Goal: Contribute content: Contribute content

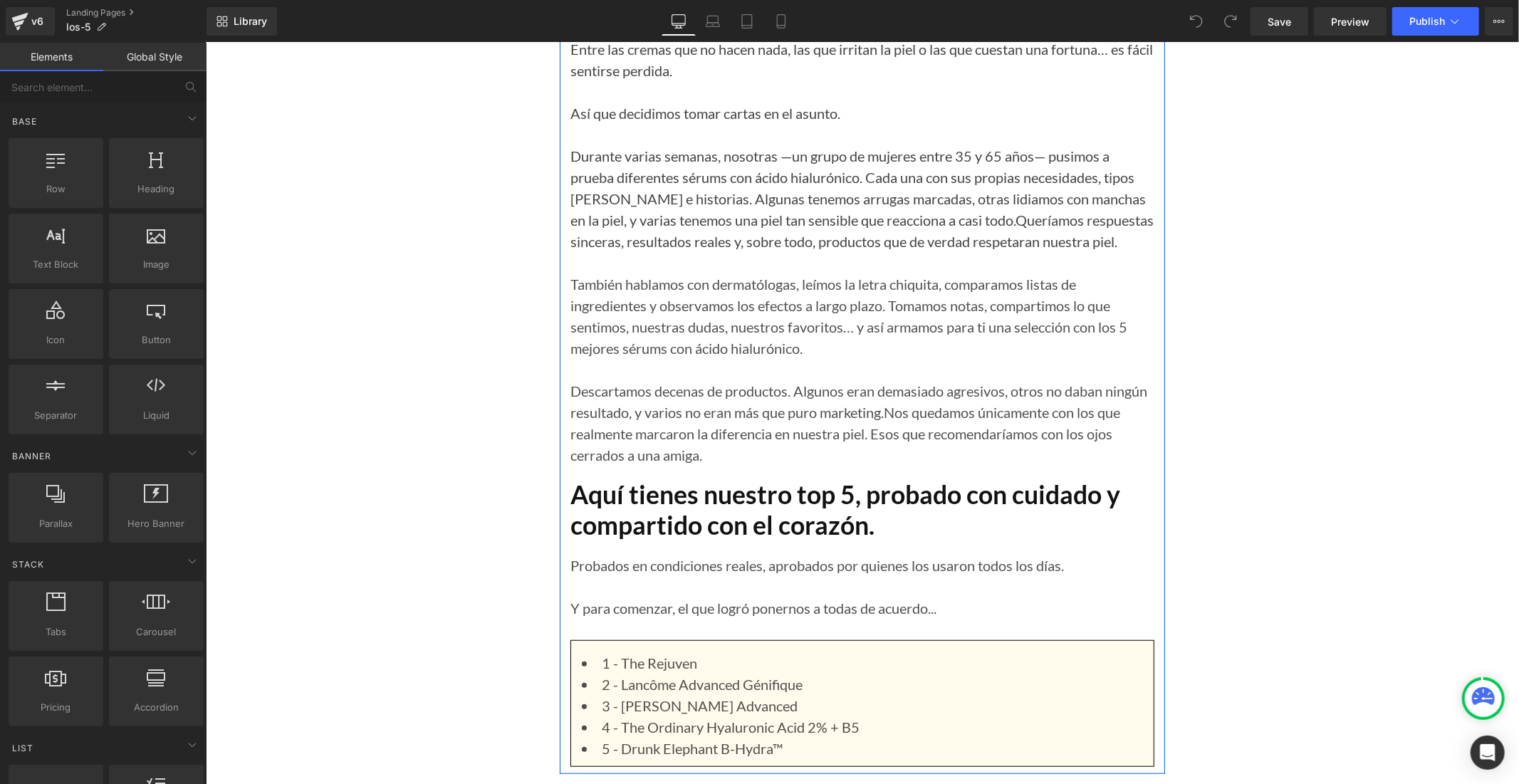
scroll to position [712, 0]
drag, startPoint x: 678, startPoint y: 169, endPoint x: 710, endPoint y: 173, distance: 32.2
click at [677, 168] on p "Durante varias semanas, nosotras —un grupo de mujeres entre 35 y 65 años— pusim…" at bounding box center [862, 200] width 584 height 107
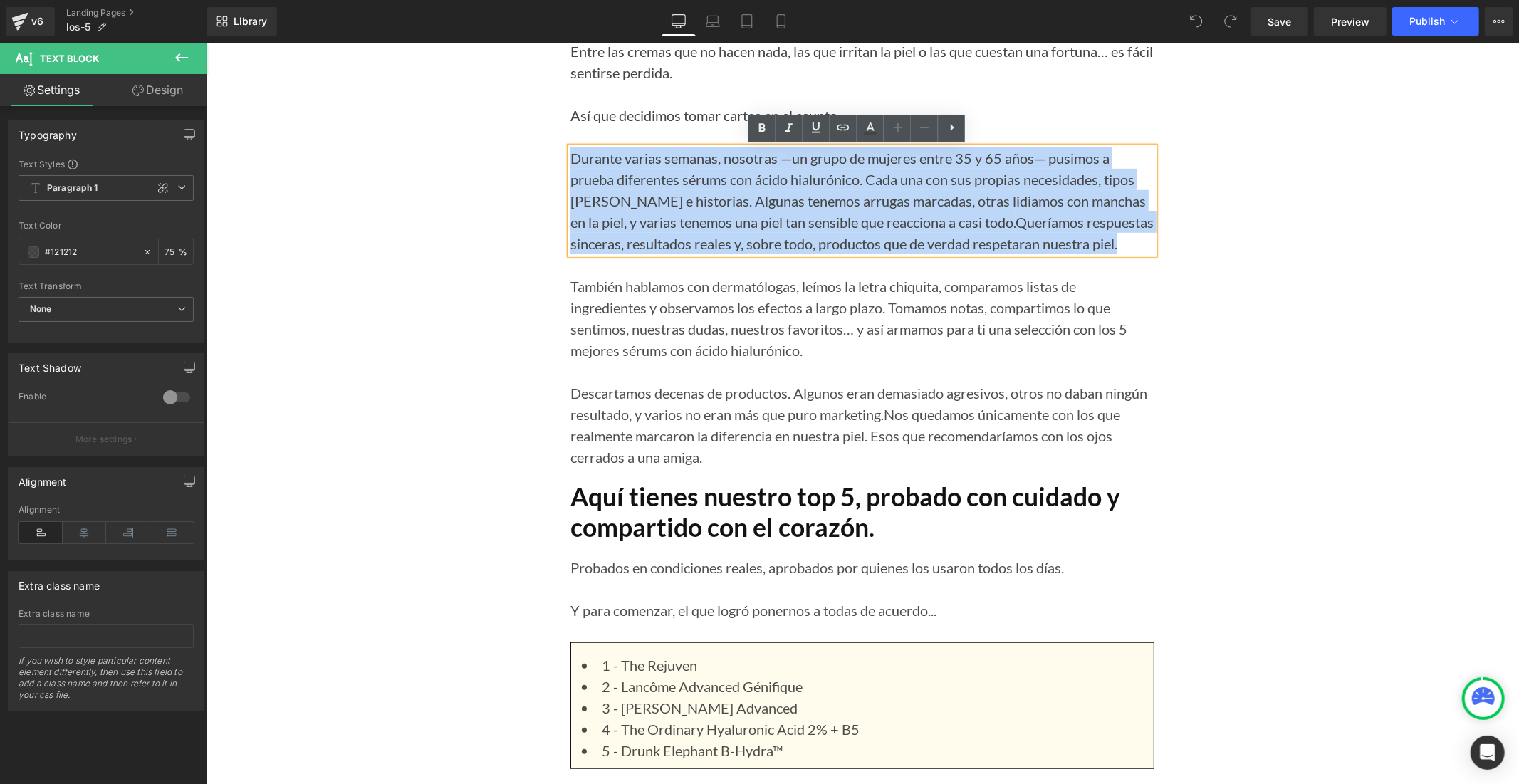
drag, startPoint x: 1090, startPoint y: 245, endPoint x: 565, endPoint y: 165, distance: 531.1
click at [570, 165] on p "Durante varias semanas, nosotras —un grupo de mujeres entre 35 y 65 años— pusim…" at bounding box center [862, 200] width 584 height 107
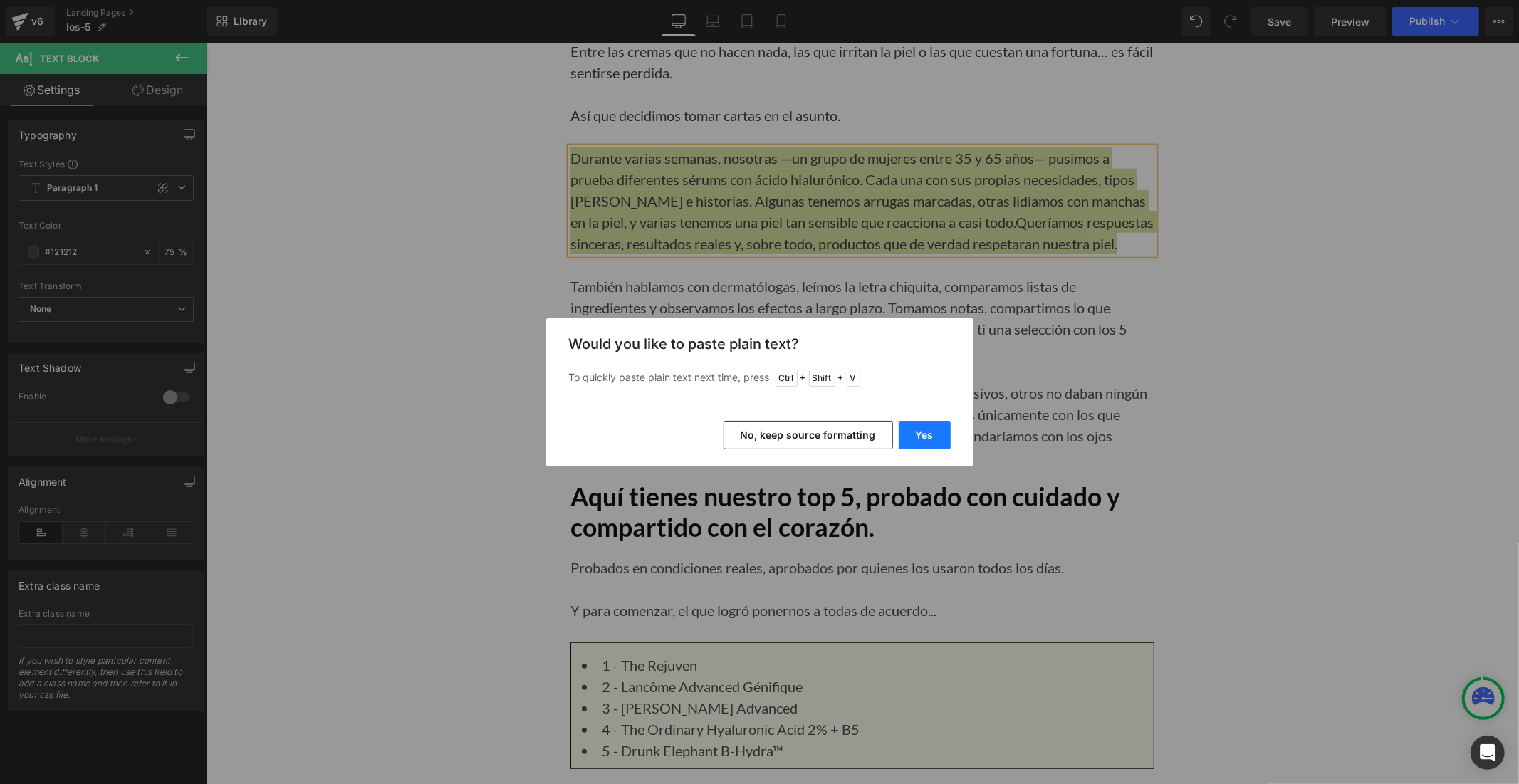
click at [905, 431] on button "Yes" at bounding box center [924, 435] width 52 height 28
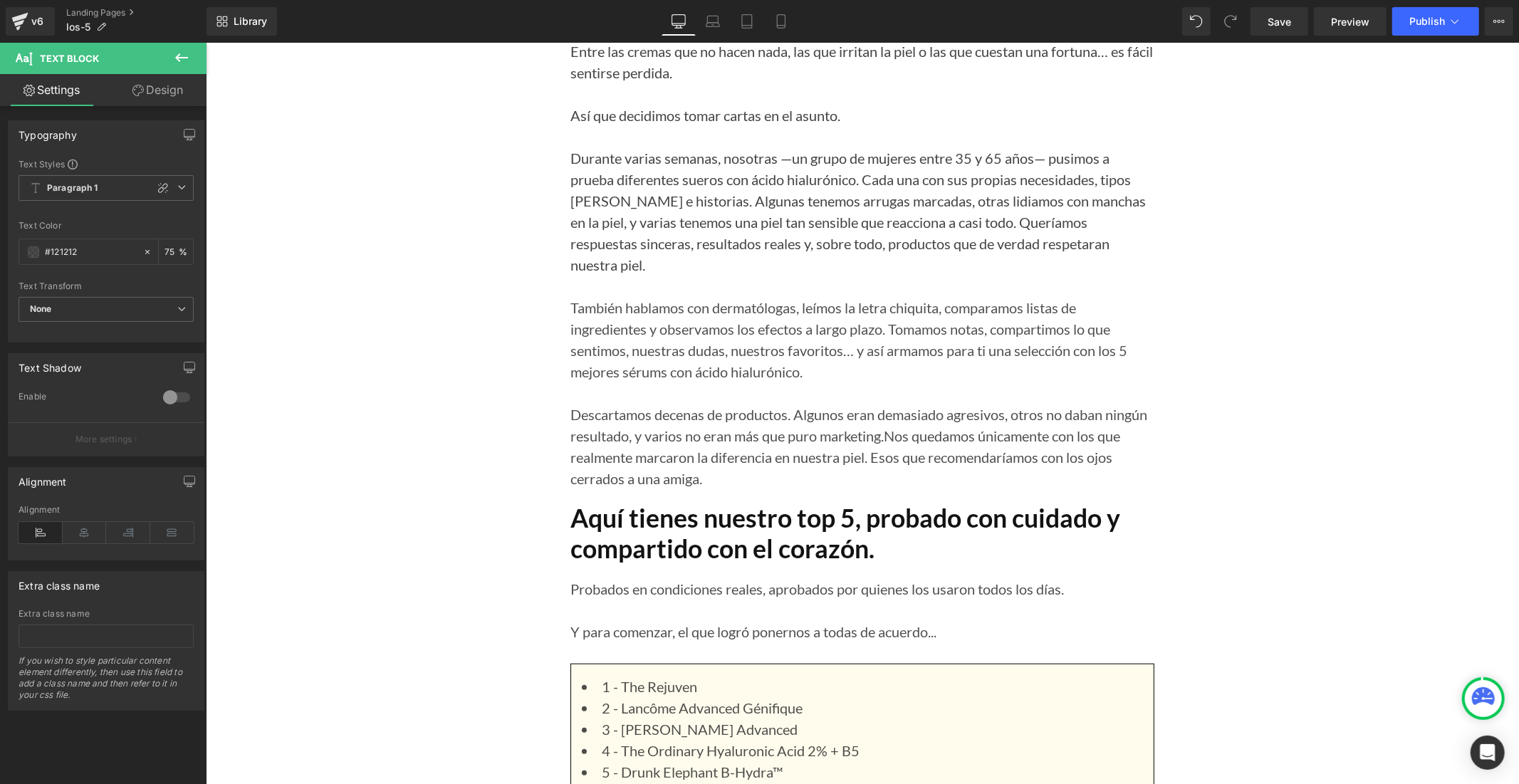
click at [610, 298] on p "También hablamos con dermatólogas, leímos la letra chiquita, comparamos listas …" at bounding box center [862, 339] width 584 height 85
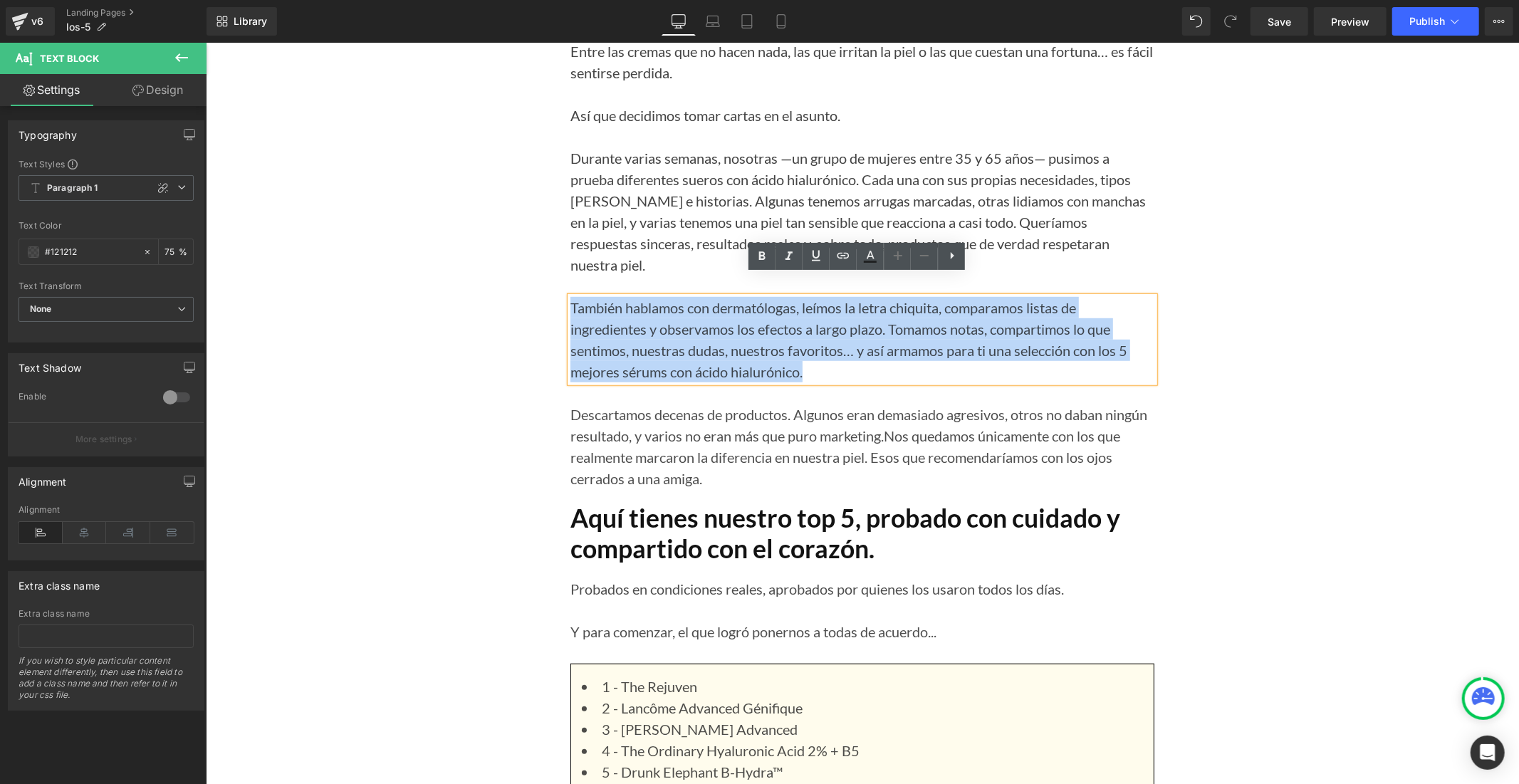
drag, startPoint x: 820, startPoint y: 346, endPoint x: 565, endPoint y: 280, distance: 263.4
click at [570, 296] on p "También hablamos con dermatólogas, leímos la letra chiquita, comparamos listas …" at bounding box center [862, 339] width 584 height 85
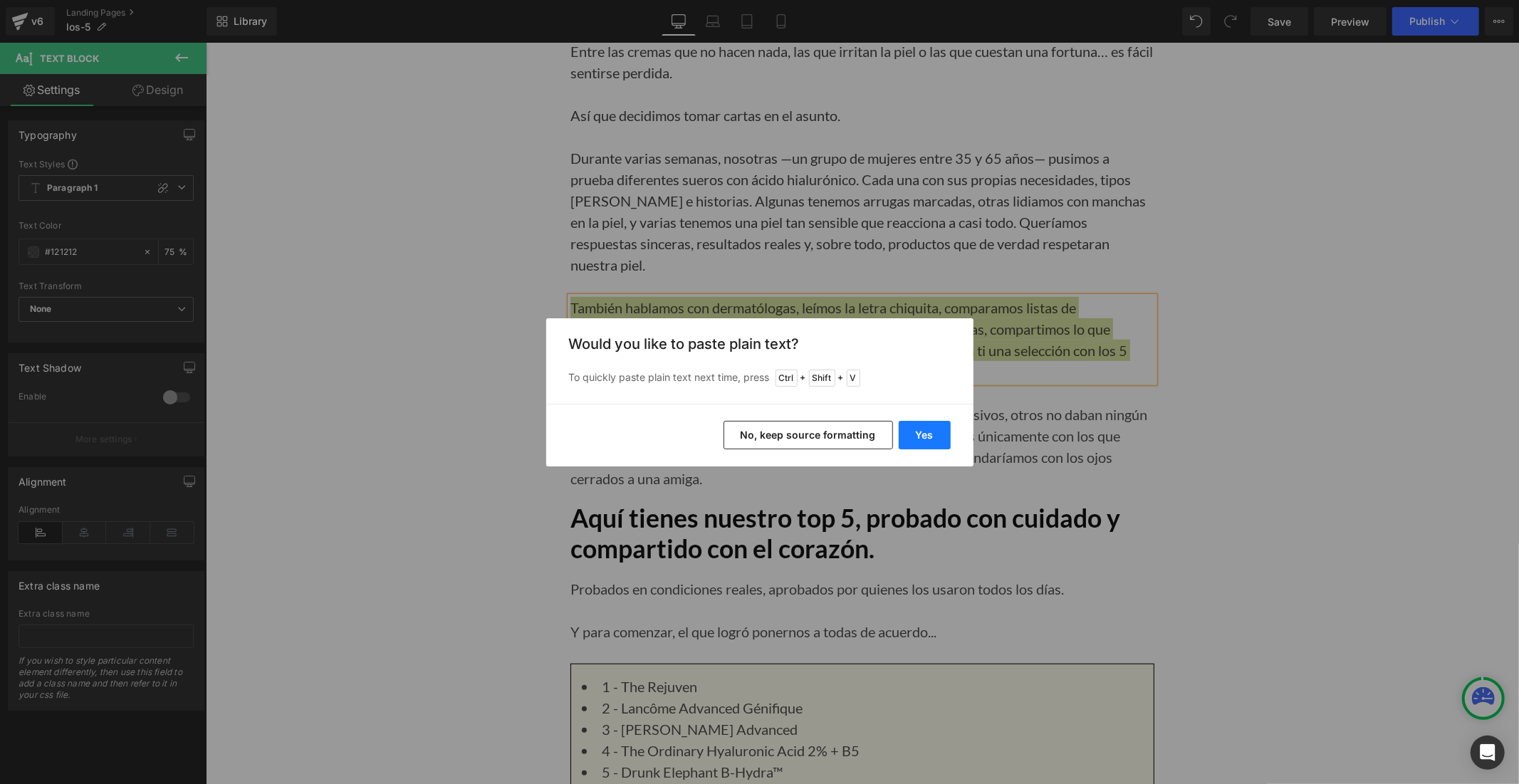
click at [909, 443] on button "Yes" at bounding box center [924, 435] width 52 height 28
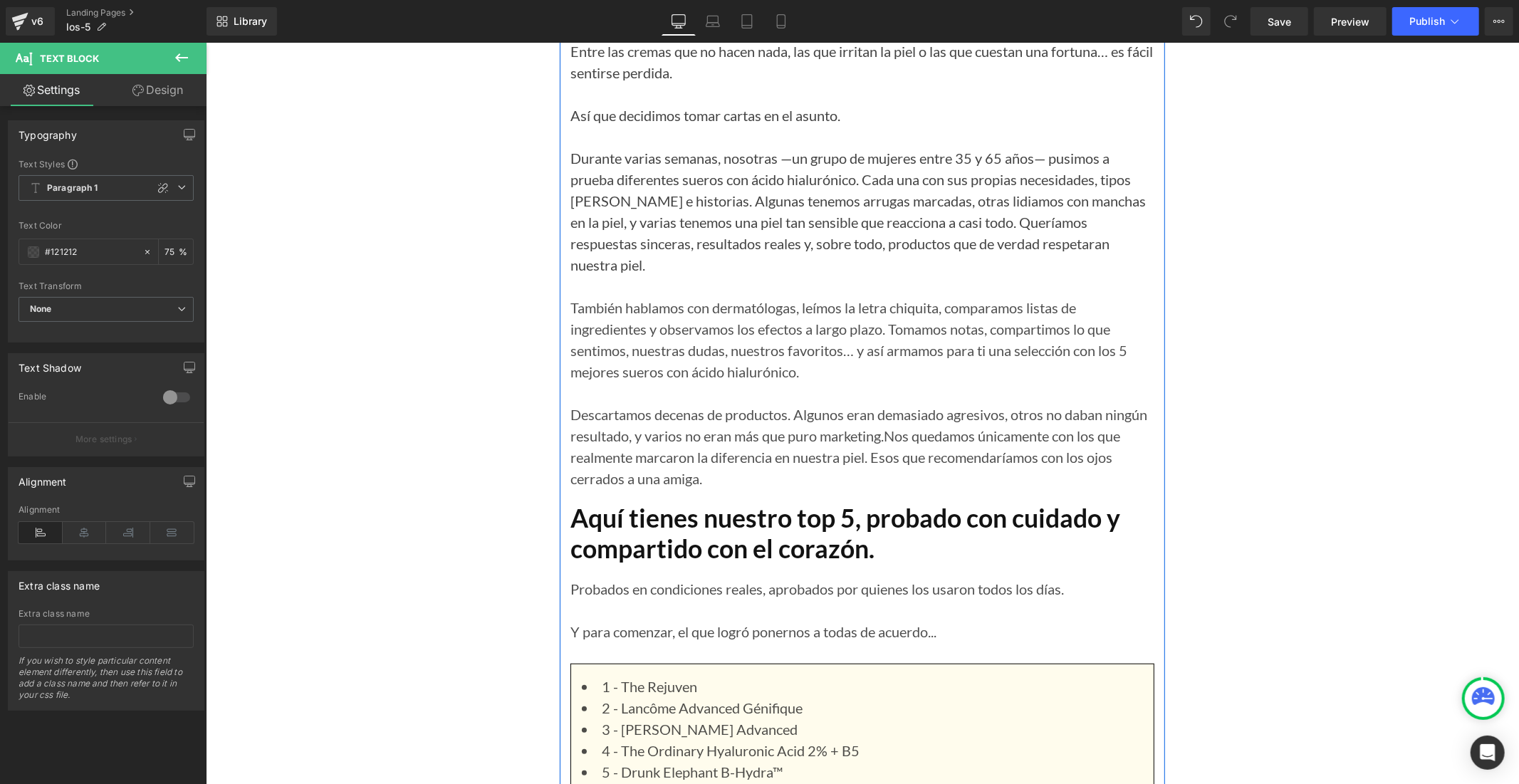
click at [646, 408] on p "Descartamos decenas de productos. Algunos eran demasiado agresivos, otros no da…" at bounding box center [862, 446] width 584 height 85
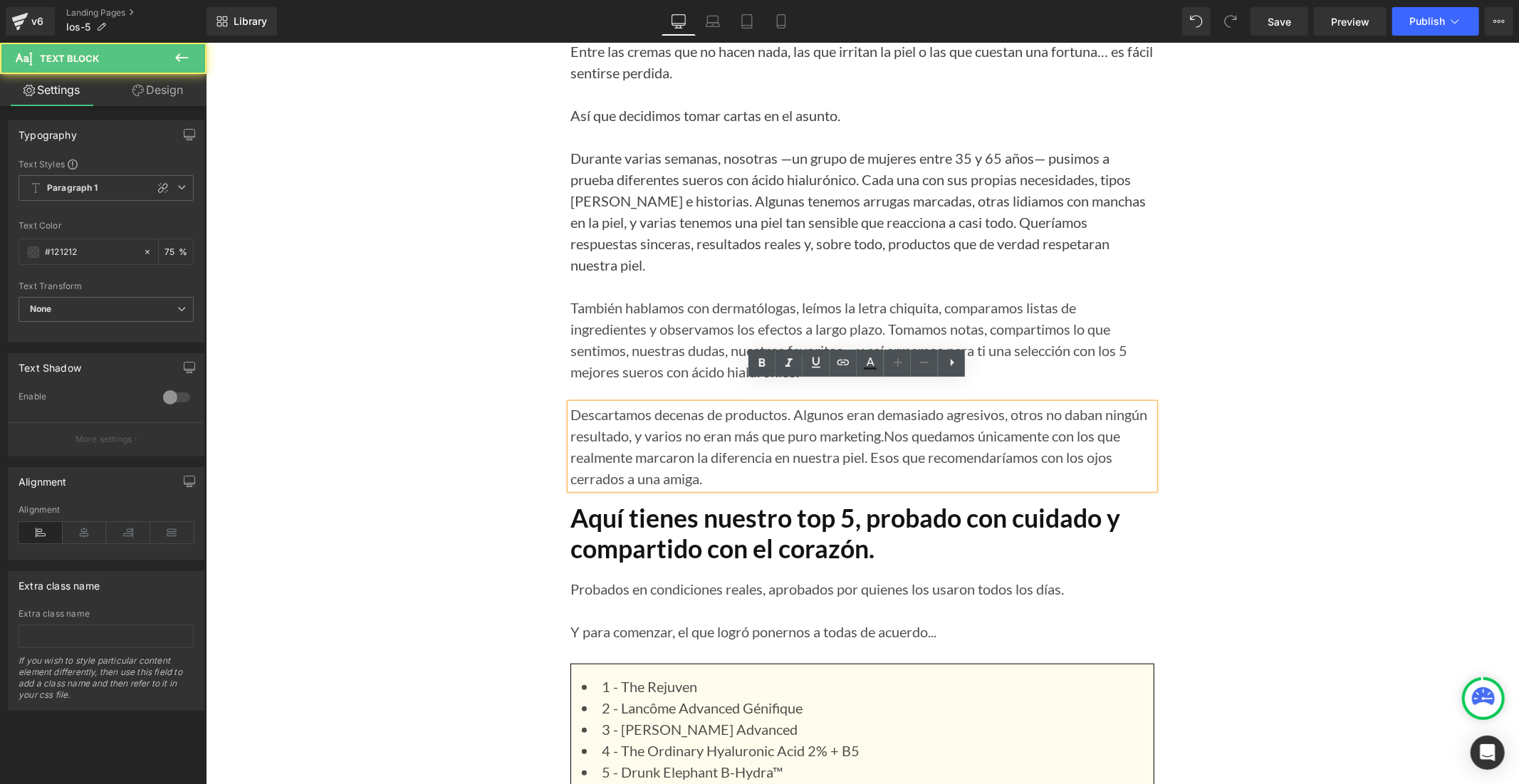
click at [653, 413] on p "Descartamos decenas de productos. Algunos eran demasiado agresivos, otros no da…" at bounding box center [862, 446] width 584 height 85
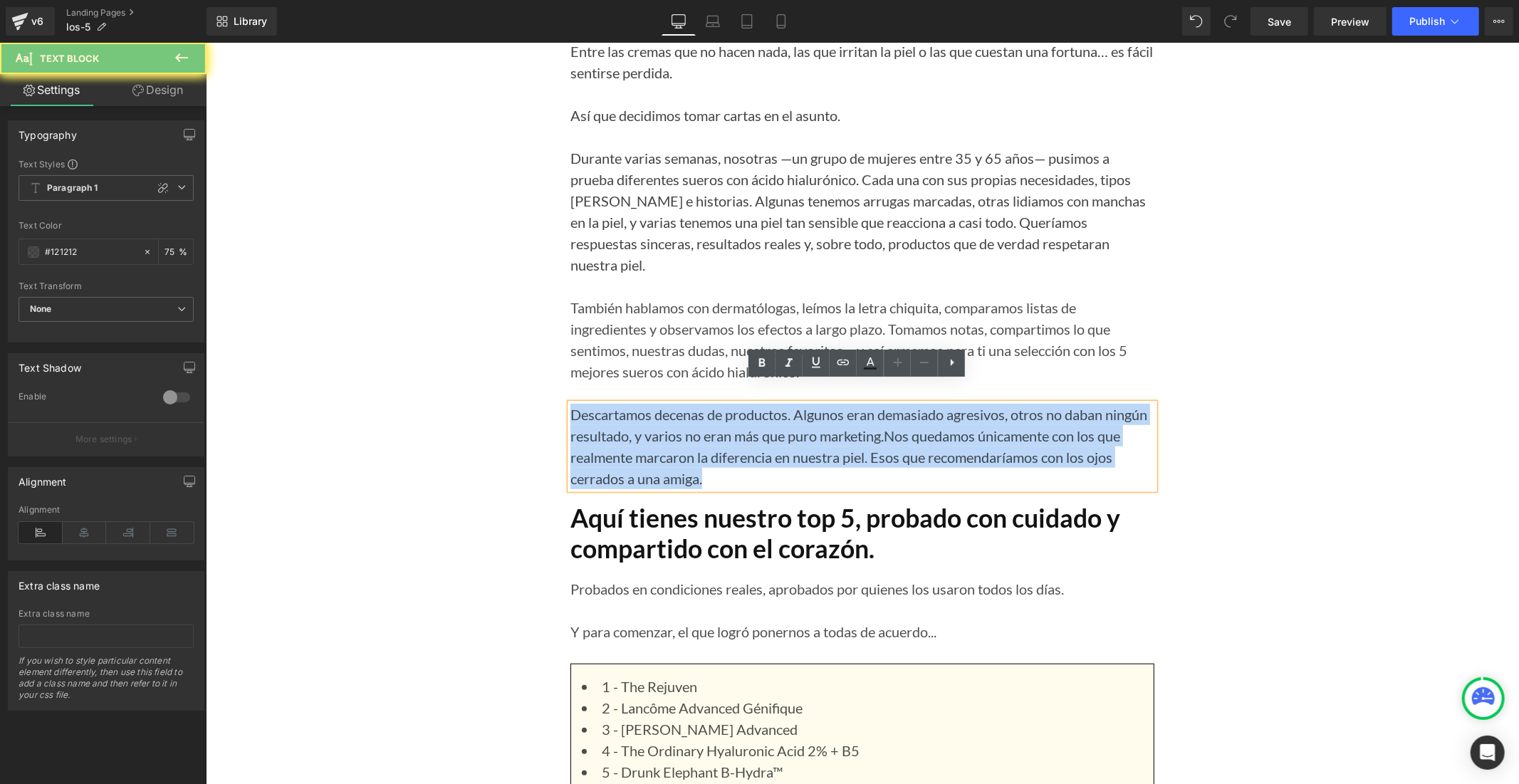
click at [653, 413] on p "Descartamos decenas de productos. Algunos eran demasiado agresivos, otros no da…" at bounding box center [862, 446] width 584 height 85
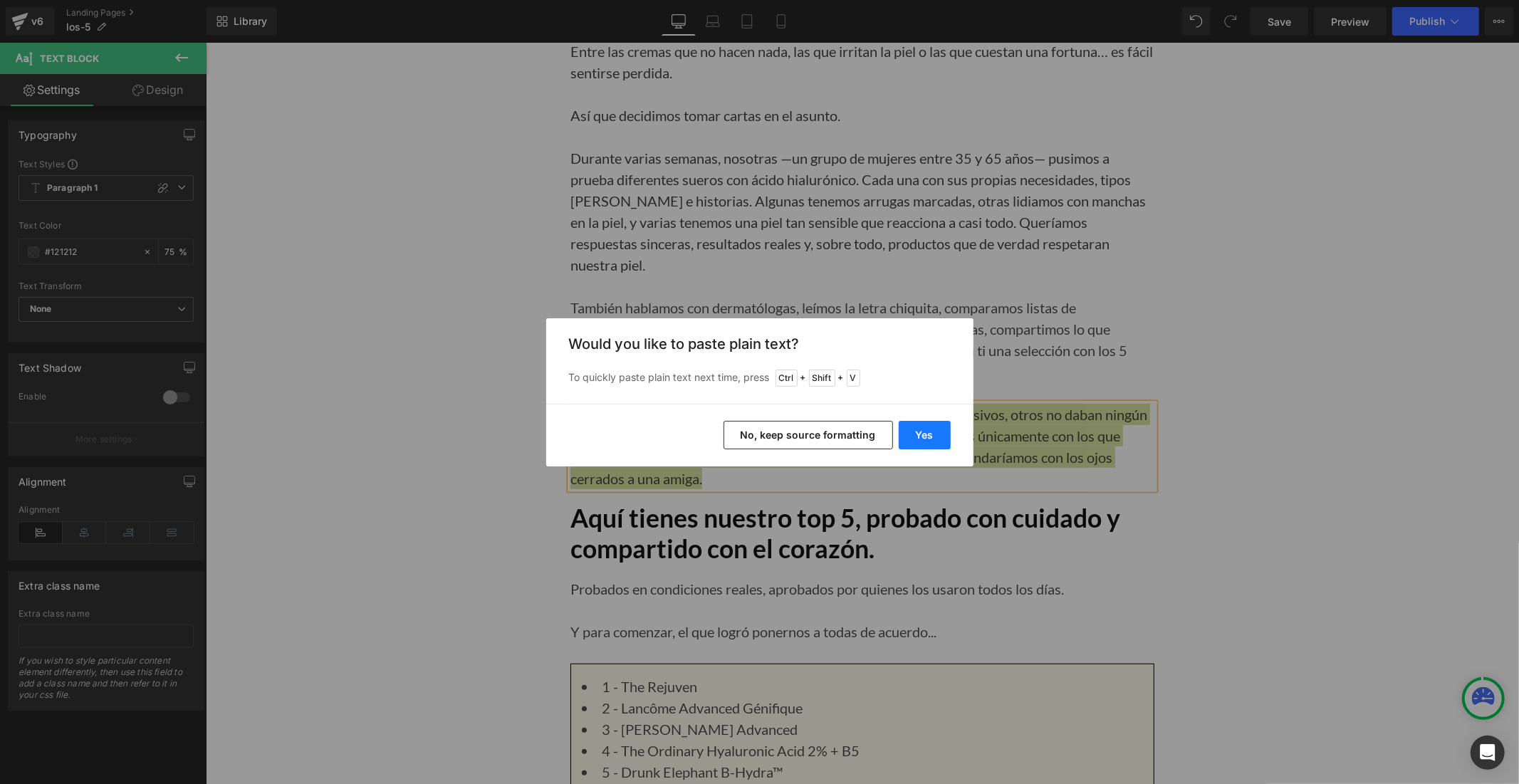
click at [930, 432] on button "Yes" at bounding box center [924, 435] width 52 height 28
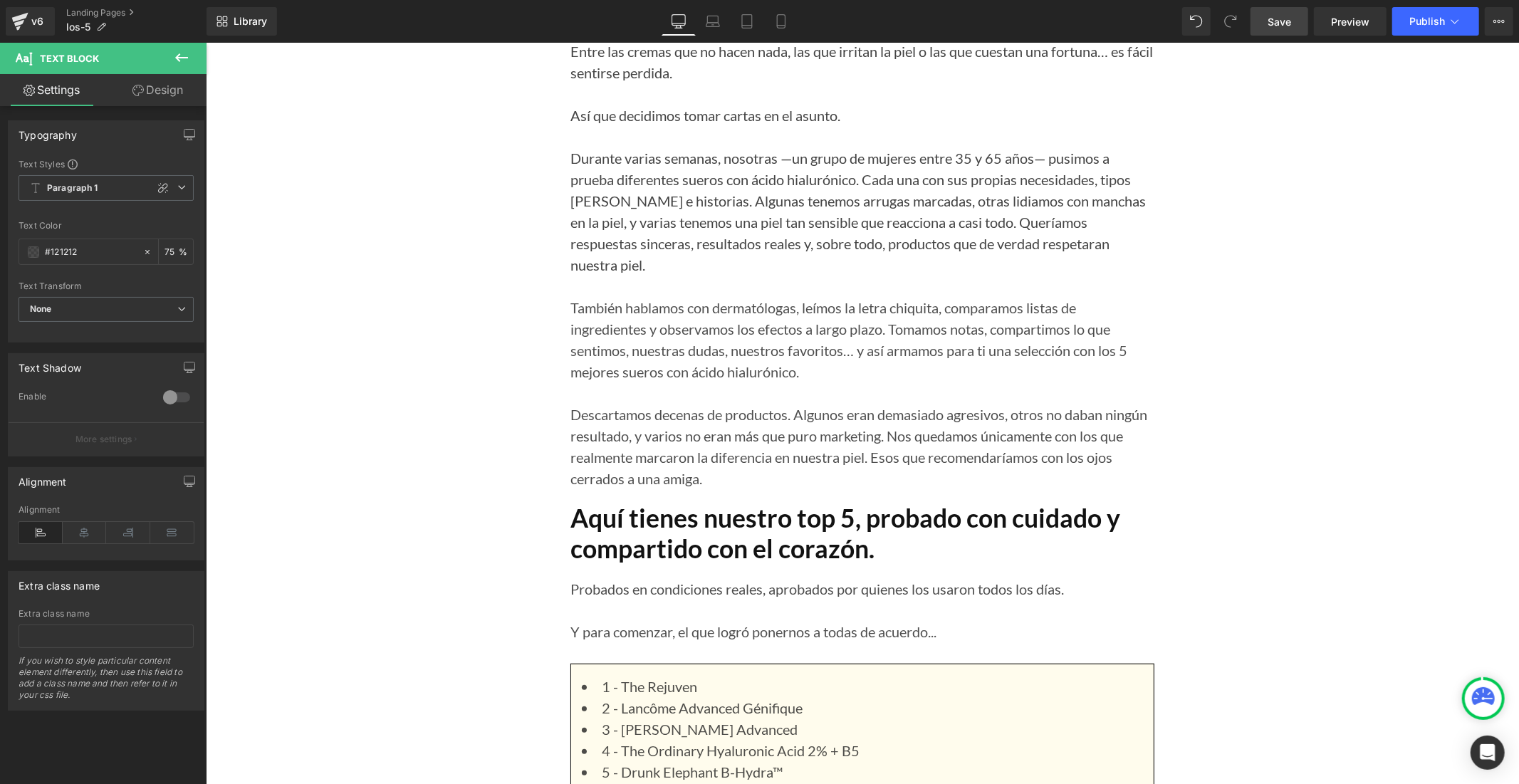
click at [1271, 16] on span "Save" at bounding box center [1279, 21] width 23 height 15
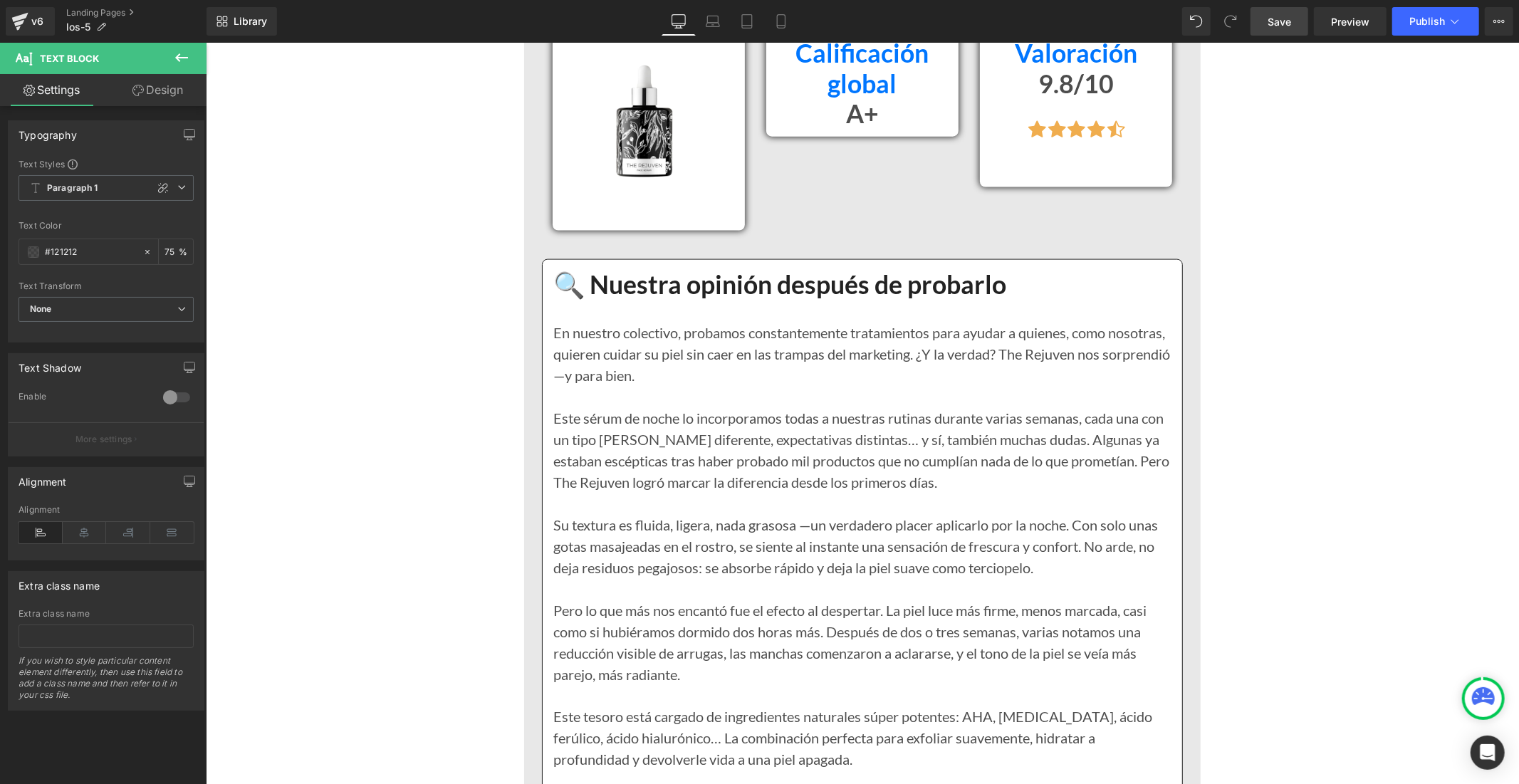
scroll to position [1740, 0]
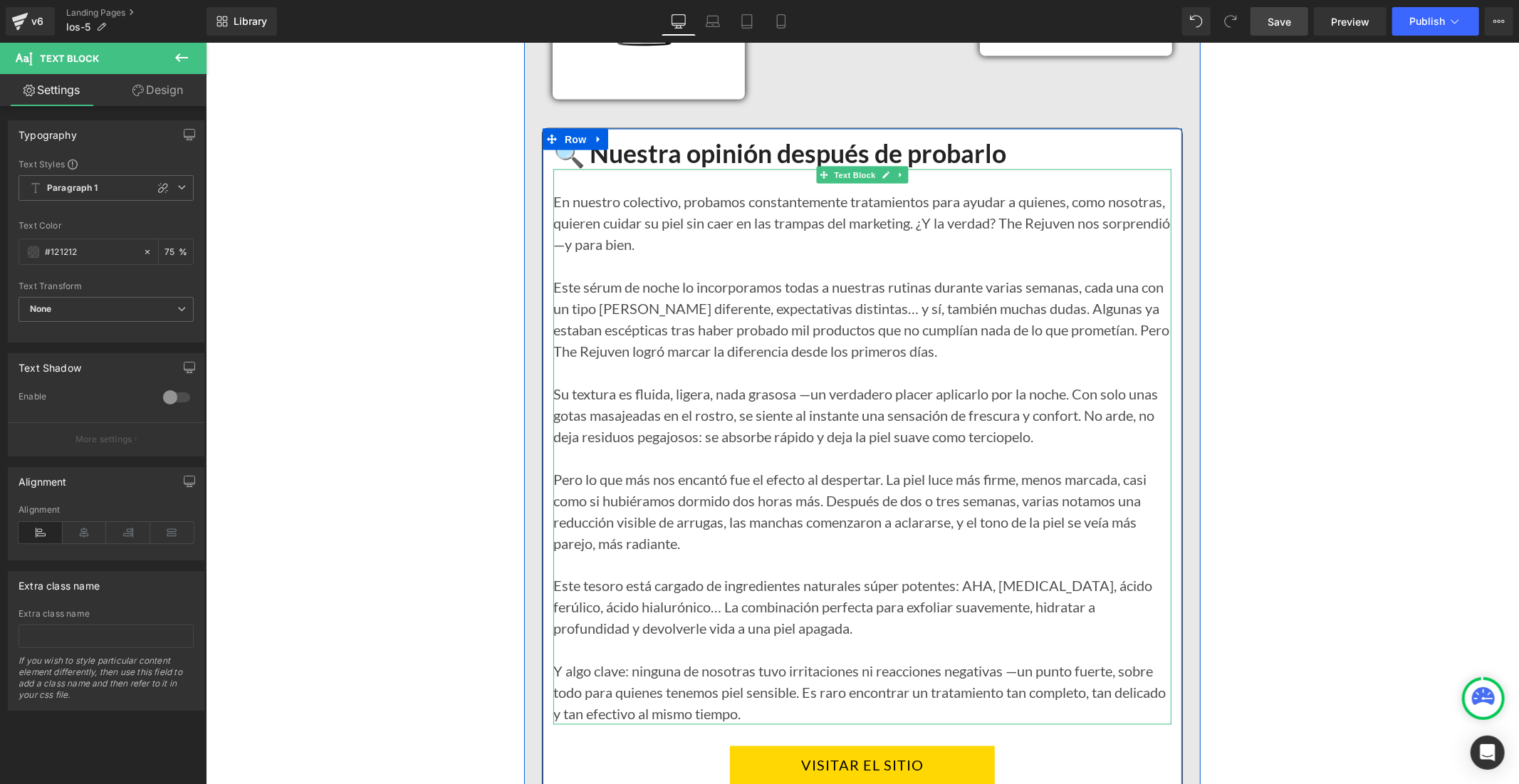
click at [912, 334] on div "Este sérum de noche lo incorporamos todas a nuestras rutinas durante varias sem…" at bounding box center [862, 319] width 618 height 85
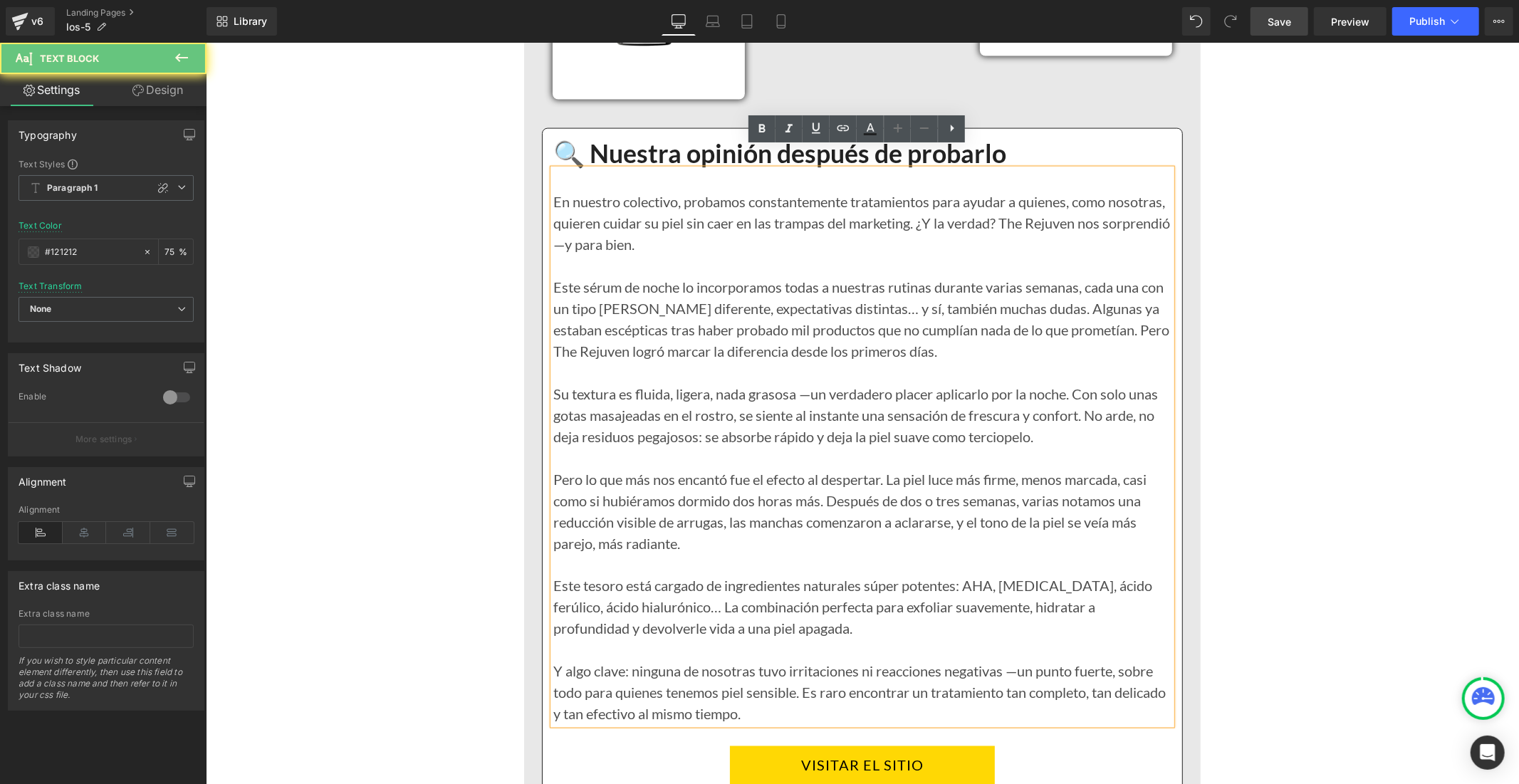
click at [914, 330] on div "Este sérum de noche lo incorporamos todas a nuestras rutinas durante varias sem…" at bounding box center [862, 319] width 618 height 85
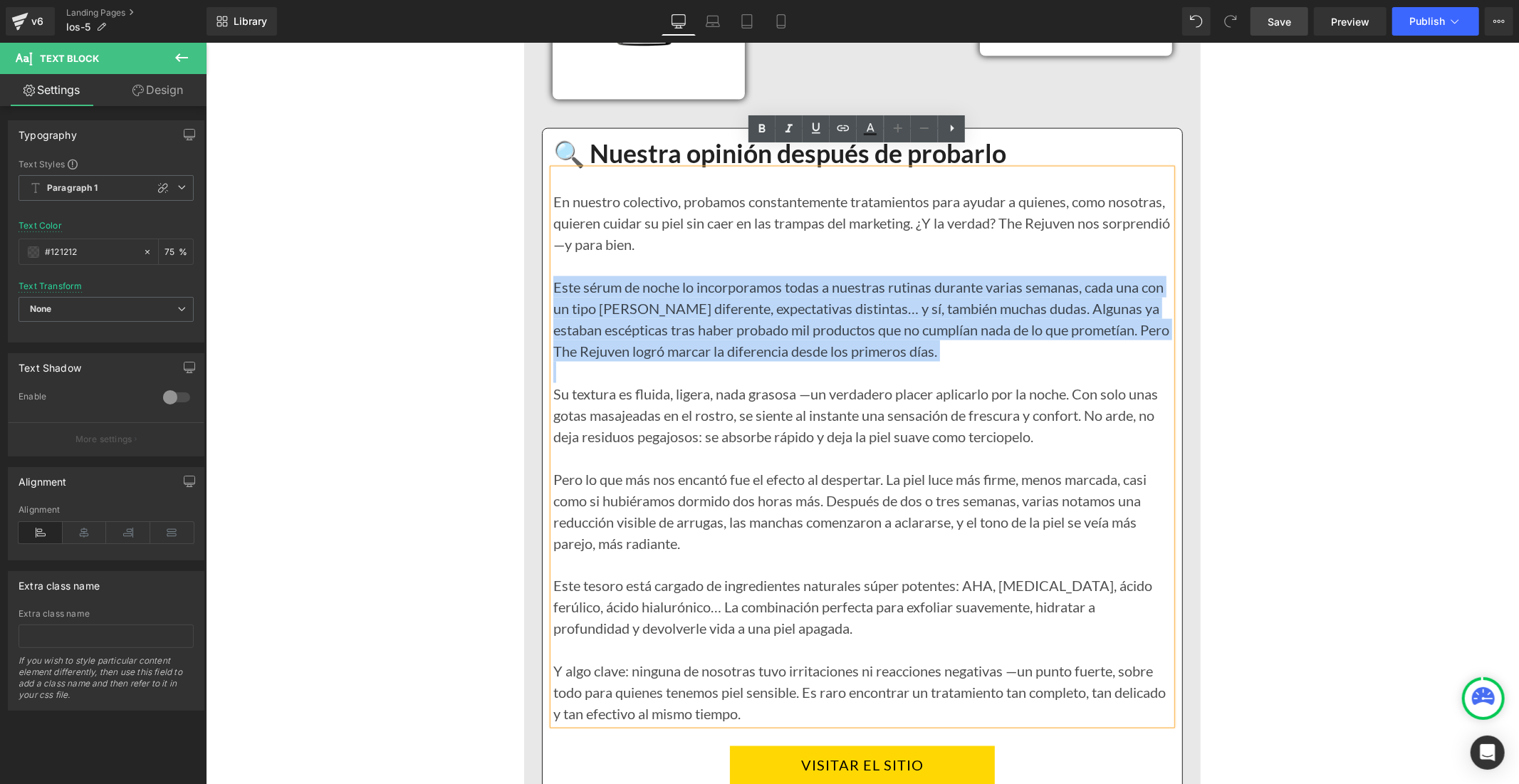
drag, startPoint x: 914, startPoint y: 330, endPoint x: 552, endPoint y: 263, distance: 368.1
click at [553, 276] on div "Este sérum de noche lo incorporamos todas a nuestras rutinas durante varias sem…" at bounding box center [862, 319] width 618 height 85
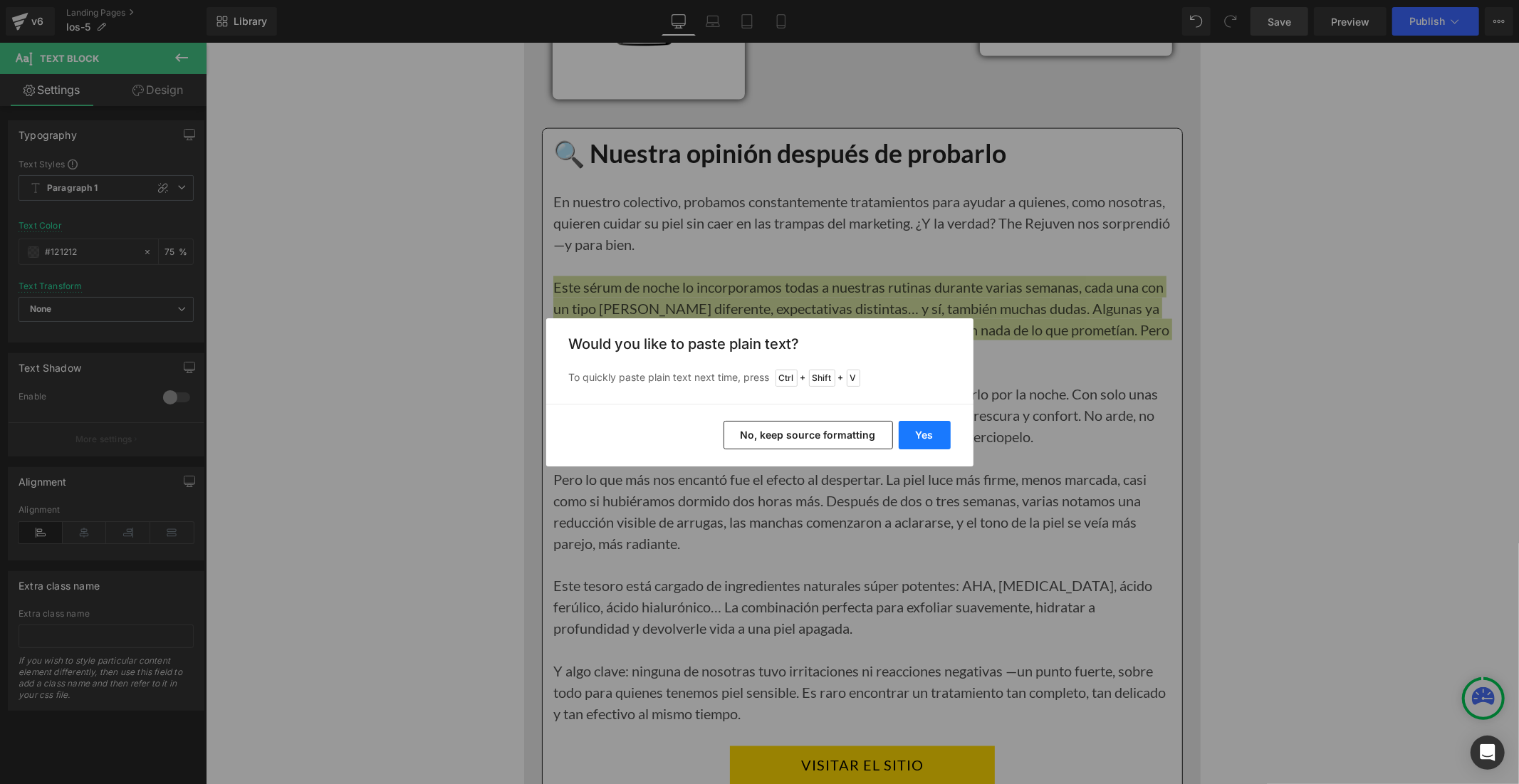
click at [922, 430] on button "Yes" at bounding box center [924, 435] width 52 height 28
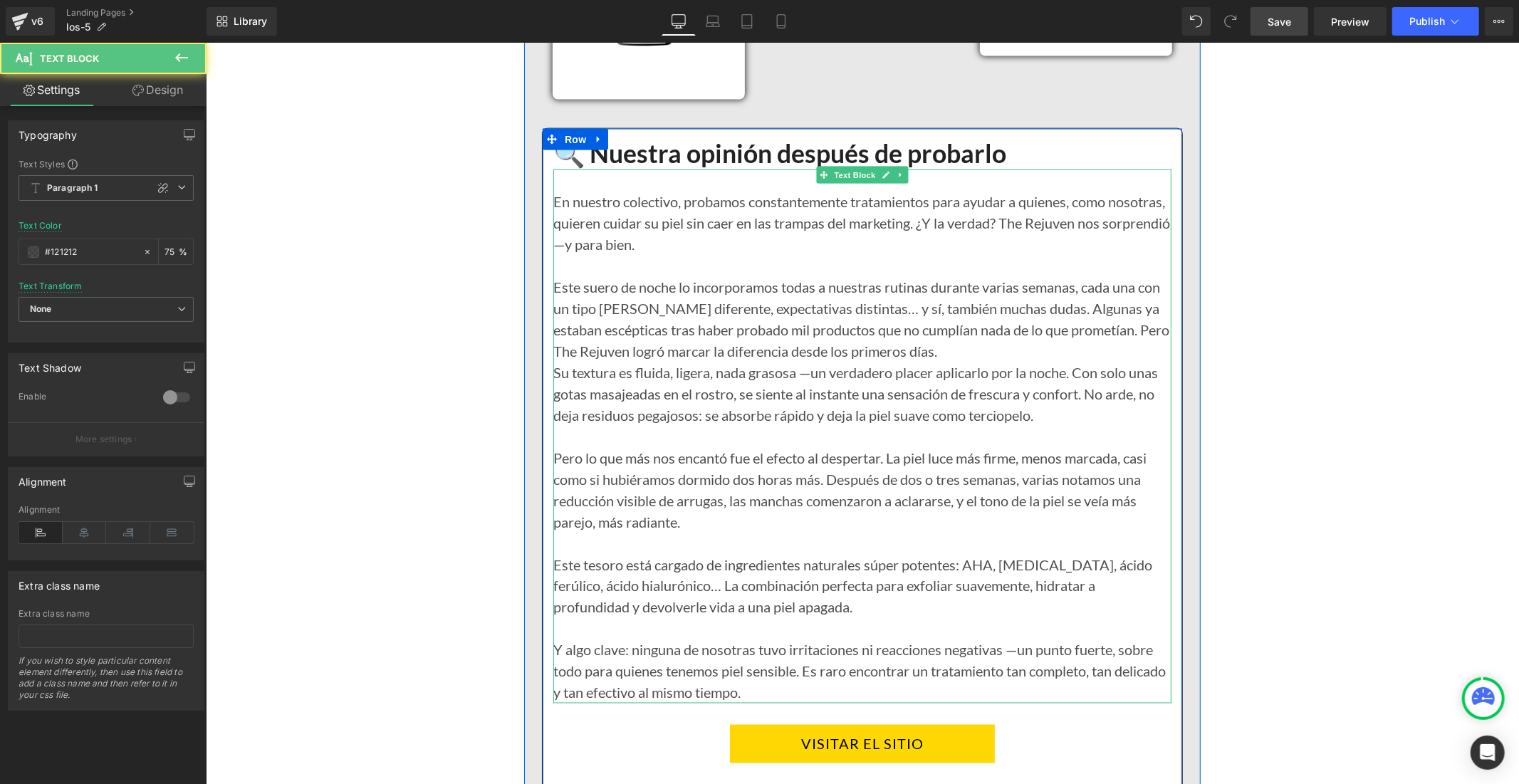
click at [919, 331] on div "Este suero de noche lo incorporamos todas a nuestras rutinas durante varias sem…" at bounding box center [862, 319] width 618 height 85
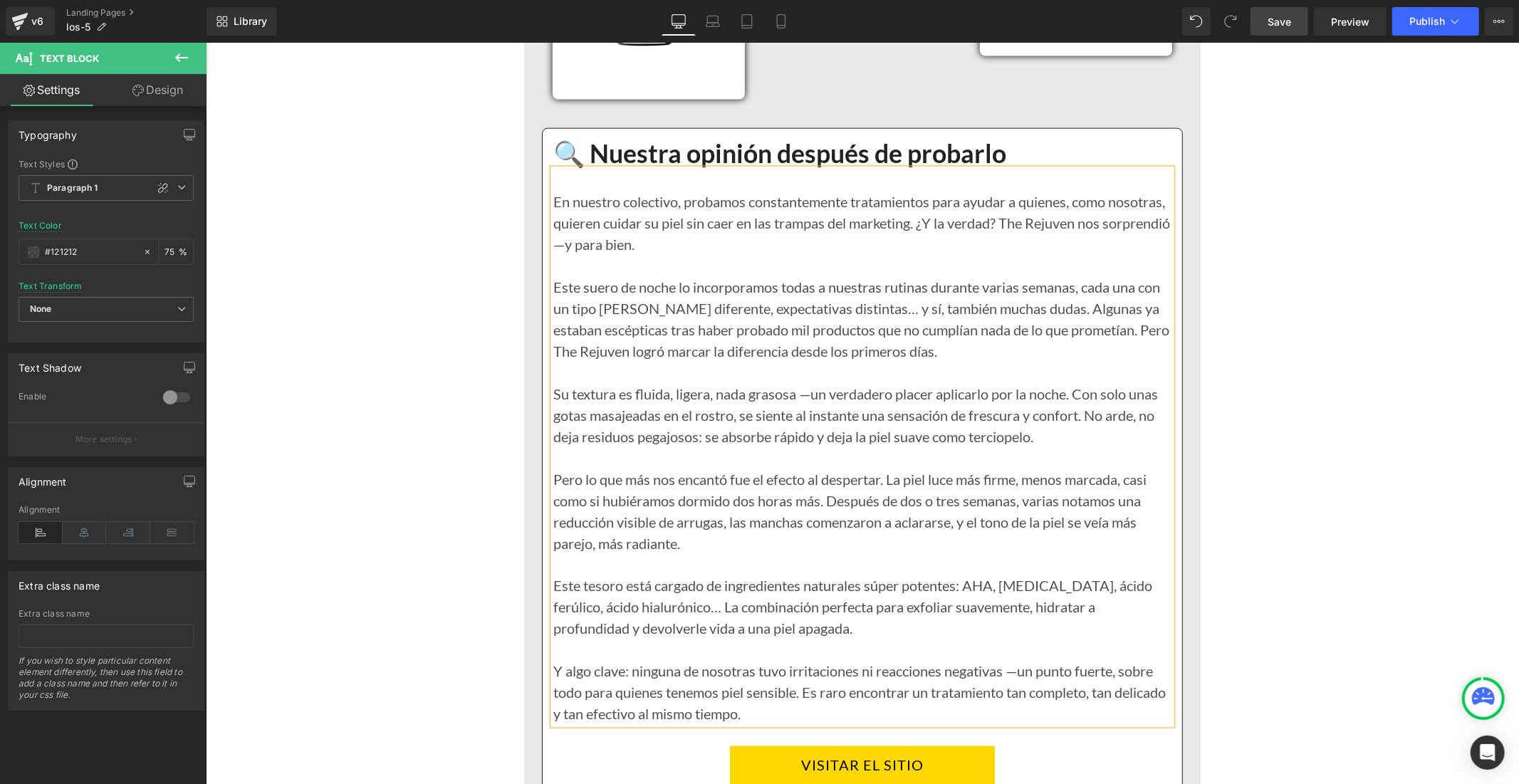
click at [1271, 24] on span "Save" at bounding box center [1279, 21] width 23 height 15
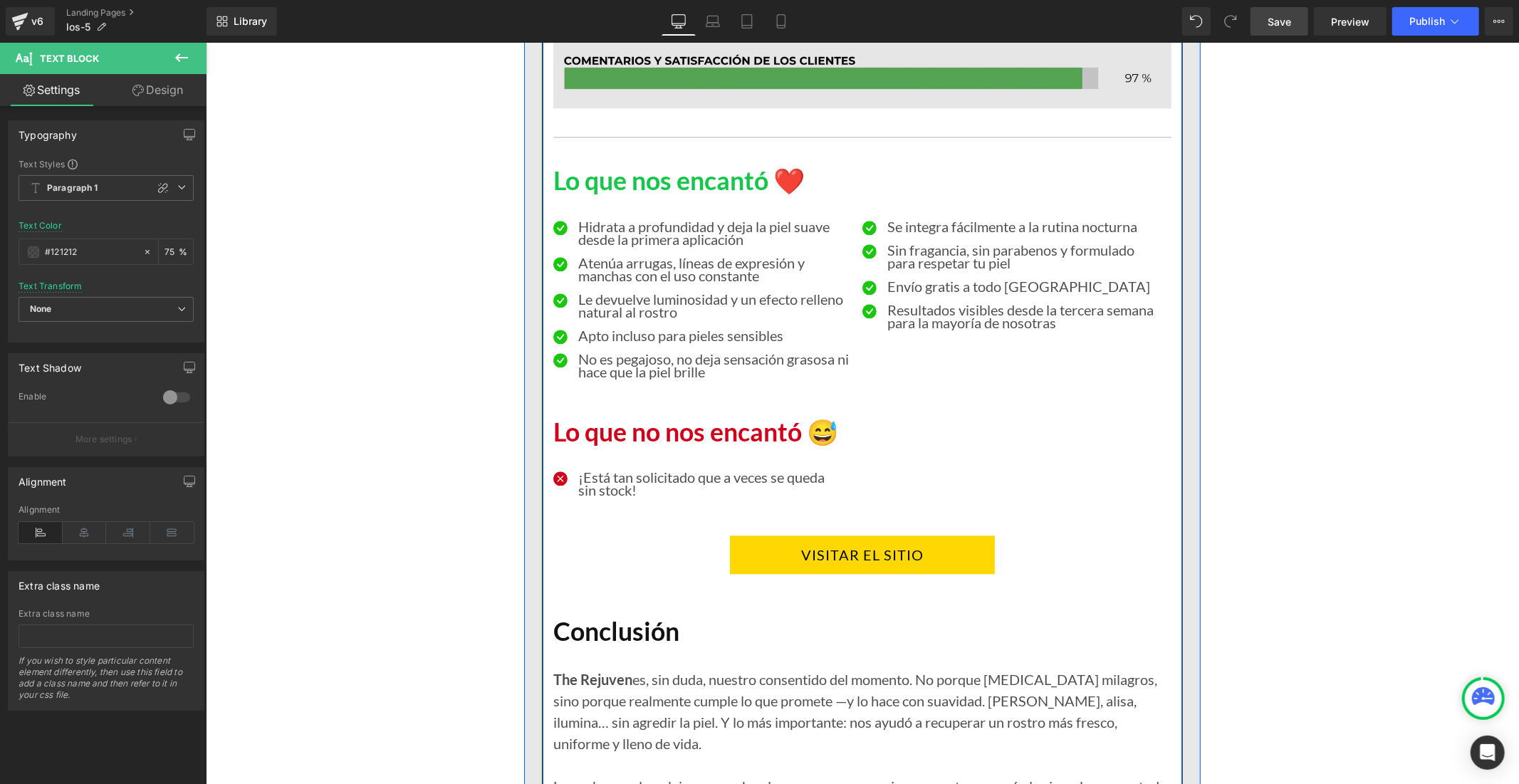
scroll to position [2926, 0]
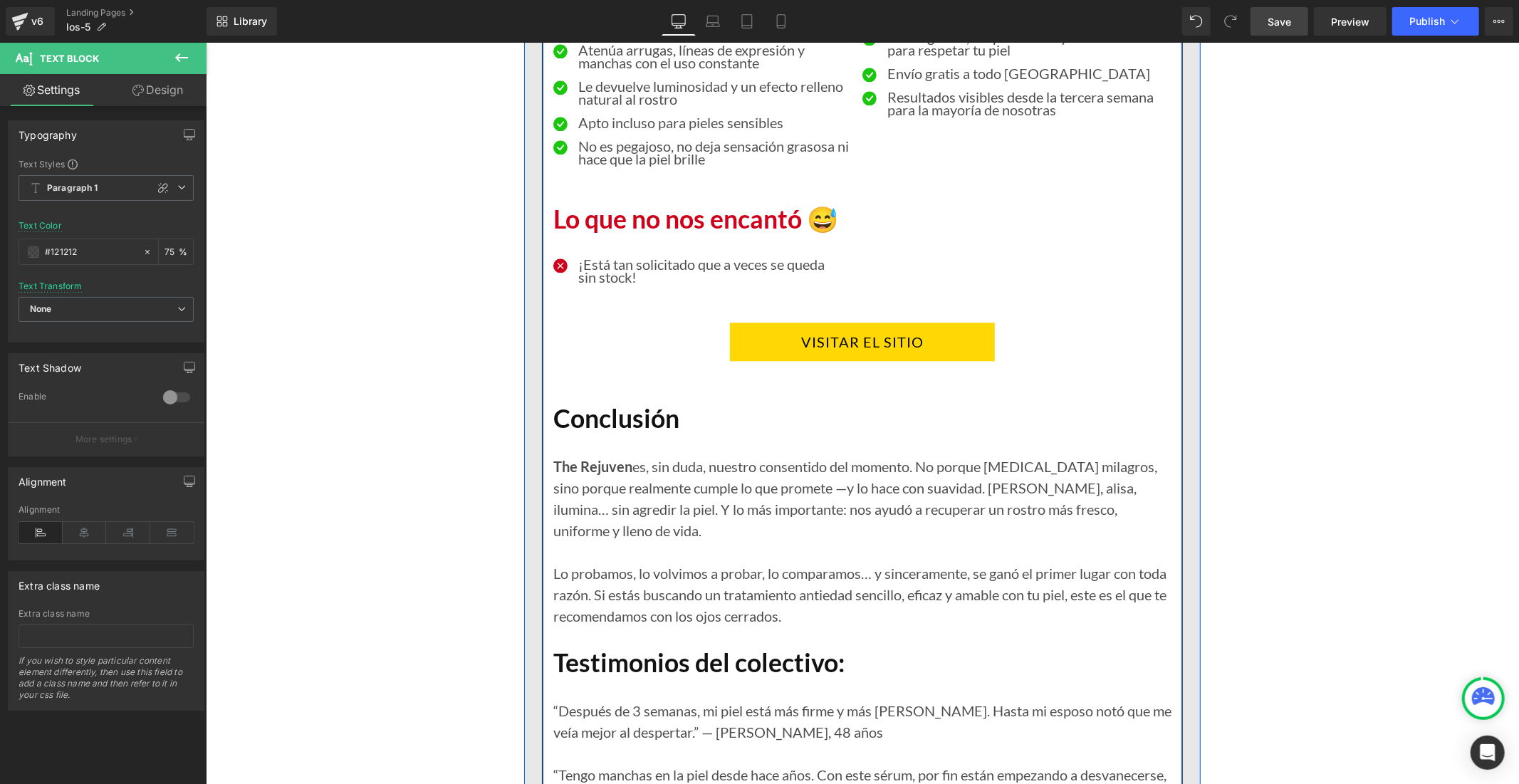
click at [618, 576] on div "Lo probamos, lo volvimos a probar, lo comparamos… y sinceramente, se ganó el pr…" at bounding box center [862, 594] width 618 height 64
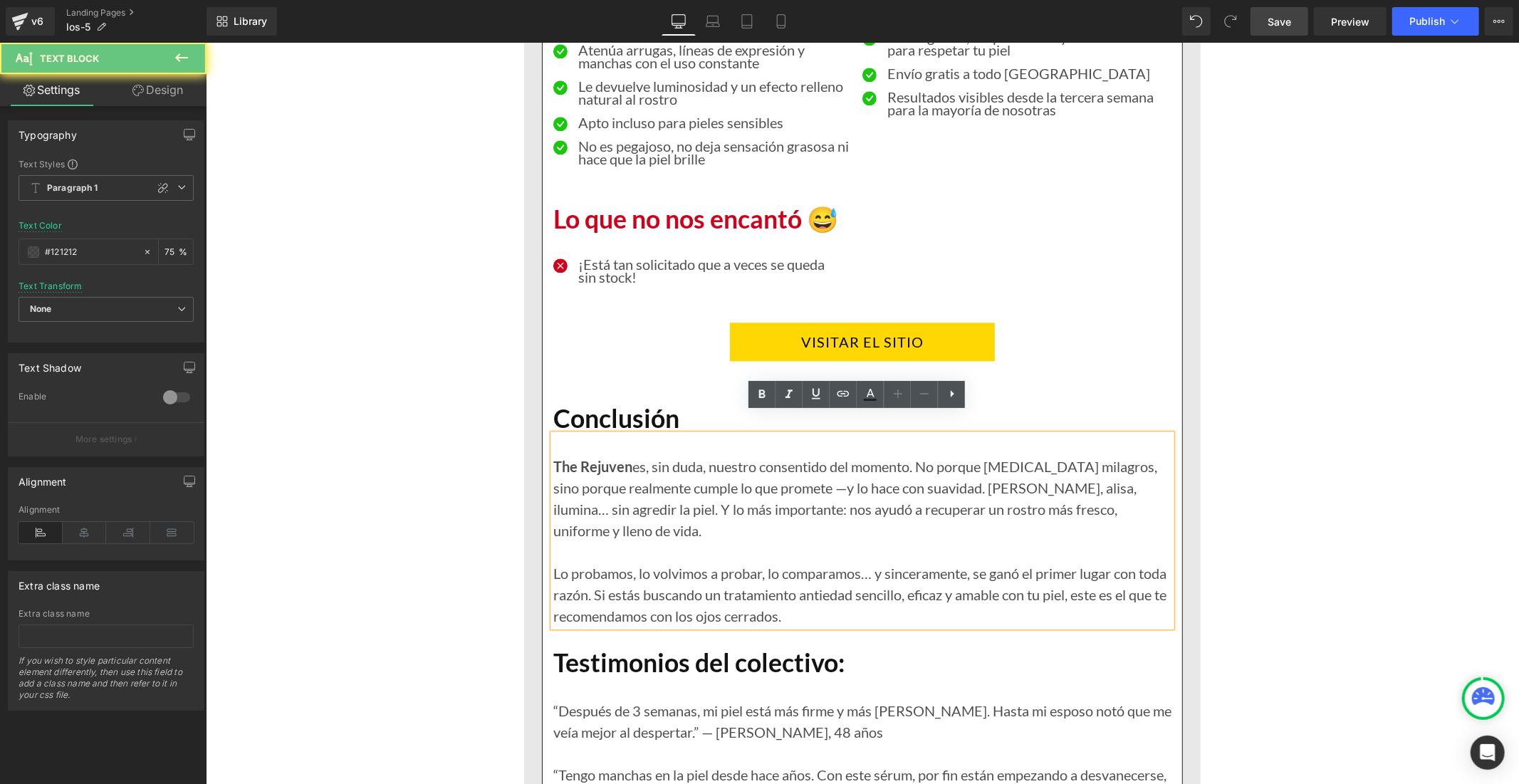
click at [822, 586] on div "Lo probamos, lo volvimos a probar, lo comparamos… y sinceramente, se ganó el pr…" at bounding box center [862, 594] width 618 height 64
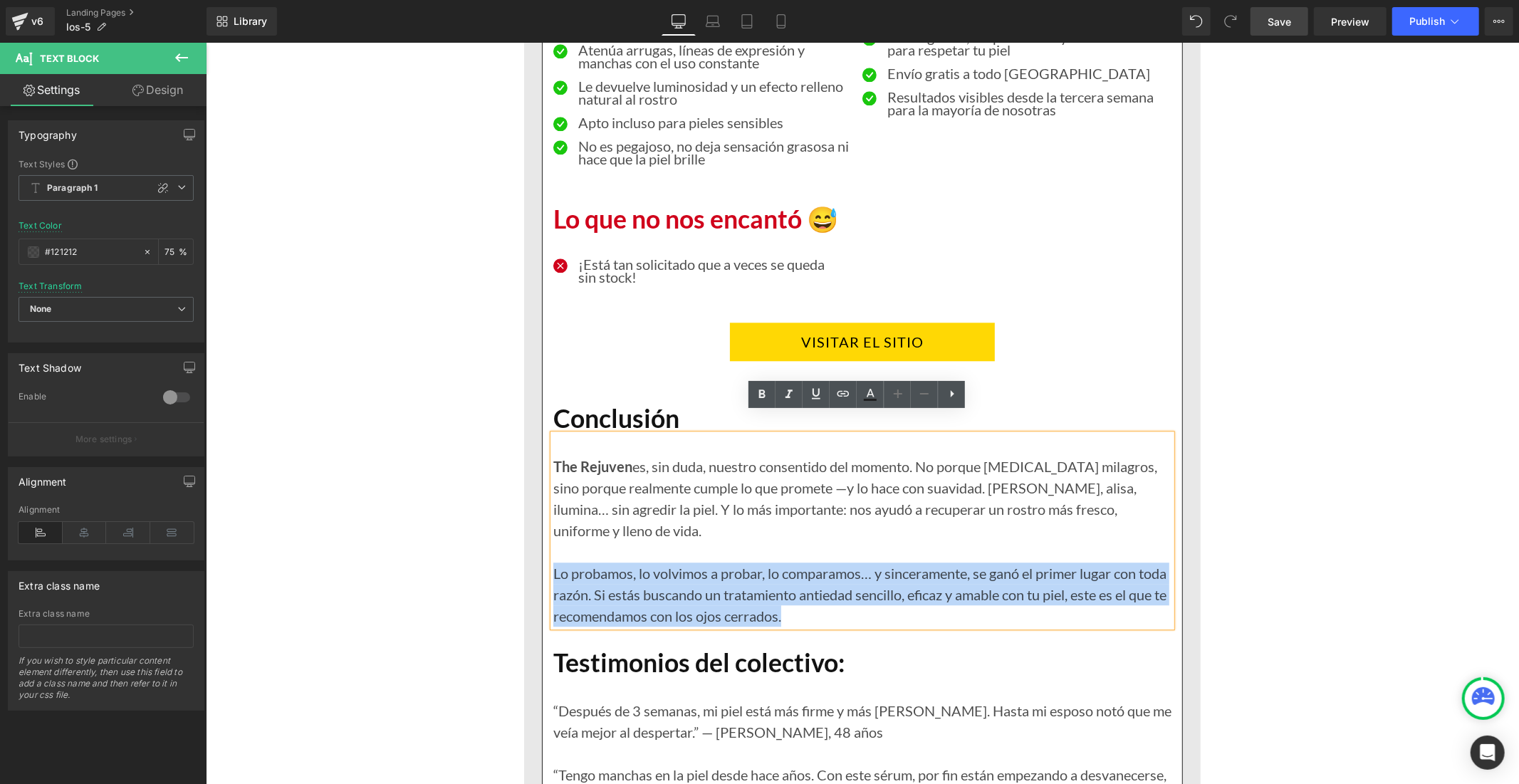
drag, startPoint x: 833, startPoint y: 598, endPoint x: 547, endPoint y: 554, distance: 289.4
click at [553, 562] on div "Lo probamos, lo volvimos a probar, lo comparamos… y sinceramente, se ganó el pr…" at bounding box center [862, 594] width 618 height 64
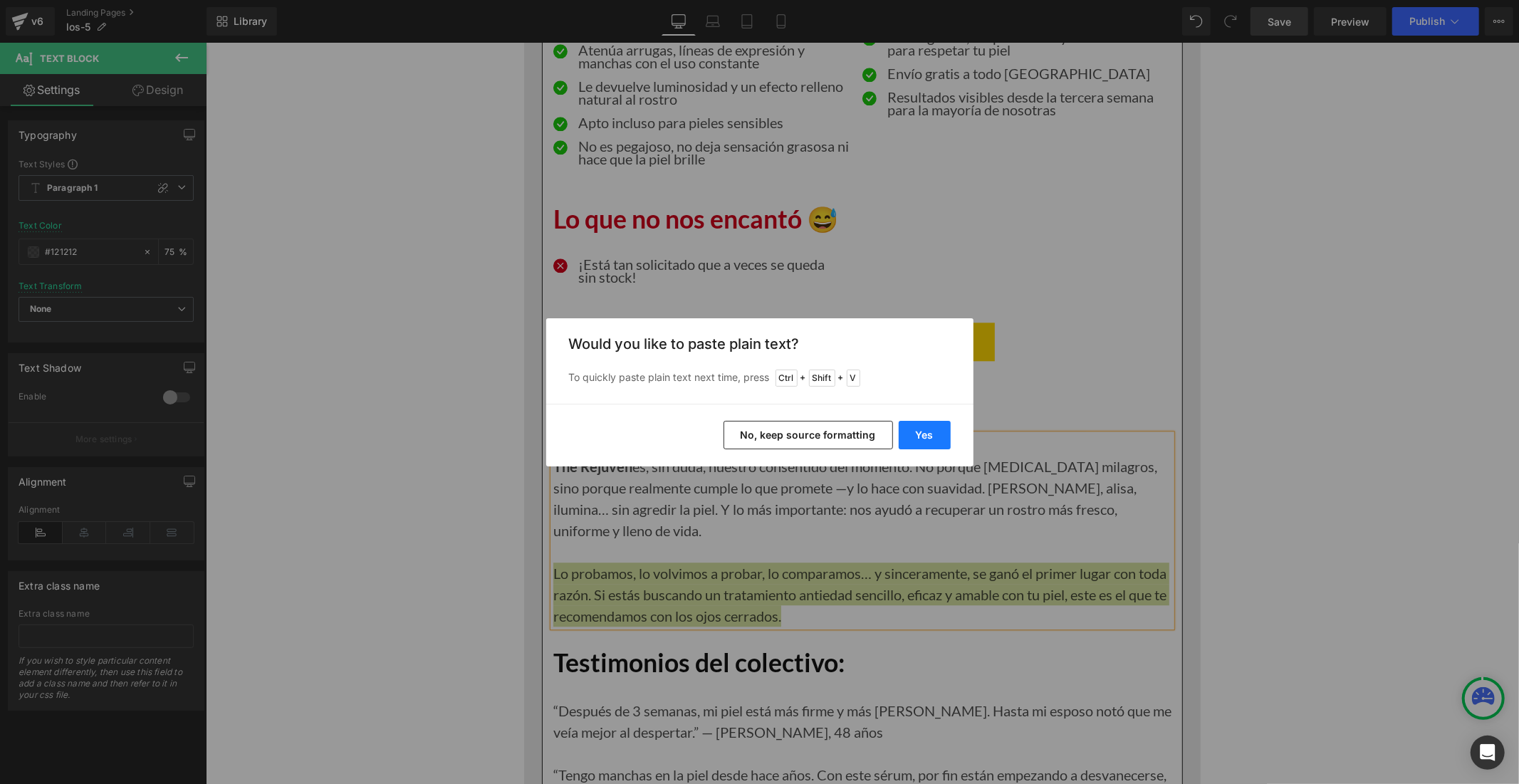
click at [936, 434] on button "Yes" at bounding box center [924, 435] width 52 height 28
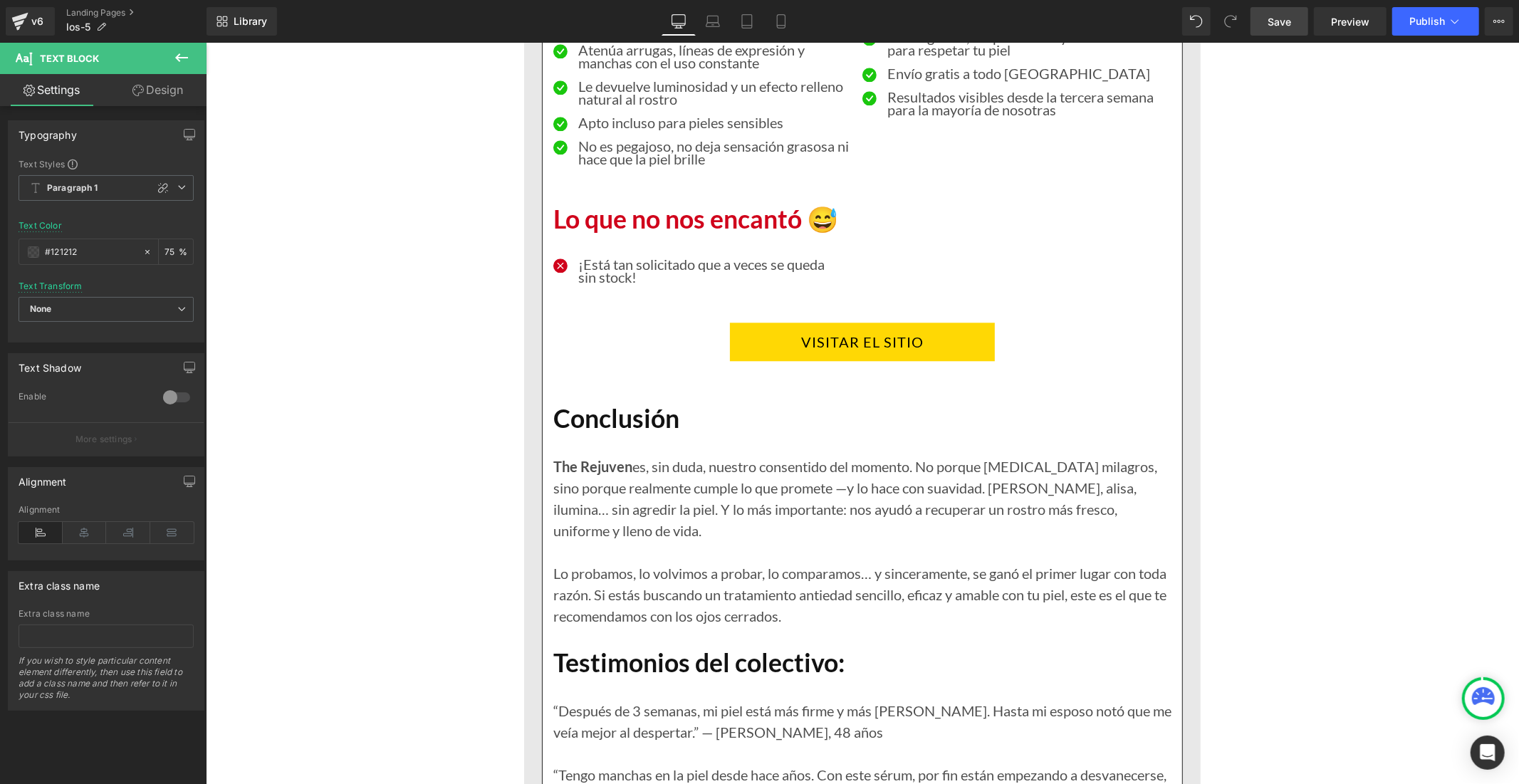
click at [1283, 23] on span "Save" at bounding box center [1279, 21] width 23 height 15
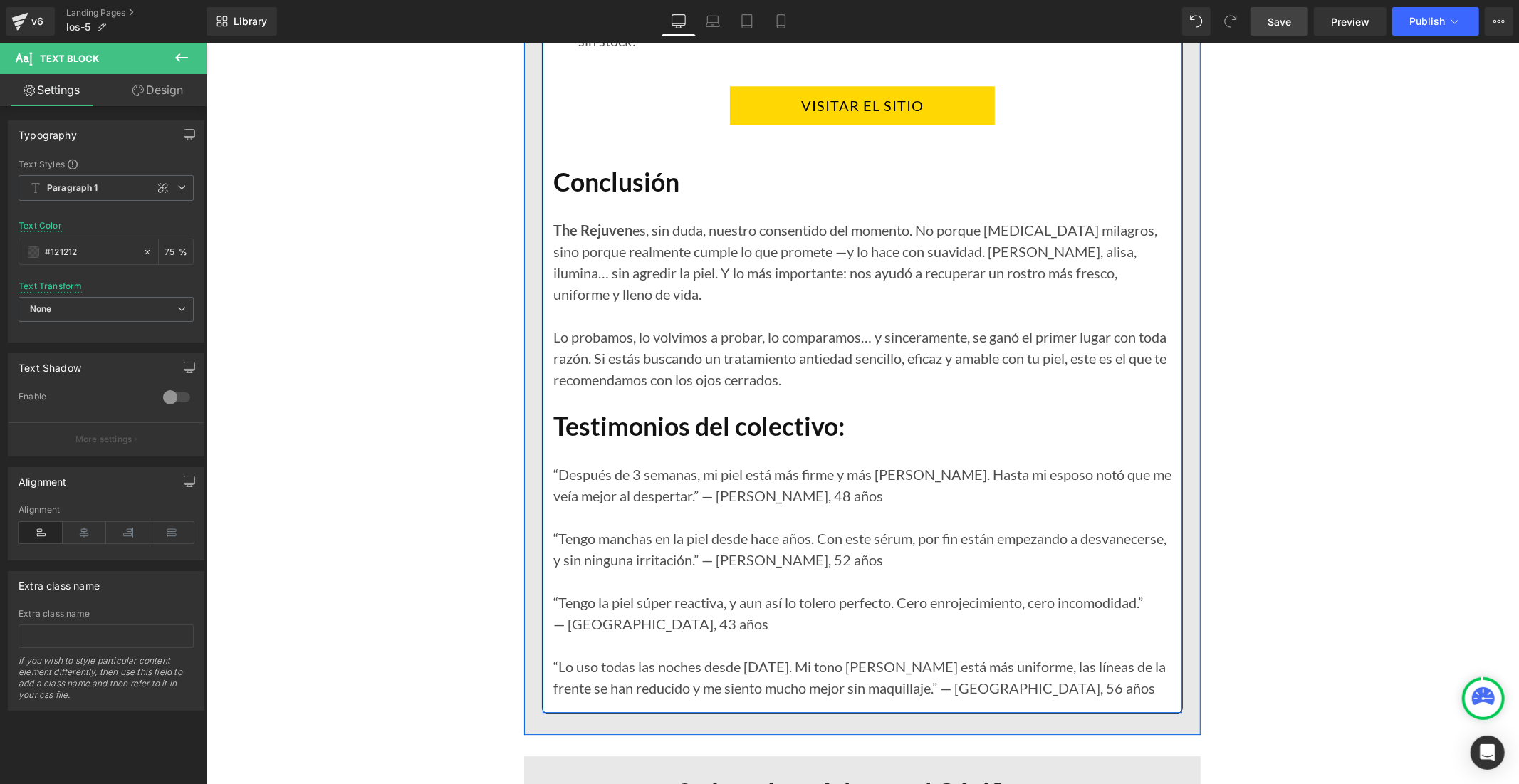
scroll to position [3164, 0]
click at [849, 526] on p "“Tengo manchas en la piel desde hace años. Con este sérum, por fin están empeza…" at bounding box center [862, 547] width 618 height 43
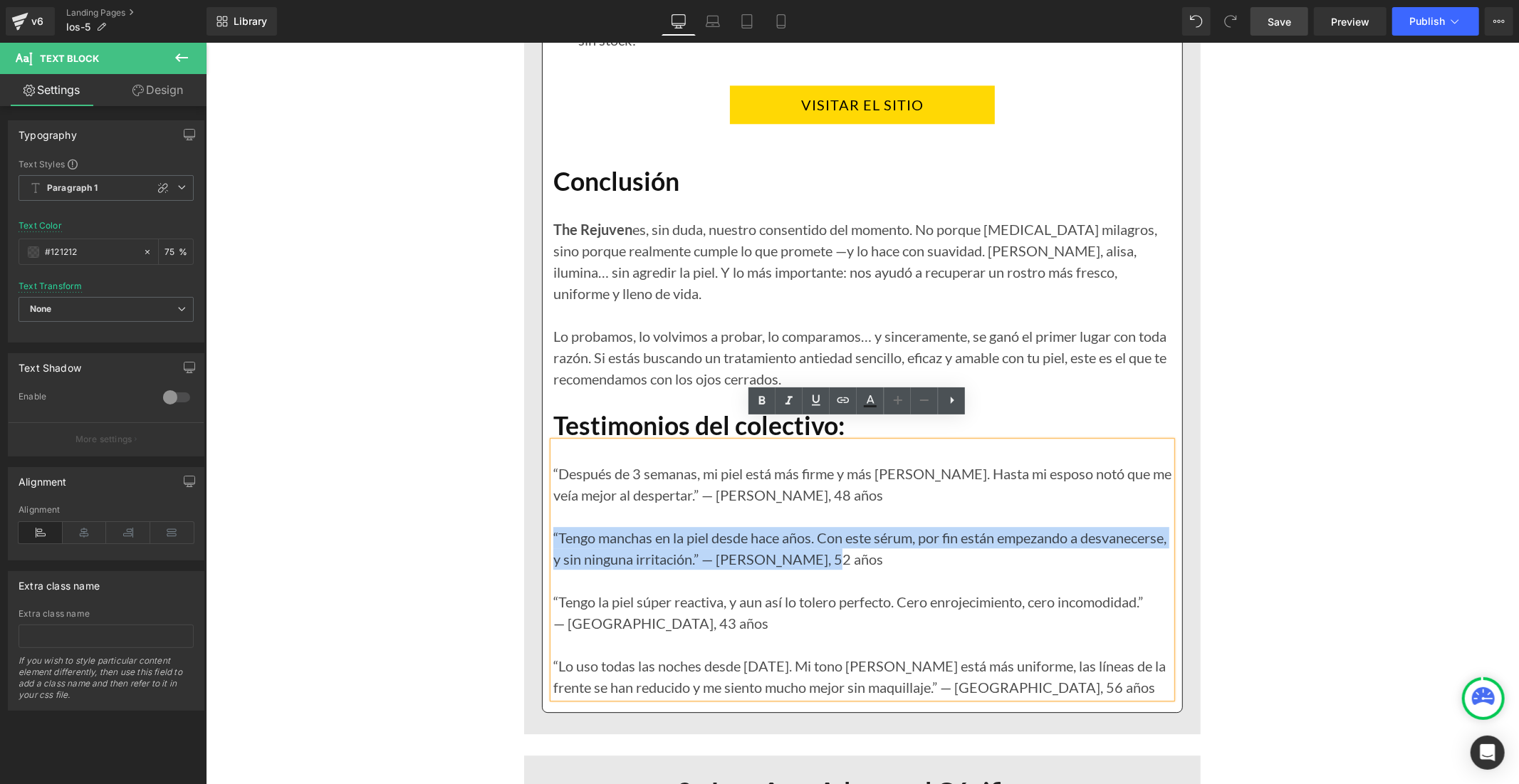
drag, startPoint x: 905, startPoint y: 536, endPoint x: 548, endPoint y: 513, distance: 357.7
click at [553, 526] on p "“Tengo manchas en la piel desde hace años. Con este sérum, por fin están empeza…" at bounding box center [862, 547] width 618 height 43
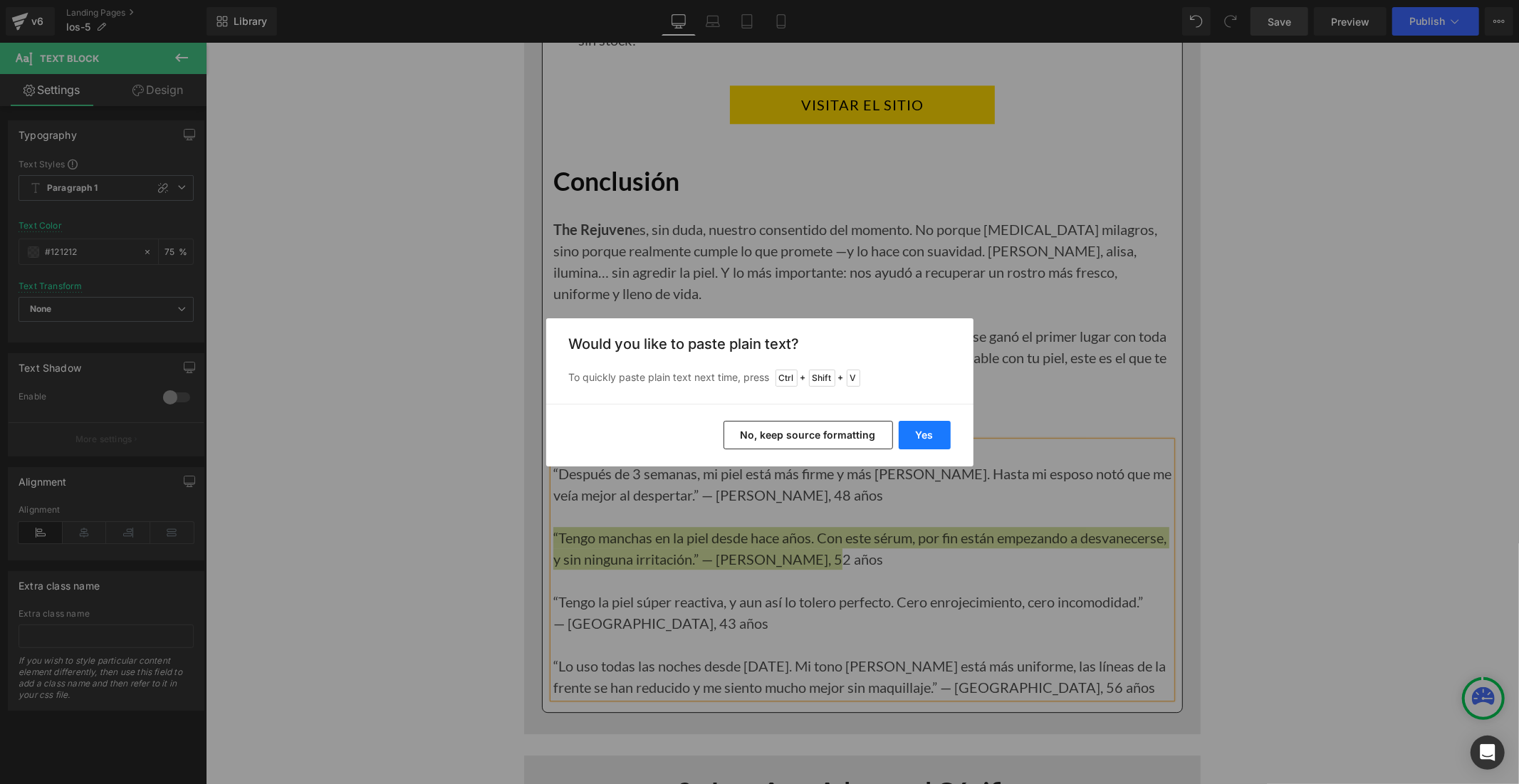
click at [927, 432] on button "Yes" at bounding box center [924, 435] width 52 height 28
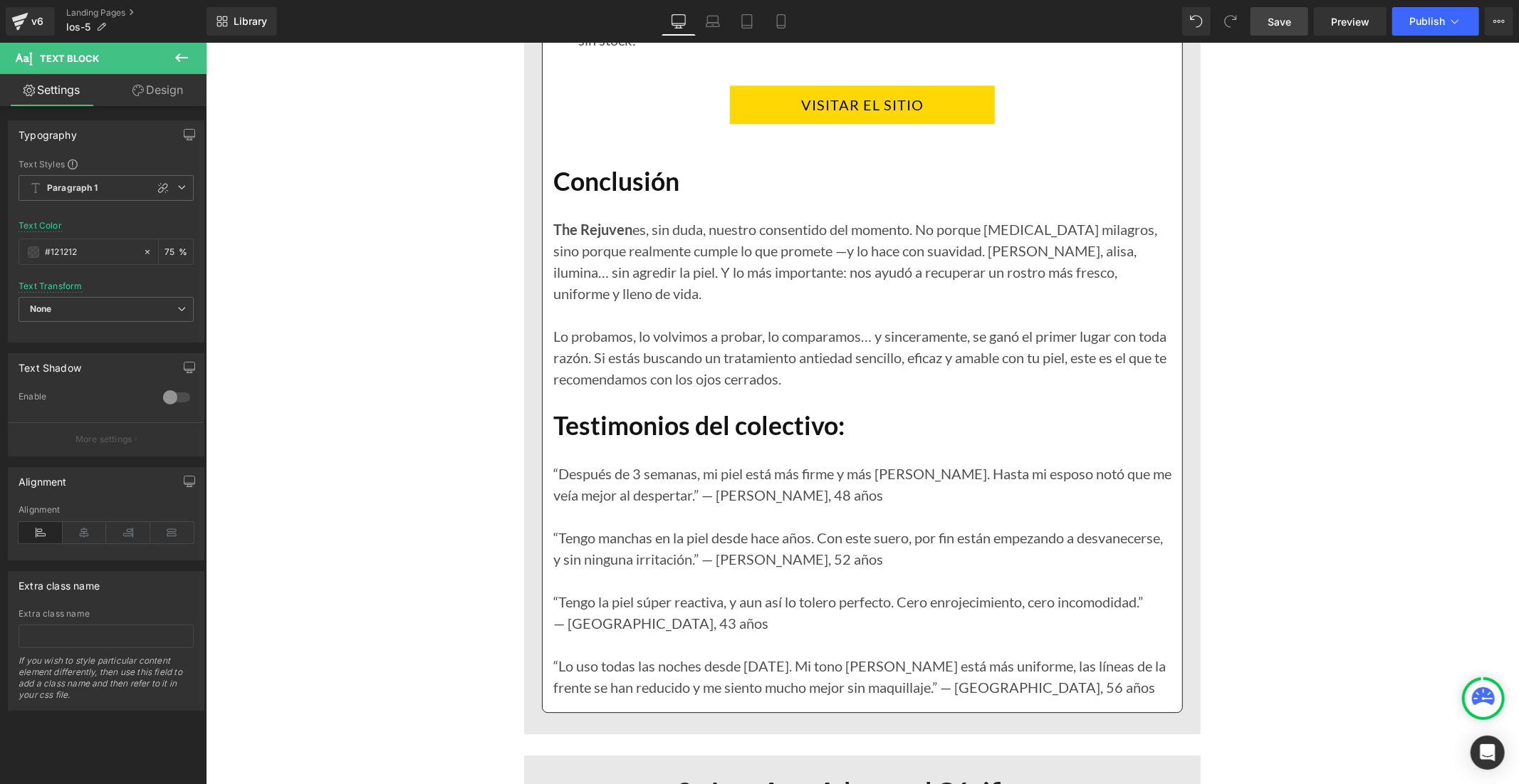
click at [1289, 32] on link "Save" at bounding box center [1279, 21] width 58 height 28
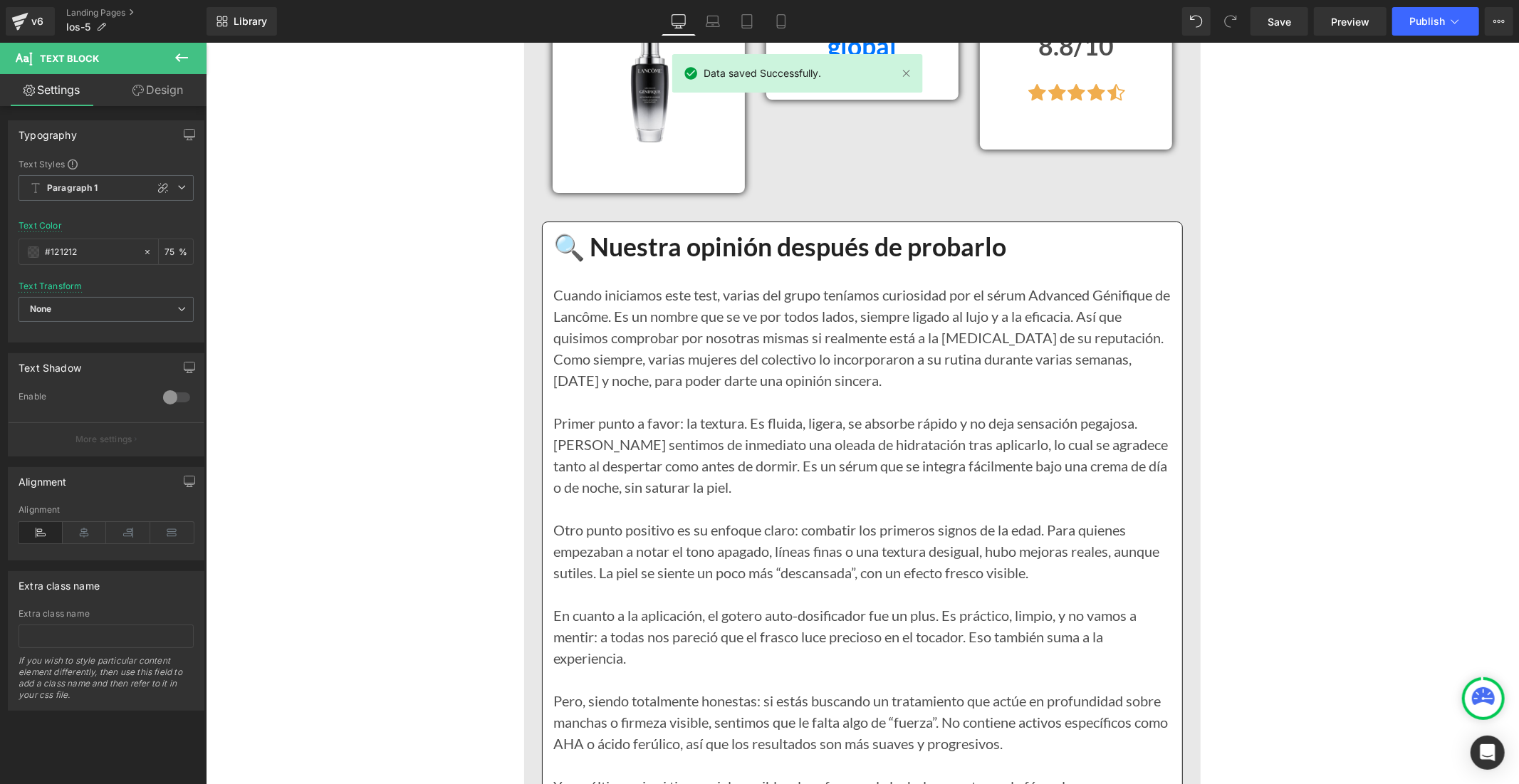
scroll to position [4033, 0]
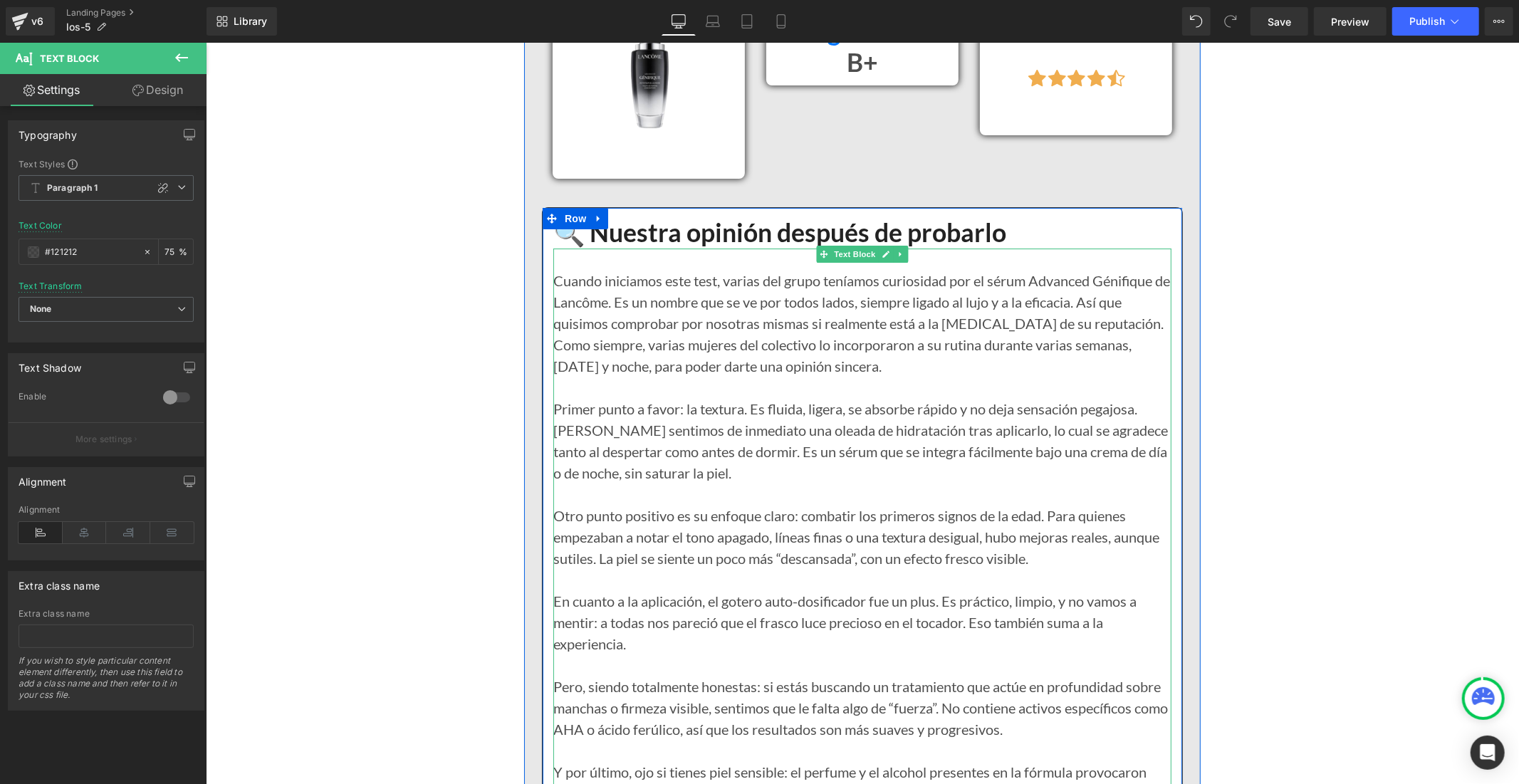
click at [702, 306] on div "Cuando iniciamos este test, varias del grupo teníamos curiosidad por el sérum A…" at bounding box center [862, 578] width 618 height 662
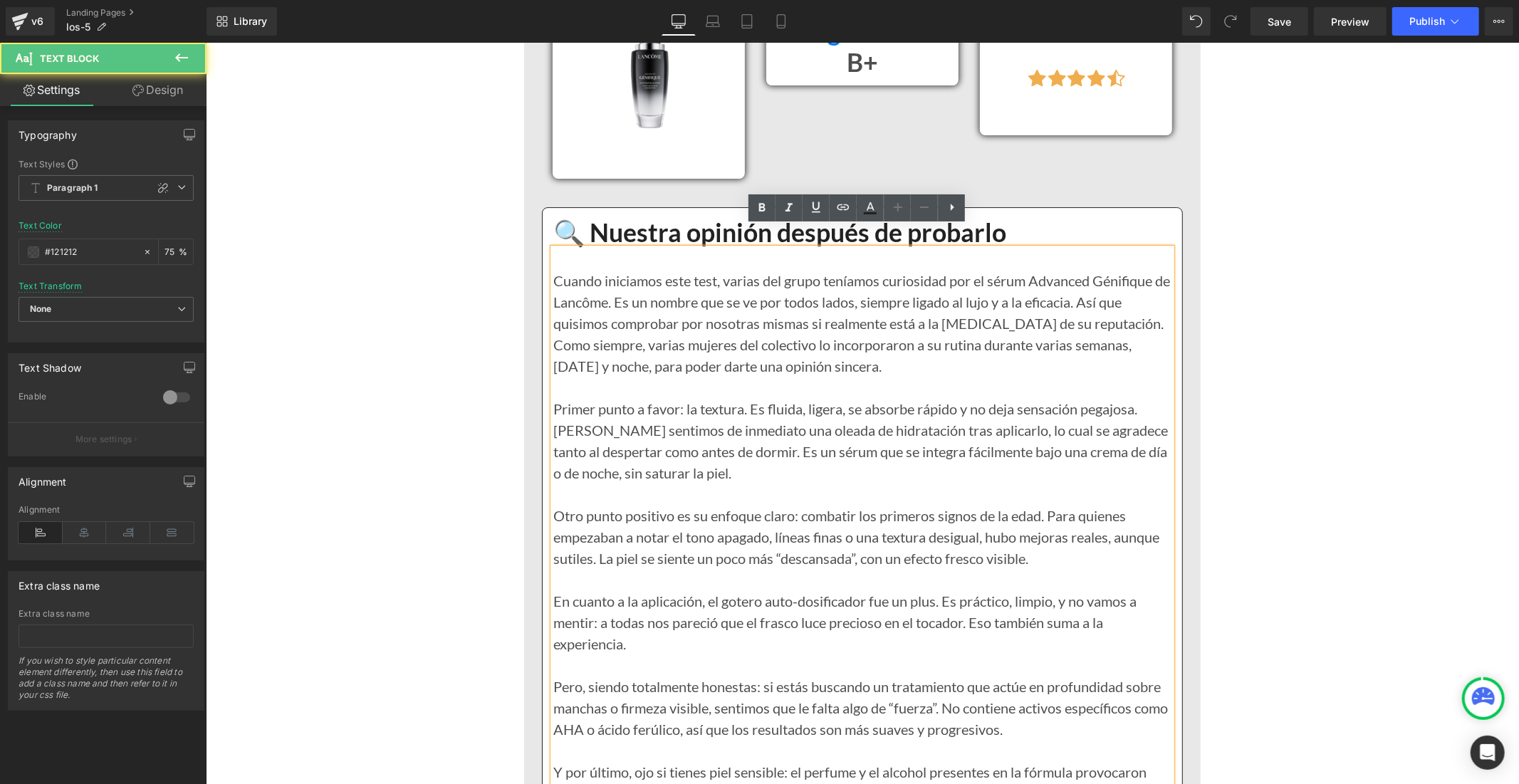
click at [736, 320] on div "Cuando iniciamos este test, varias del grupo teníamos curiosidad por el sérum A…" at bounding box center [862, 578] width 618 height 662
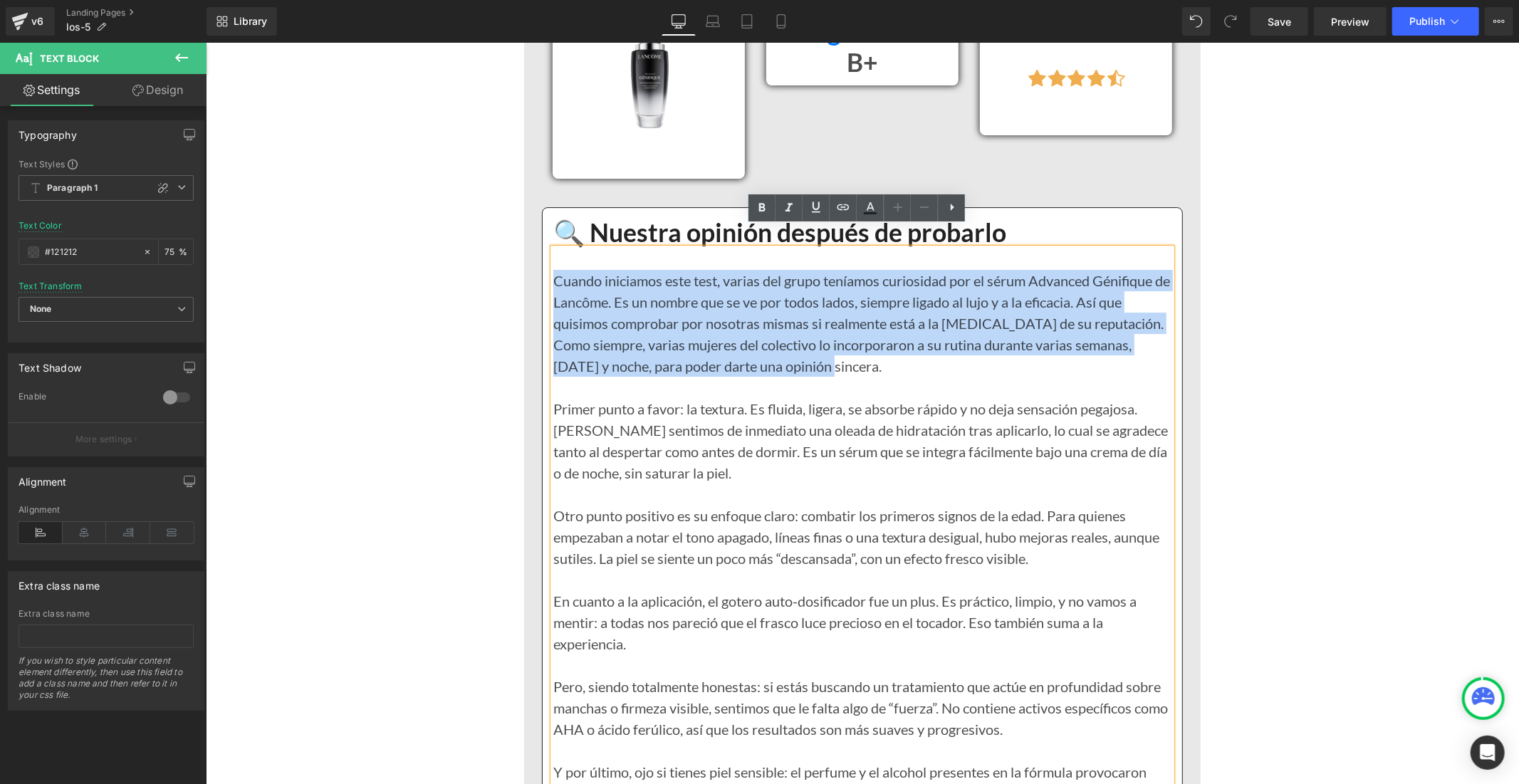
drag, startPoint x: 826, startPoint y: 345, endPoint x: 548, endPoint y: 262, distance: 290.1
click at [553, 262] on div "Cuando iniciamos este test, varias del grupo teníamos curiosidad por el sérum A…" at bounding box center [862, 578] width 618 height 662
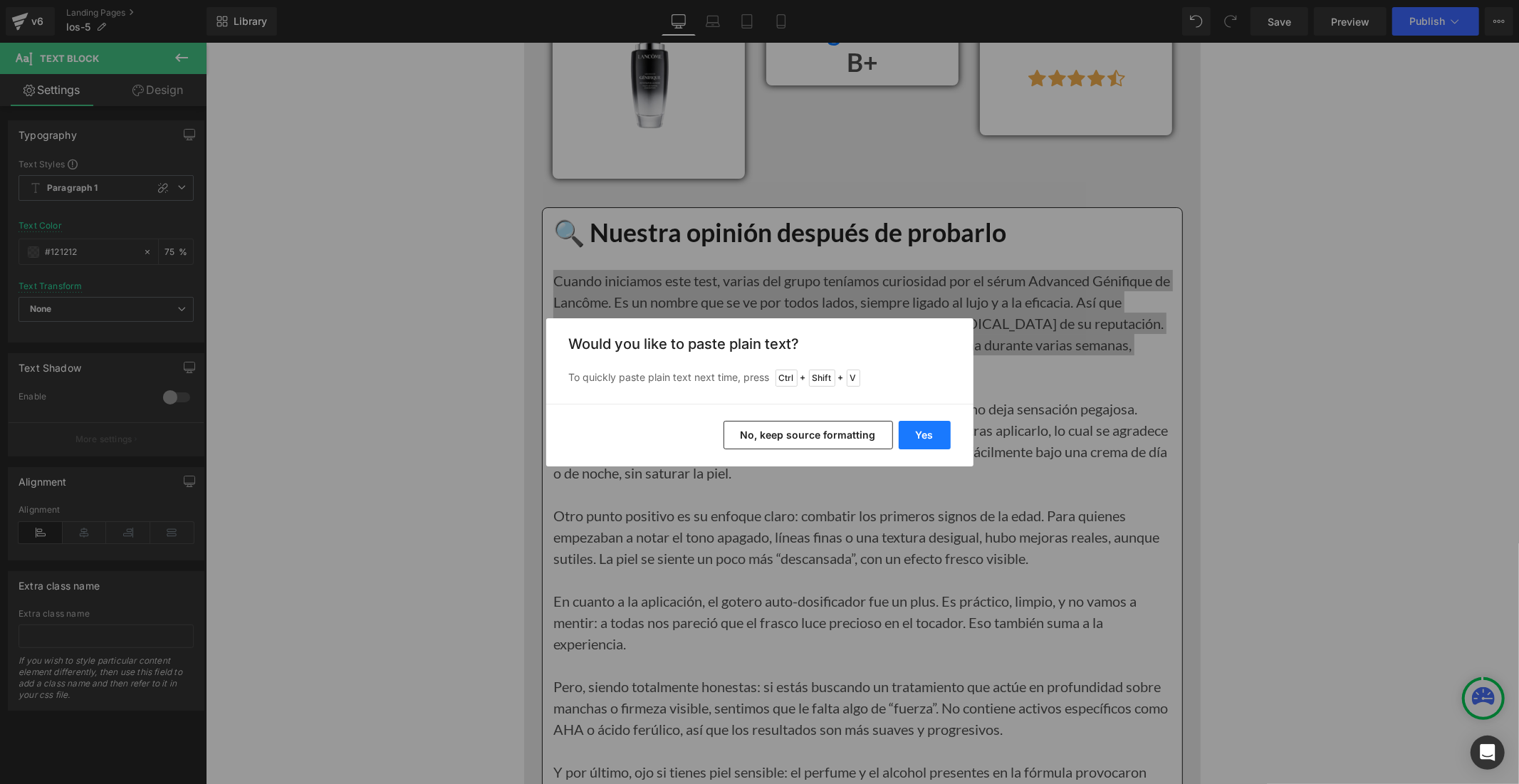
click at [912, 434] on button "Yes" at bounding box center [924, 435] width 52 height 28
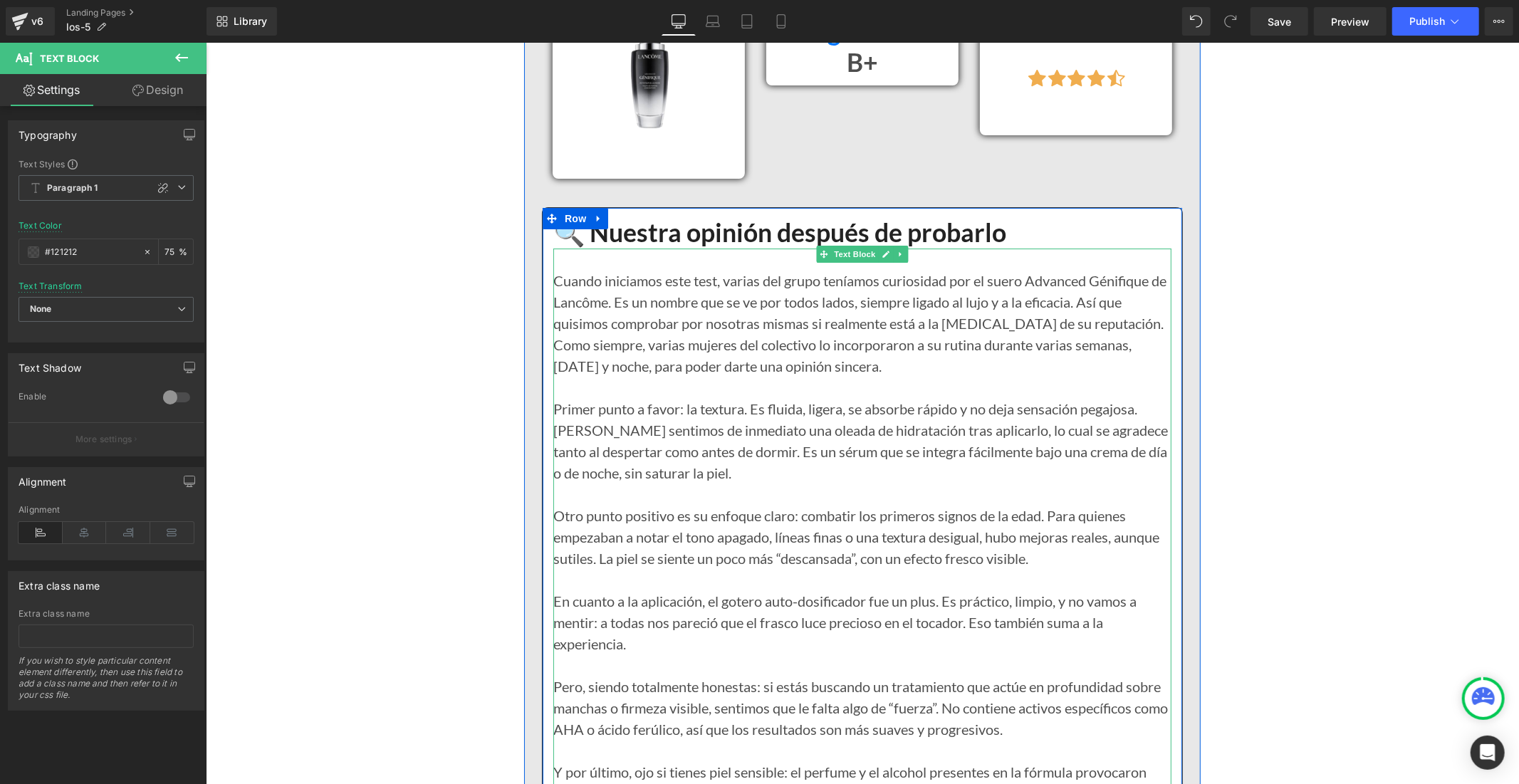
click at [655, 440] on div "Primer punto a favor: la textura. Es fluida, ligera, se absorbe rápido y no dej…" at bounding box center [862, 440] width 618 height 85
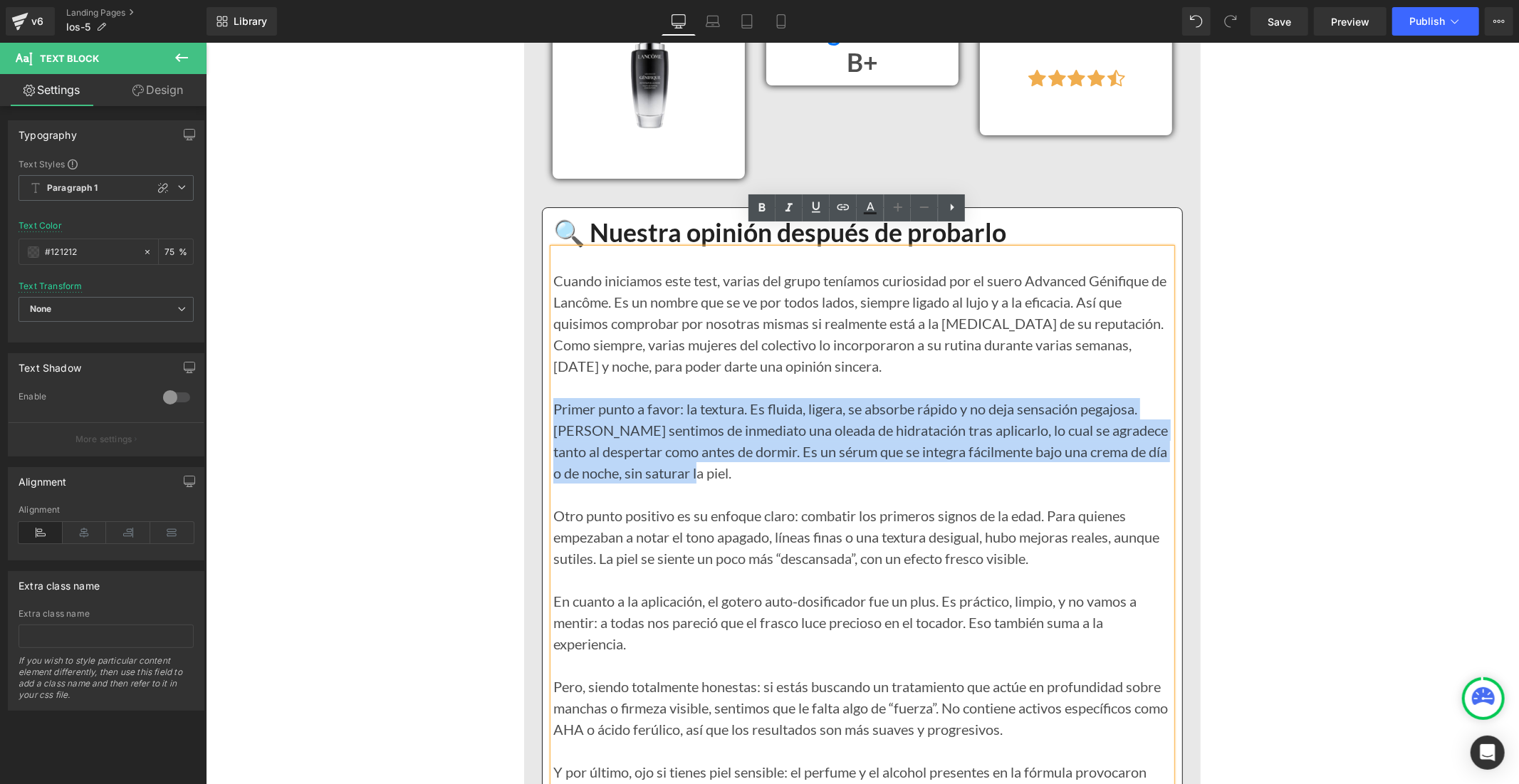
drag, startPoint x: 716, startPoint y: 457, endPoint x: 547, endPoint y: 386, distance: 183.3
click at [553, 397] on div "Primer punto a favor: la textura. Es fluida, ligera, se absorbe rápido y no dej…" at bounding box center [862, 440] width 618 height 85
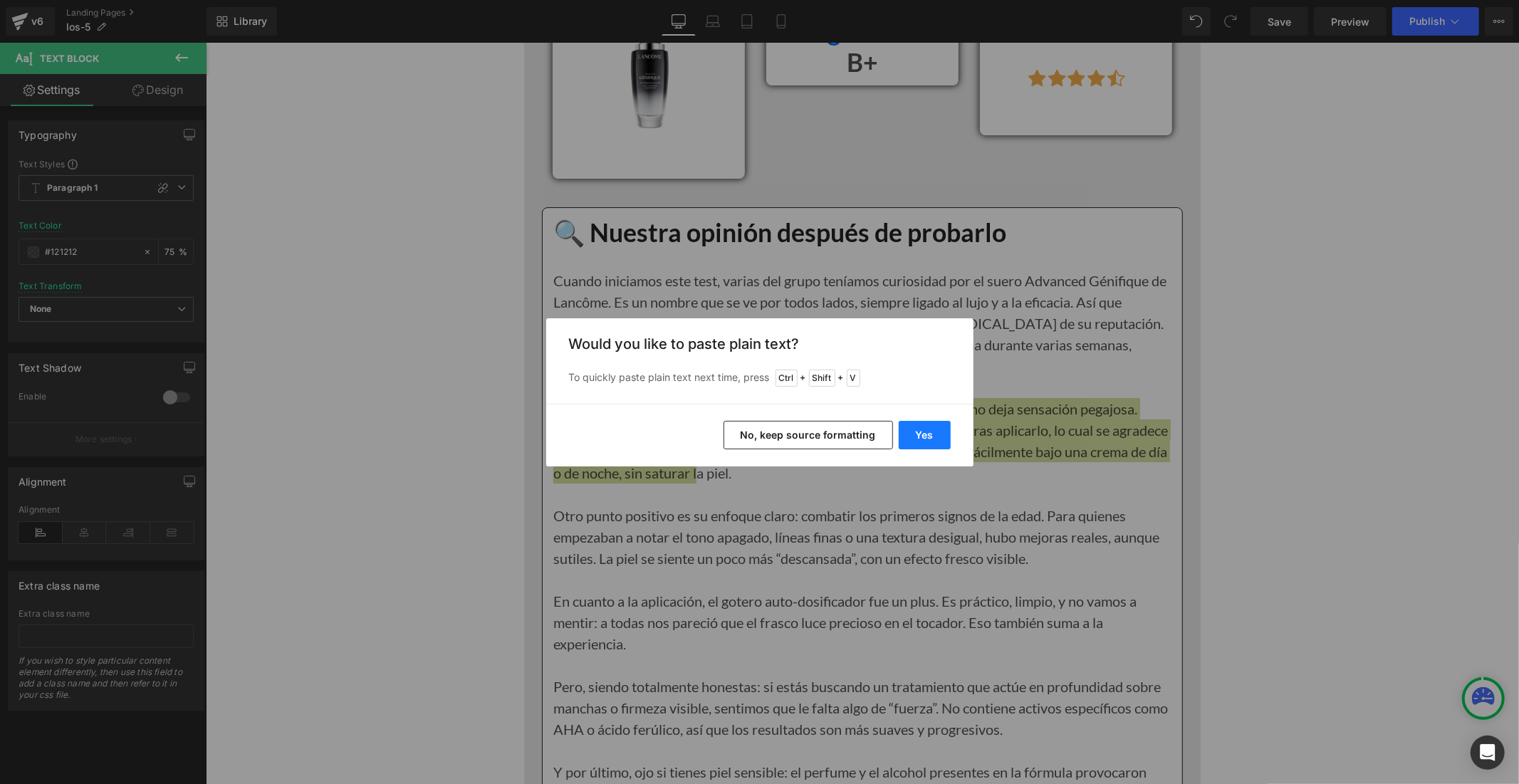
click at [912, 441] on button "Yes" at bounding box center [924, 435] width 52 height 28
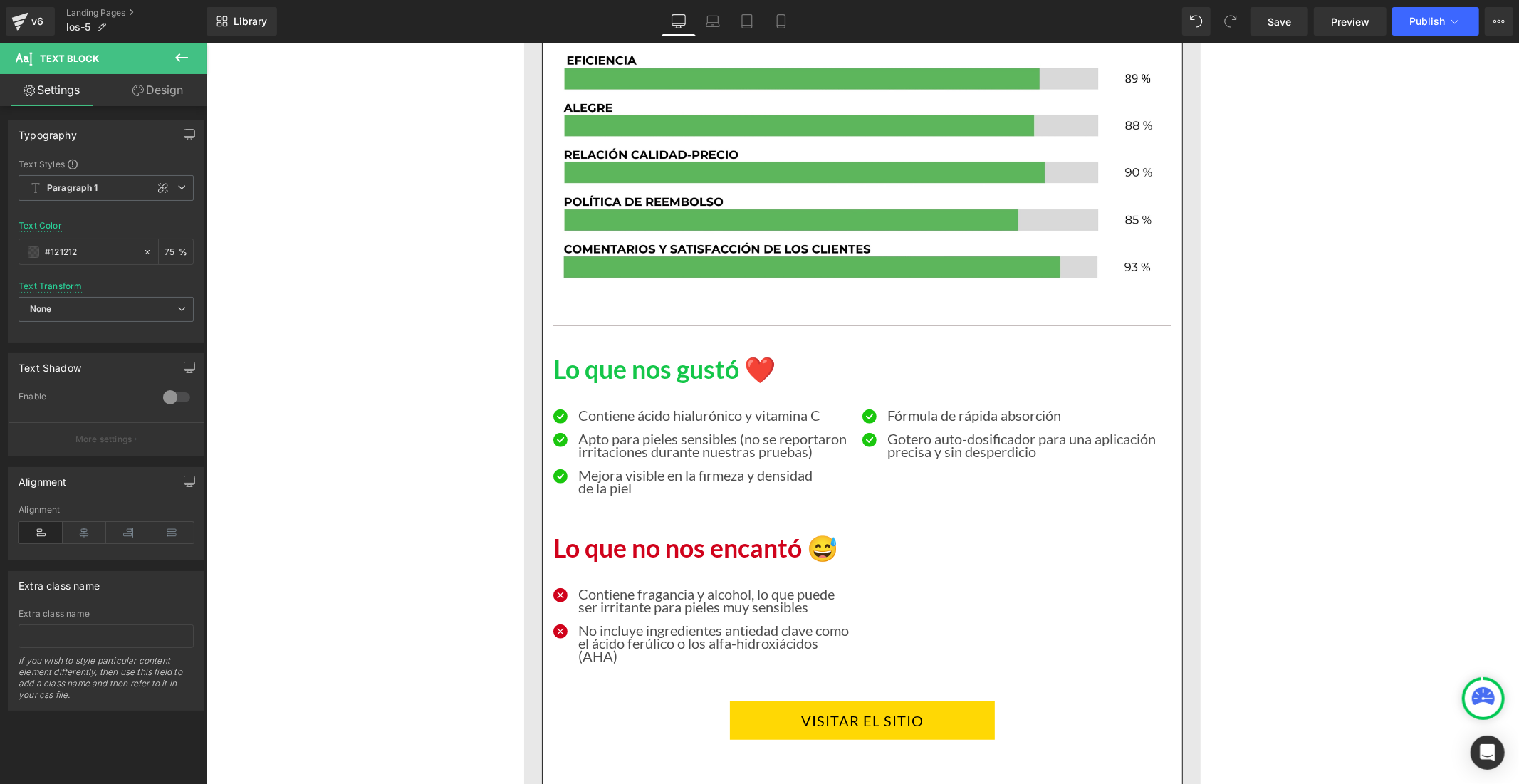
scroll to position [5062, 0]
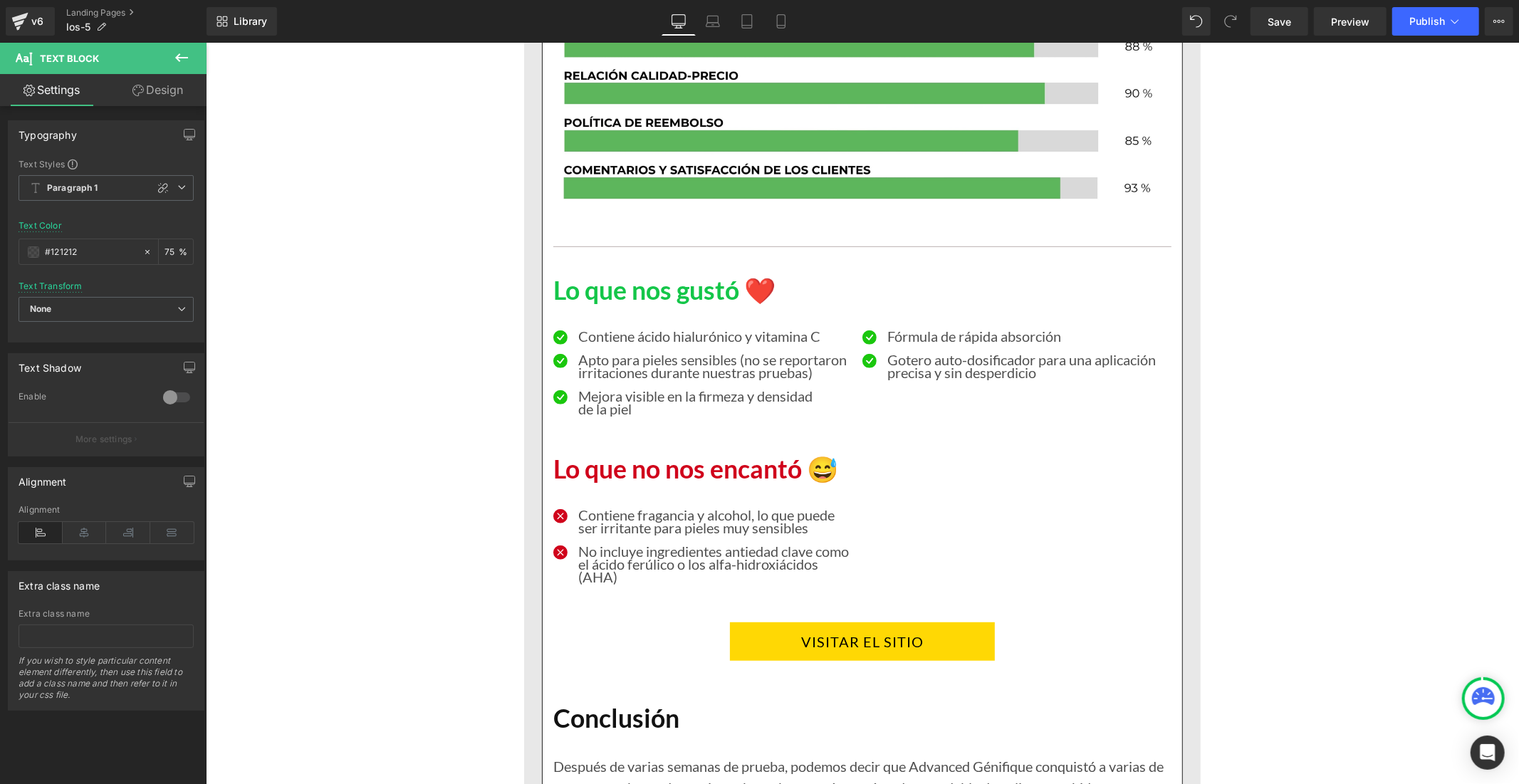
click at [653, 547] on p "No incluye ingredientes antiedad clave como el ácido ferúlico o los alfa-hidrox…" at bounding box center [714, 562] width 273 height 38
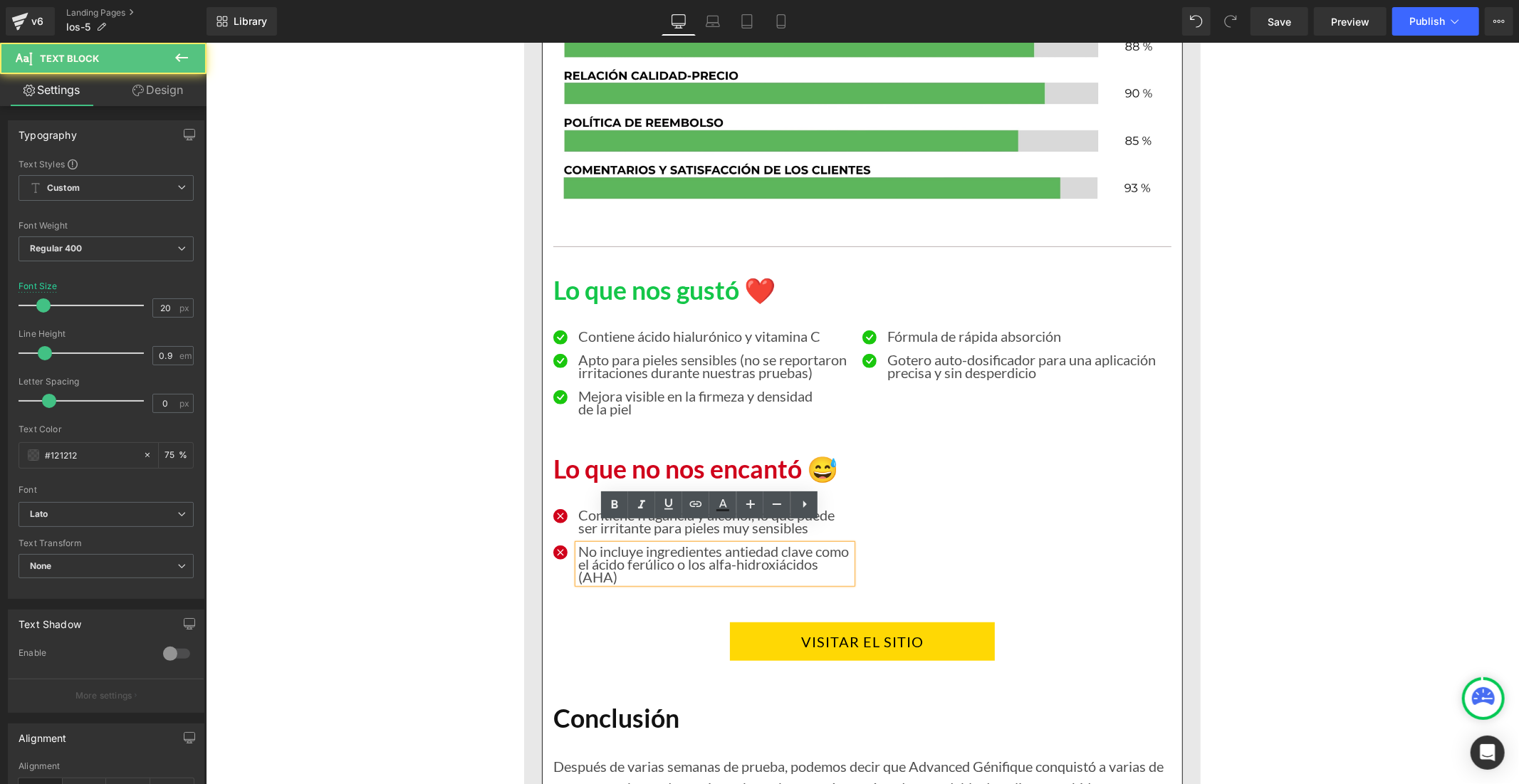
click at [680, 551] on p "No incluye ingredientes antiedad clave como el ácido ferúlico o los alfa-hidrox…" at bounding box center [714, 562] width 273 height 38
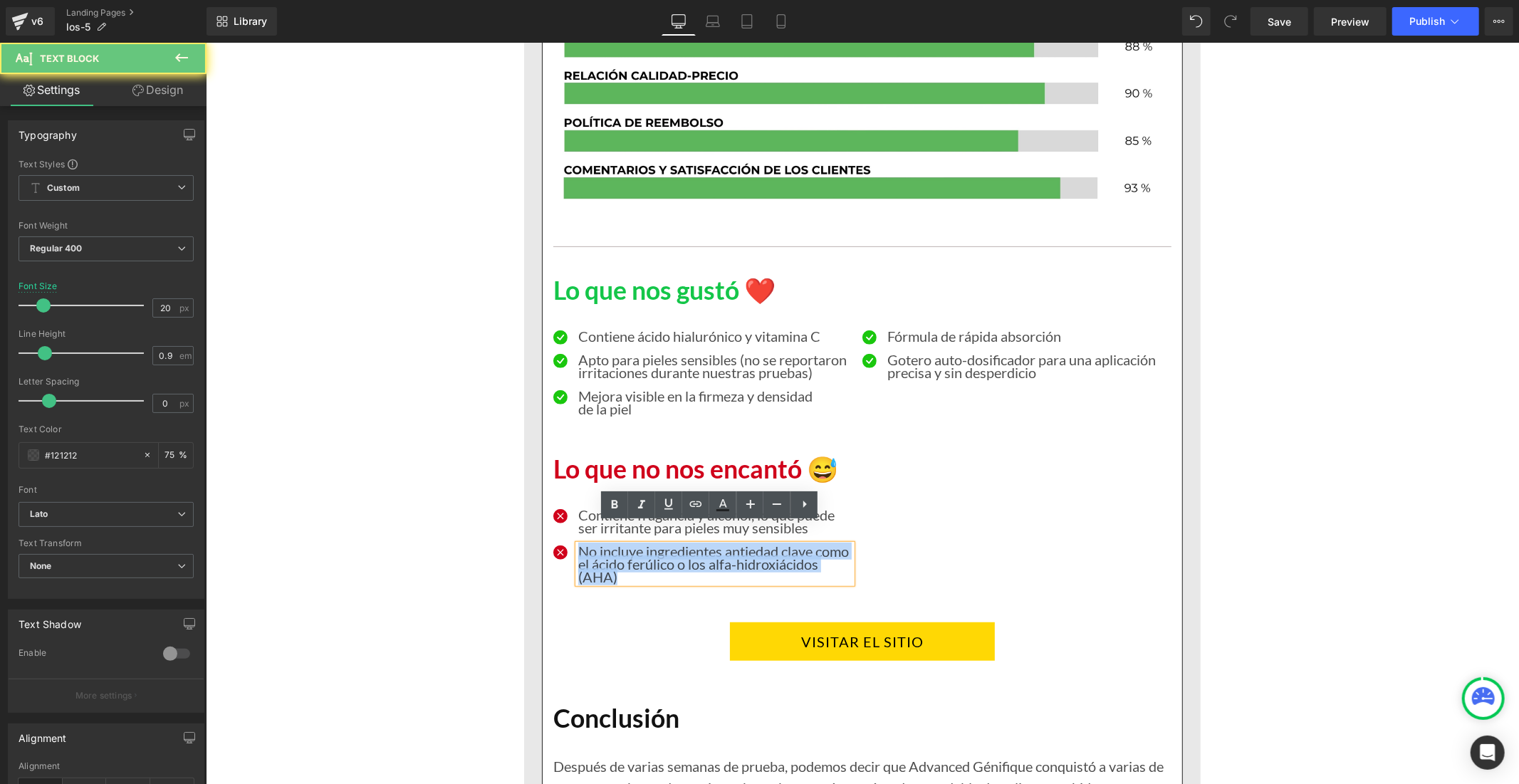
click at [680, 551] on p "No incluye ingredientes antiedad clave como el ácido ferúlico o los alfa-hidrox…" at bounding box center [714, 562] width 273 height 38
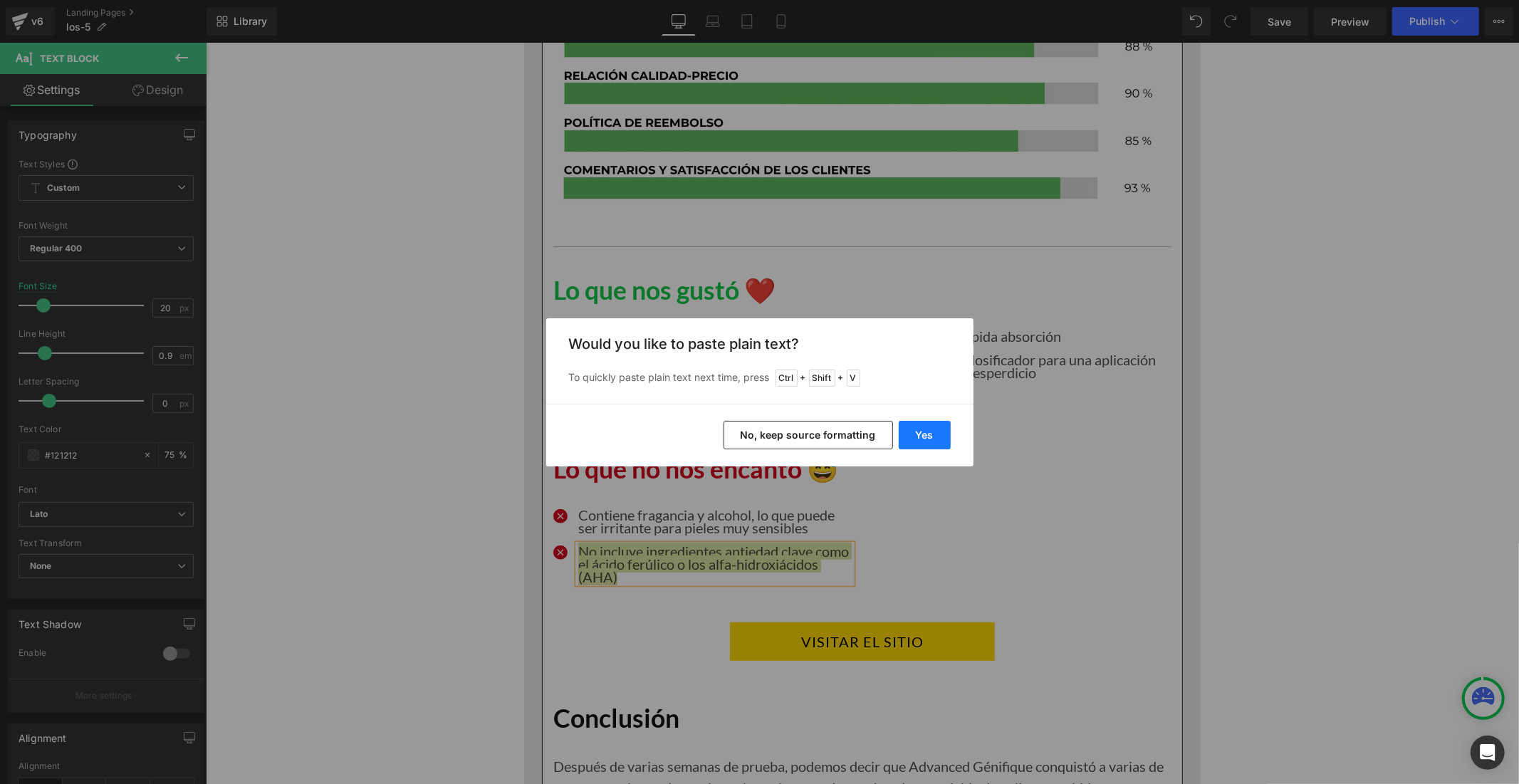
click at [937, 441] on button "Yes" at bounding box center [924, 435] width 52 height 28
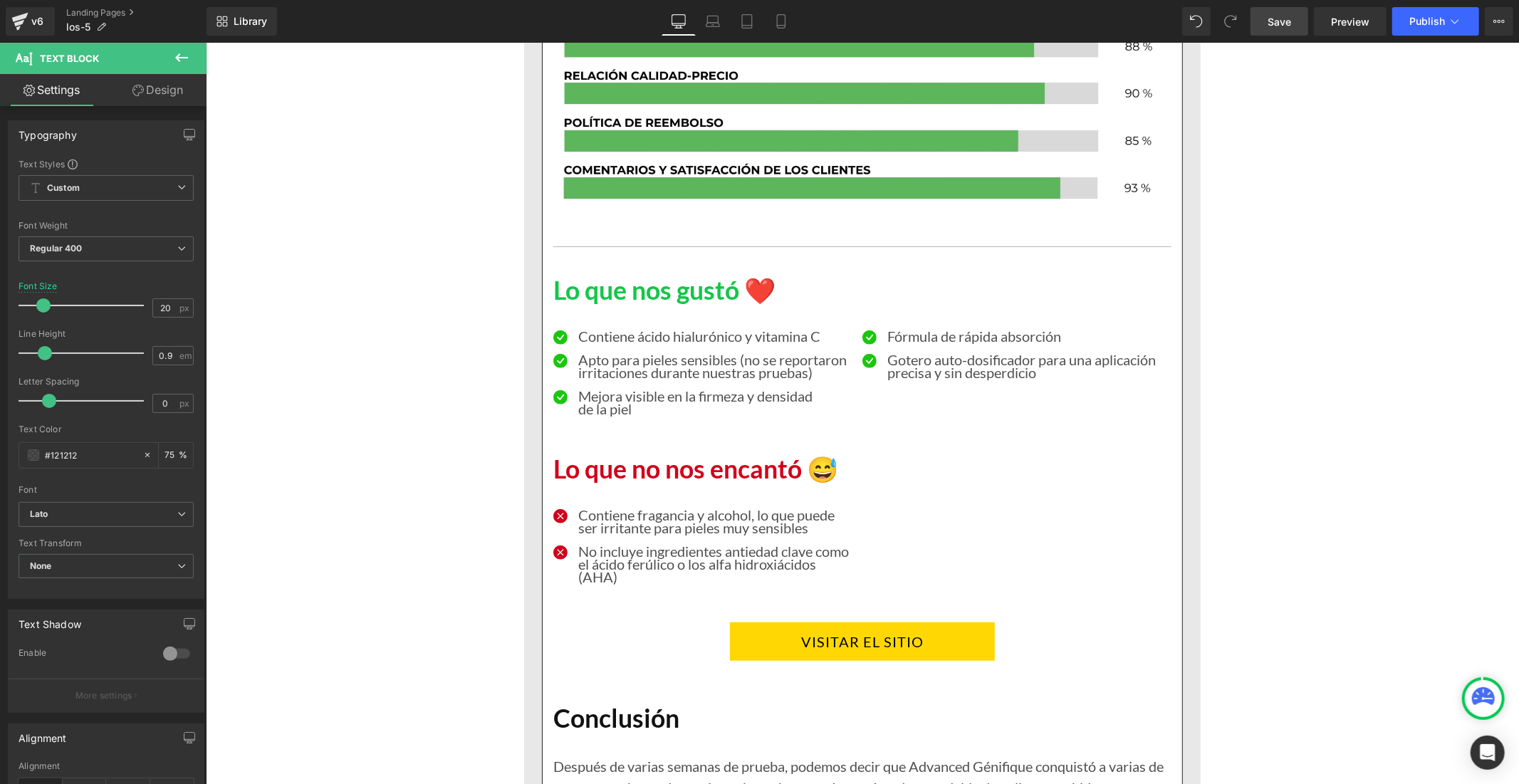
click at [1280, 27] on span "Save" at bounding box center [1279, 21] width 23 height 15
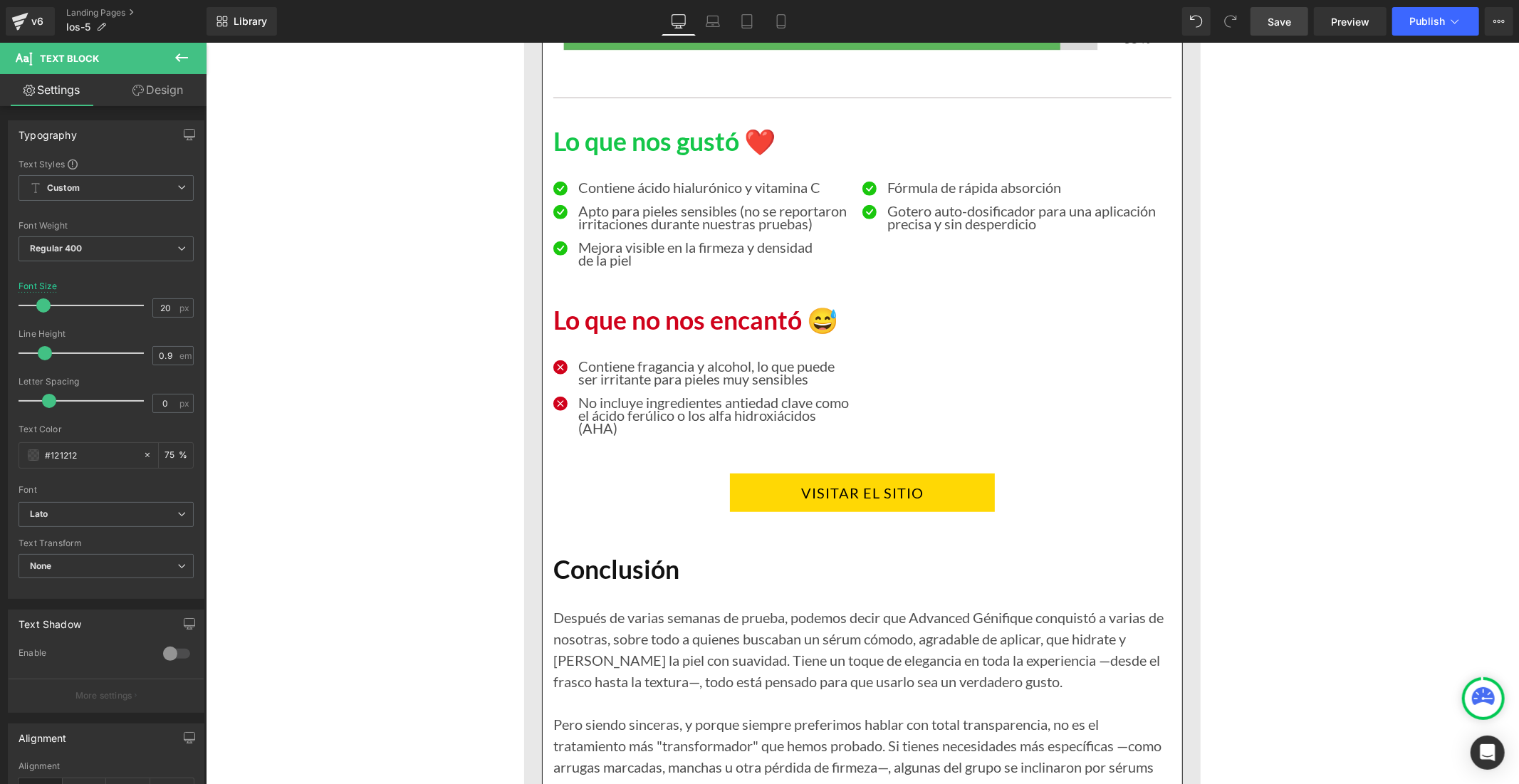
scroll to position [5457, 0]
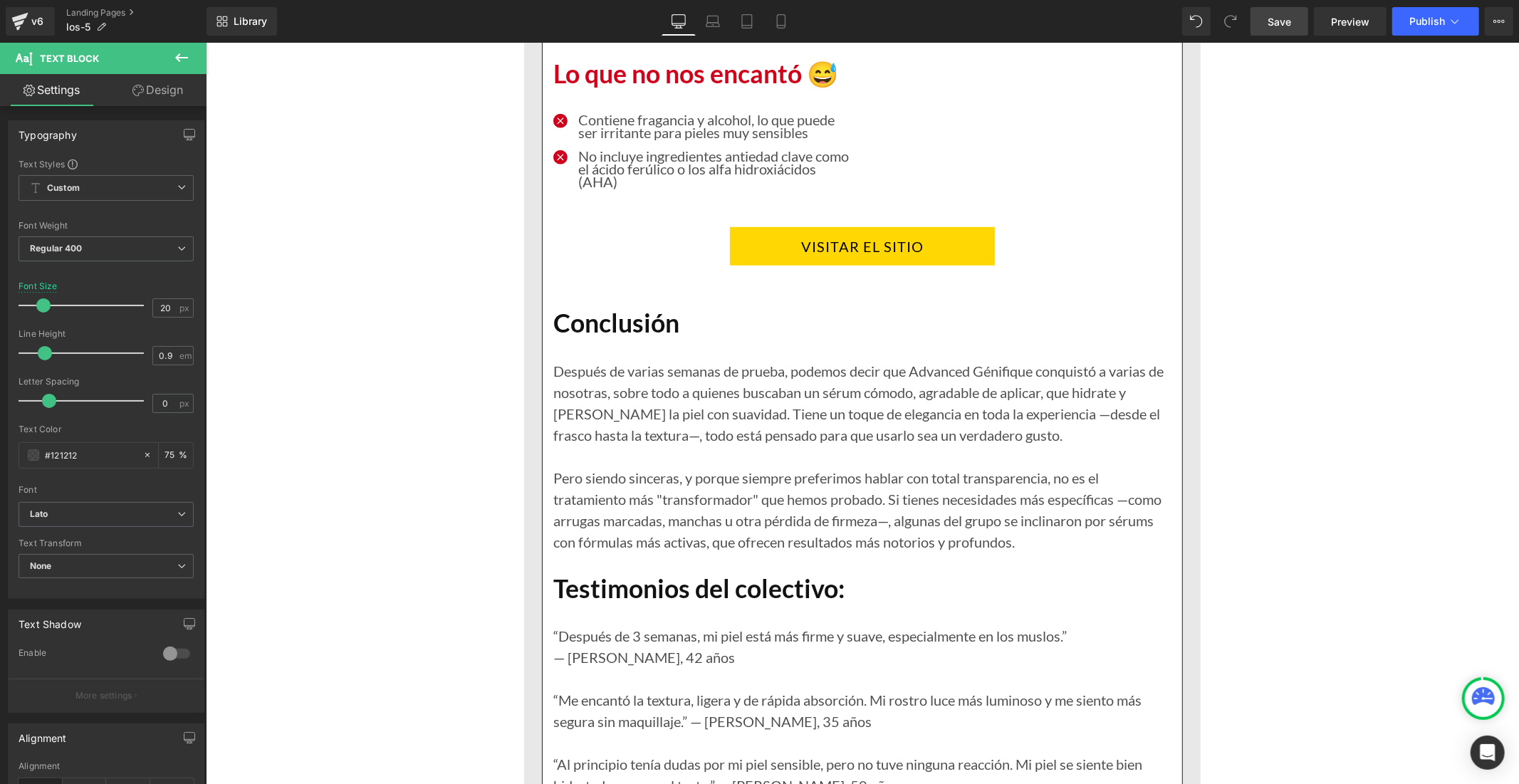
click at [693, 379] on div "Después de varias semanas de prueba, podemos decir que Advanced Génifique conqu…" at bounding box center [862, 445] width 618 height 214
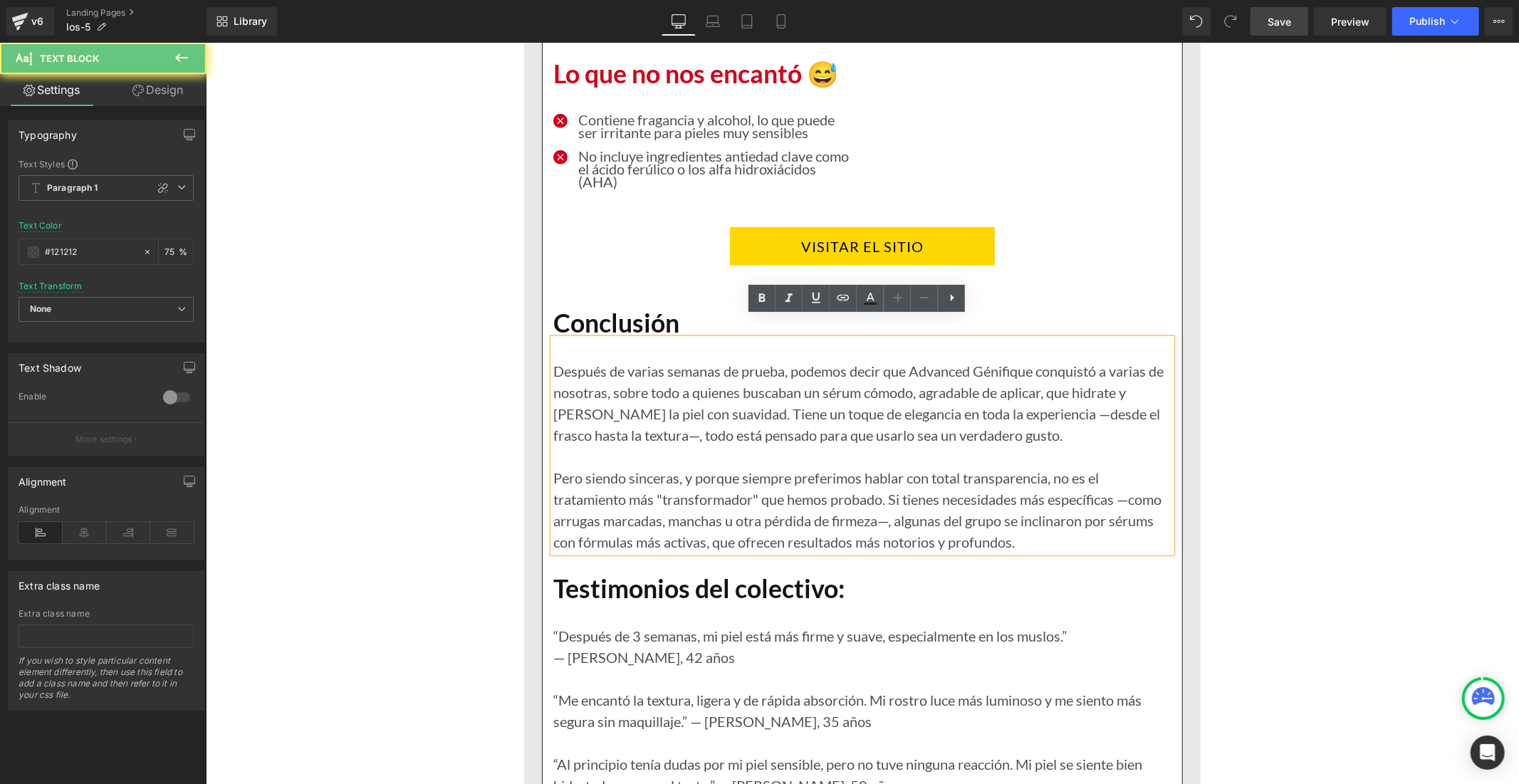
click at [735, 383] on div "Después de varias semanas de prueba, podemos decir que Advanced Génifique conqu…" at bounding box center [862, 445] width 618 height 214
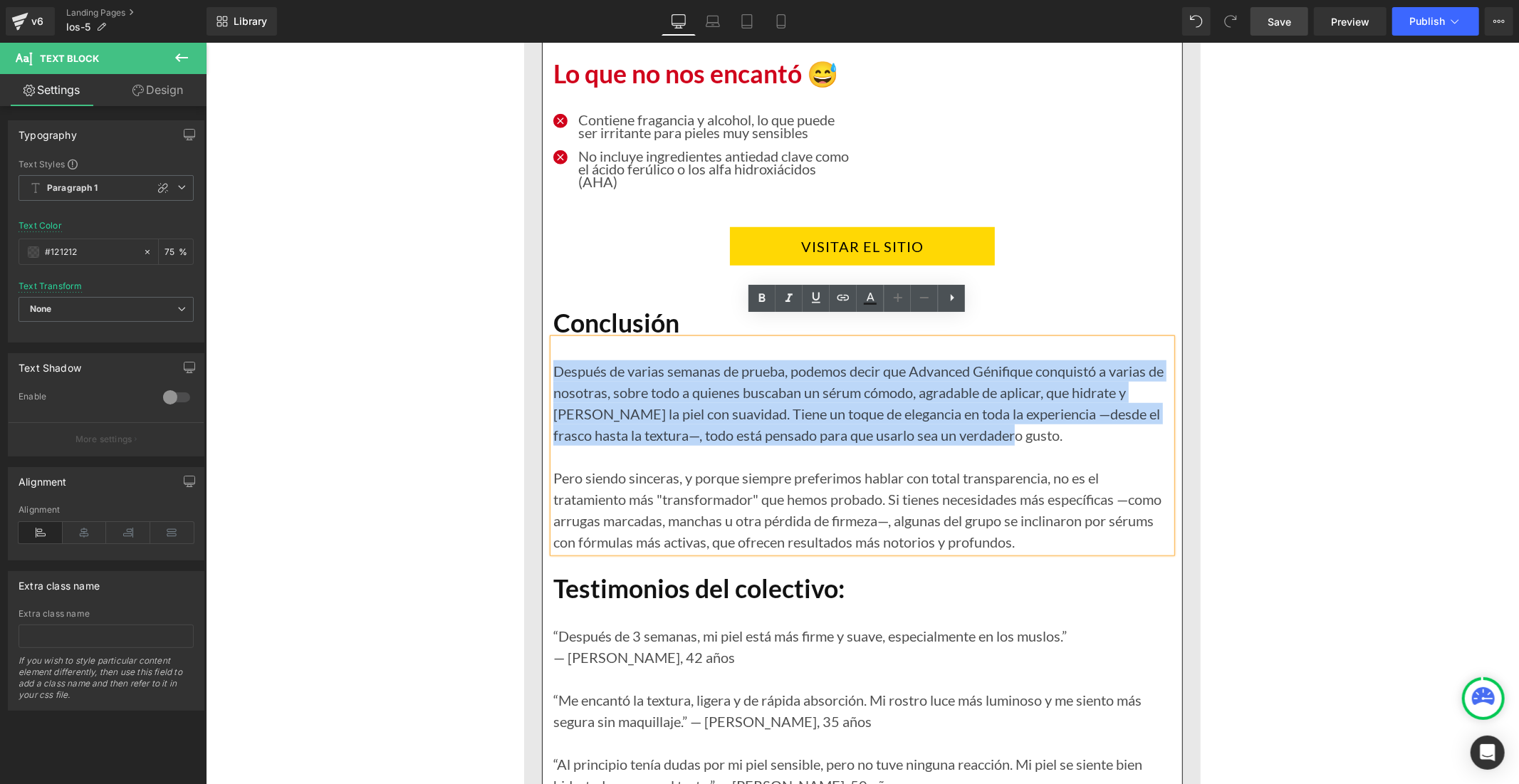
drag, startPoint x: 987, startPoint y: 415, endPoint x: 548, endPoint y: 350, distance: 443.8
click at [553, 350] on div "Después de varias semanas de prueba, podemos decir que Advanced Génifique conqu…" at bounding box center [862, 445] width 618 height 214
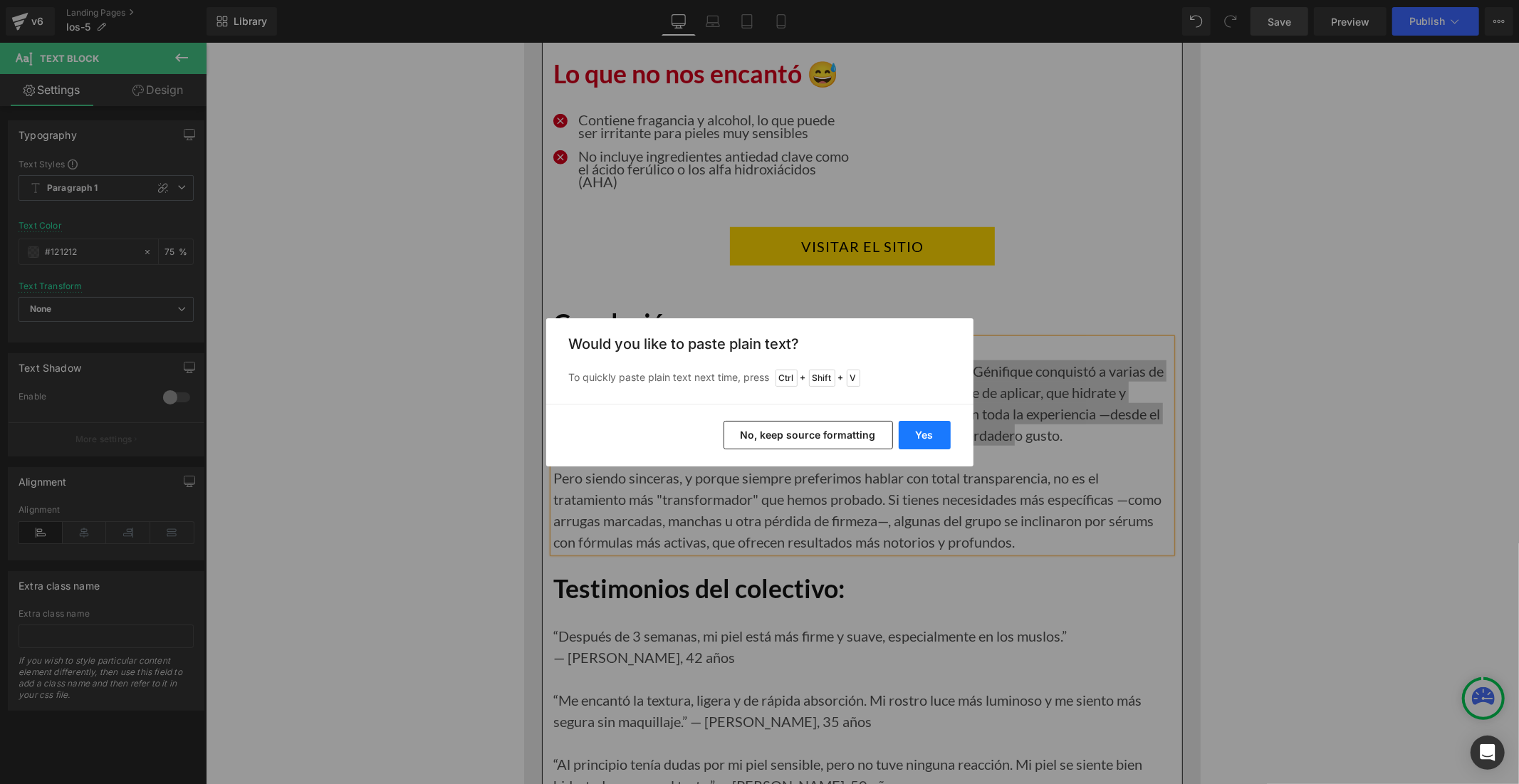
click at [909, 432] on button "Yes" at bounding box center [924, 435] width 52 height 28
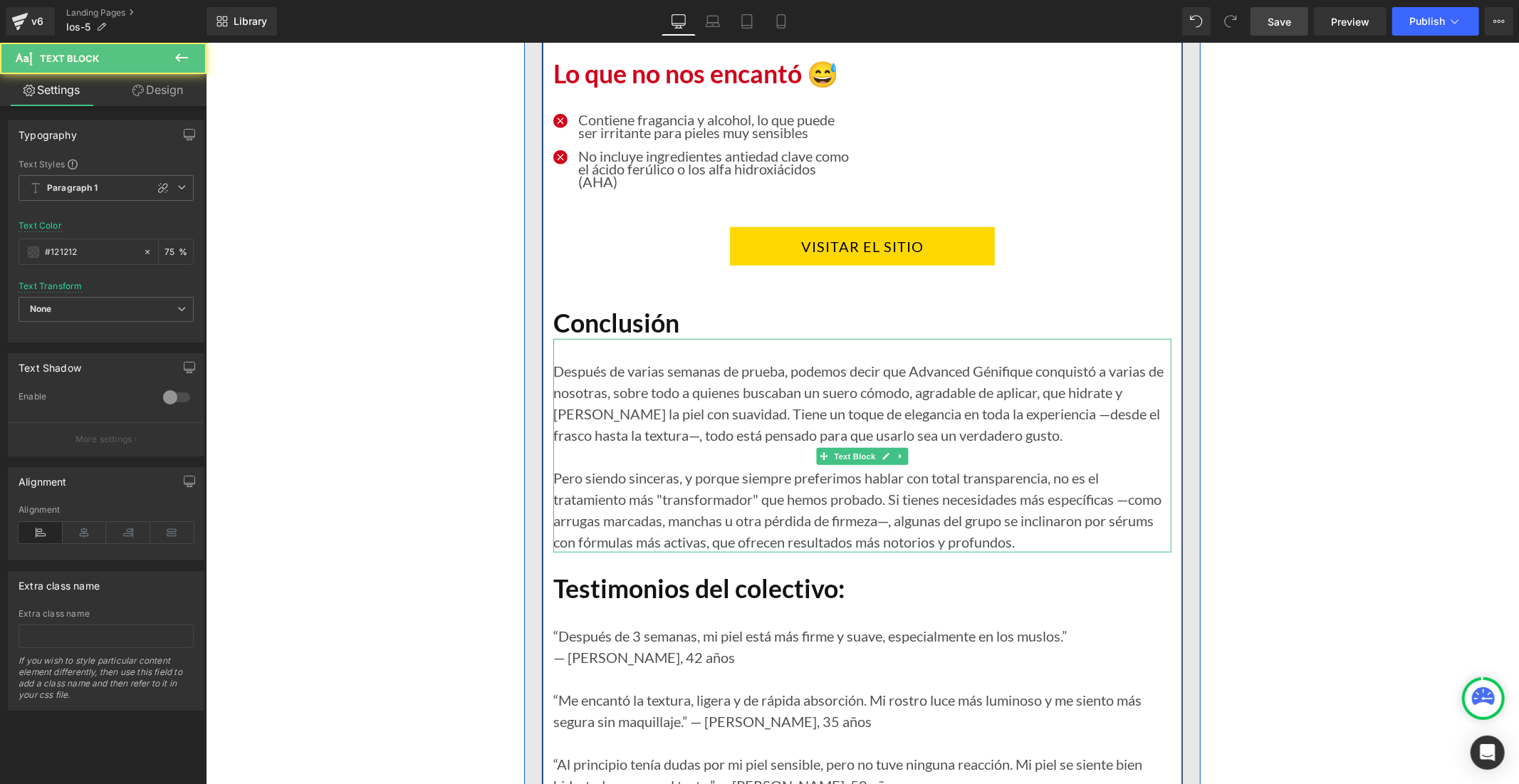
click at [690, 481] on div "Pero siendo sinceras, y porque siempre preferimos hablar con total transparenci…" at bounding box center [862, 509] width 618 height 85
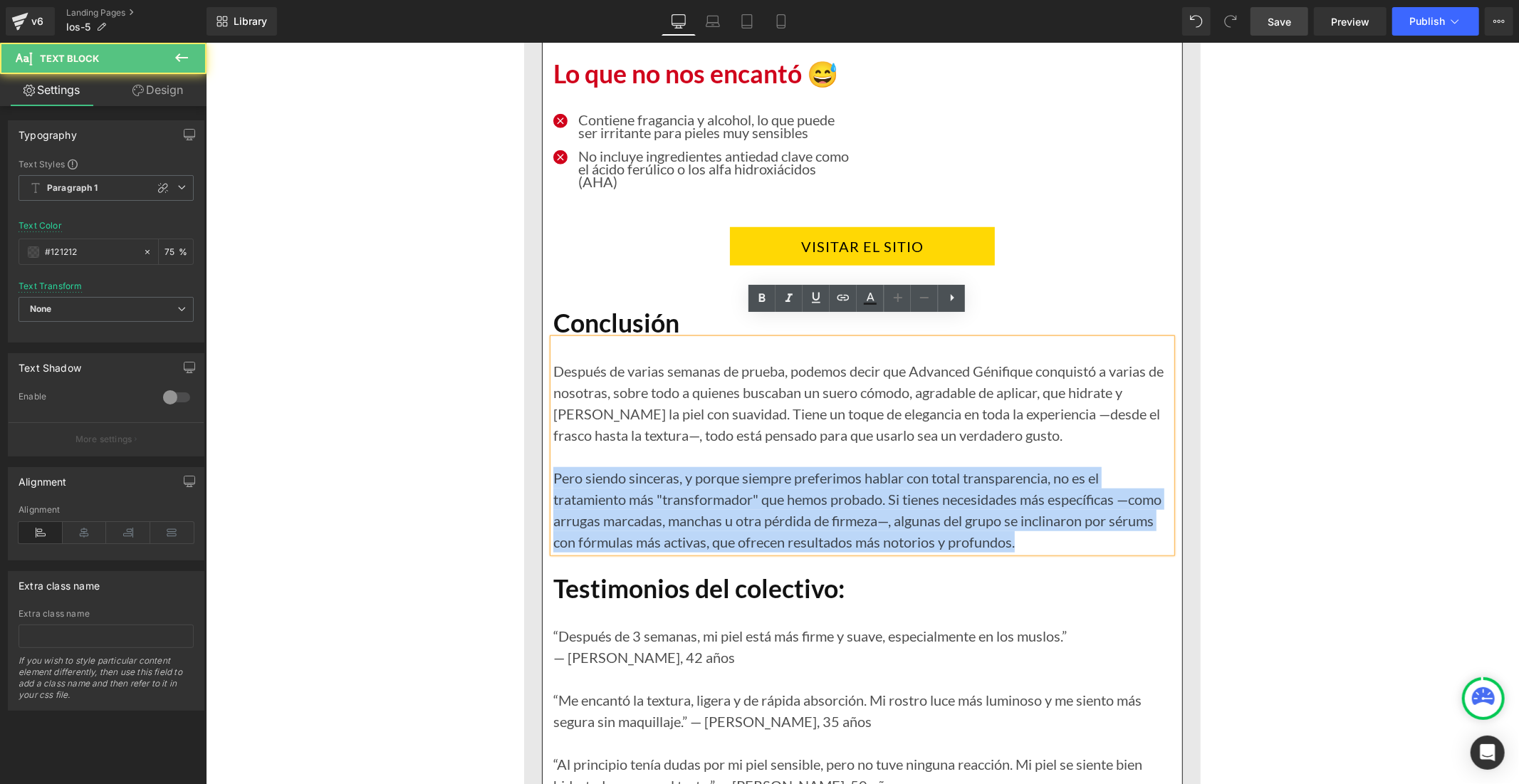
drag, startPoint x: 1021, startPoint y: 521, endPoint x: 548, endPoint y: 456, distance: 477.4
click at [553, 466] on div "Pero siendo sinceras, y porque siempre preferimos hablar con total transparenci…" at bounding box center [862, 509] width 618 height 85
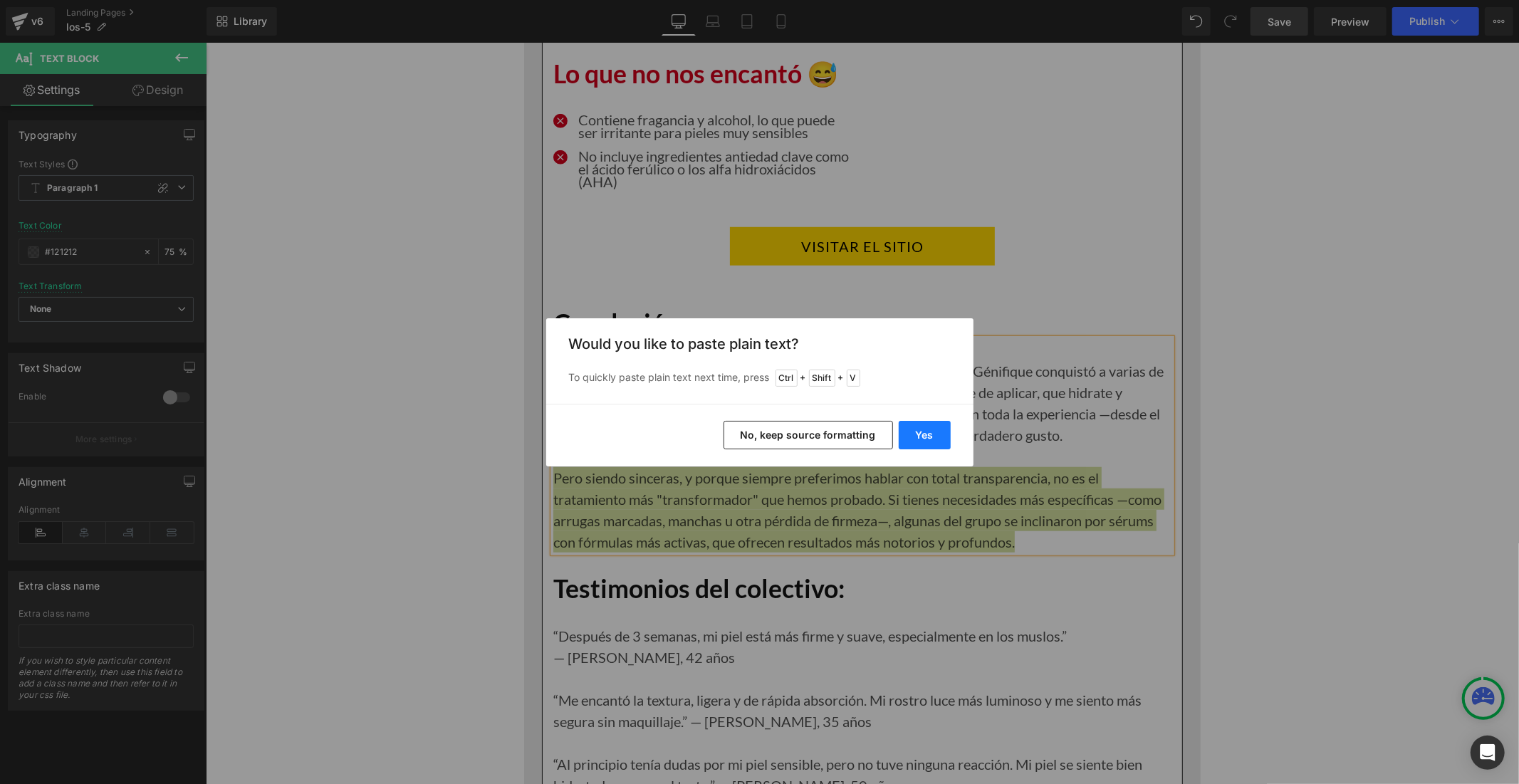
click at [913, 432] on button "Yes" at bounding box center [924, 435] width 52 height 28
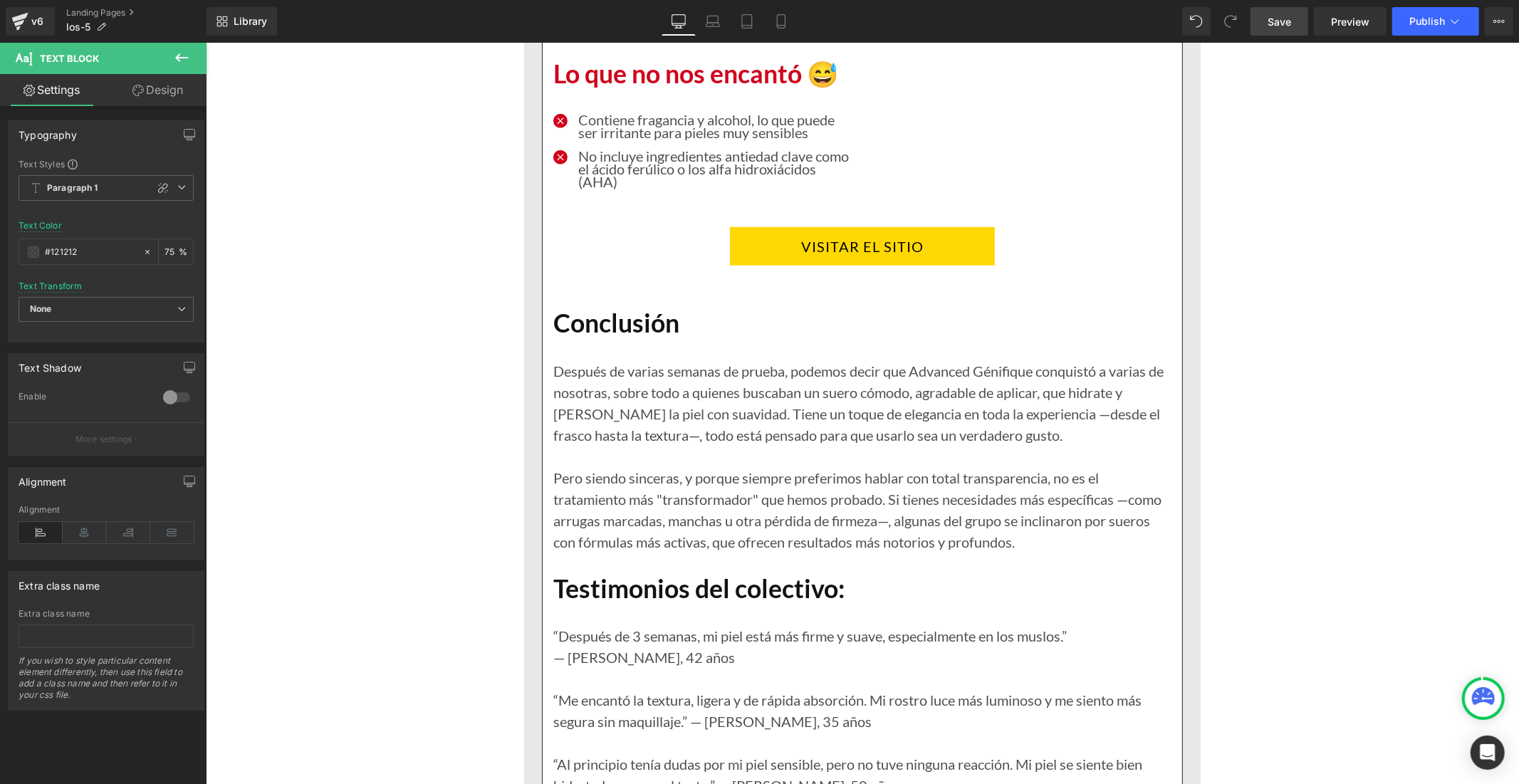
click at [1280, 22] on span "Save" at bounding box center [1279, 21] width 23 height 15
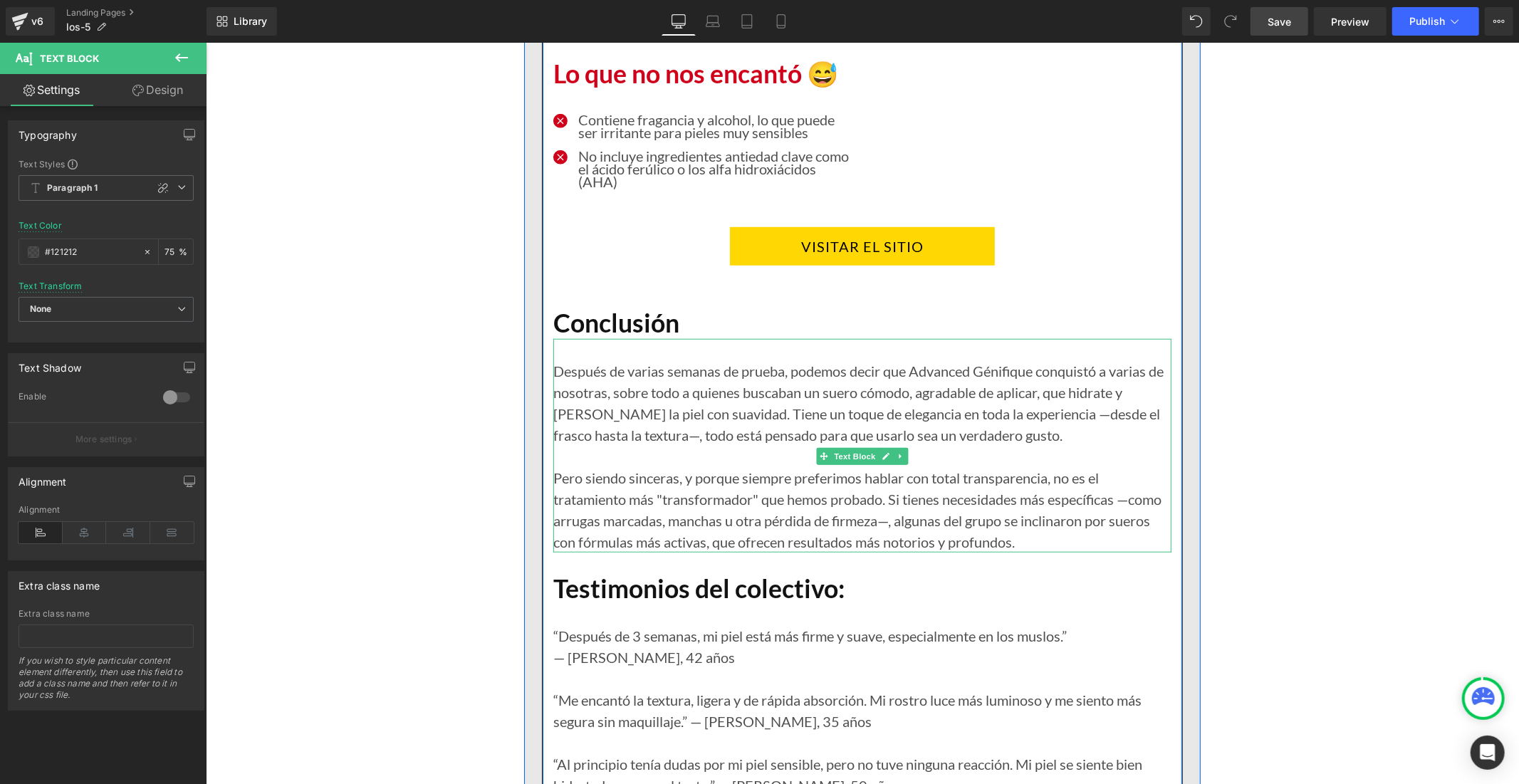
scroll to position [5614, 0]
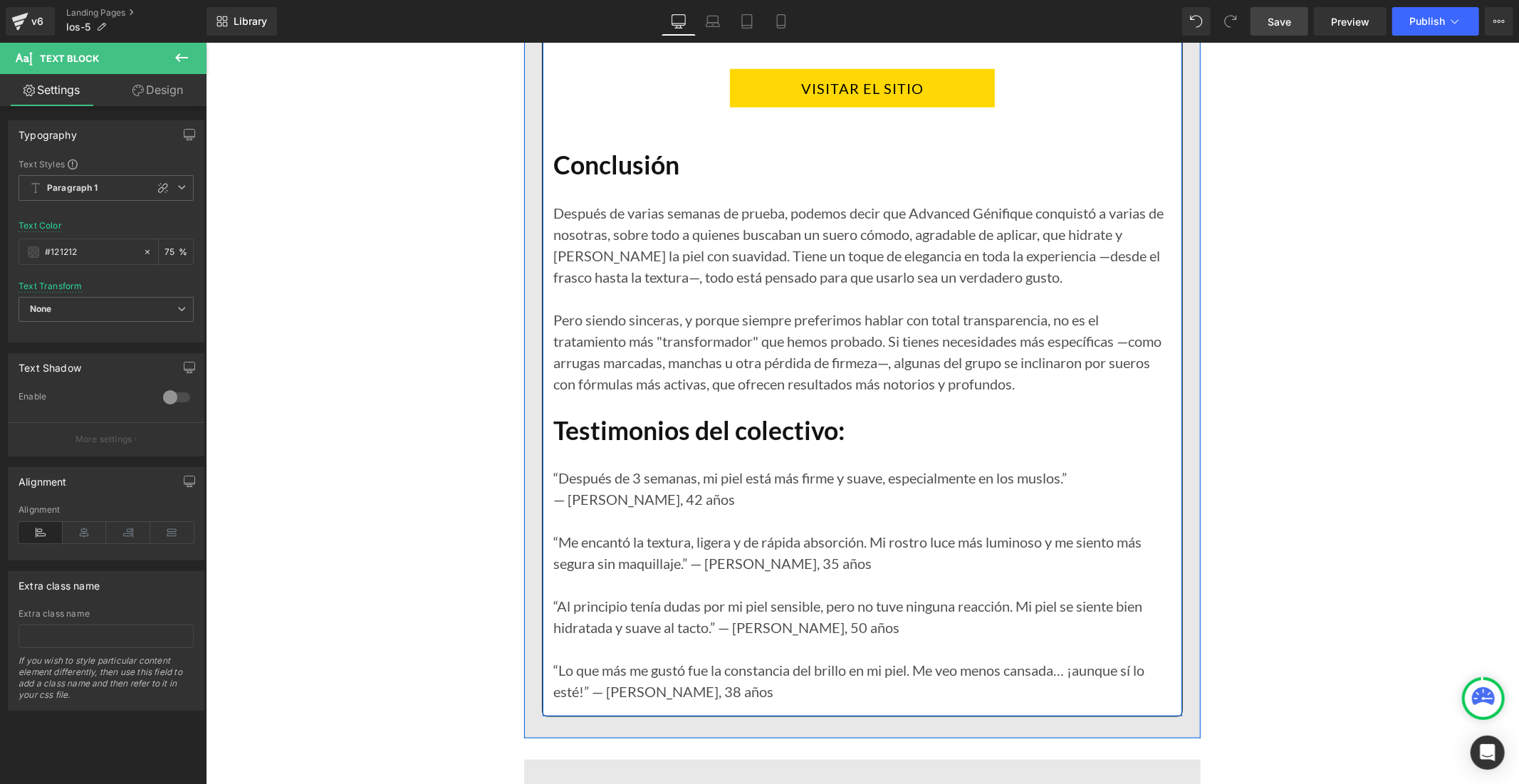
click at [631, 468] on p "“Después de 3 semanas, mi piel está más firme y suave, especialmente en los mus…" at bounding box center [862, 488] width 618 height 43
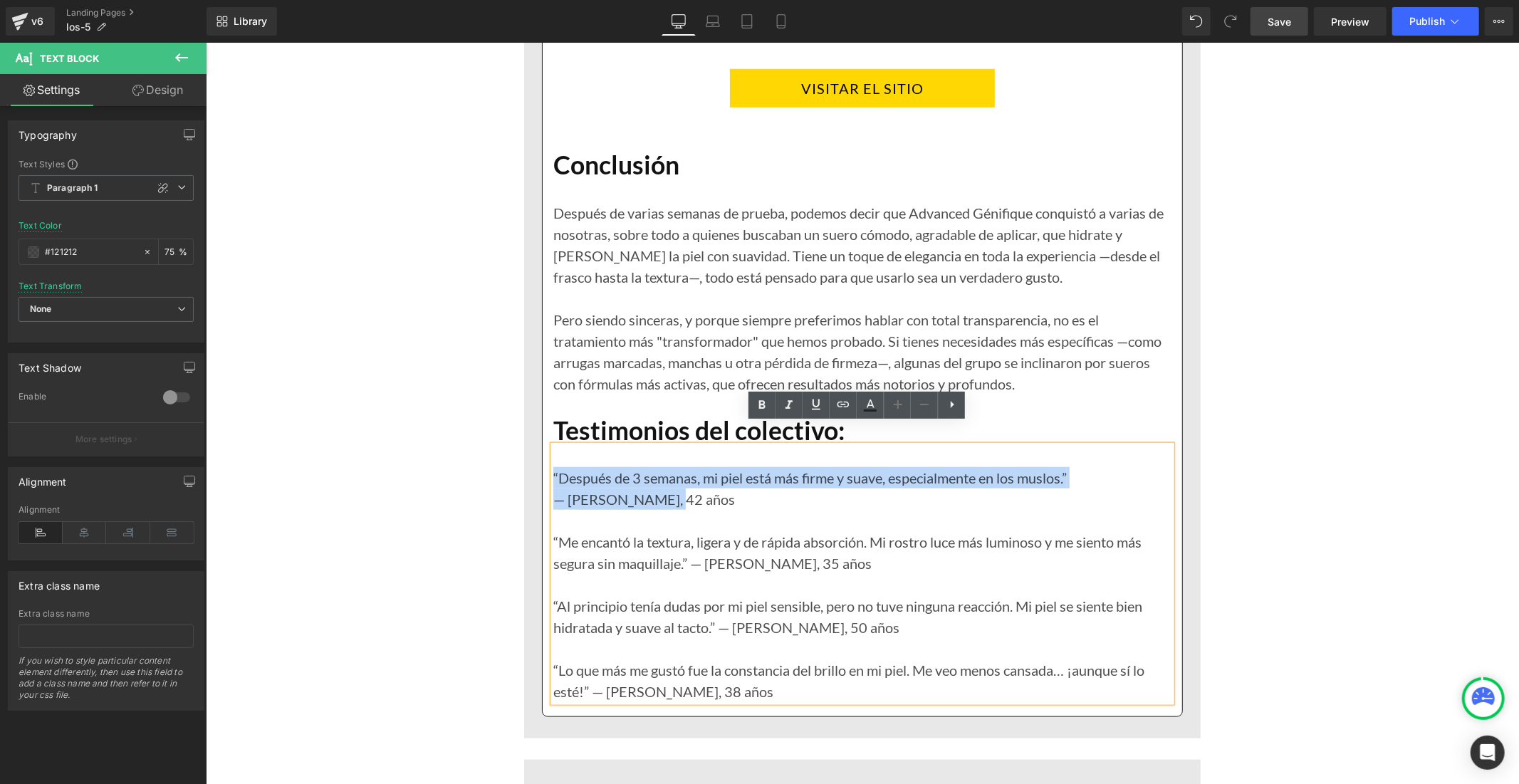
drag, startPoint x: 667, startPoint y: 475, endPoint x: 547, endPoint y: 456, distance: 121.5
click at [553, 466] on p "“Después de 3 semanas, mi piel está más firme y suave, especialmente en los mus…" at bounding box center [862, 488] width 618 height 43
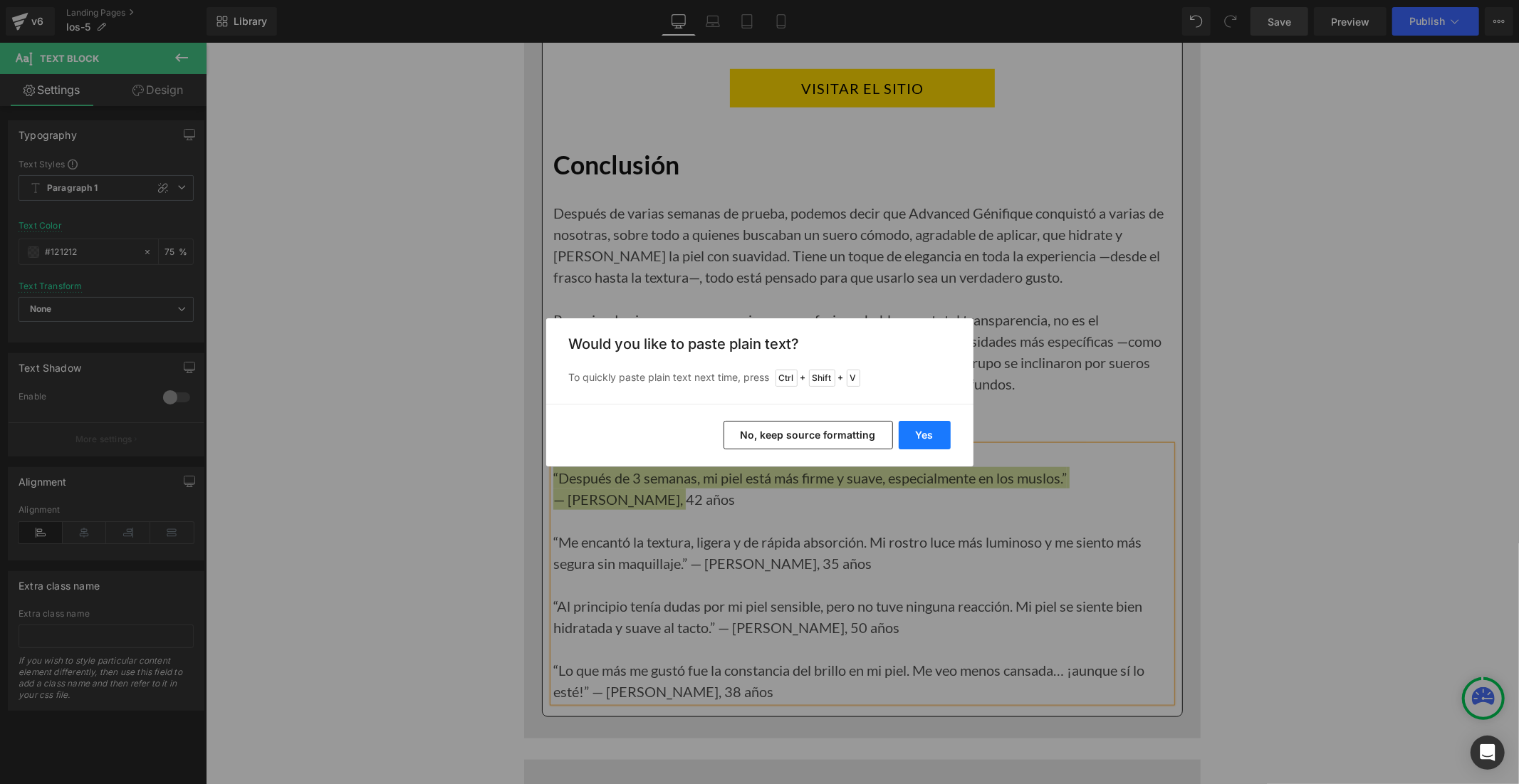
click at [922, 429] on button "Yes" at bounding box center [924, 435] width 52 height 28
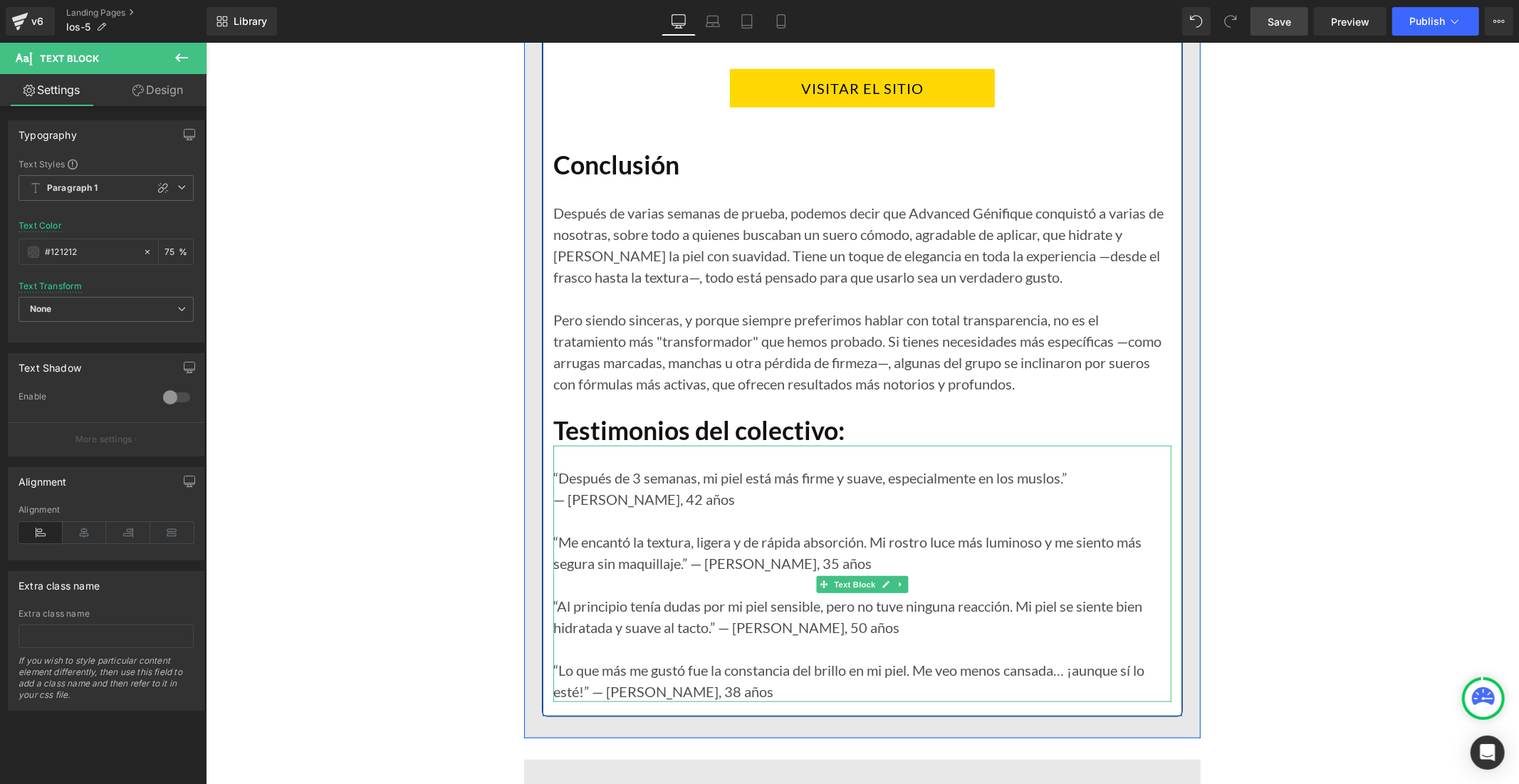
click at [596, 488] on p "— [PERSON_NAME], 42 años" at bounding box center [862, 498] width 618 height 21
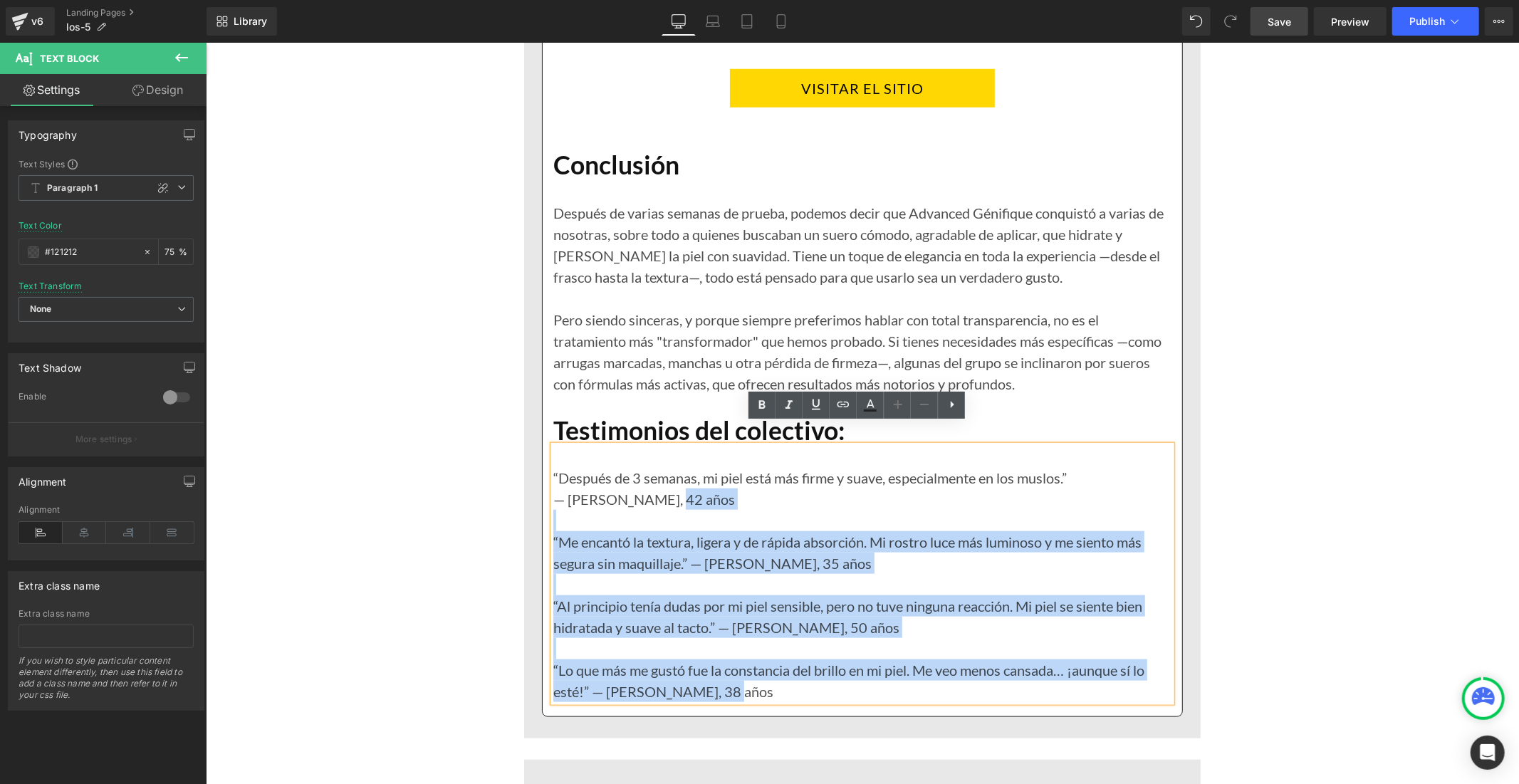
drag, startPoint x: 662, startPoint y: 476, endPoint x: 544, endPoint y: 456, distance: 119.7
click at [553, 456] on div "“Después de 3 semanas, mi piel está más firme y suave, especialmente en los mus…" at bounding box center [862, 573] width 618 height 256
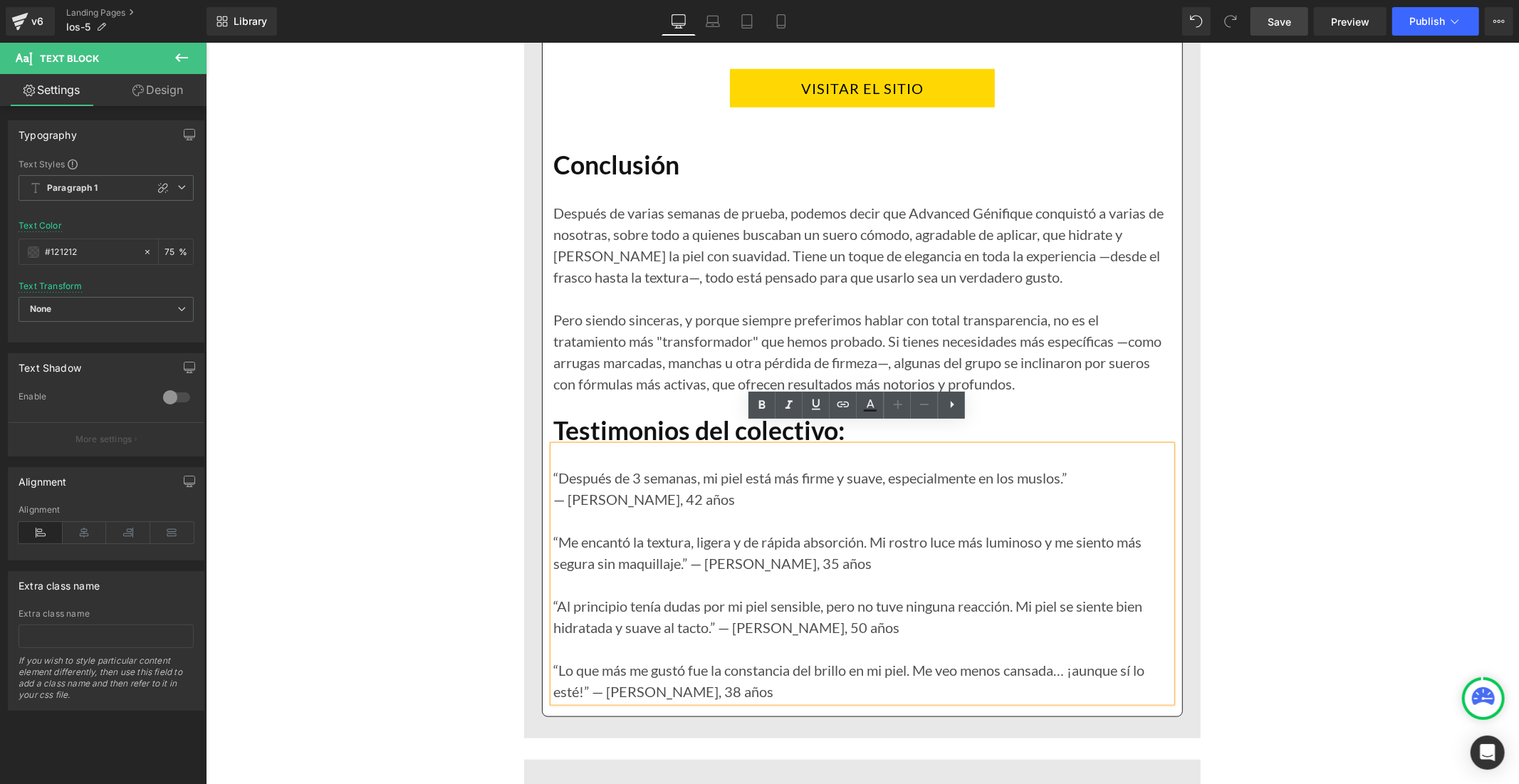
click at [553, 466] on p "“Después de 3 semanas, mi piel está más firme y suave, especialmente en los mus…" at bounding box center [862, 477] width 618 height 21
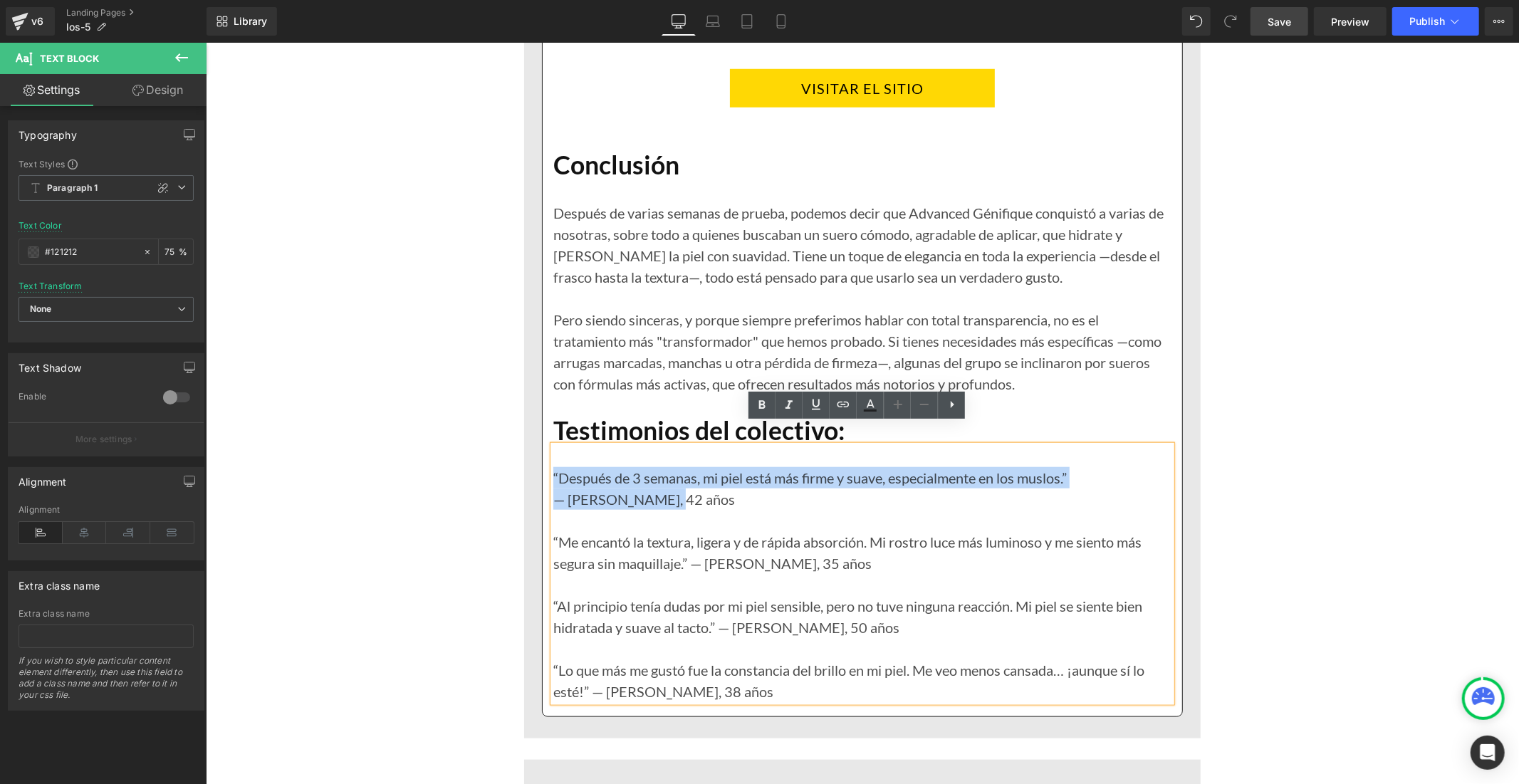
drag, startPoint x: 656, startPoint y: 481, endPoint x: 548, endPoint y: 455, distance: 111.1
click at [553, 455] on div "“Después de 3 semanas, mi piel está más firme y suave, especialmente en los mus…" at bounding box center [862, 573] width 618 height 256
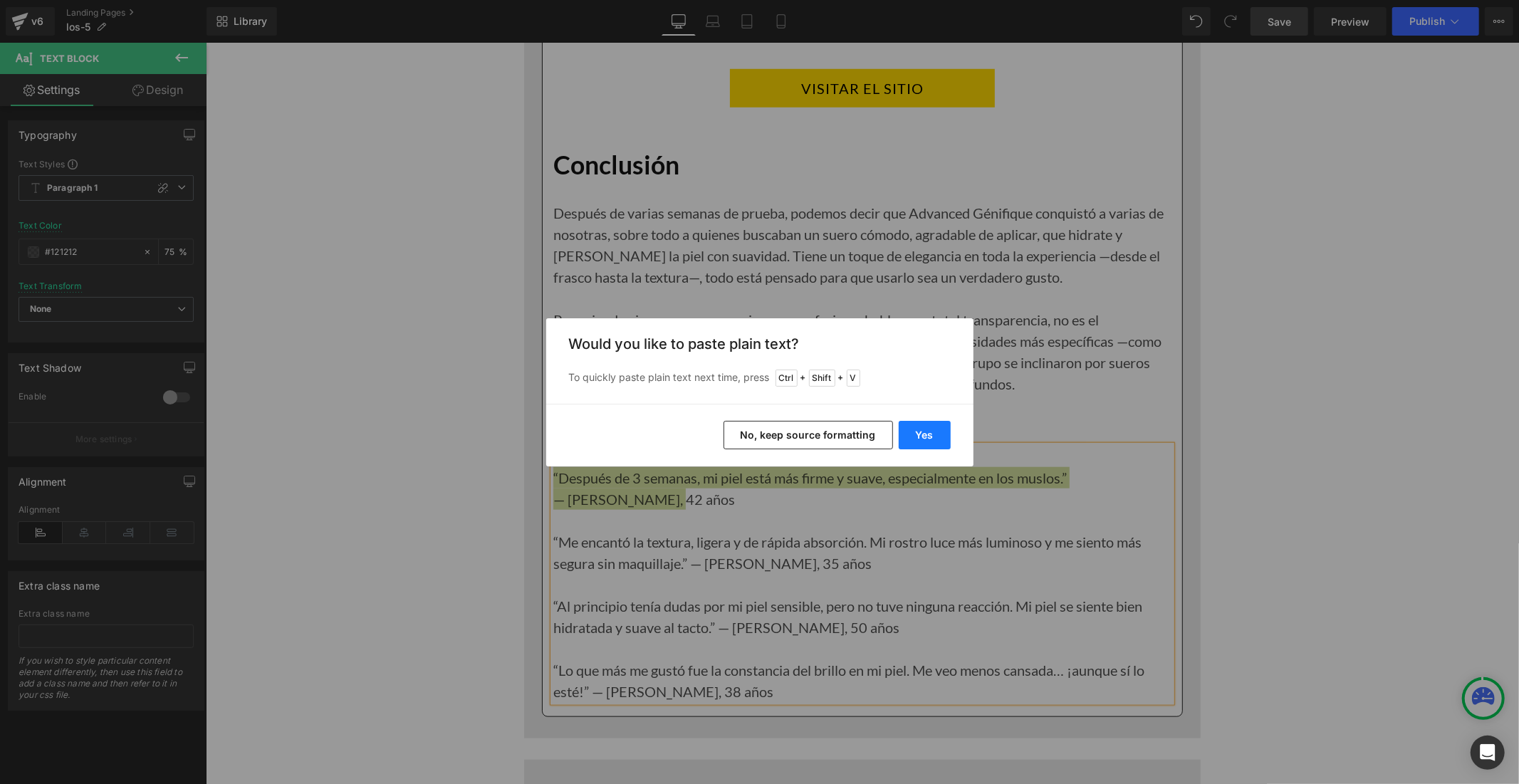
click at [909, 429] on button "Yes" at bounding box center [924, 435] width 52 height 28
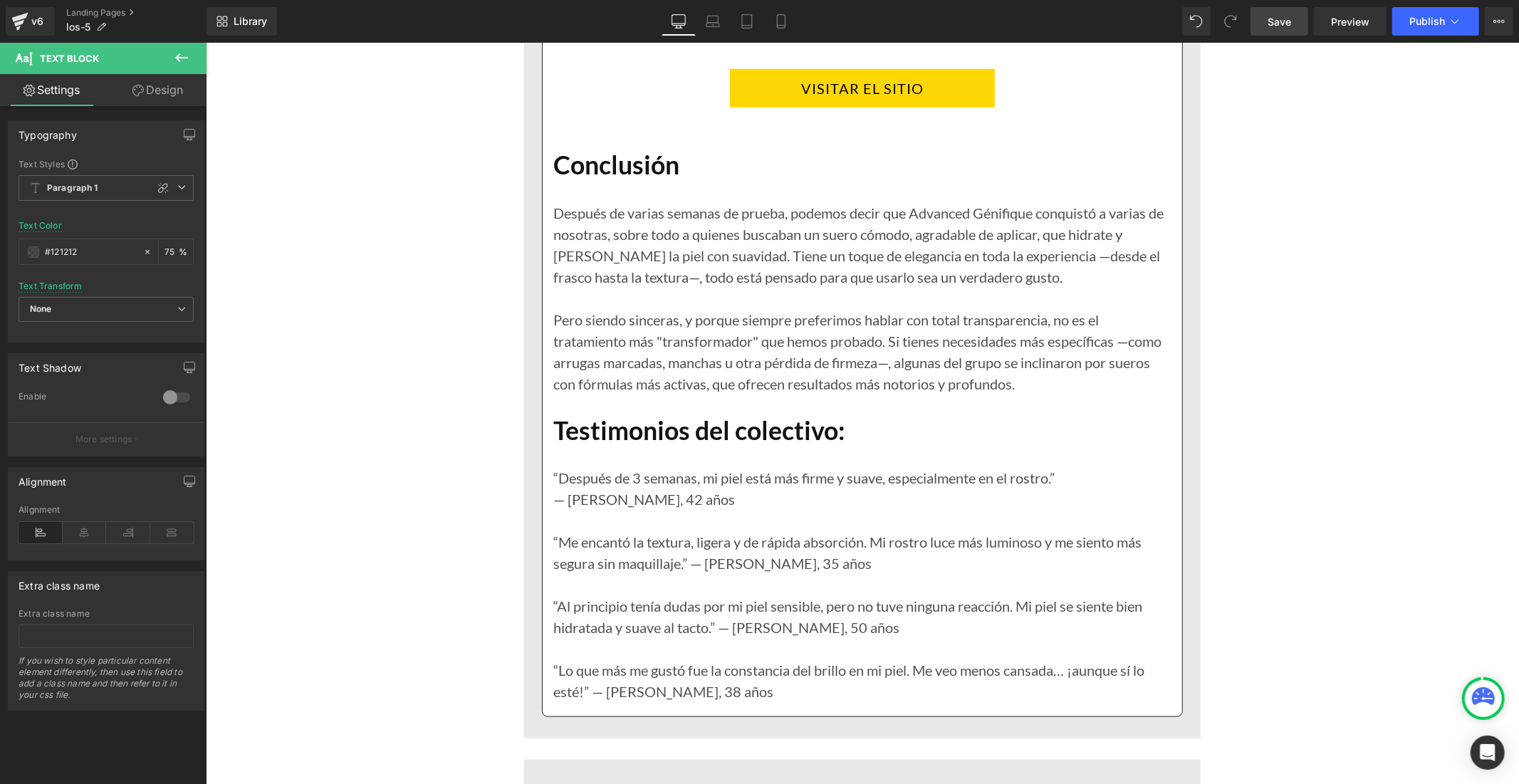
click at [1287, 16] on span "Save" at bounding box center [1279, 21] width 23 height 15
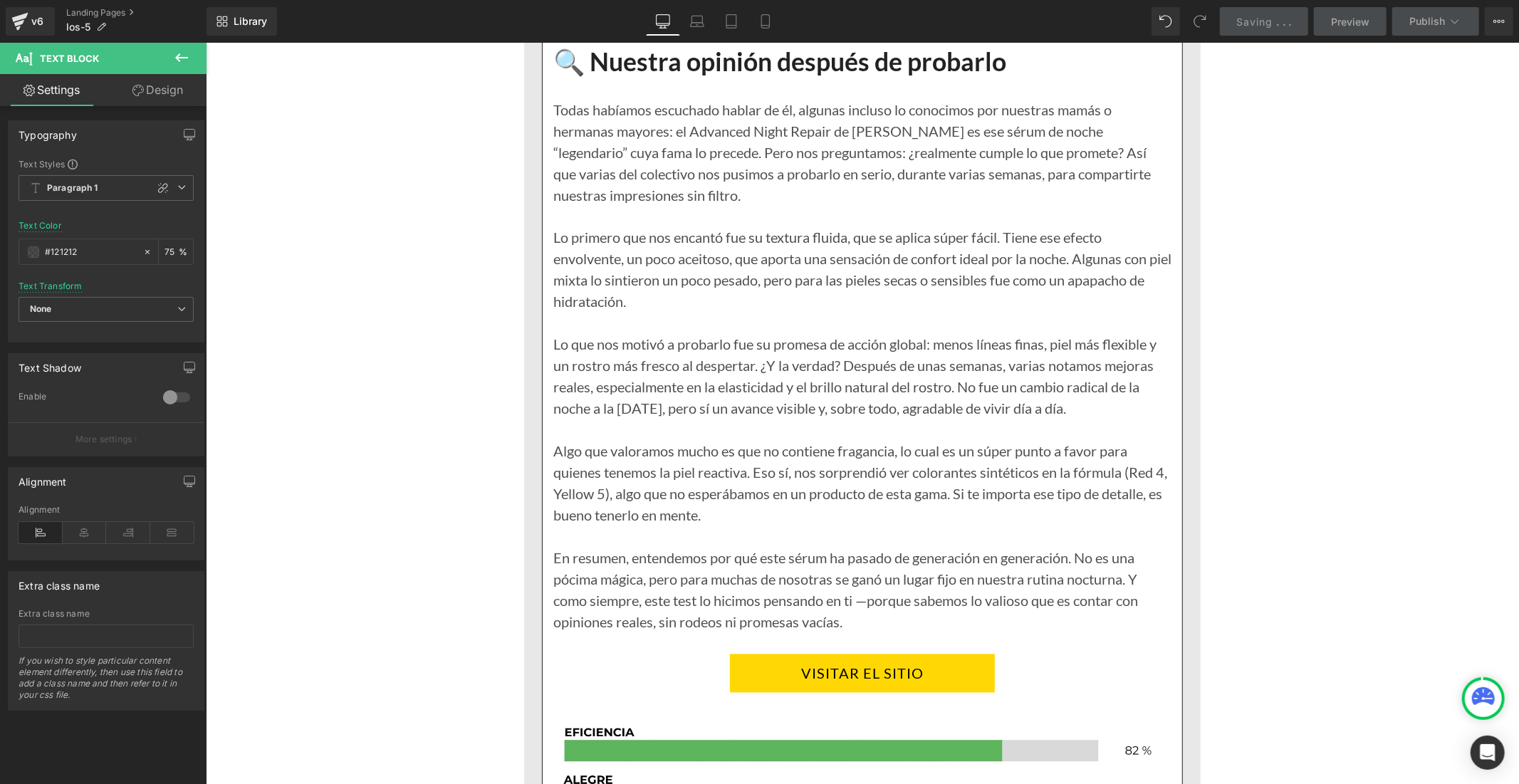
scroll to position [6643, 0]
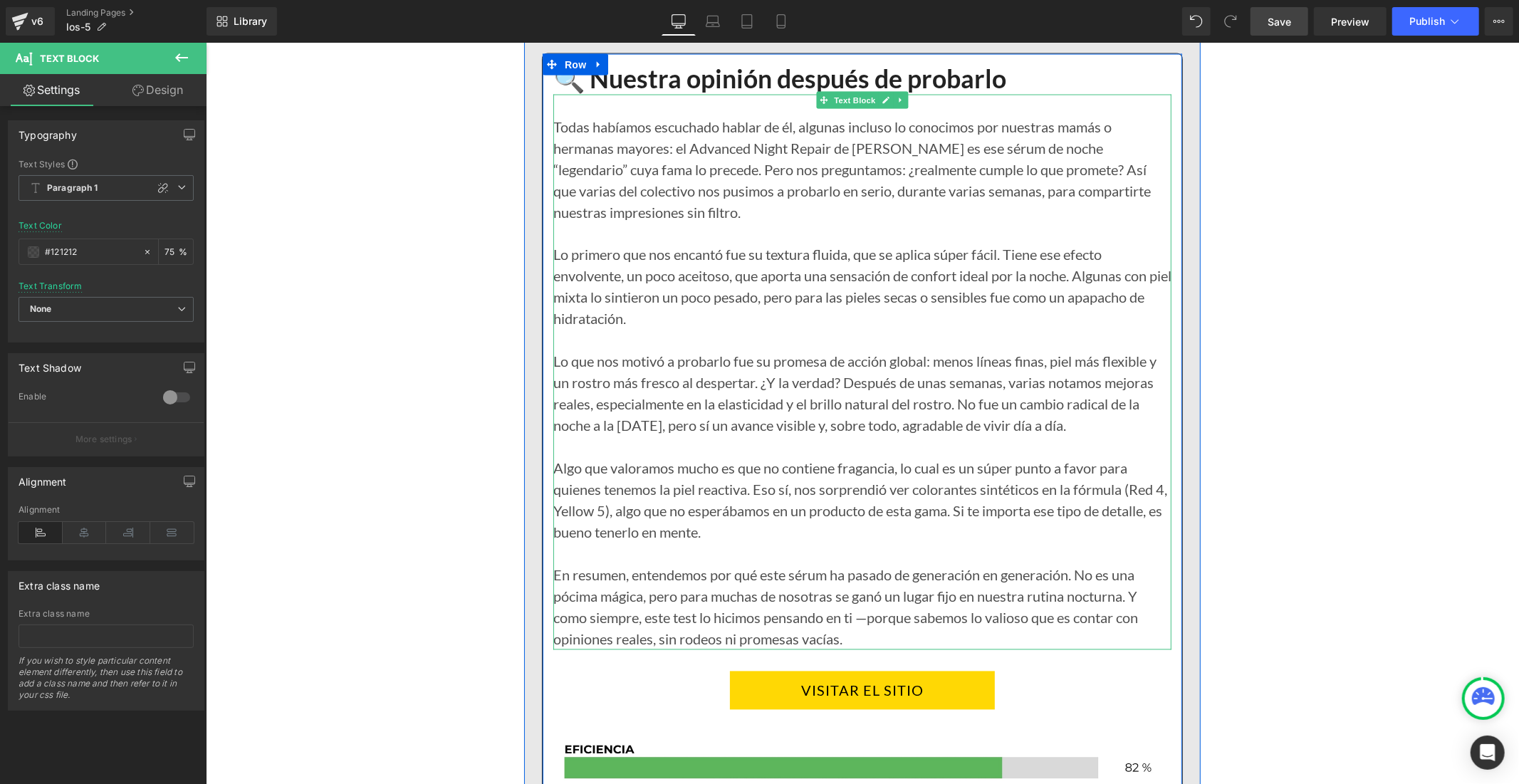
click at [681, 186] on div "Todas habíamos escuchado hablar de él, algunas incluso lo conocimos por nuestra…" at bounding box center [862, 372] width 618 height 555
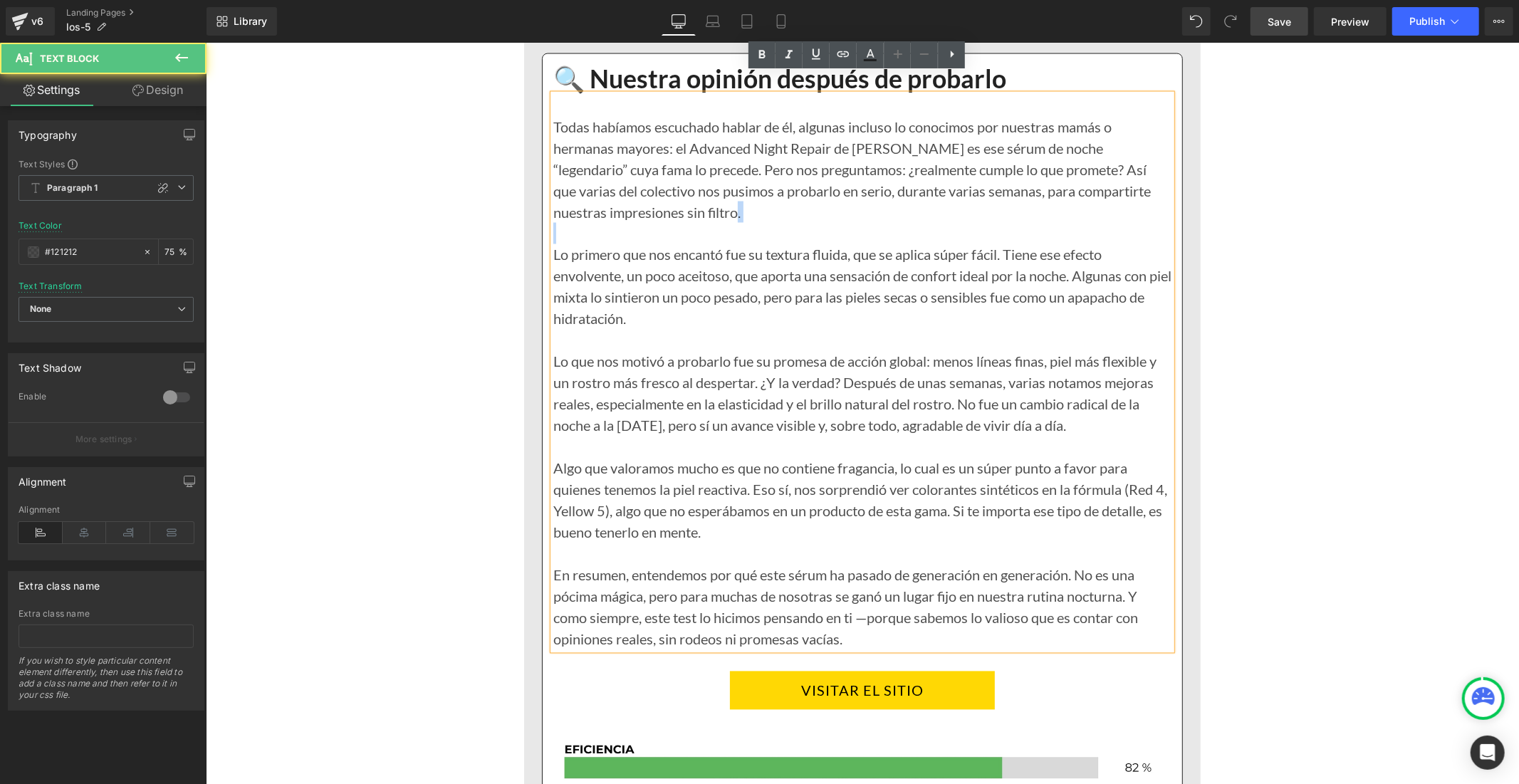
click at [681, 186] on div "Todas habíamos escuchado hablar de él, algunas incluso lo conocimos por nuestra…" at bounding box center [862, 372] width 618 height 555
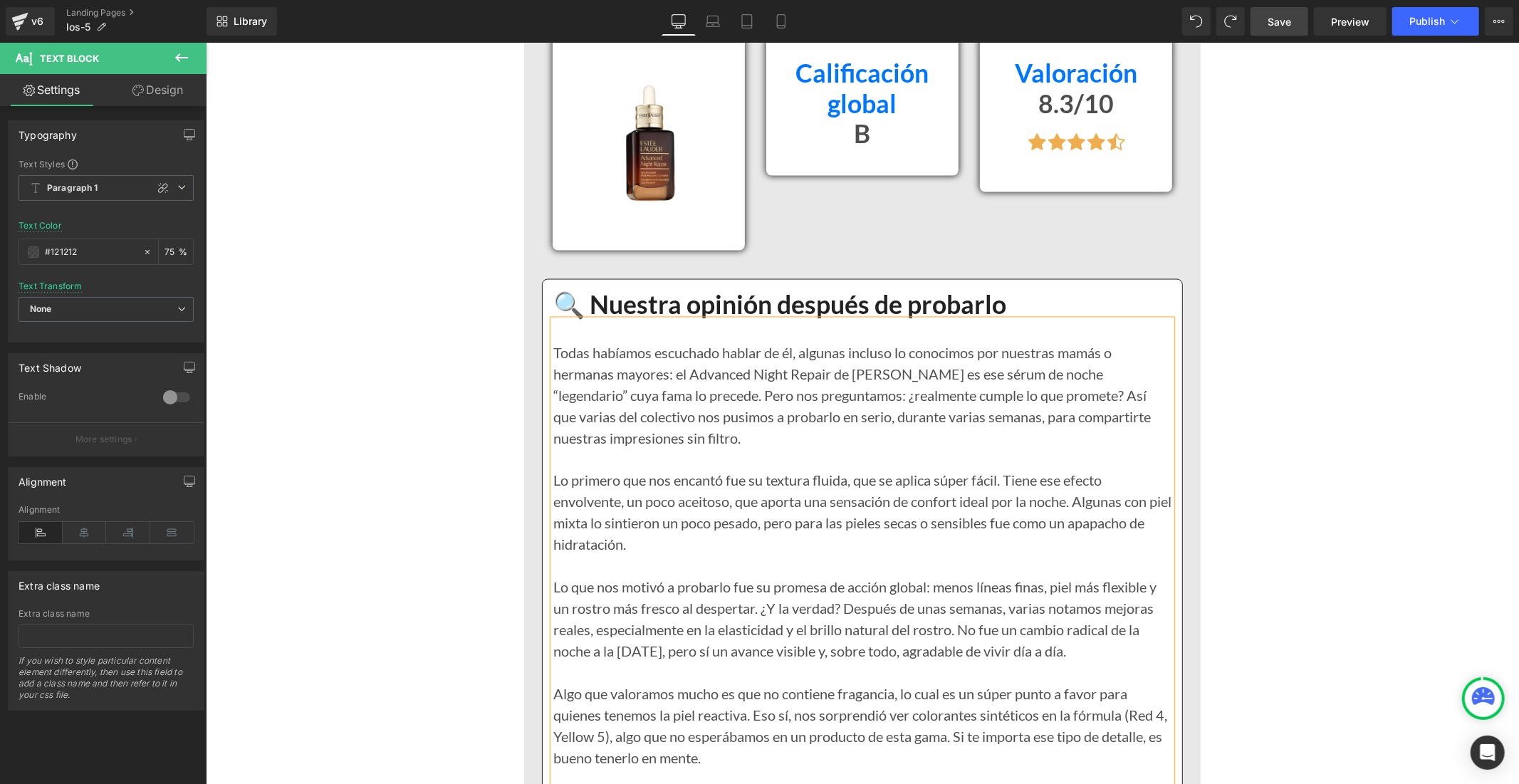
scroll to position [6538, 0]
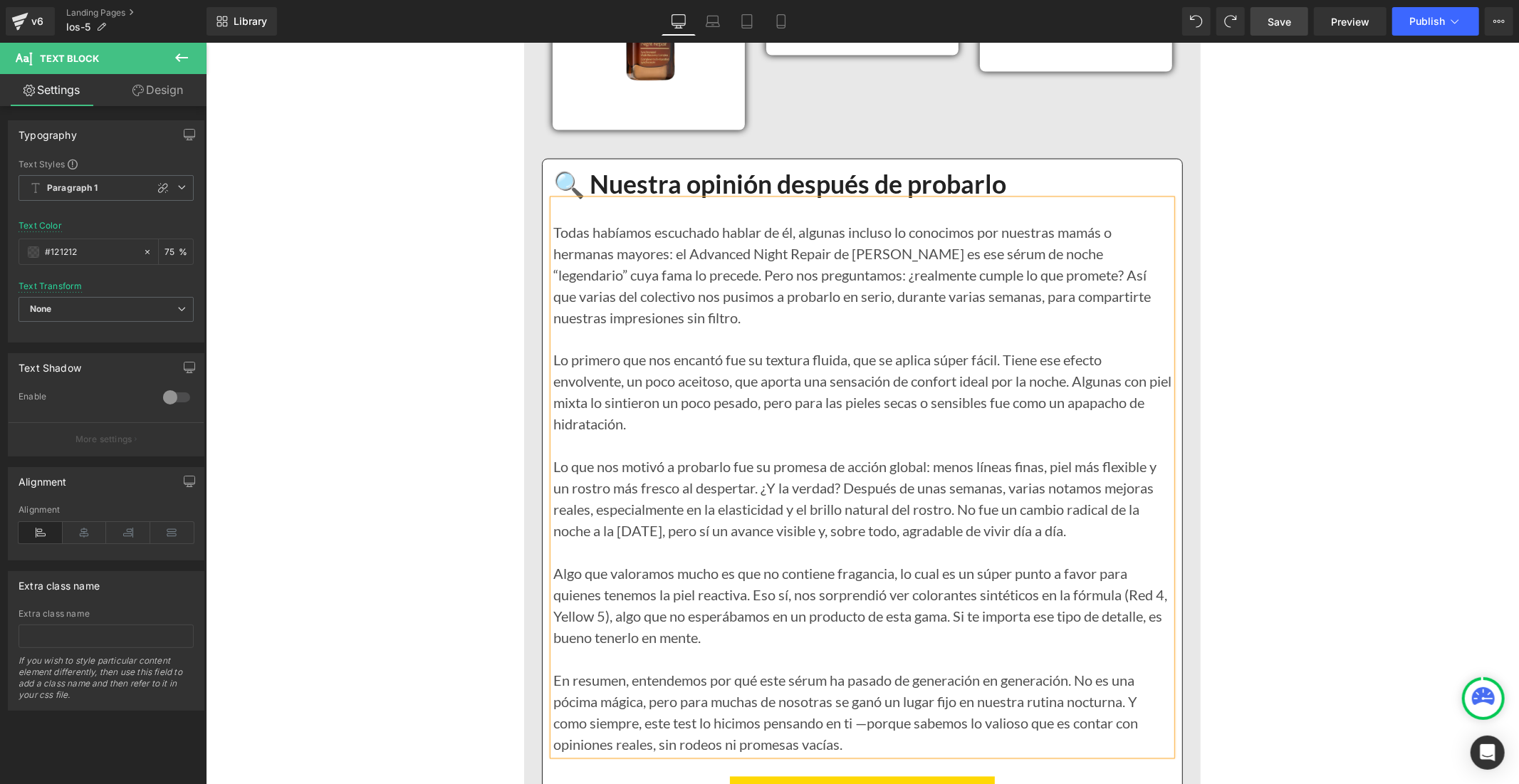
click at [624, 284] on div "Todas habíamos escuchado hablar de él, algunas incluso lo conocimos por nuestra…" at bounding box center [862, 477] width 618 height 555
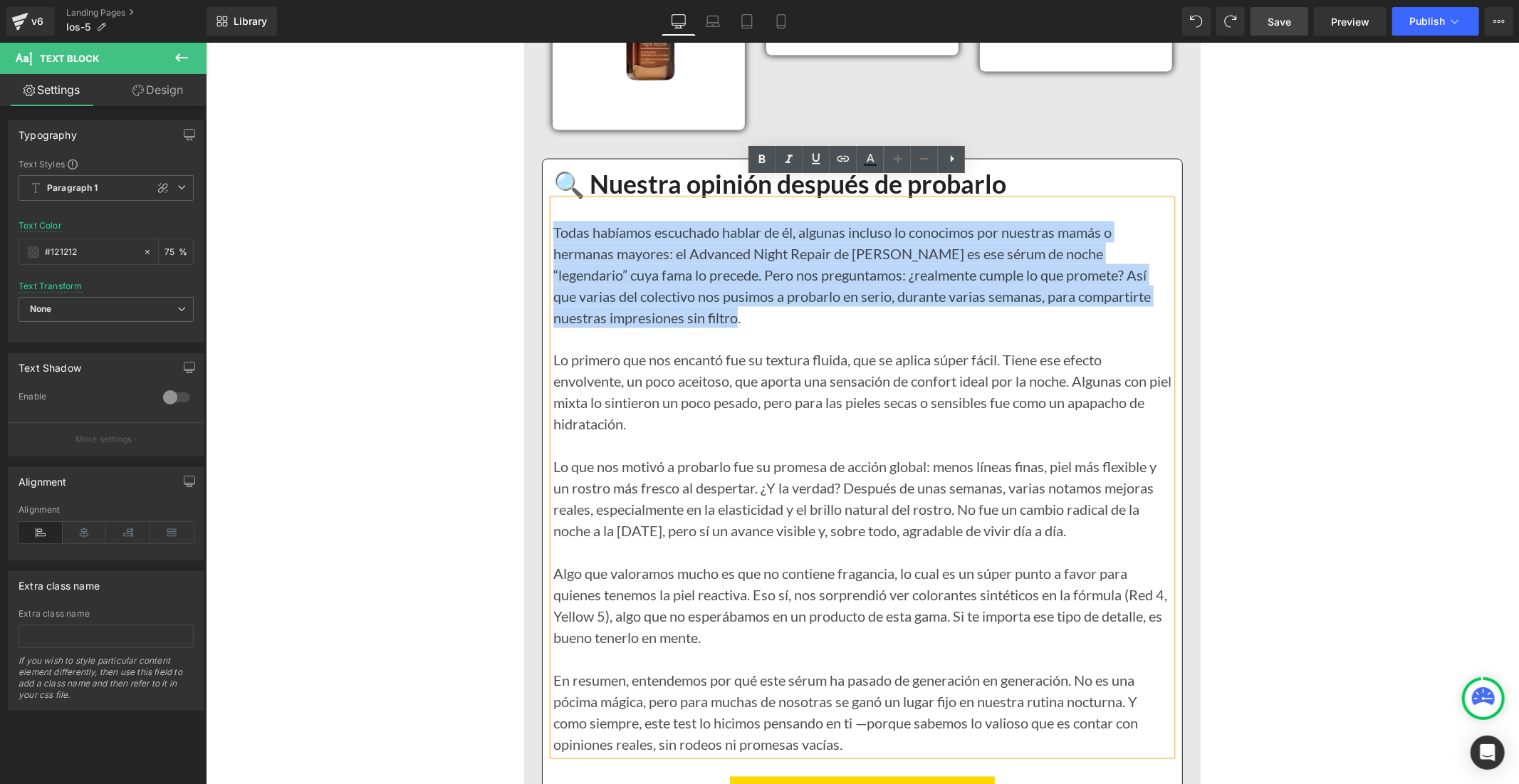
drag, startPoint x: 692, startPoint y: 298, endPoint x: 549, endPoint y: 210, distance: 167.9
click at [553, 210] on div "Todas habíamos escuchado hablar de él, algunas incluso lo conocimos por nuestra…" at bounding box center [862, 477] width 618 height 555
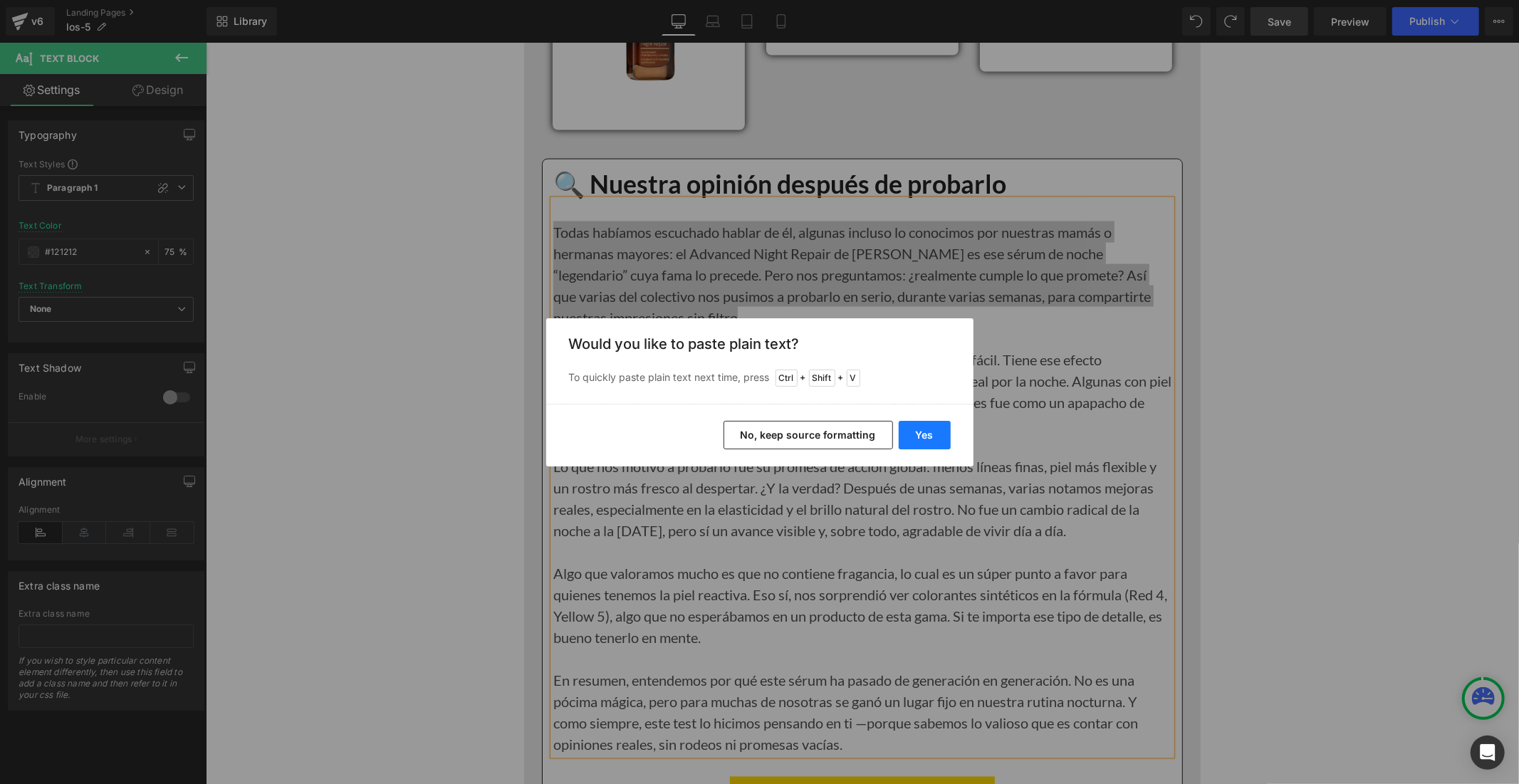
click at [916, 440] on button "Yes" at bounding box center [924, 435] width 52 height 28
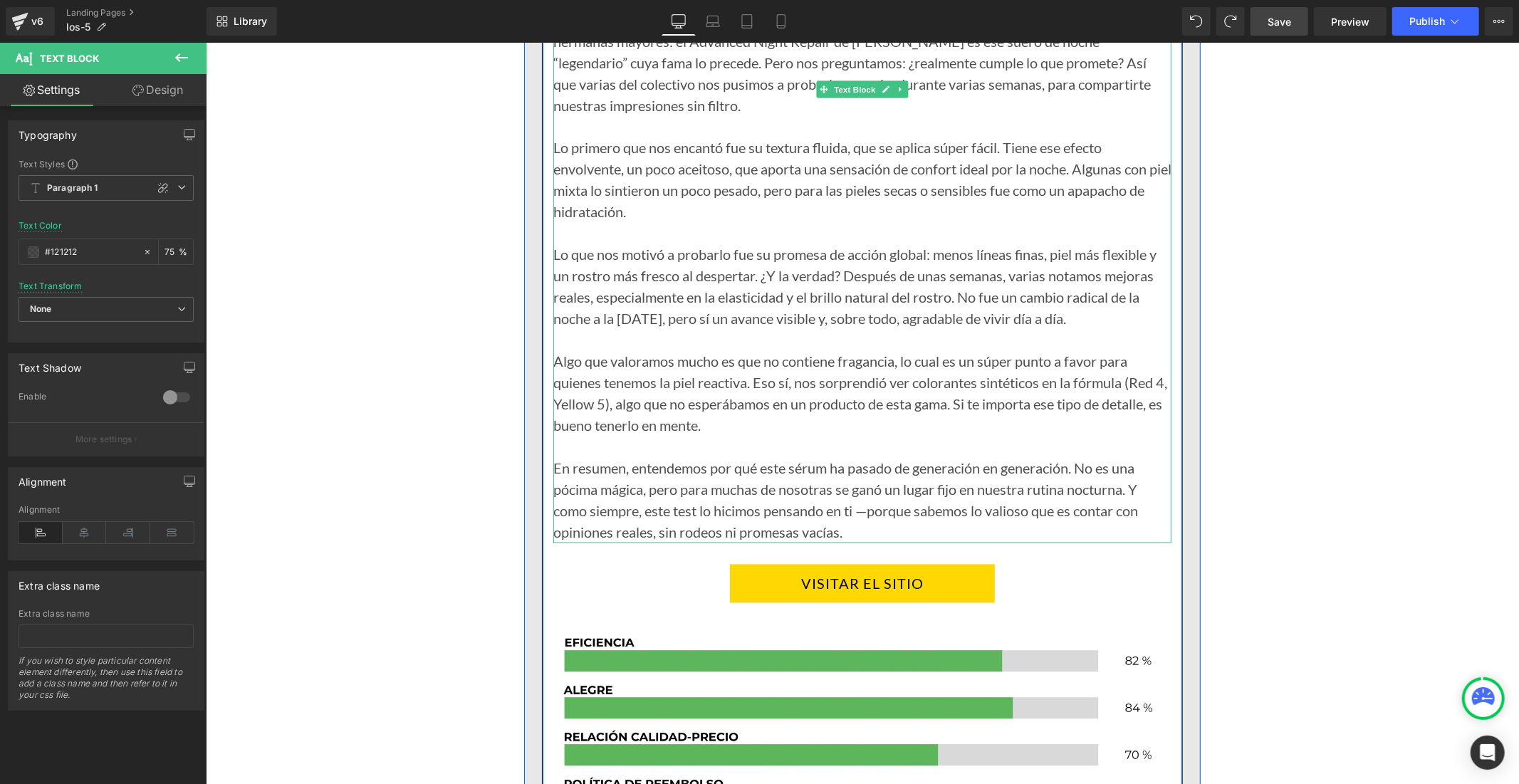
scroll to position [6775, 0]
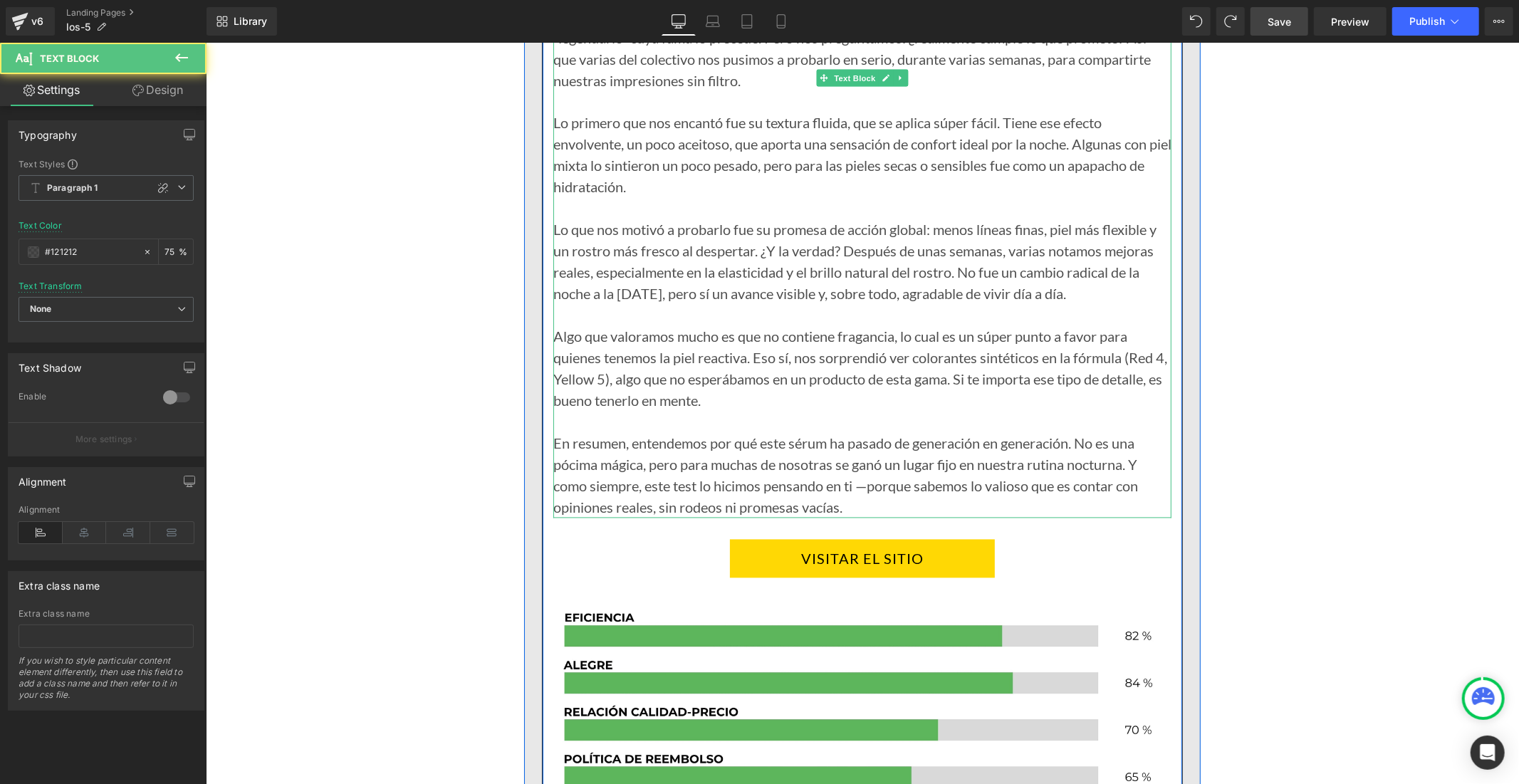
click at [700, 457] on div "En resumen, entendemos por qué este sérum ha pasado de generación en generación…" at bounding box center [862, 475] width 618 height 85
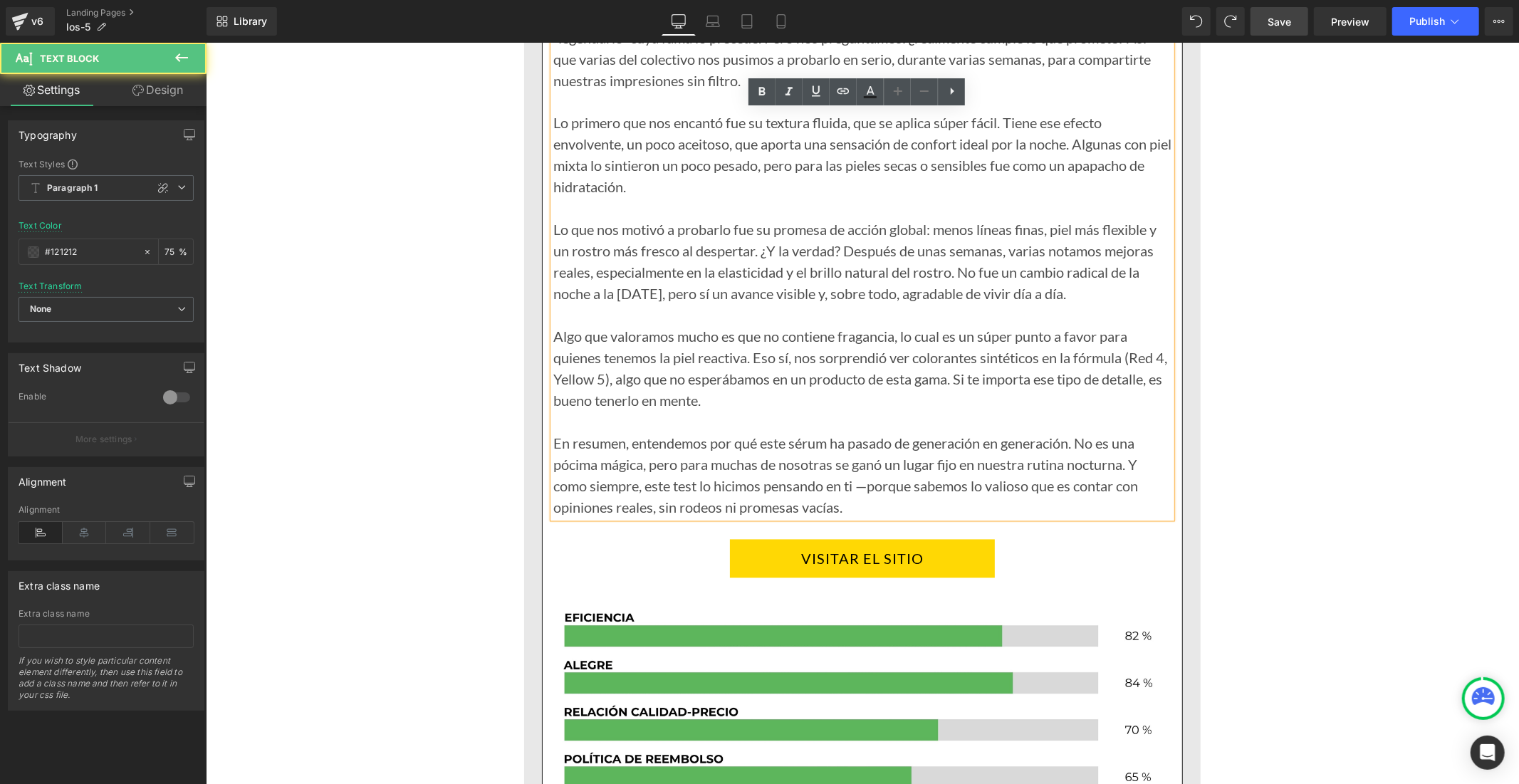
click at [760, 471] on div "En resumen, entendemos por qué este sérum ha pasado de generación en generación…" at bounding box center [862, 475] width 618 height 85
drag, startPoint x: 844, startPoint y: 481, endPoint x: 544, endPoint y: 418, distance: 306.5
click at [553, 418] on div "Todas habíamos escuchado hablar de él, algunas incluso lo conocimos por nuestra…" at bounding box center [862, 240] width 618 height 555
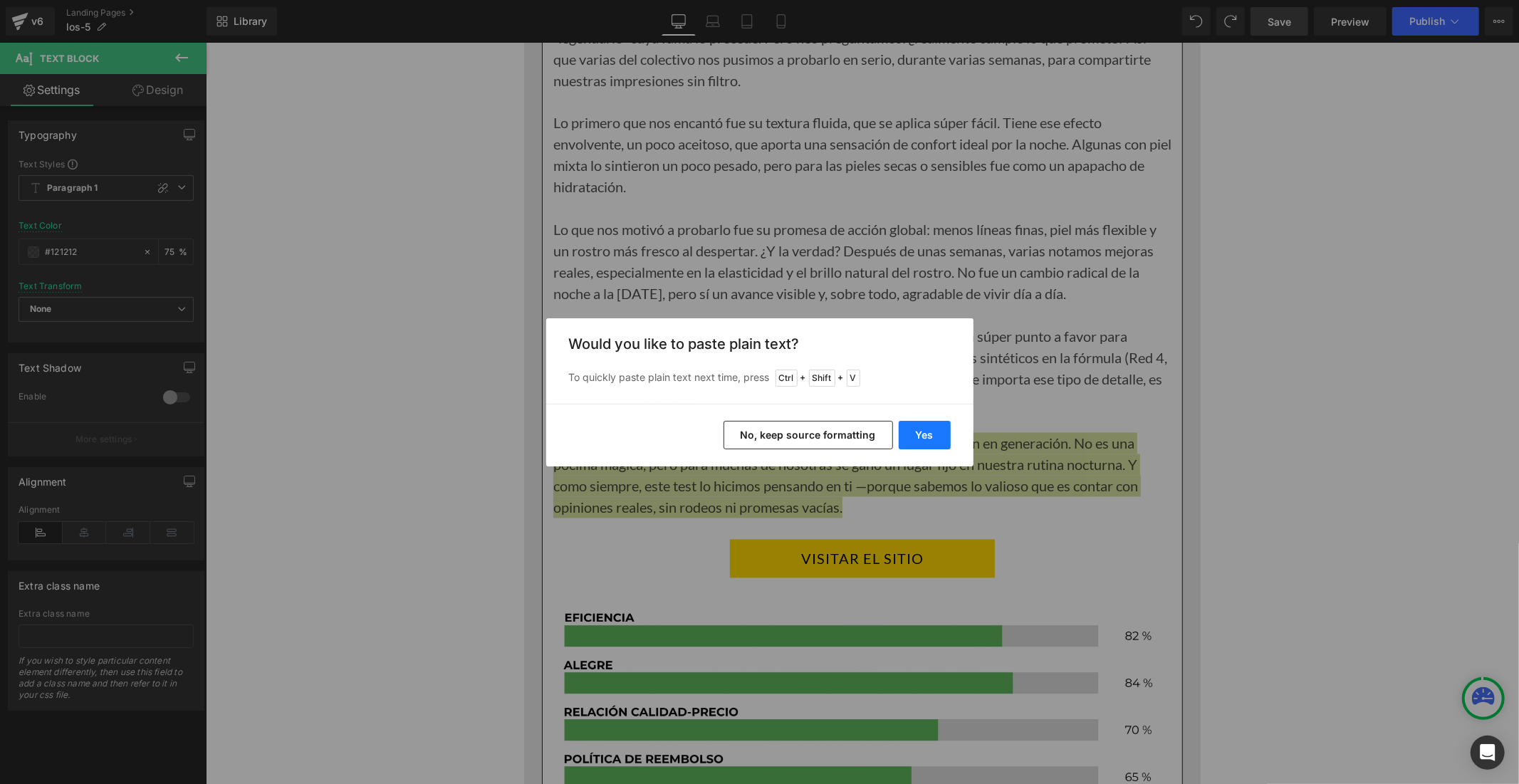
click at [907, 436] on button "Yes" at bounding box center [924, 435] width 52 height 28
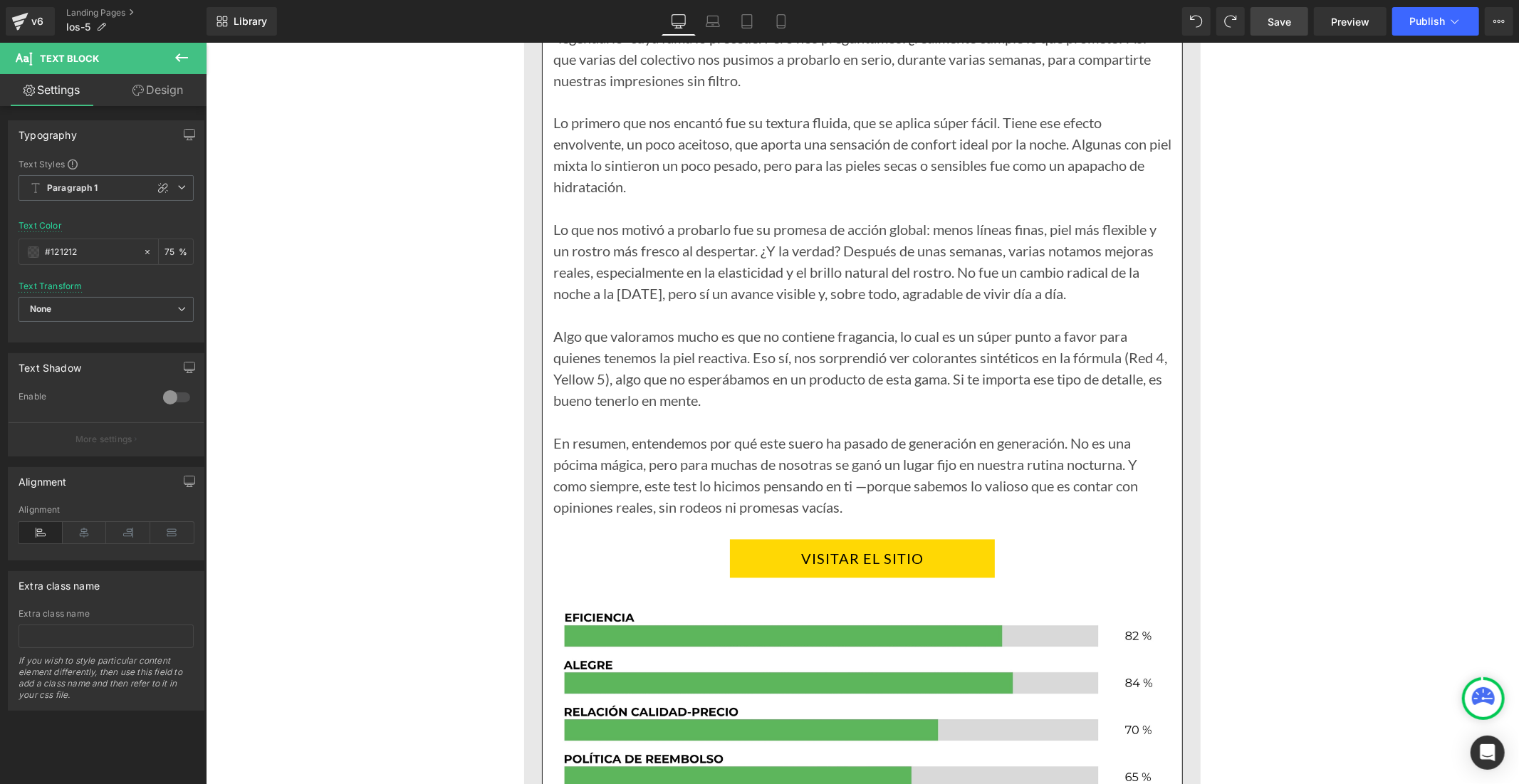
click at [1262, 20] on link "Save" at bounding box center [1279, 21] width 58 height 28
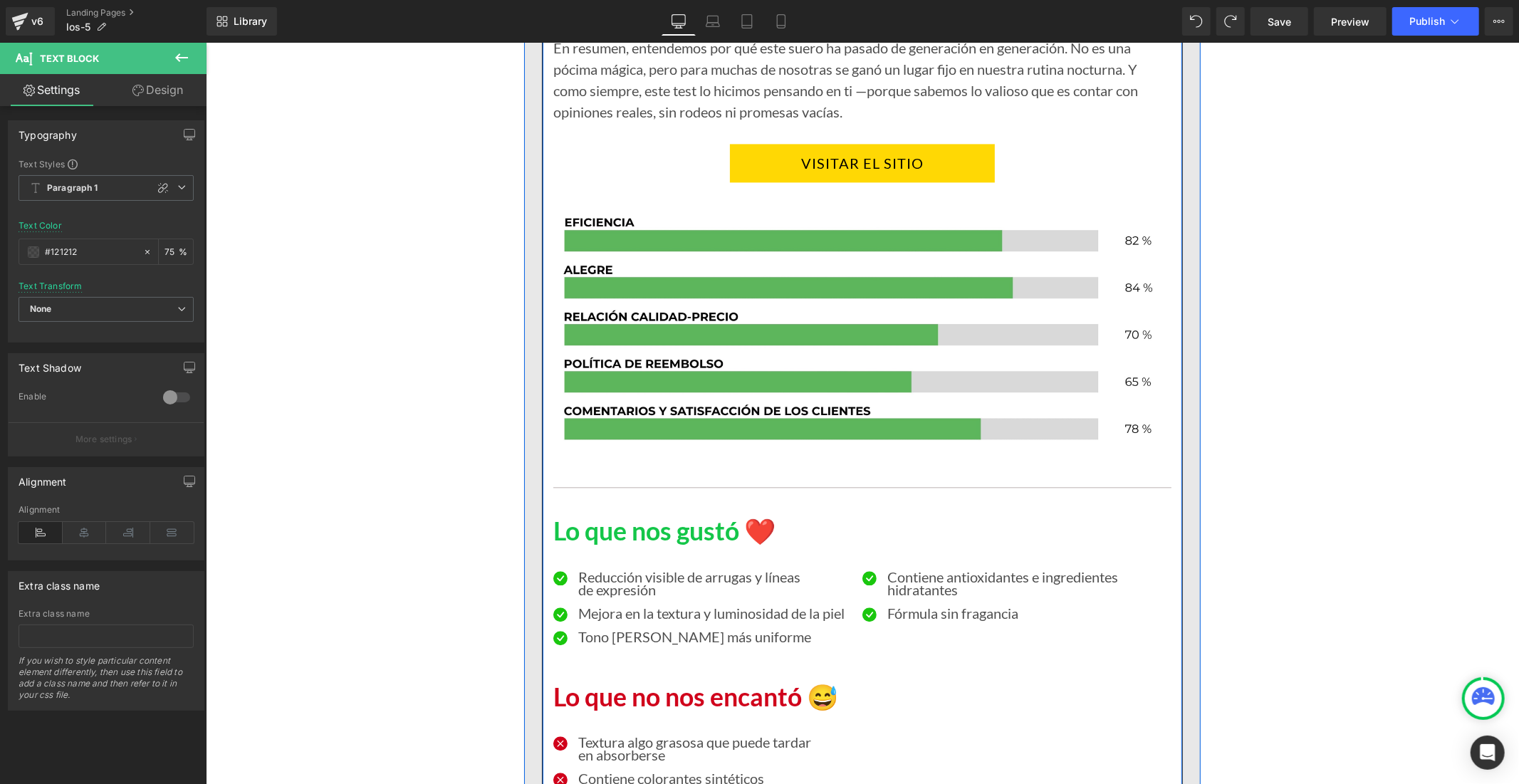
scroll to position [7645, 0]
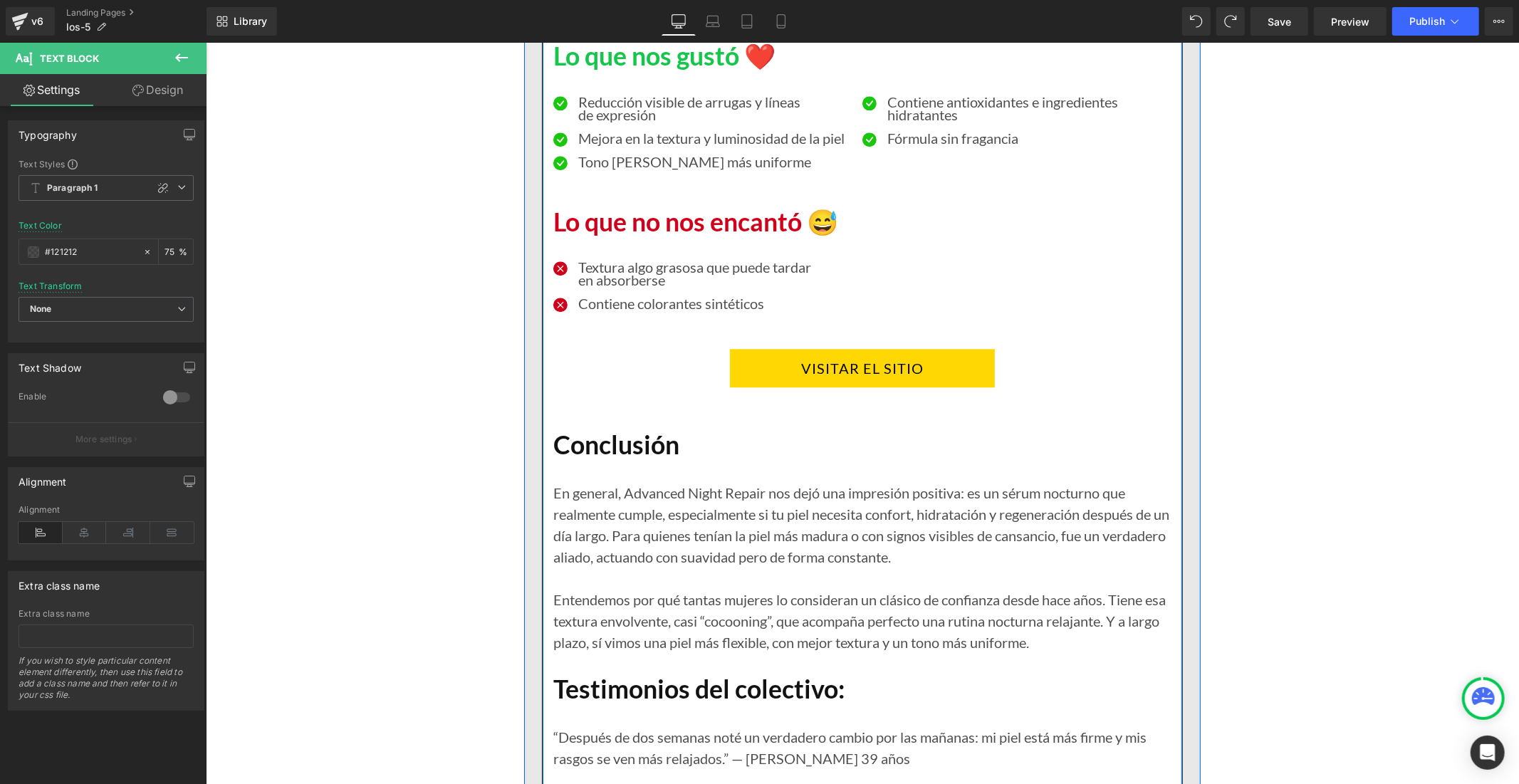
click at [730, 506] on div "En general, Advanced Night Repair nos dejó una impresión positiva: es un sérum …" at bounding box center [862, 556] width 618 height 192
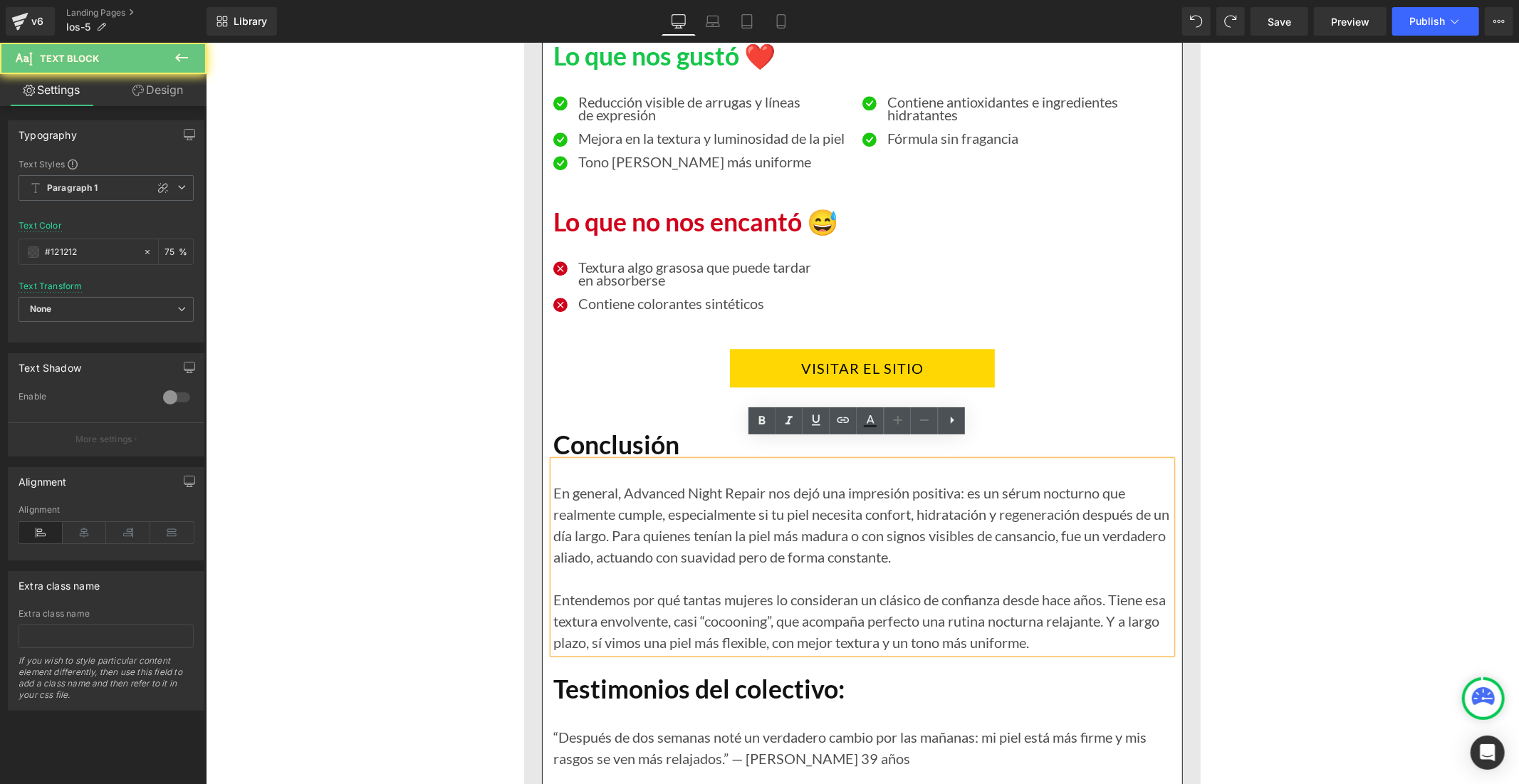
click at [730, 506] on div "En general, Advanced Night Repair nos dejó una impresión positiva: es un sérum …" at bounding box center [862, 556] width 618 height 192
click at [902, 517] on div "En general, Advanced Night Repair nos dejó una impresión positiva: es un sérum …" at bounding box center [862, 556] width 618 height 192
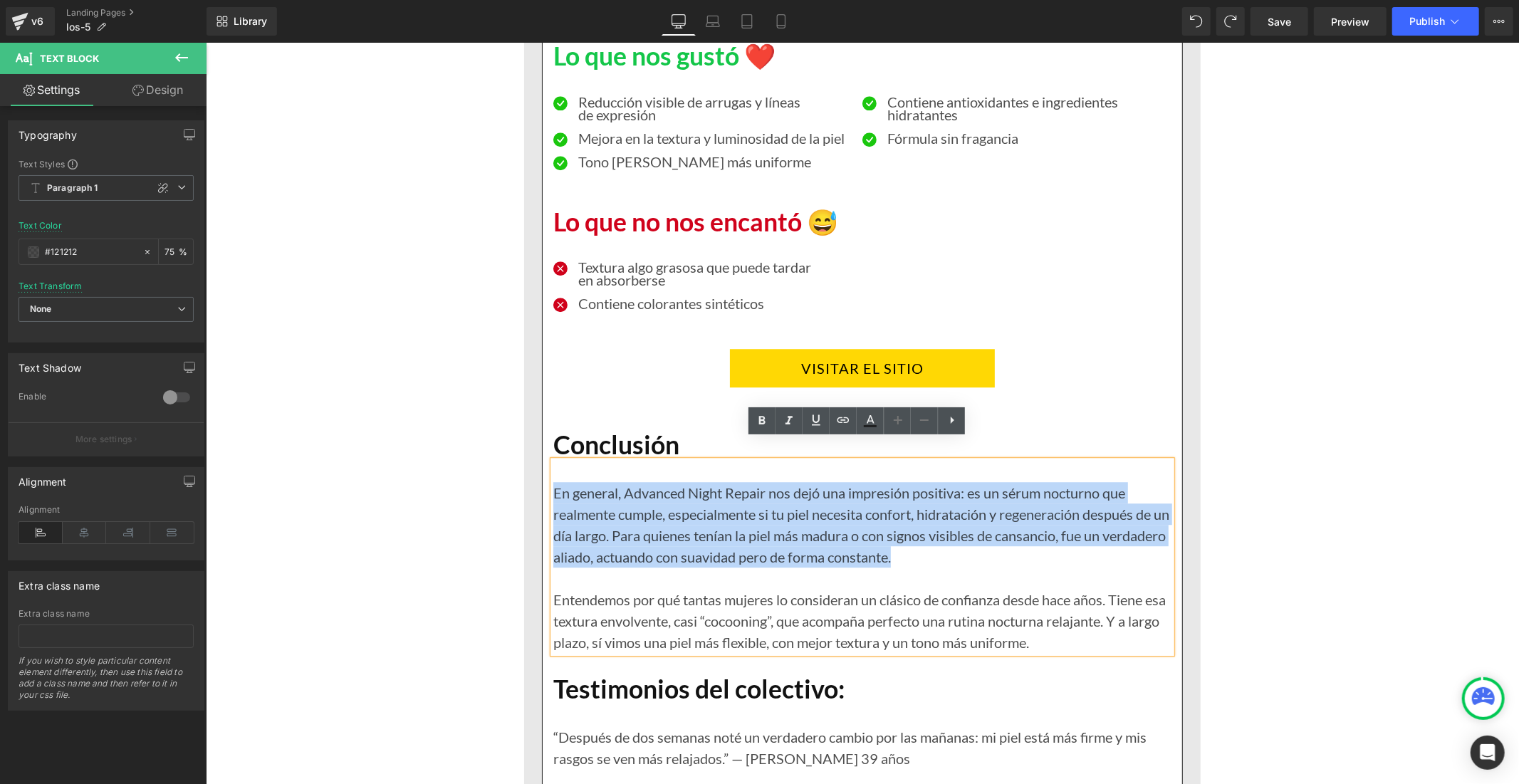
drag, startPoint x: 938, startPoint y: 535, endPoint x: 548, endPoint y: 469, distance: 395.5
click at [553, 469] on div "En general, Advanced Night Repair nos dejó una impresión positiva: es un sérum …" at bounding box center [862, 556] width 618 height 192
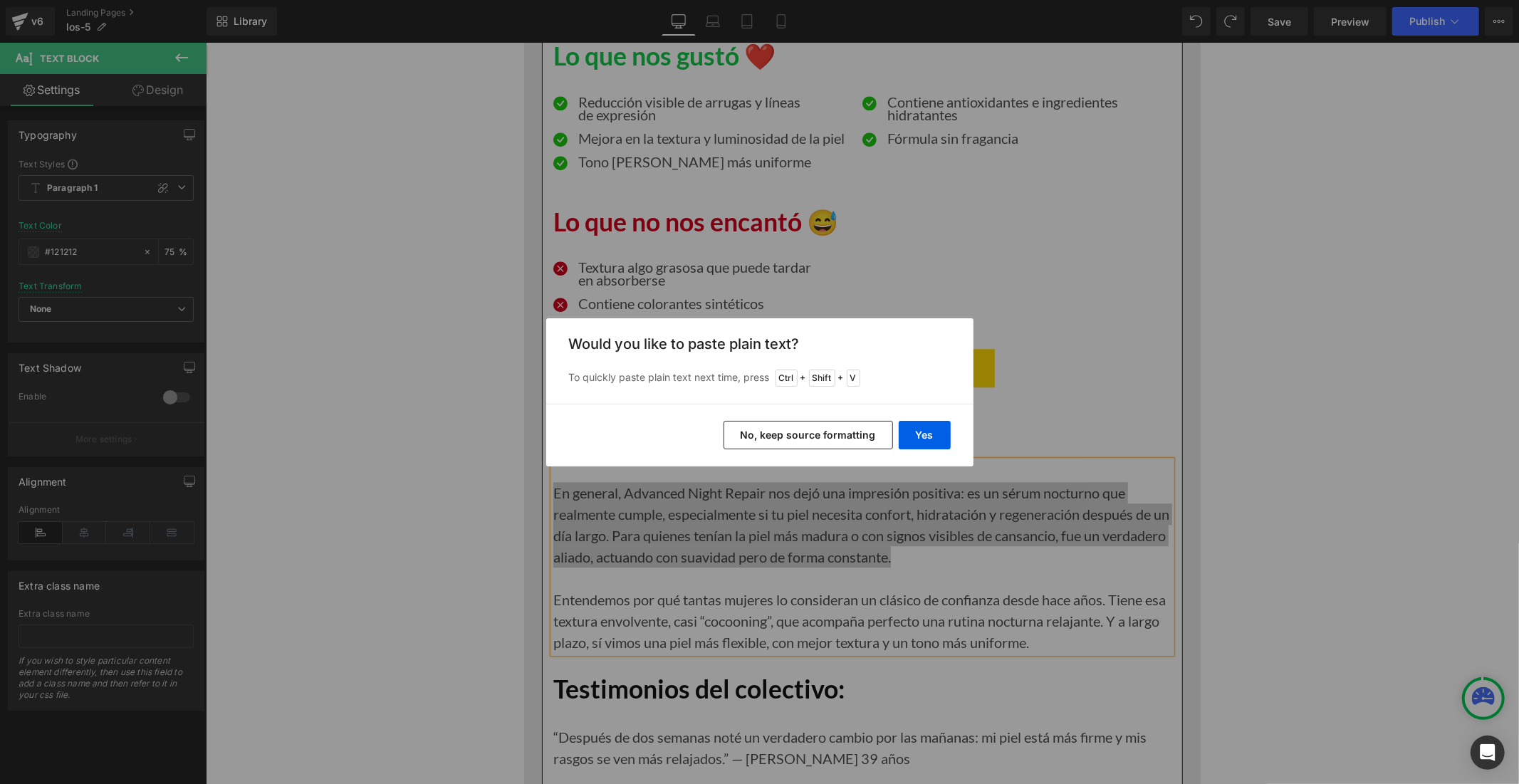
click at [895, 436] on div "Yes No, keep source formatting" at bounding box center [760, 435] width 427 height 62
click at [912, 432] on button "Yes" at bounding box center [924, 435] width 52 height 28
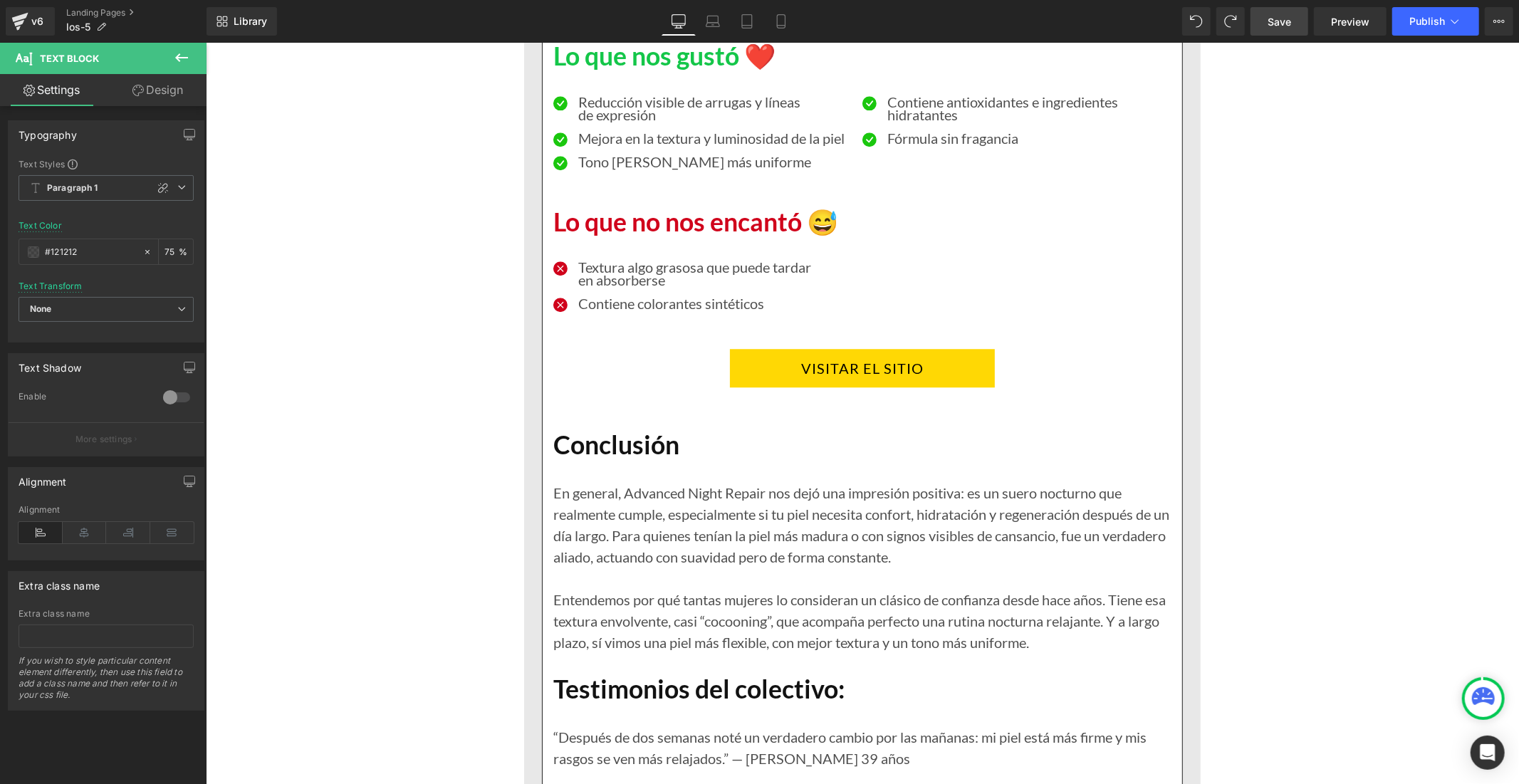
click at [1287, 23] on span "Save" at bounding box center [1279, 21] width 23 height 15
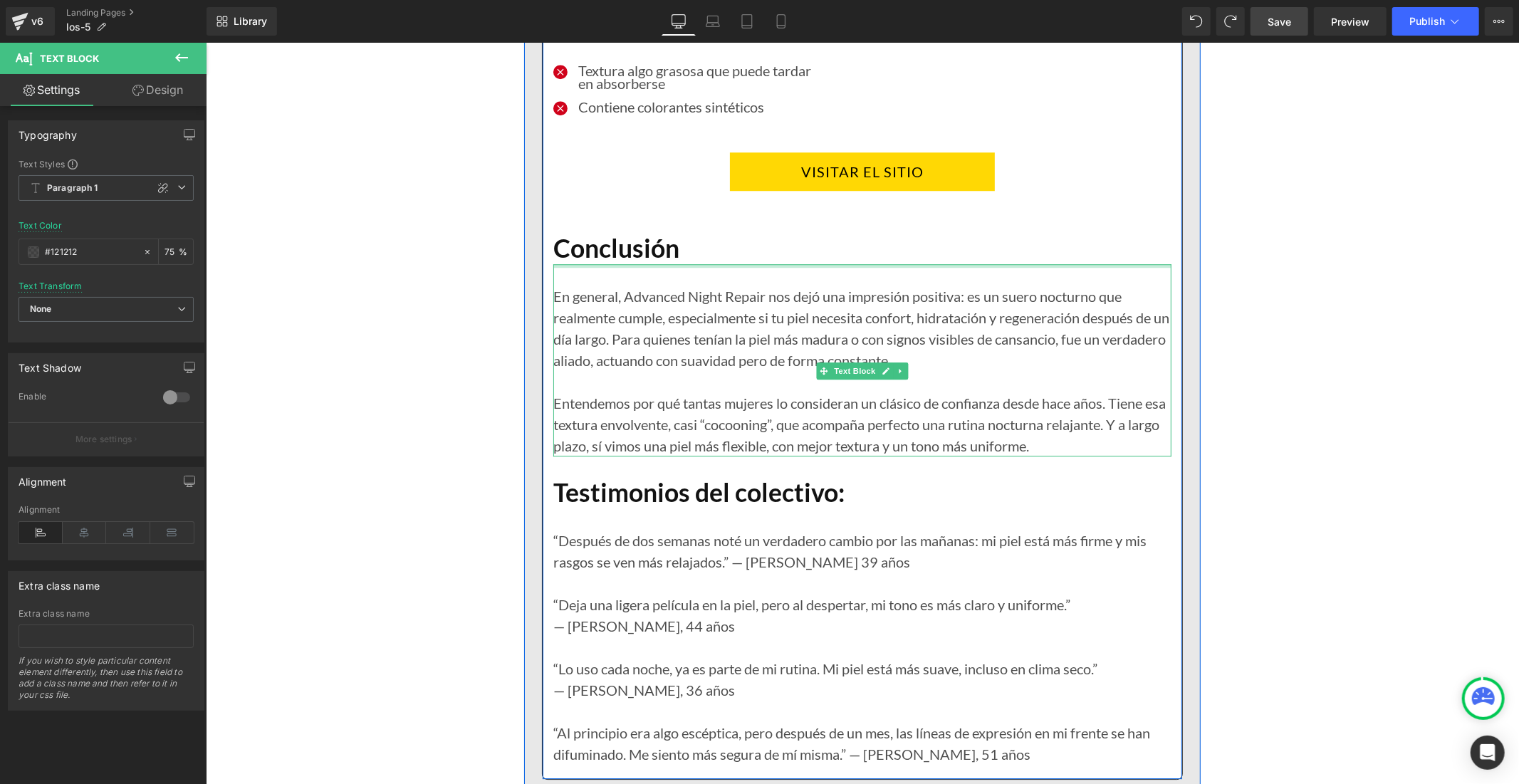
scroll to position [8119, 0]
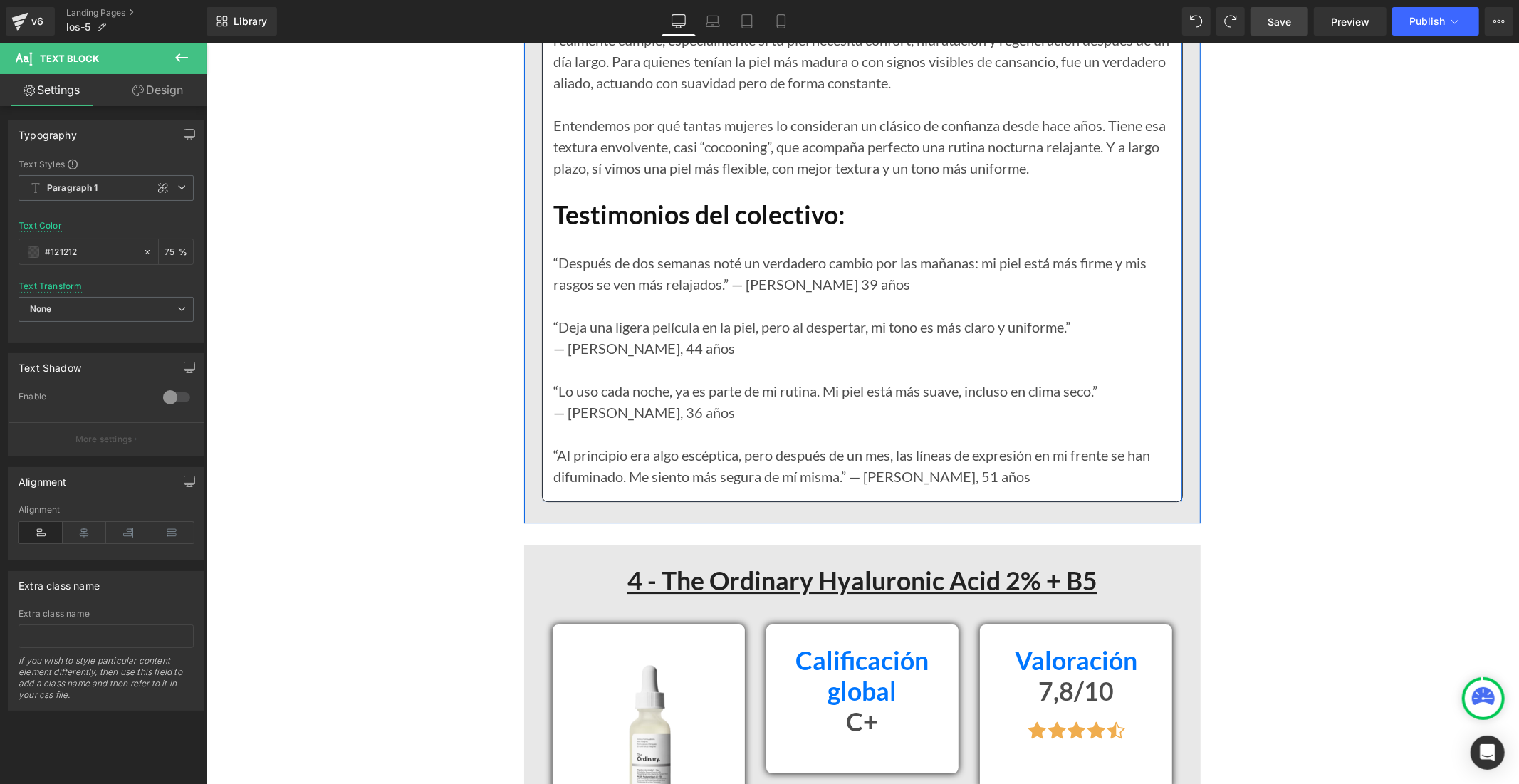
click at [644, 261] on p "“Después de dos semanas noté un verdadero cambio por las mañanas: mi piel está …" at bounding box center [862, 272] width 618 height 43
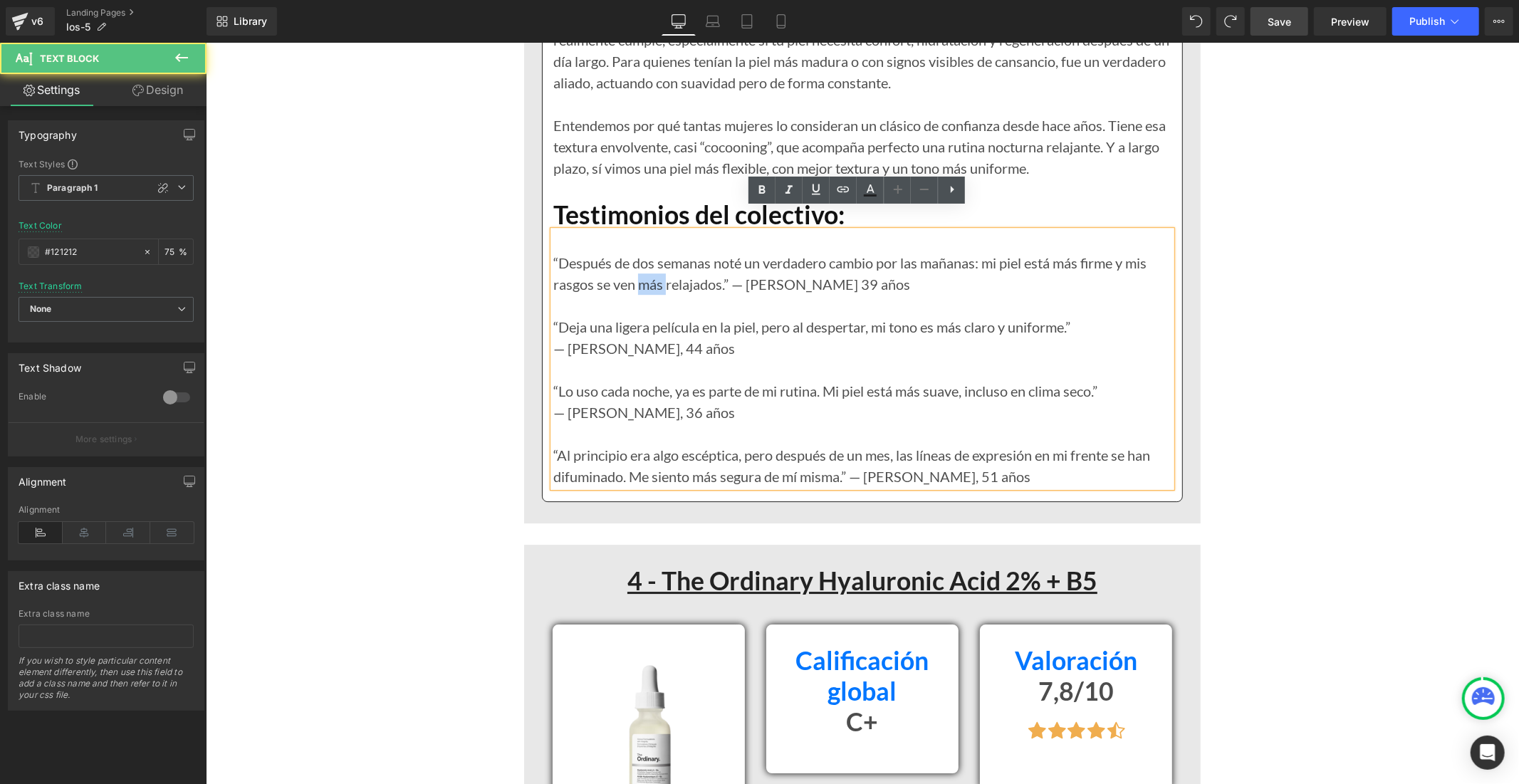
click at [644, 261] on p "“Después de dos semanas noté un verdadero cambio por las mañanas: mi piel está …" at bounding box center [862, 272] width 618 height 43
click at [787, 260] on p "“Después de dos semanas noté un verdadero cambio por las mañanas: mi piel está …" at bounding box center [862, 272] width 618 height 43
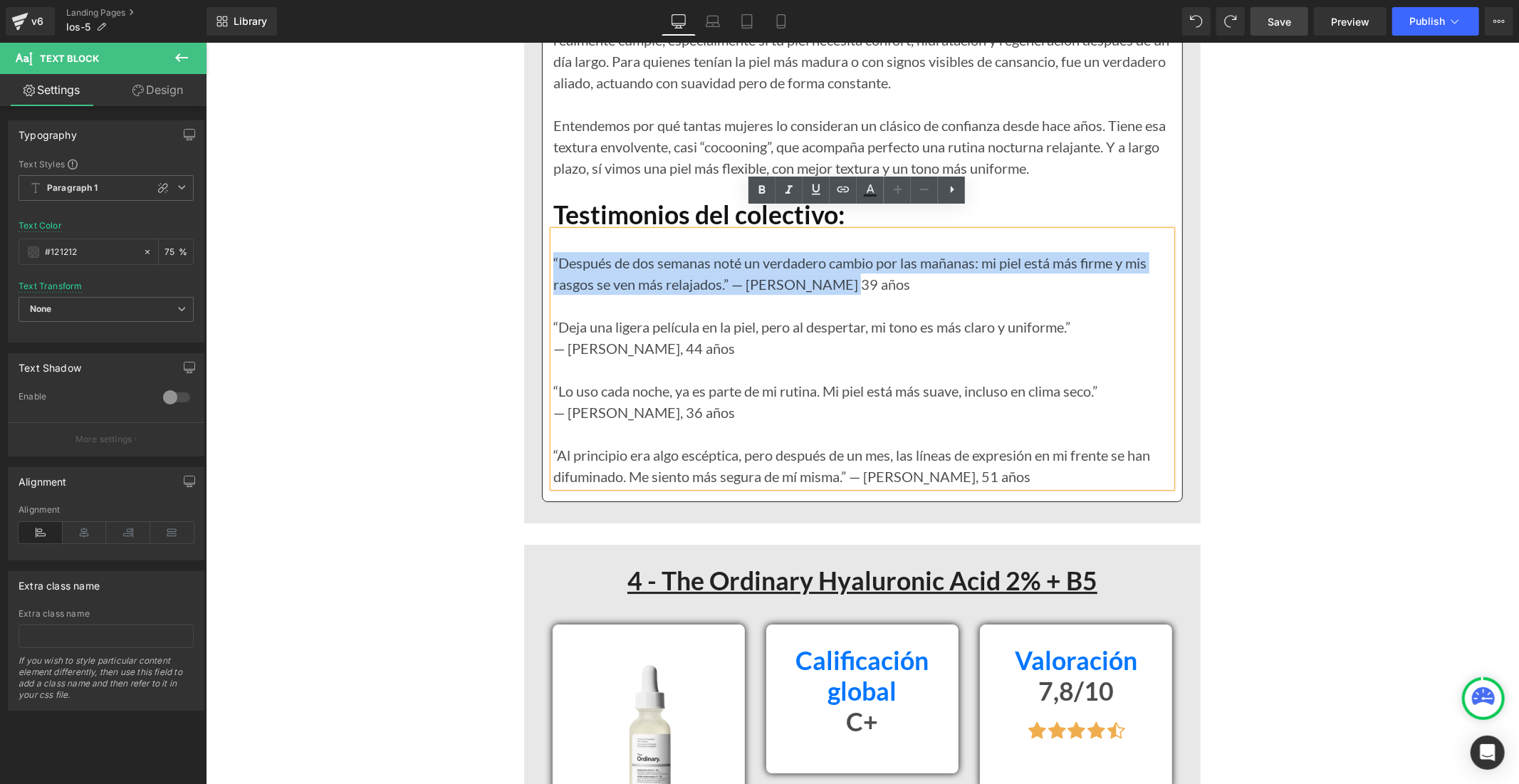
drag, startPoint x: 838, startPoint y: 261, endPoint x: 547, endPoint y: 232, distance: 292.4
click at [553, 251] on p "“Después de dos semanas noté un verdadero cambio por las mañanas: mi piel está …" at bounding box center [862, 272] width 618 height 43
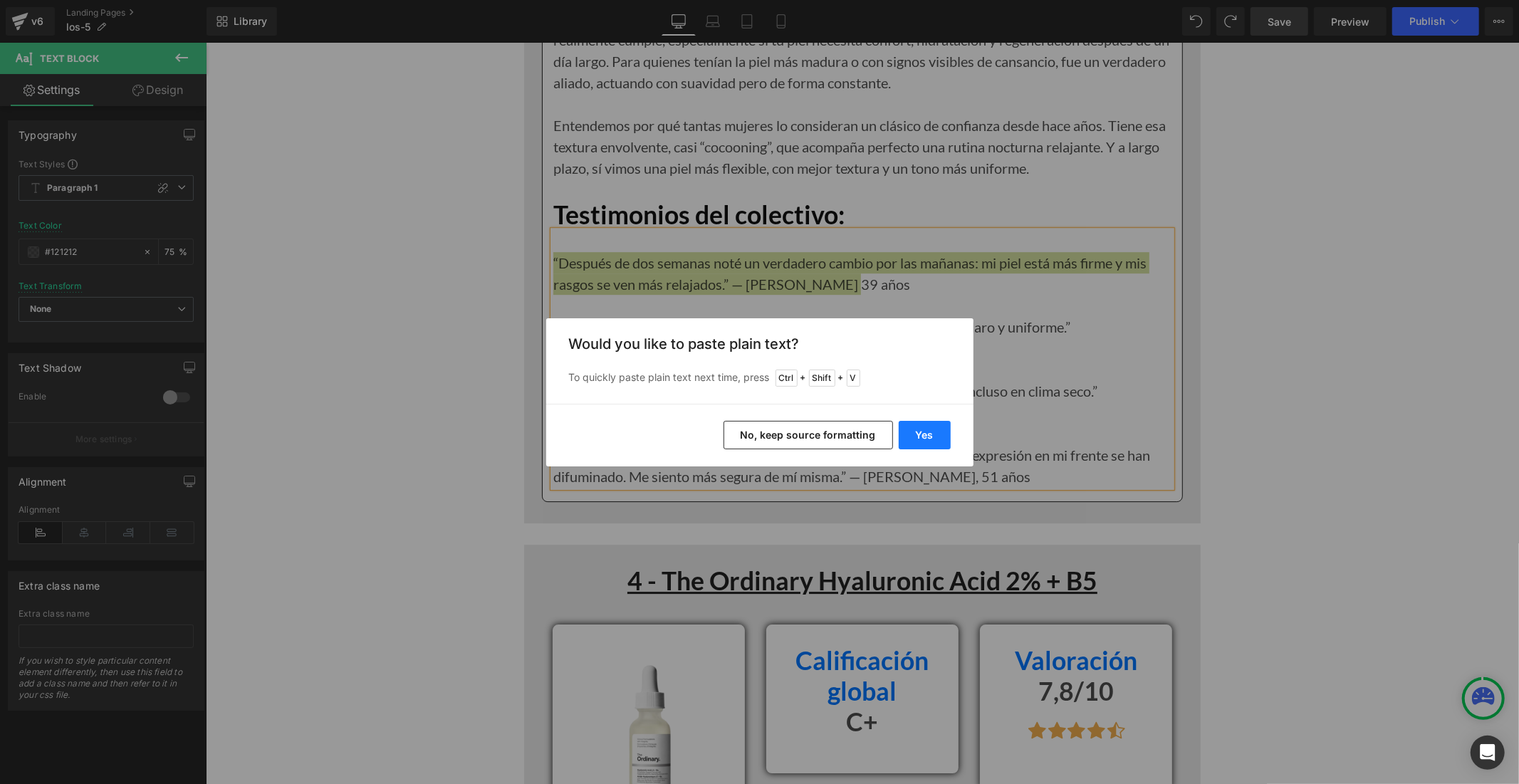
click at [921, 432] on button "Yes" at bounding box center [924, 435] width 52 height 28
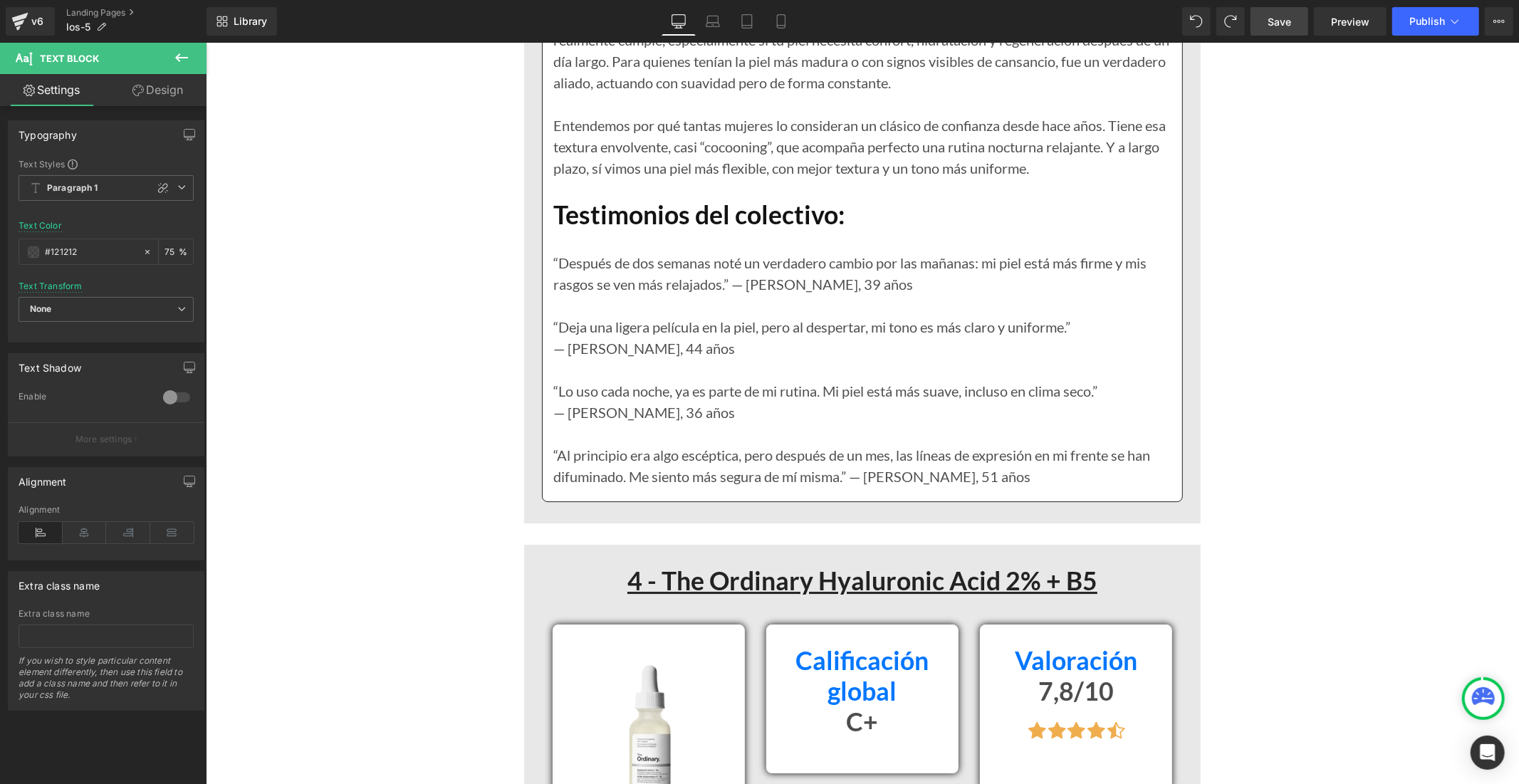
click at [1269, 20] on span "Save" at bounding box center [1279, 21] width 23 height 15
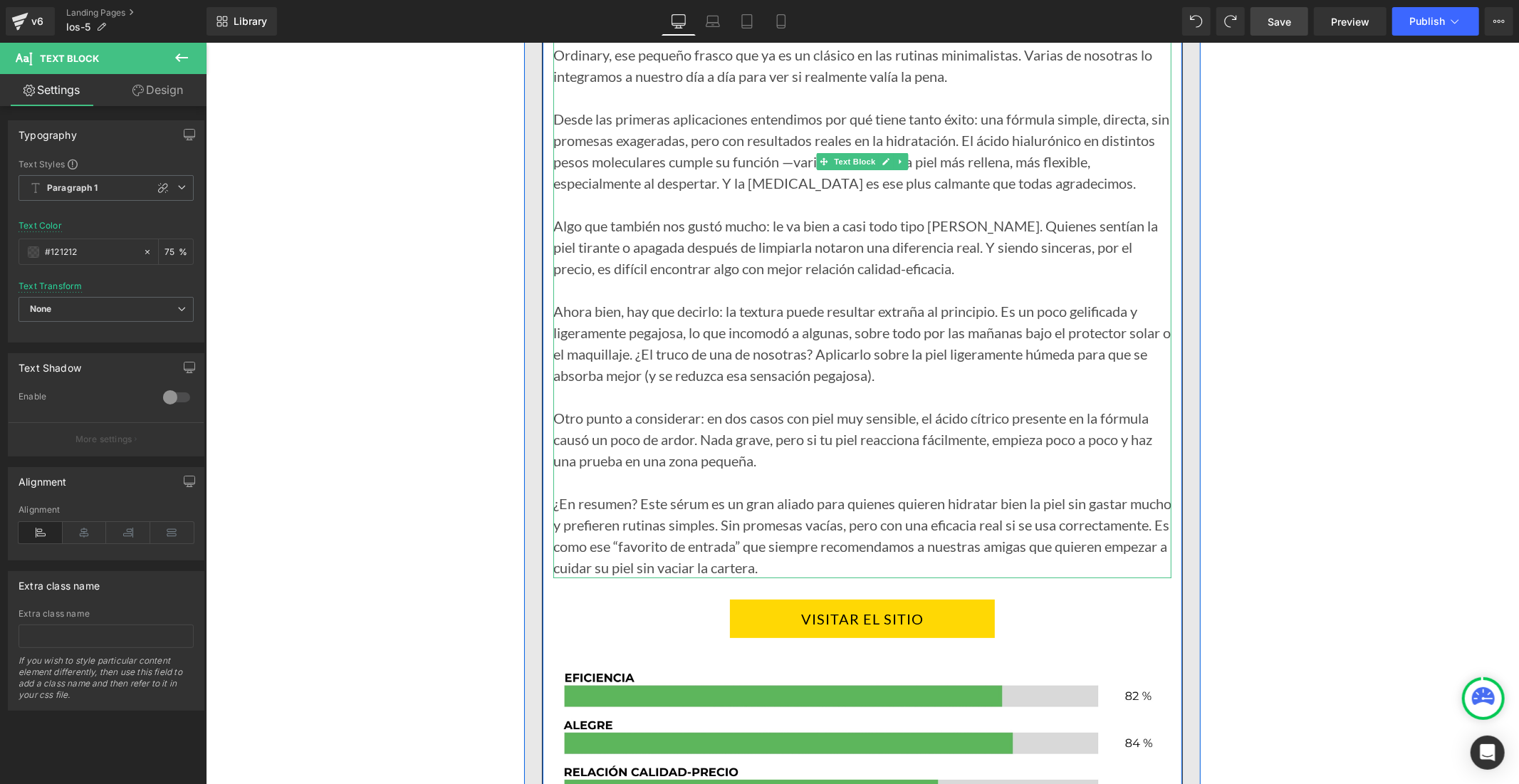
scroll to position [9227, 0]
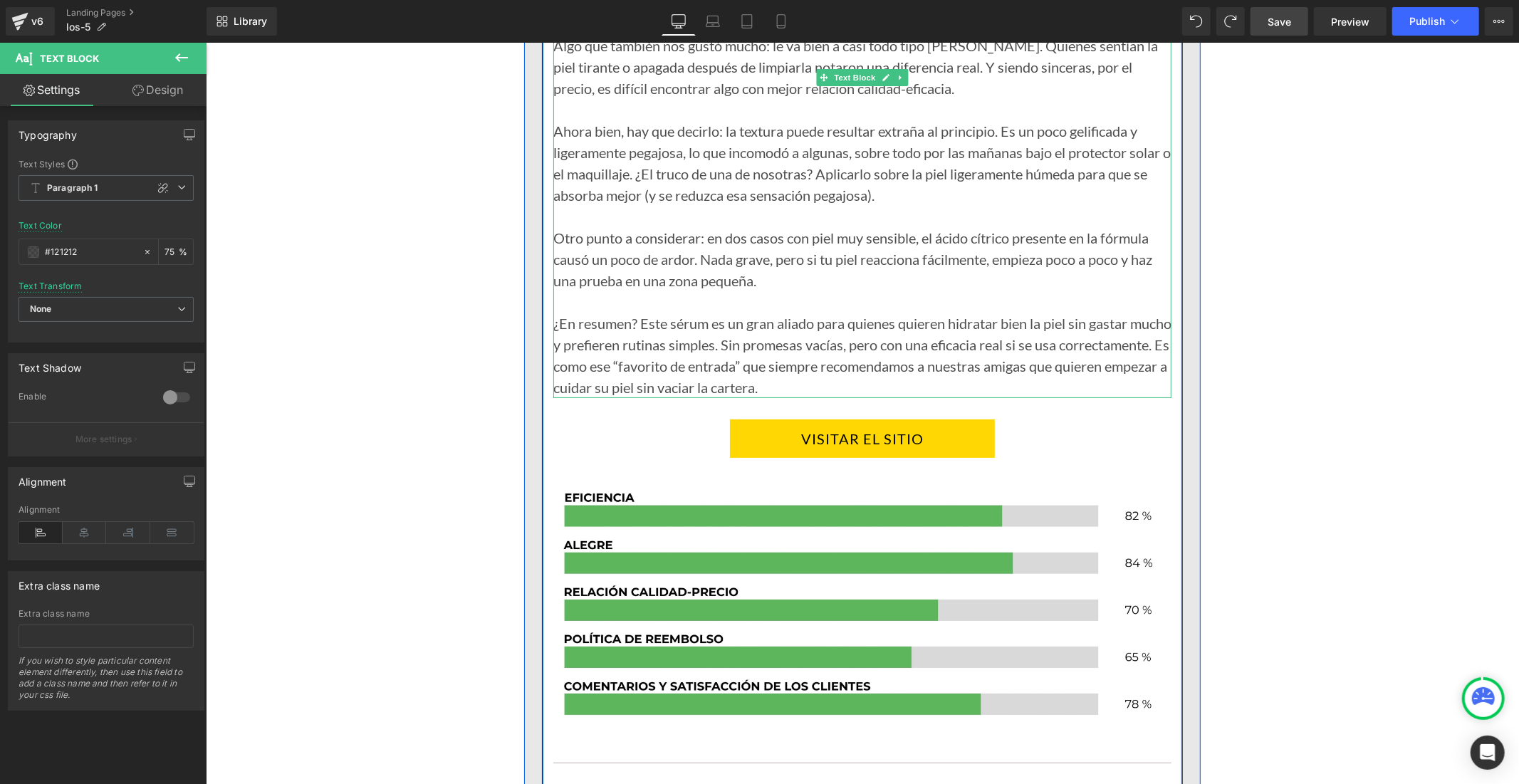
click at [677, 334] on div "¿En resumen? Este sérum es un gran aliado para quienes quieren hidratar bien la…" at bounding box center [862, 354] width 618 height 85
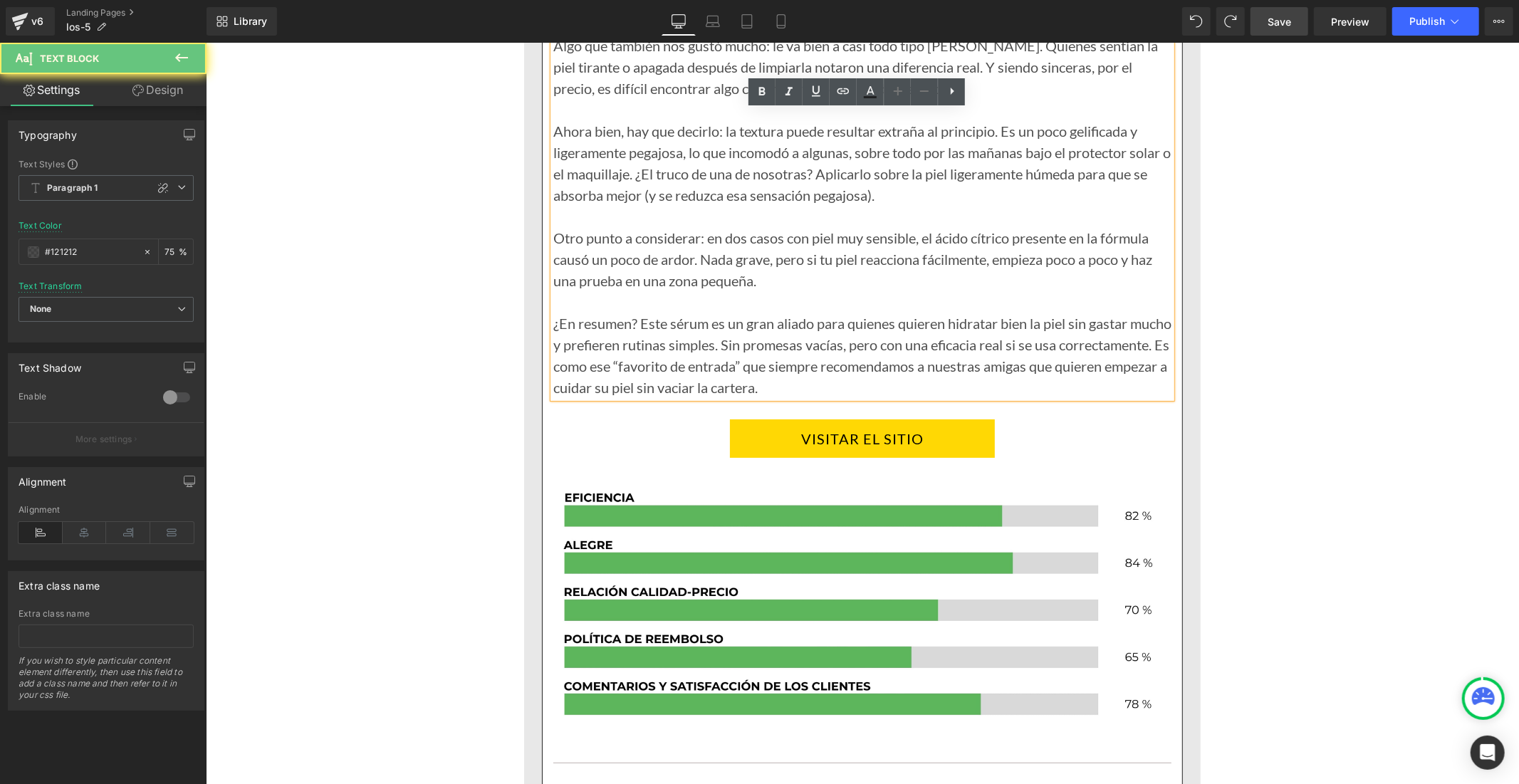
click at [680, 334] on div "¿En resumen? Este sérum es un gran aliado para quienes quieren hidratar bien la…" at bounding box center [862, 354] width 618 height 85
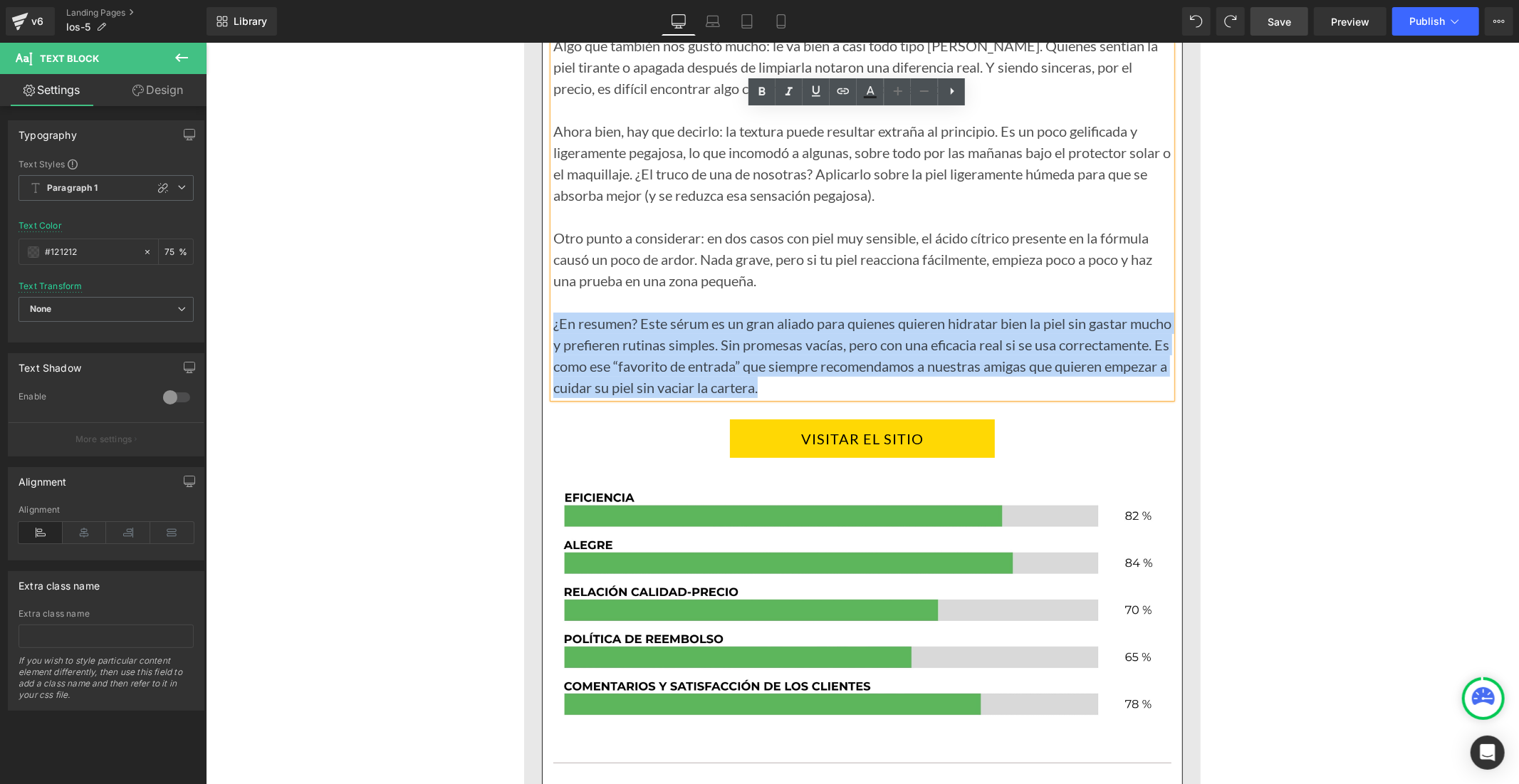
drag, startPoint x: 899, startPoint y: 365, endPoint x: 547, endPoint y: 304, distance: 357.2
click at [553, 311] on div "¿En resumen? Este sérum es un gran aliado para quienes quieren hidratar bien la…" at bounding box center [862, 354] width 618 height 85
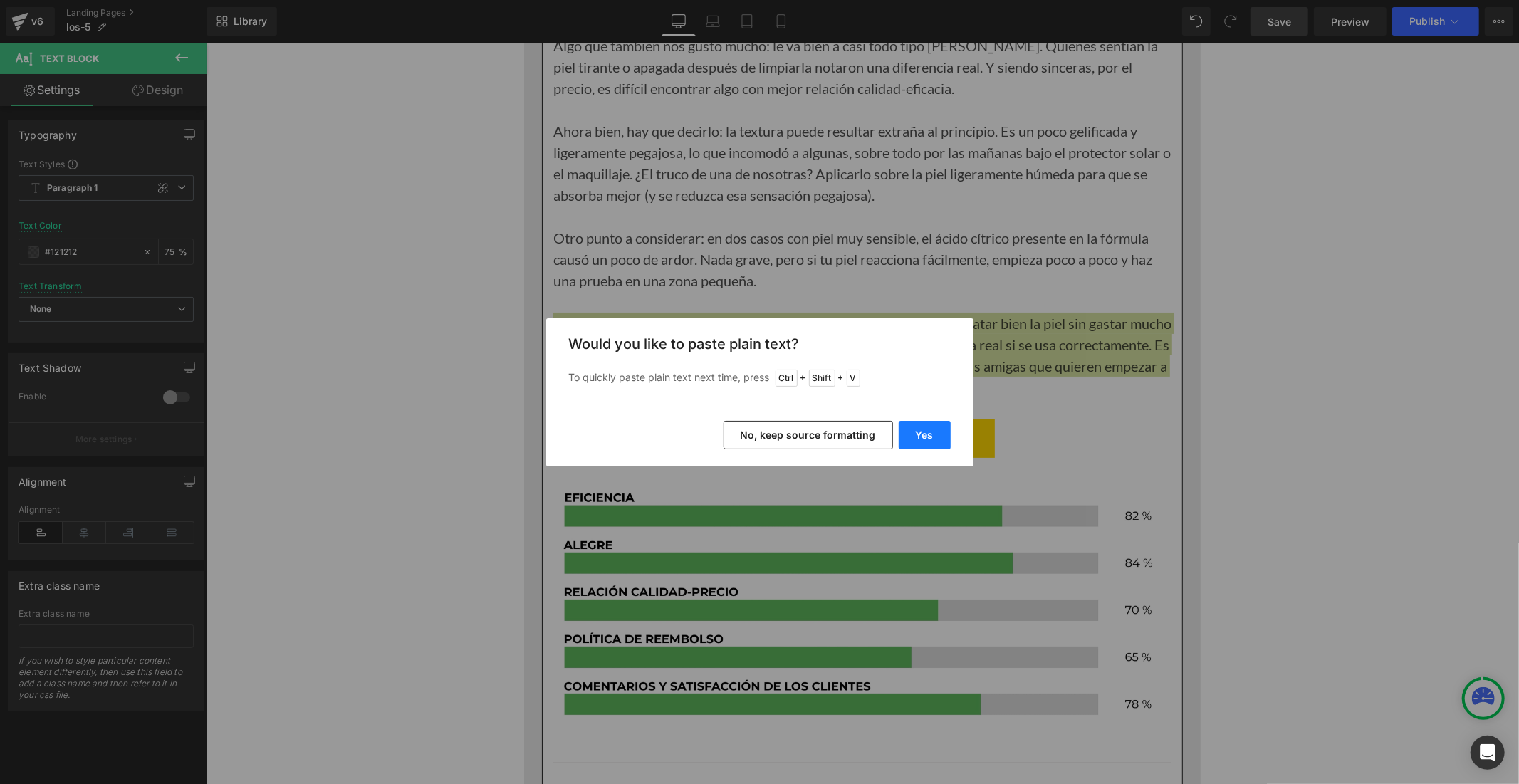
click at [930, 432] on button "Yes" at bounding box center [924, 435] width 52 height 28
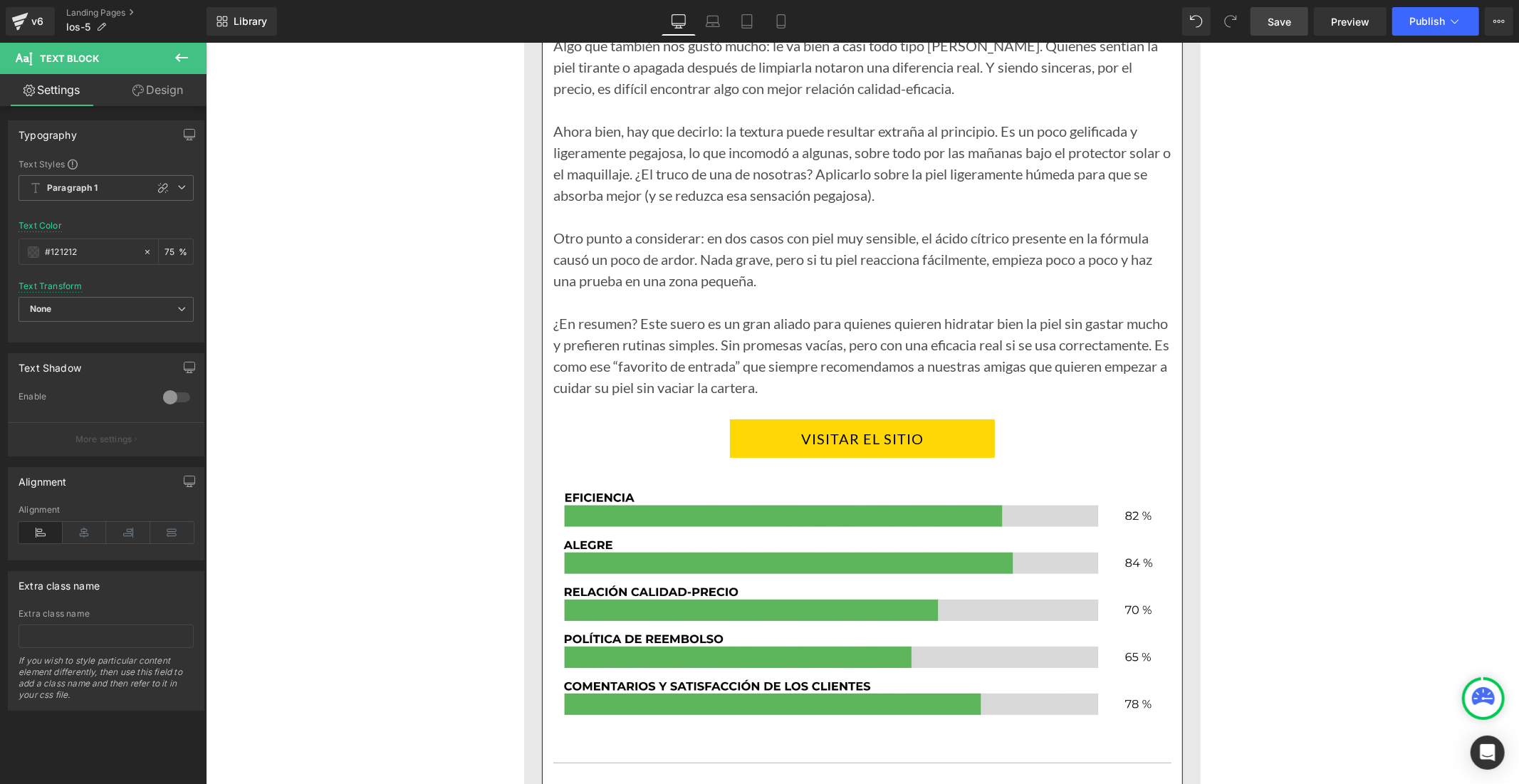
click at [1266, 16] on link "Save" at bounding box center [1279, 21] width 58 height 28
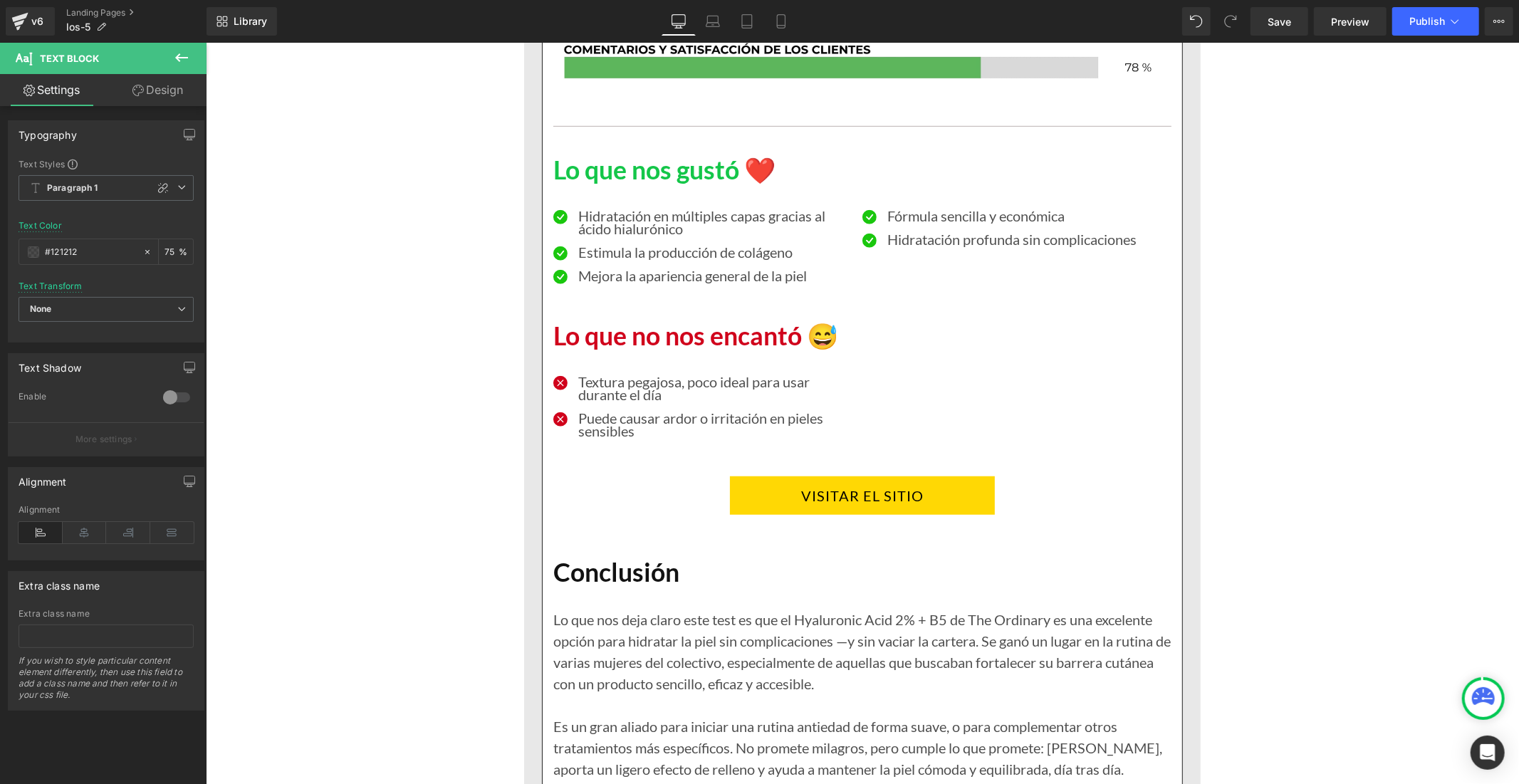
scroll to position [10018, 0]
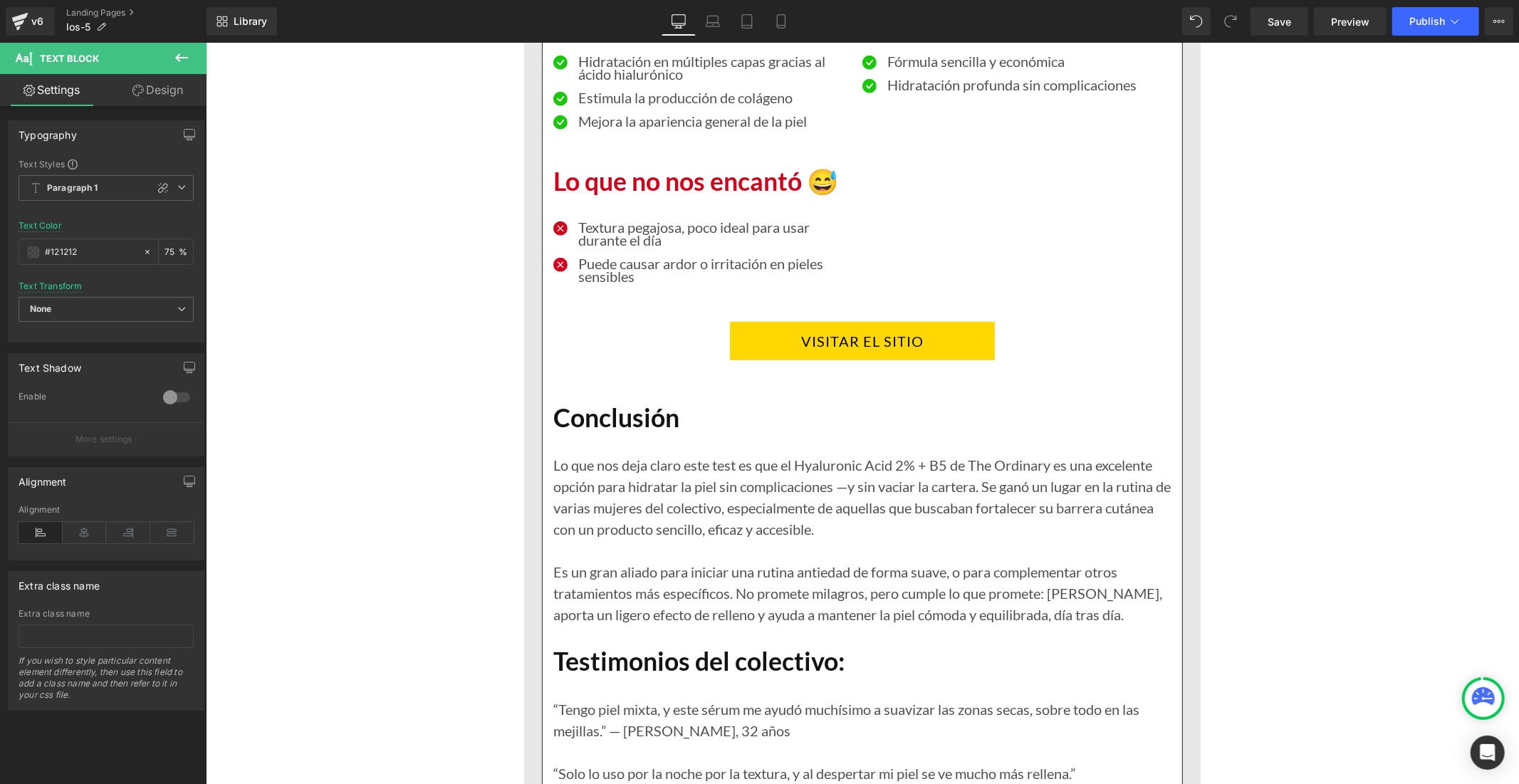
click at [744, 561] on div "Es un gran aliado para iniciar una rutina antiedad de forma suave, o para compl…" at bounding box center [862, 593] width 618 height 64
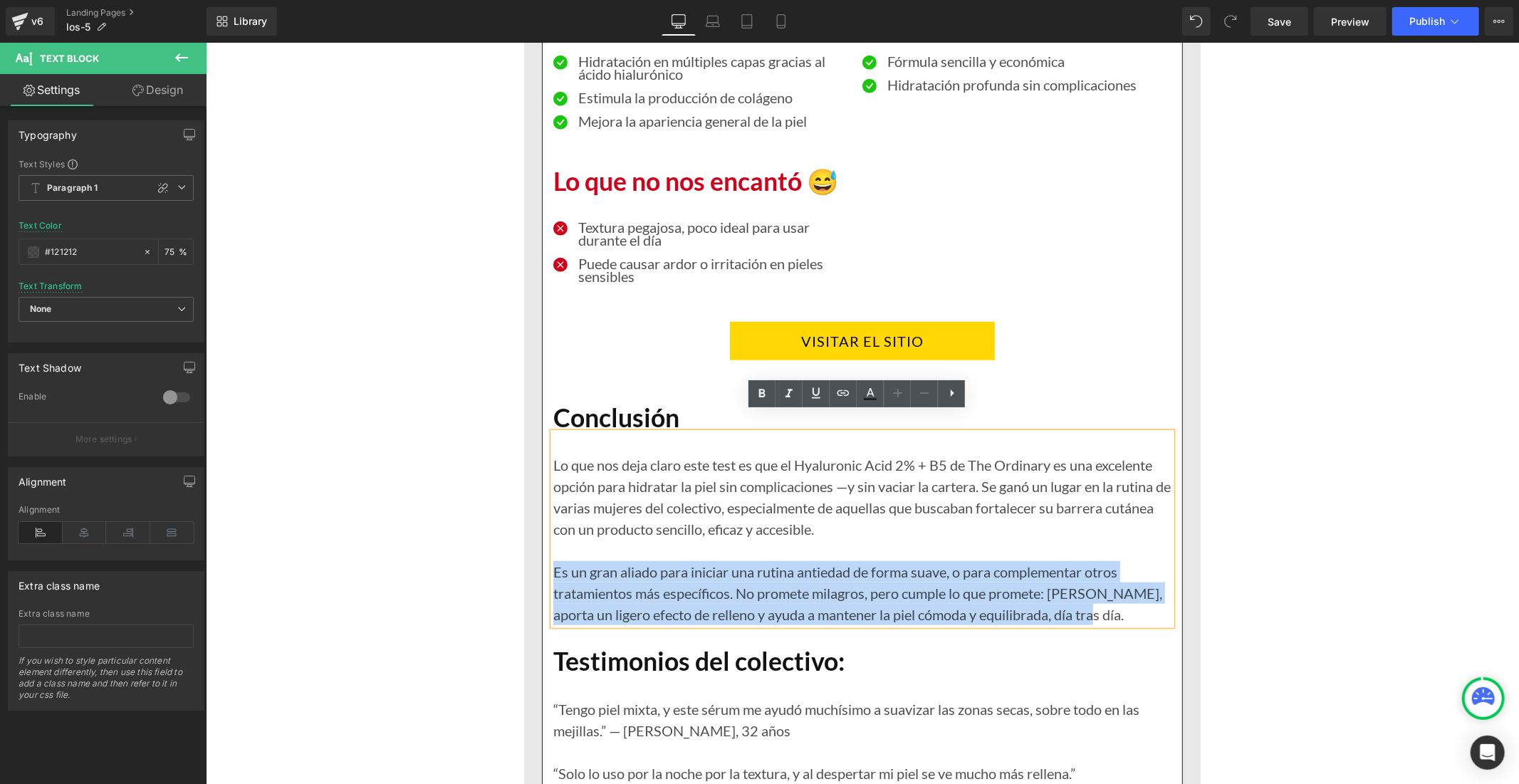
drag, startPoint x: 1078, startPoint y: 597, endPoint x: 550, endPoint y: 545, distance: 530.6
click at [553, 561] on div "Es un gran aliado para iniciar una rutina antiedad de forma suave, o para compl…" at bounding box center [862, 593] width 618 height 64
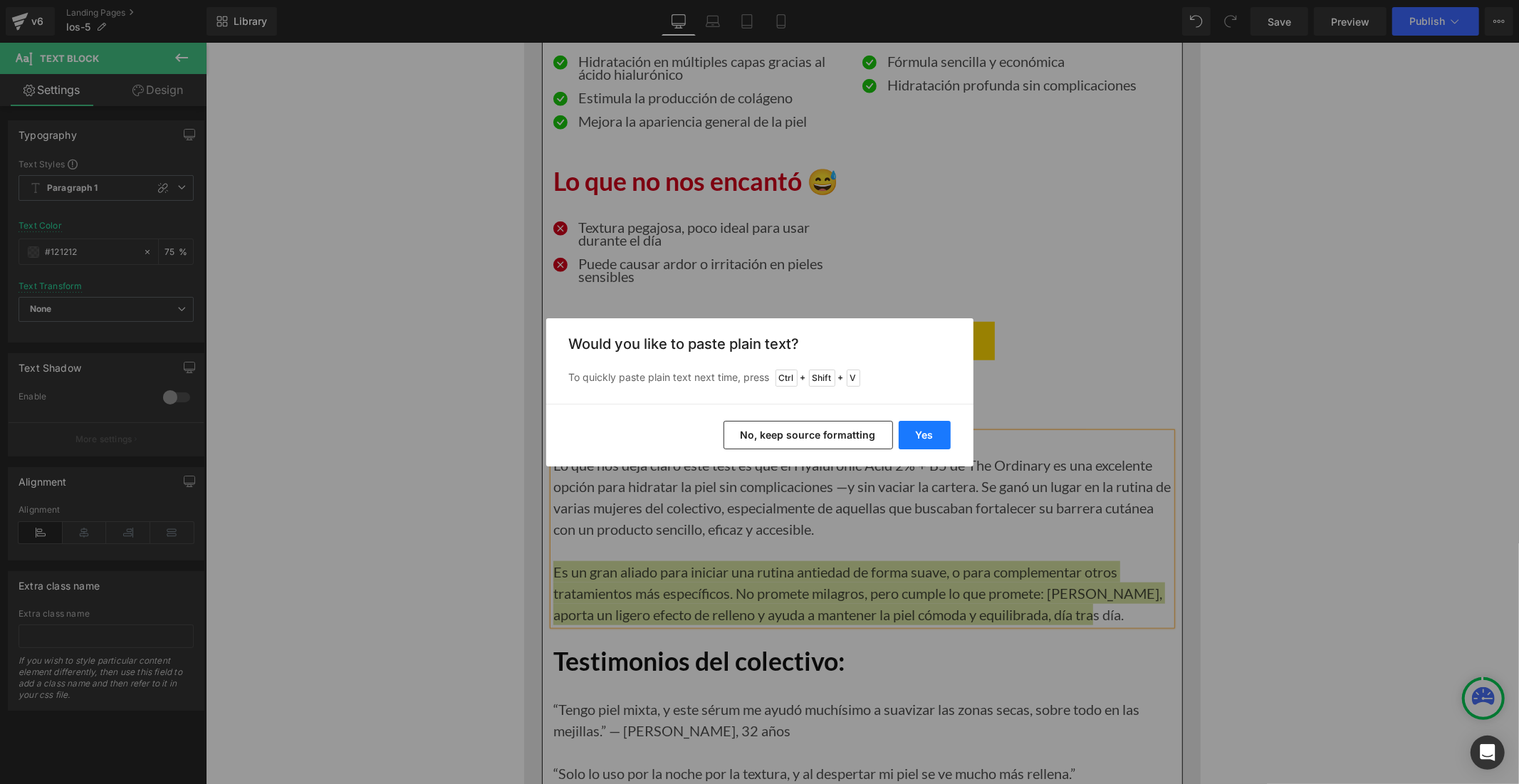
click at [916, 437] on button "Yes" at bounding box center [924, 435] width 52 height 28
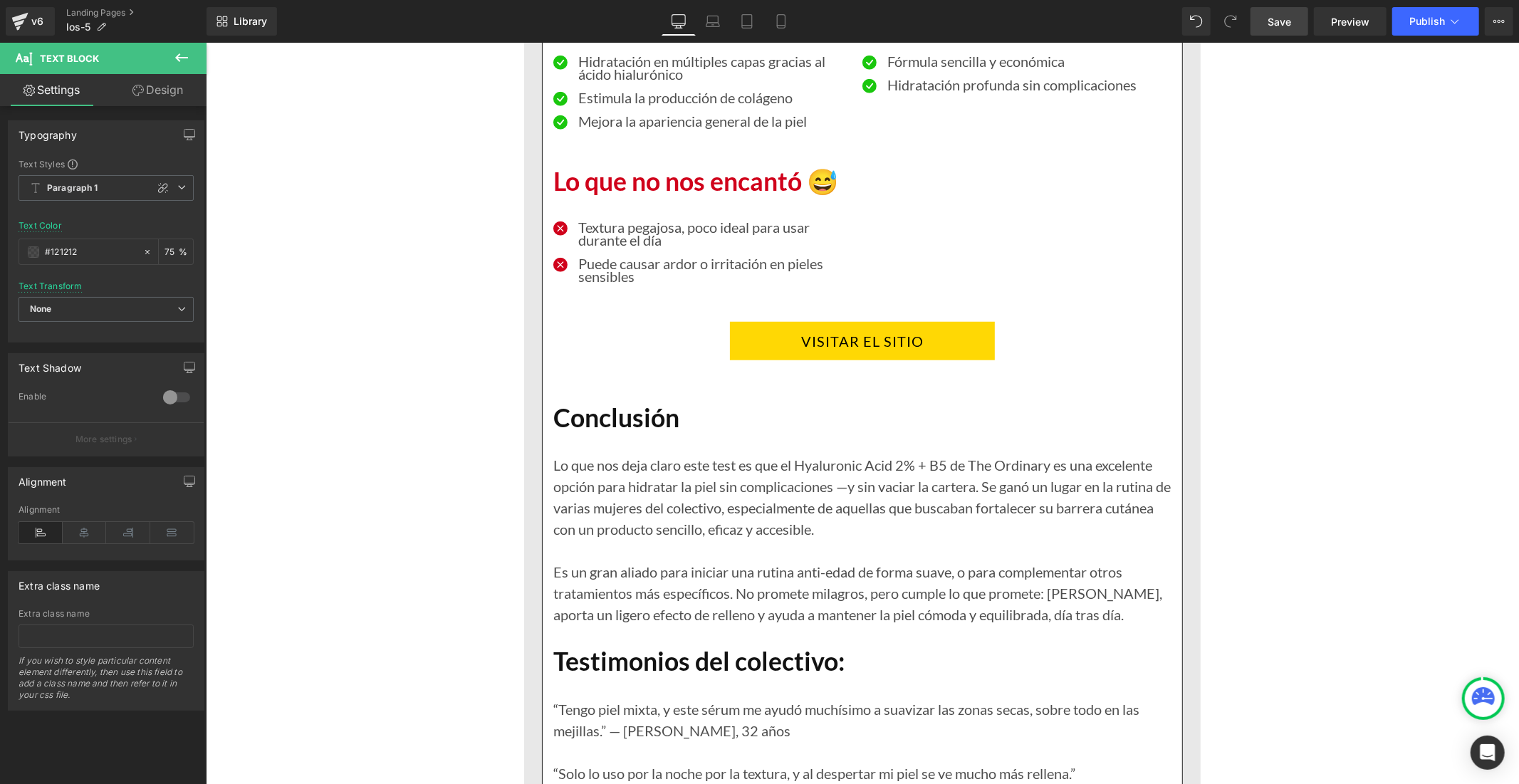
click at [1263, 28] on link "Save" at bounding box center [1279, 21] width 58 height 28
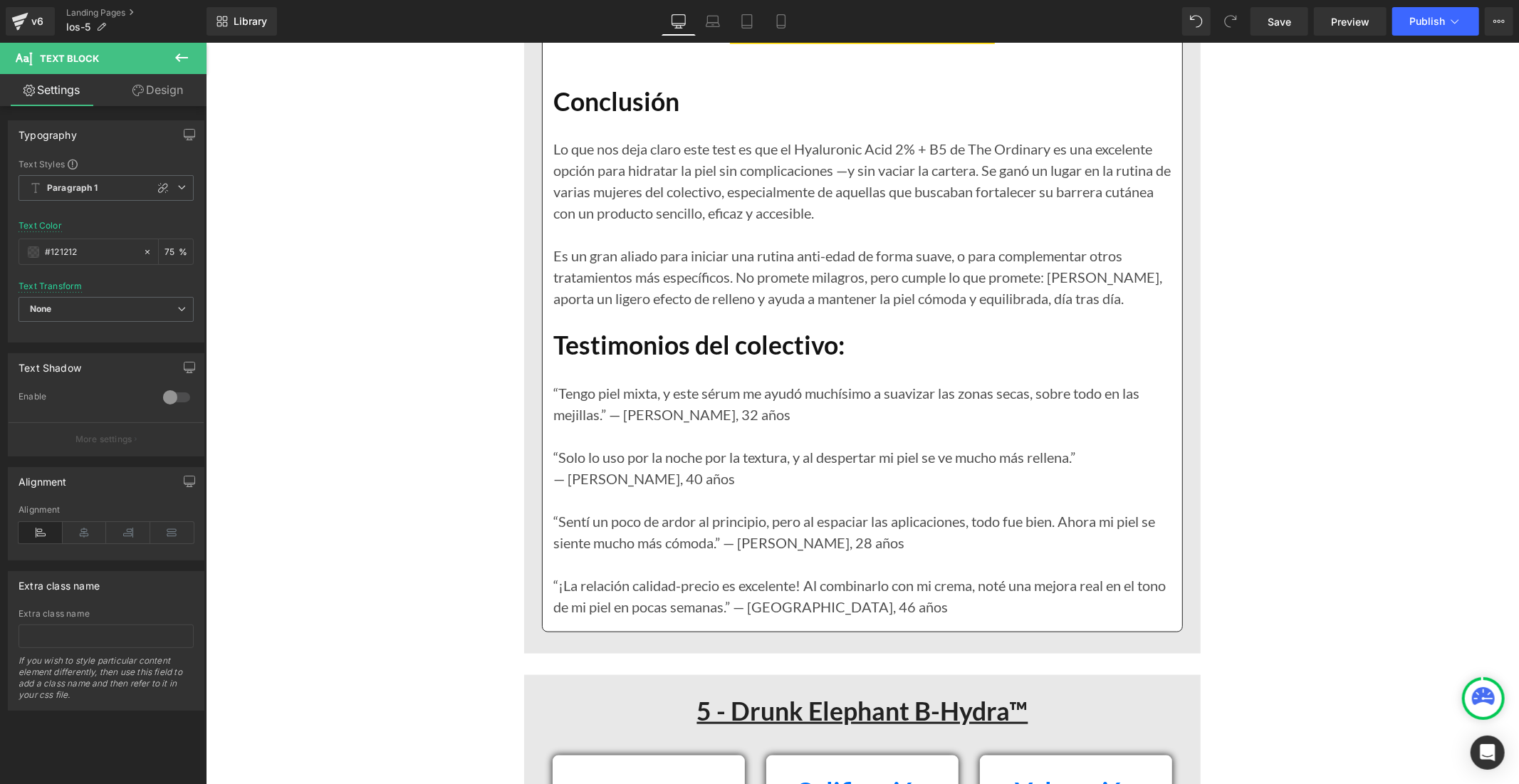
click at [703, 372] on div "“Tengo piel mixta, y este sérum me ayudó muchísimo a suavizar las zonas secas, …" at bounding box center [862, 489] width 618 height 256
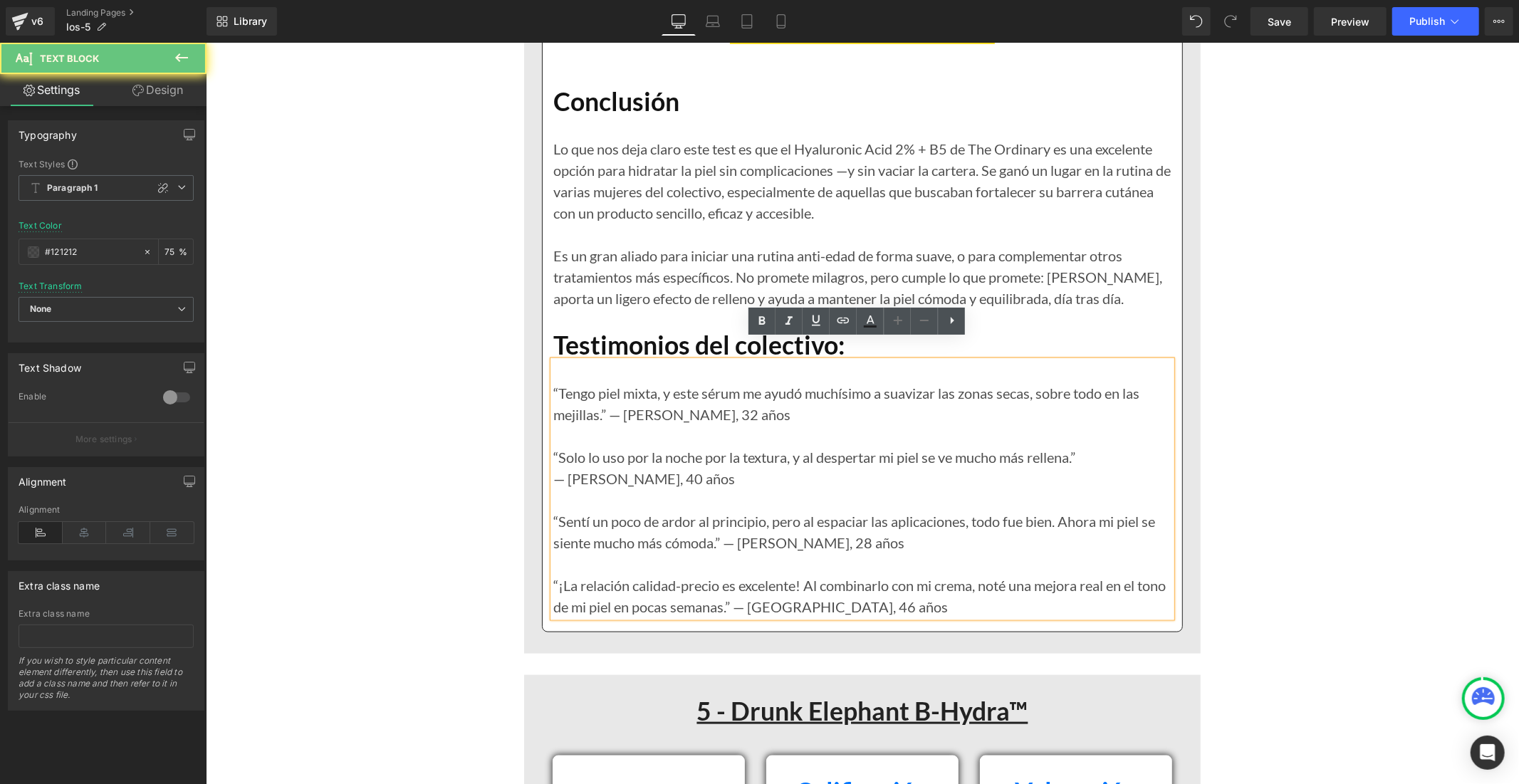
click at [703, 372] on div "“Tengo piel mixta, y este sérum me ayudó muchísimo a suavizar las zonas secas, …" at bounding box center [862, 489] width 618 height 256
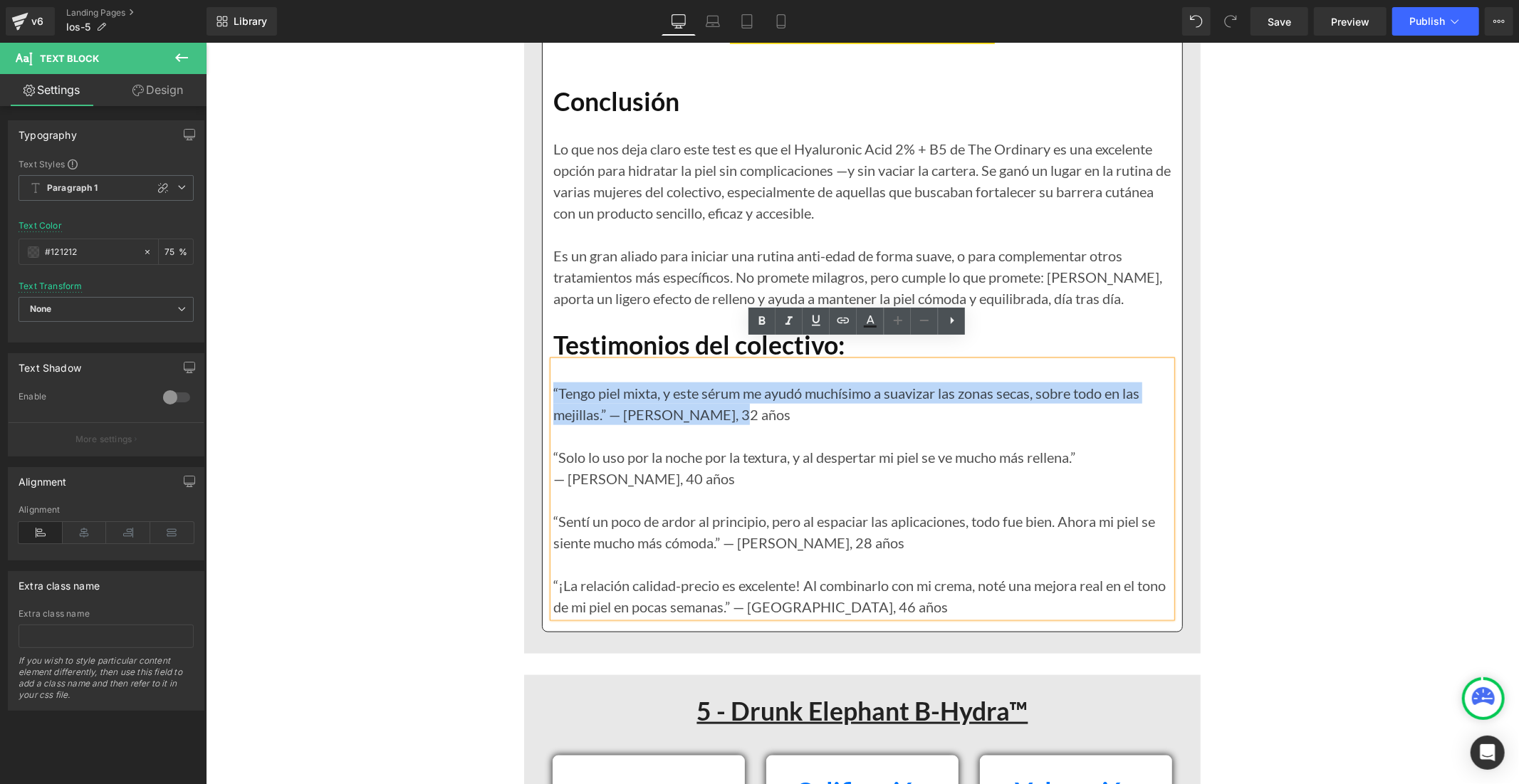
drag, startPoint x: 725, startPoint y: 392, endPoint x: 547, endPoint y: 363, distance: 180.3
click at [553, 363] on div "“Tengo piel mixta, y este sérum me ayudó muchísimo a suavizar las zonas secas, …" at bounding box center [862, 489] width 618 height 256
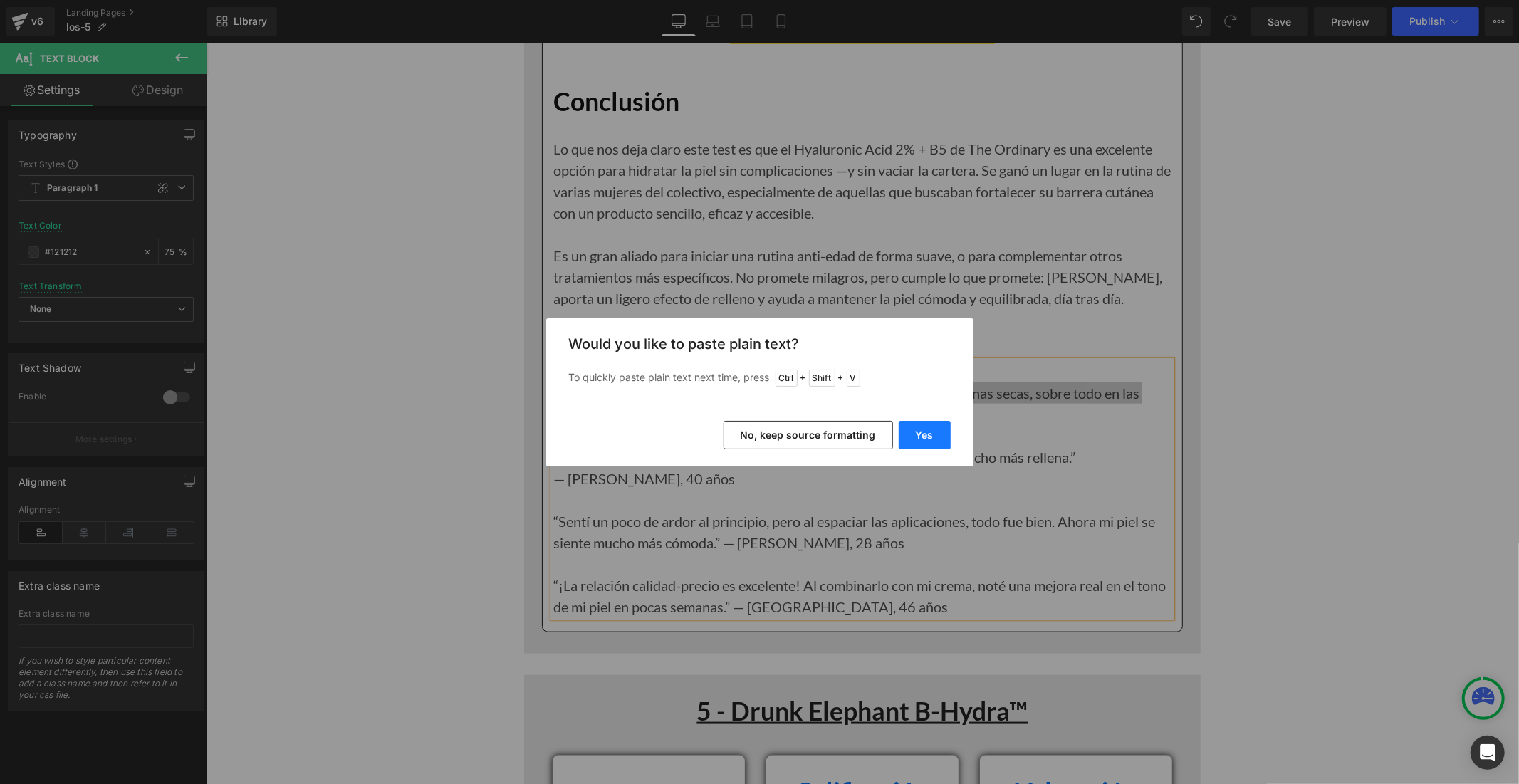
click at [909, 435] on button "Yes" at bounding box center [924, 435] width 52 height 28
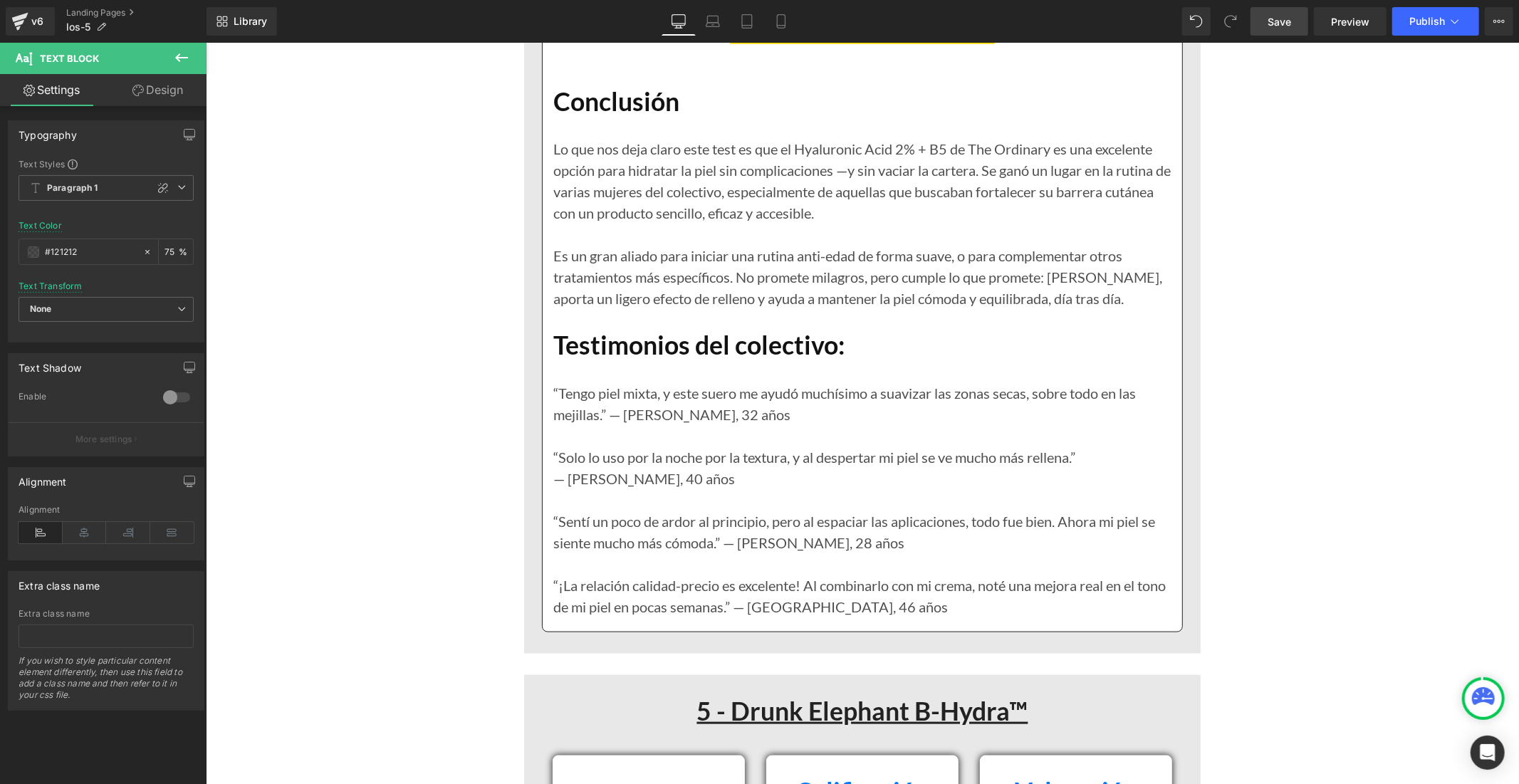
click at [1290, 23] on span "Save" at bounding box center [1279, 21] width 23 height 15
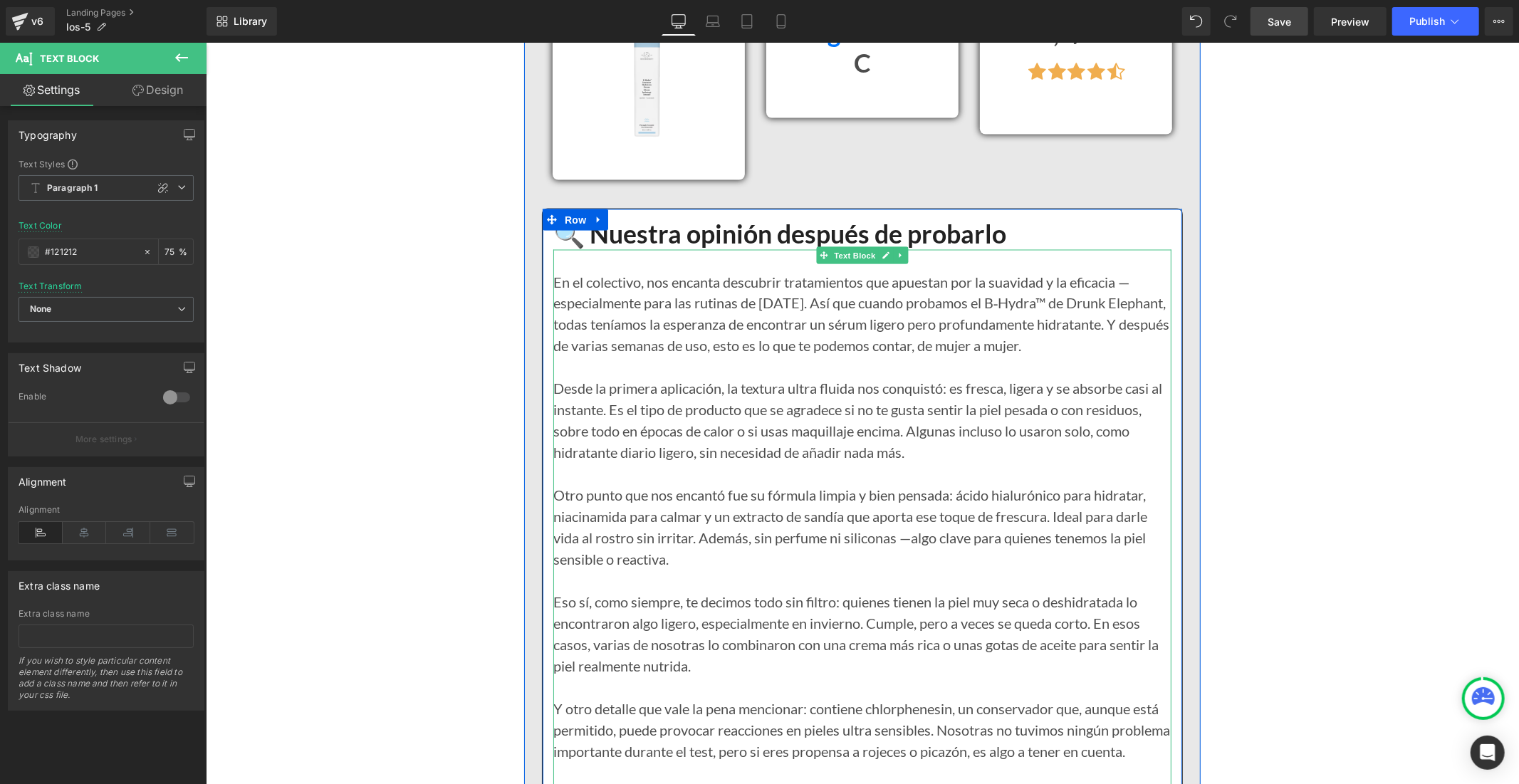
scroll to position [11126, 0]
click at [646, 318] on p "En el colectivo, nos encanta descubrir tratamientos que apuestan por la suavida…" at bounding box center [862, 311] width 618 height 85
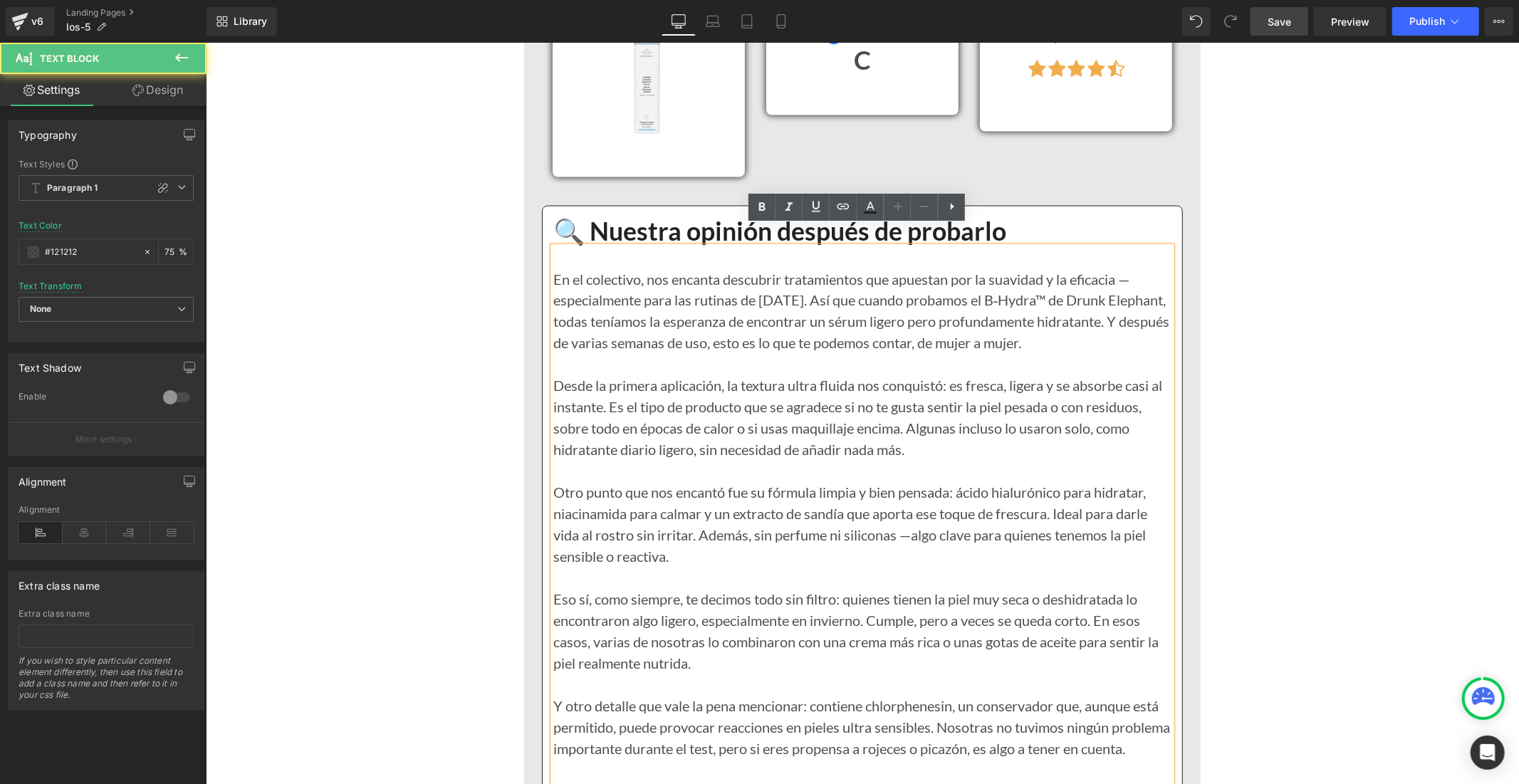
click at [830, 314] on p "En el colectivo, nos encanta descubrir tratamientos que apuestan por la suavida…" at bounding box center [862, 311] width 618 height 85
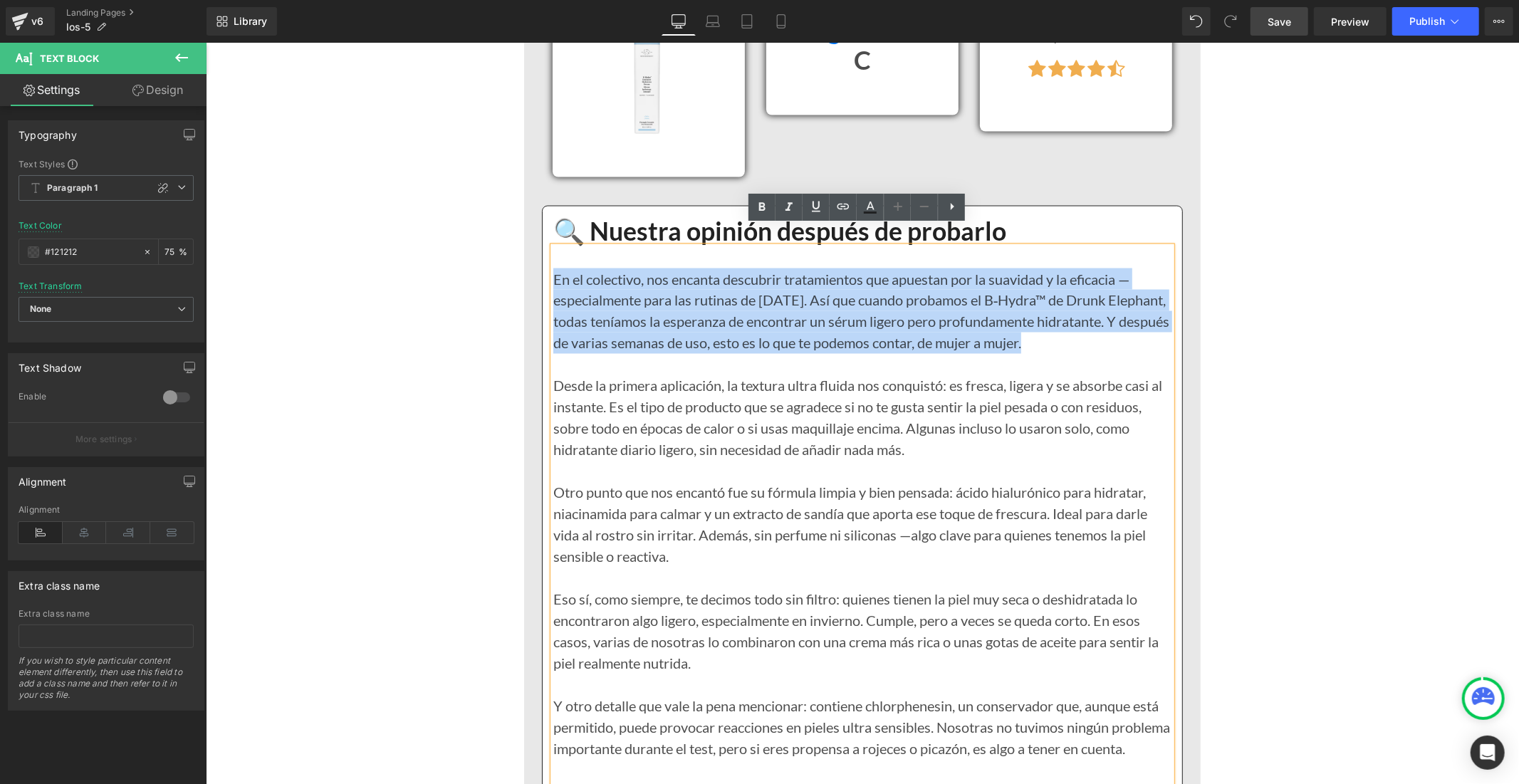
drag, startPoint x: 1158, startPoint y: 325, endPoint x: 548, endPoint y: 257, distance: 613.8
click at [553, 268] on p "En el colectivo, nos encanta descubrir tratamientos que apuestan por la suavida…" at bounding box center [862, 311] width 618 height 85
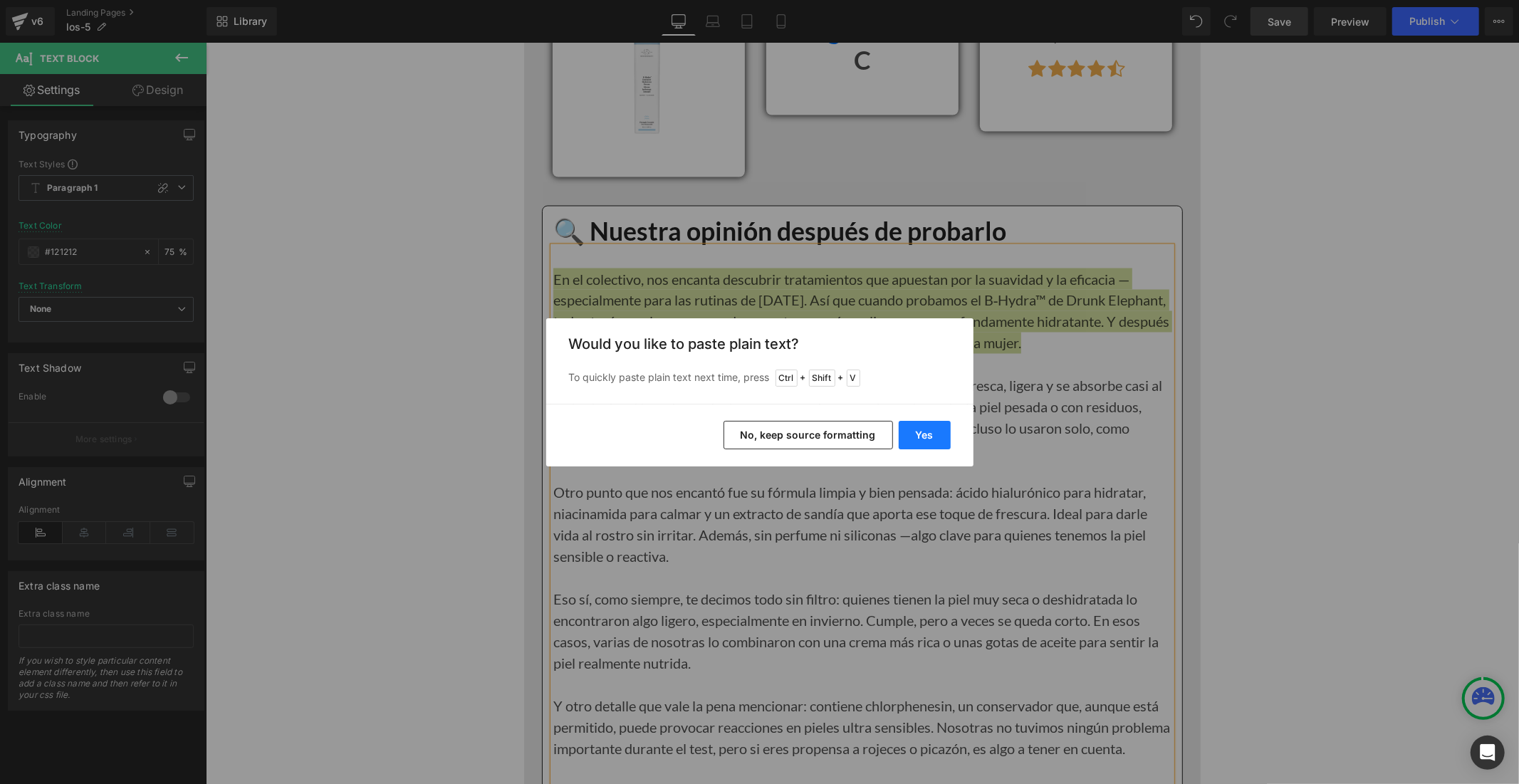
click at [945, 436] on button "Yes" at bounding box center [924, 435] width 52 height 28
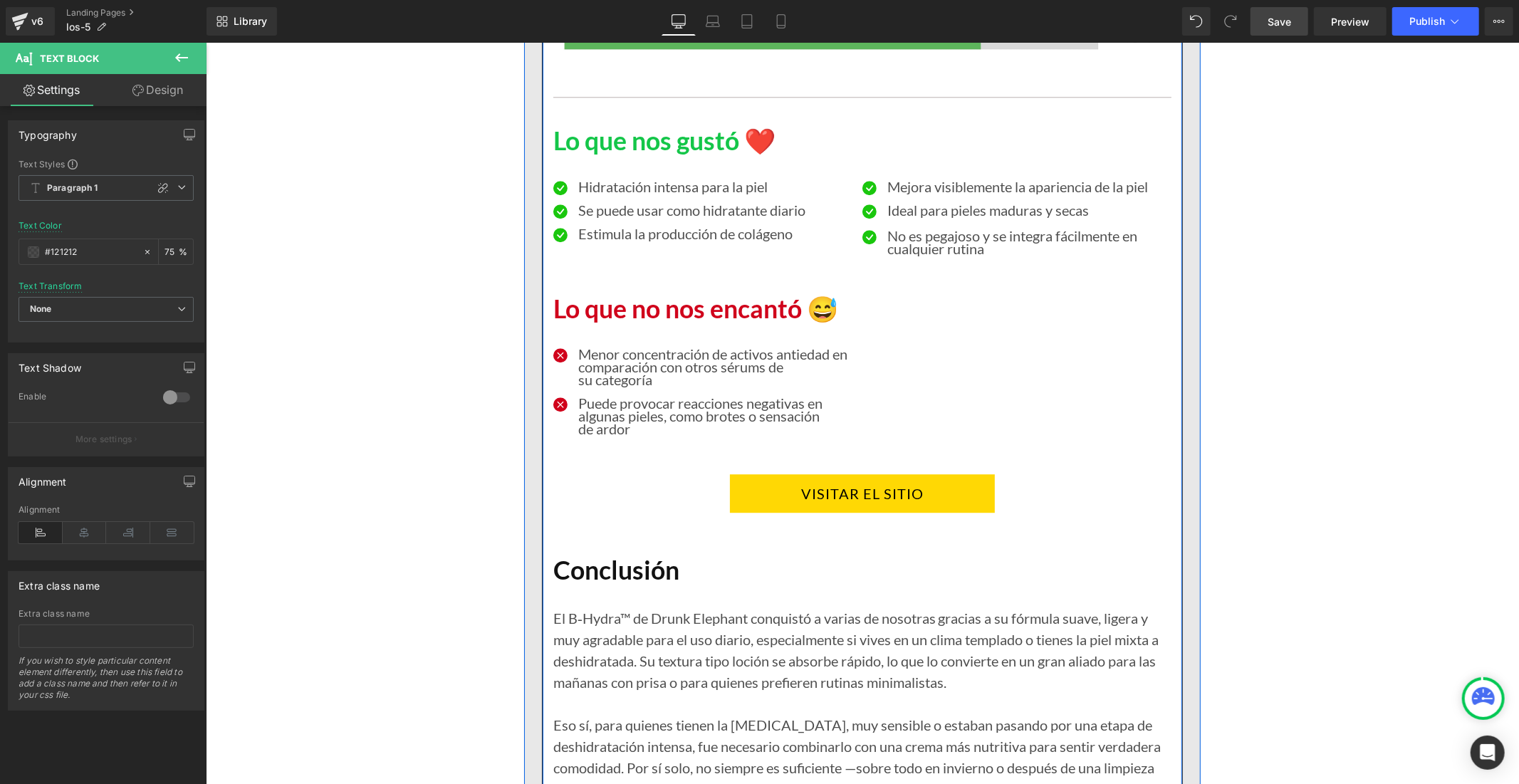
scroll to position [12312, 0]
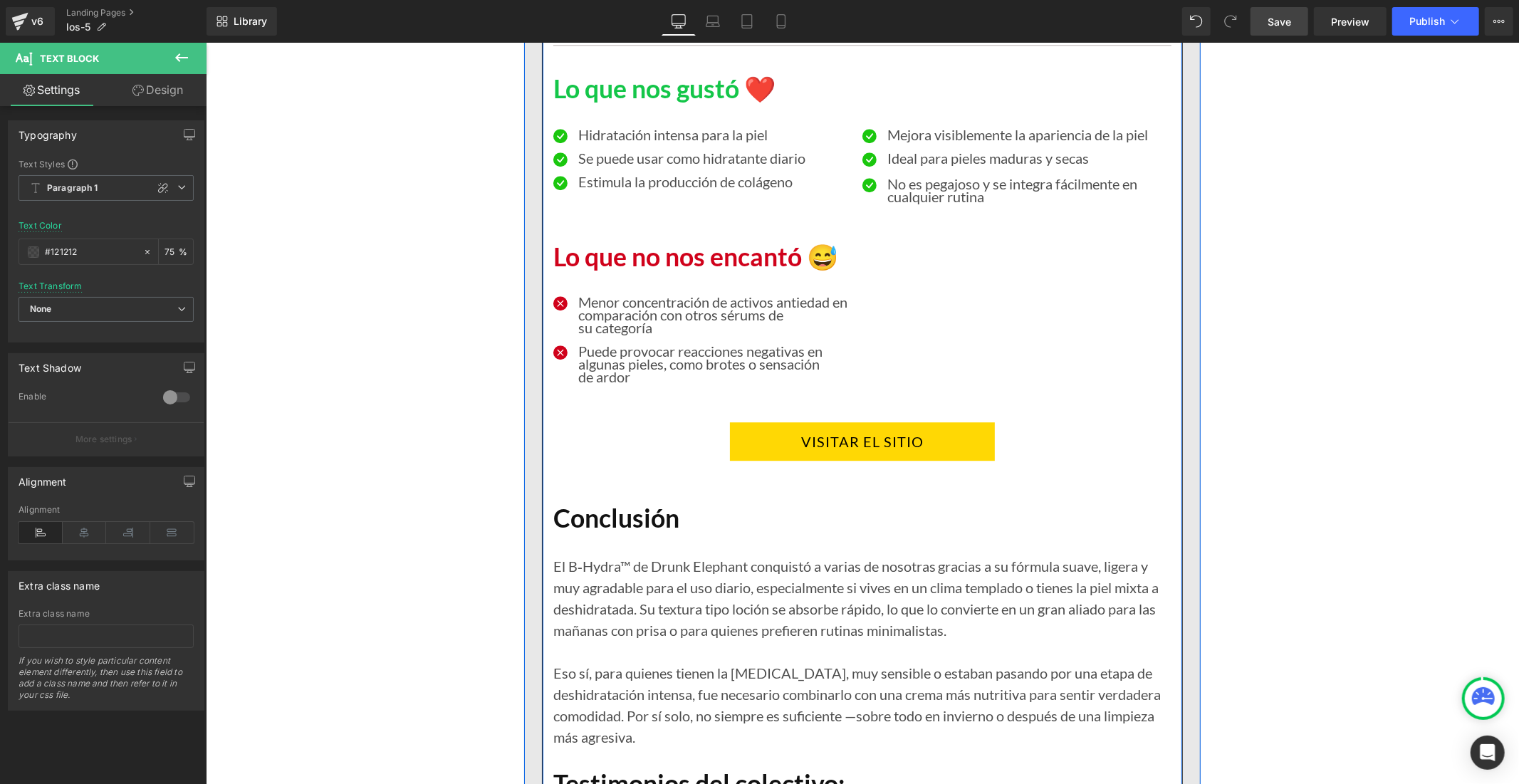
click at [601, 376] on p "Puede provocar reacciones negativas en algunas pieles, como brotes o sensación …" at bounding box center [714, 362] width 273 height 38
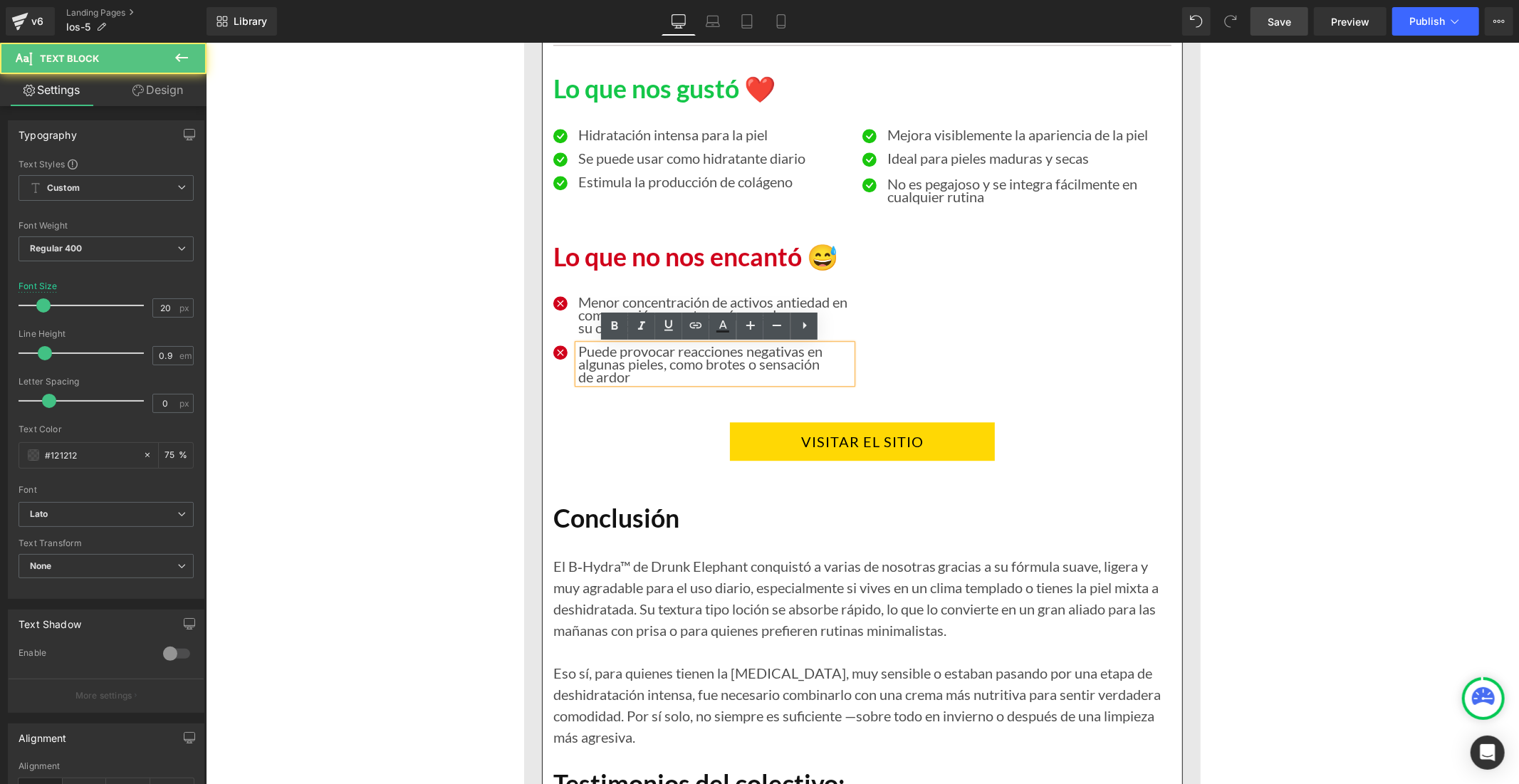
click at [597, 359] on p "Puede provocar reacciones negativas en algunas pieles, como brotes o sensación …" at bounding box center [714, 362] width 273 height 38
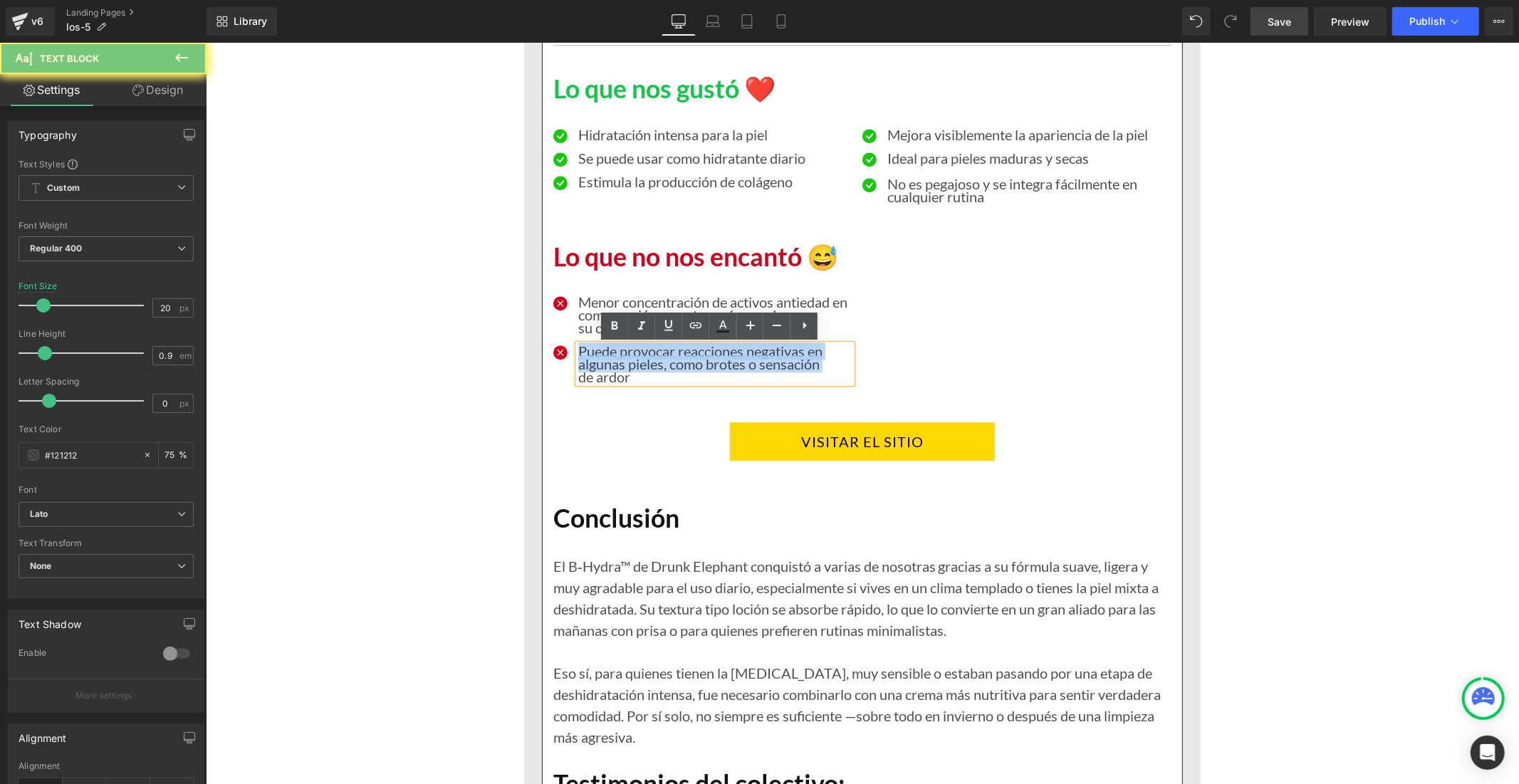
click at [597, 359] on p "Puede provocar reacciones negativas en algunas pieles, como brotes o sensación …" at bounding box center [714, 362] width 273 height 38
click at [621, 365] on p "Puede provocar reacciones negativas en algunas pieles, como brotes o sensación …" at bounding box center [714, 362] width 273 height 38
drag, startPoint x: 643, startPoint y: 377, endPoint x: 573, endPoint y: 355, distance: 73.4
click at [578, 355] on p "Puede provocar reacciones negativas en algunas pieles, como brotes o sensación …" at bounding box center [714, 362] width 273 height 38
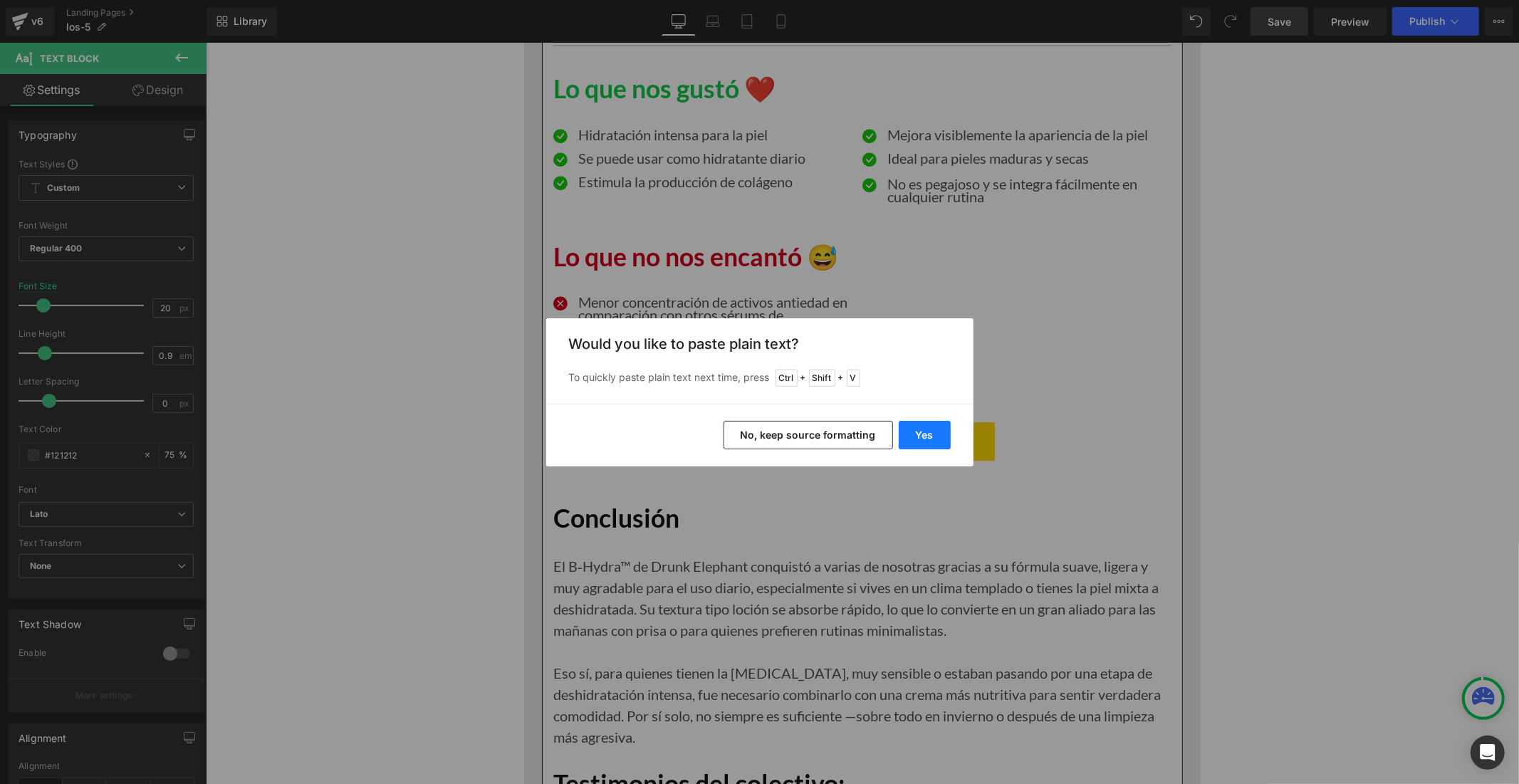
click at [908, 431] on button "Yes" at bounding box center [924, 435] width 52 height 28
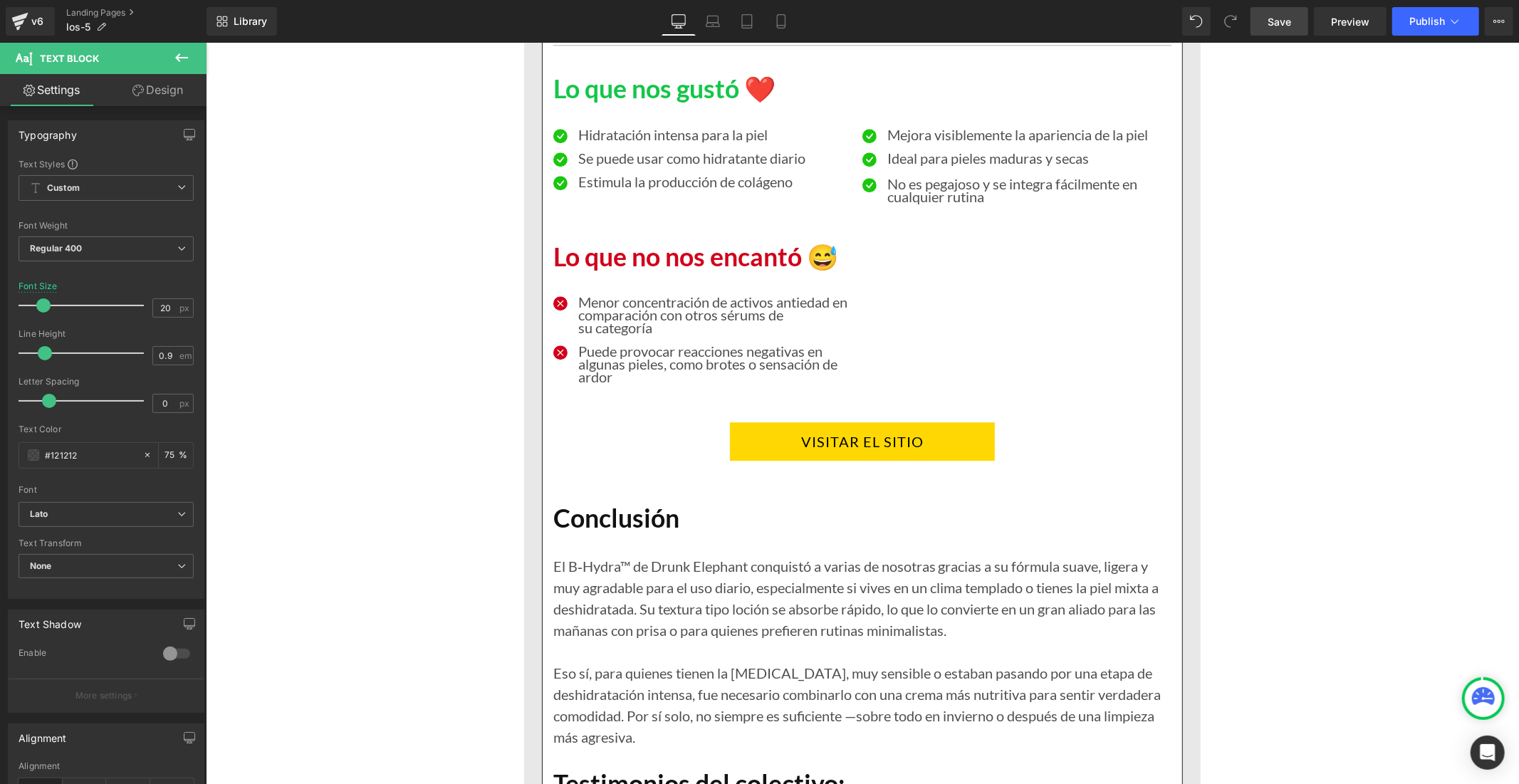
click at [1287, 23] on span "Save" at bounding box center [1279, 21] width 23 height 15
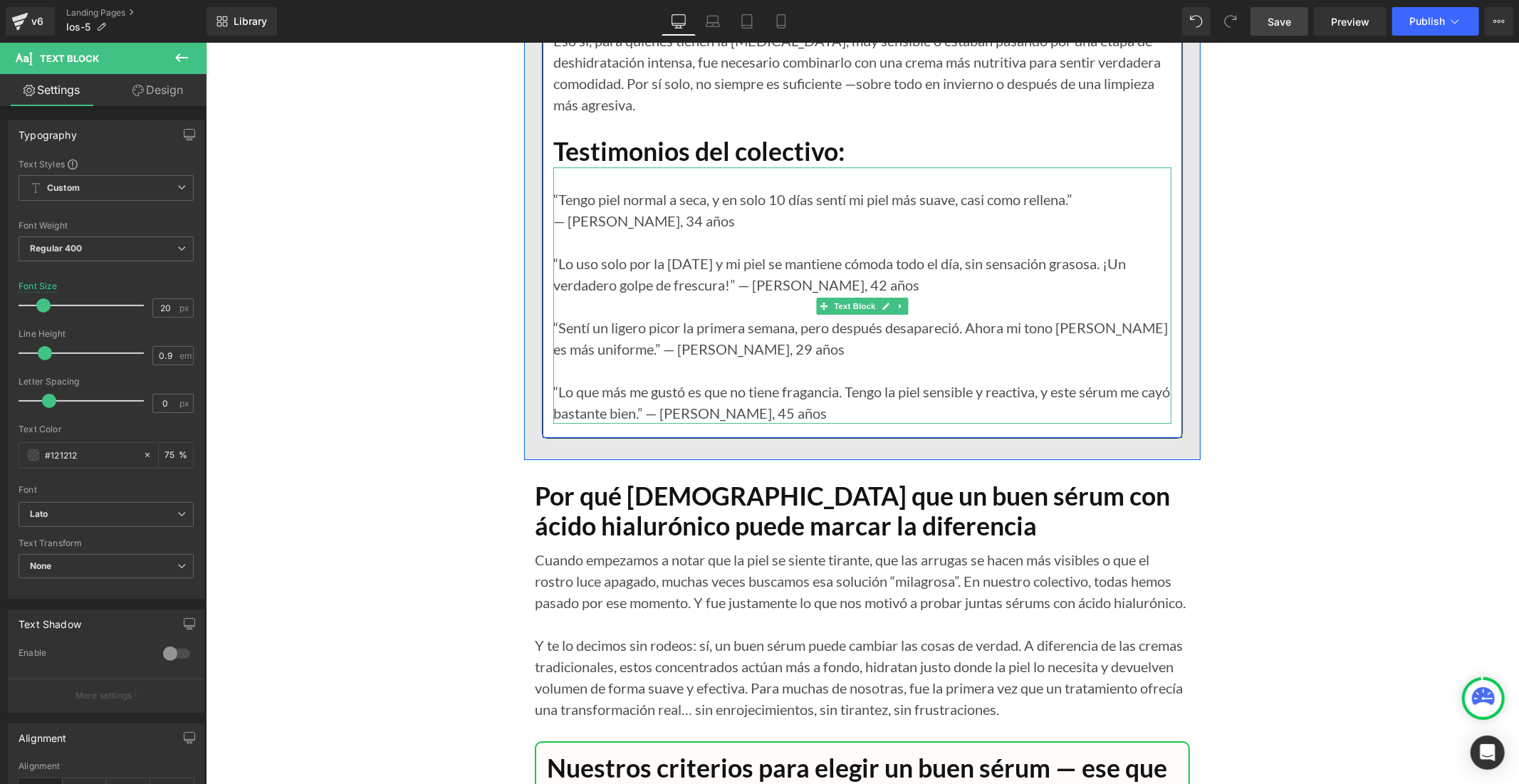
scroll to position [12944, 0]
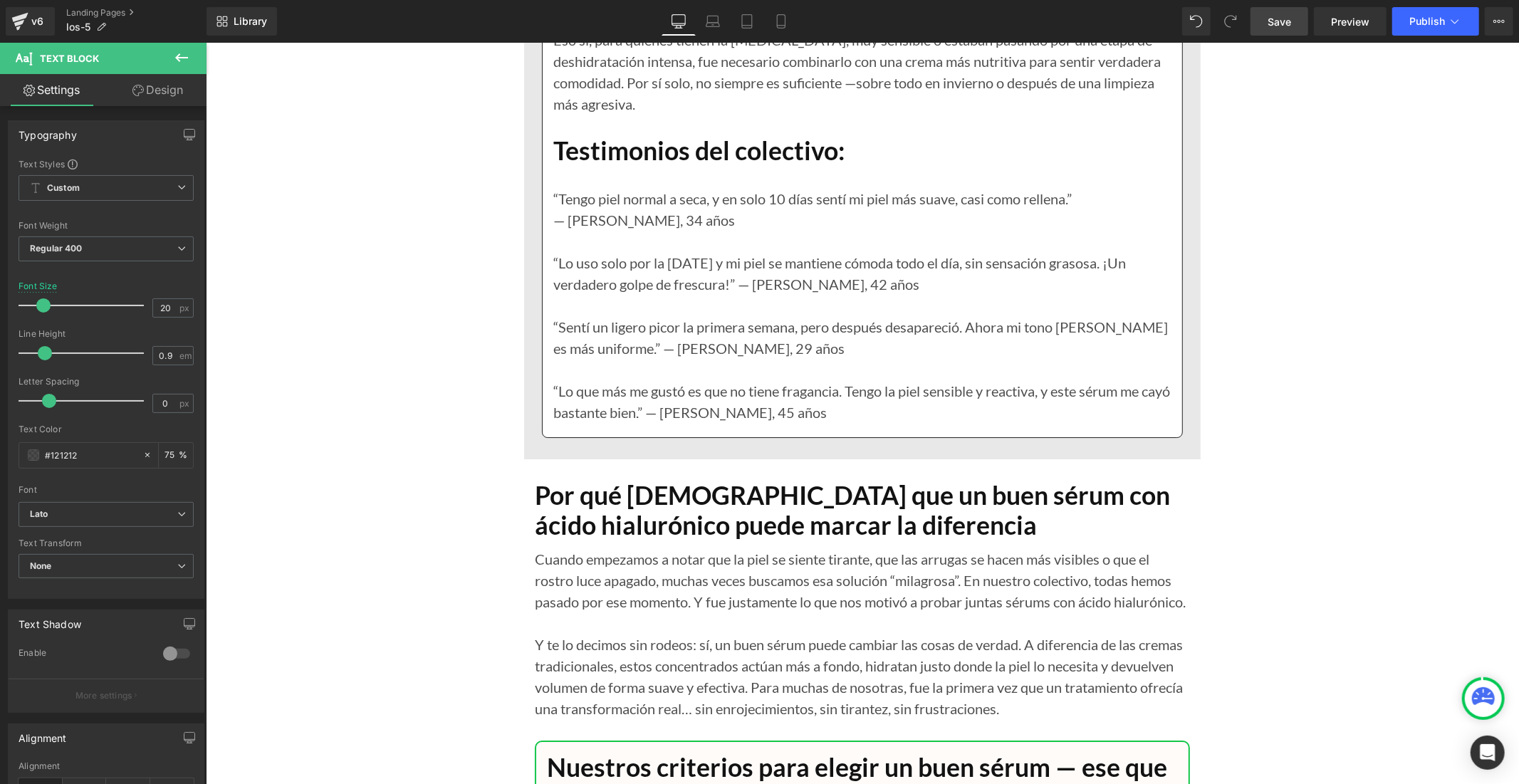
click at [711, 402] on p "“Lo que más me gustó es que no tiene fragancia. Tengo la piel sensible y reacti…" at bounding box center [862, 400] width 618 height 43
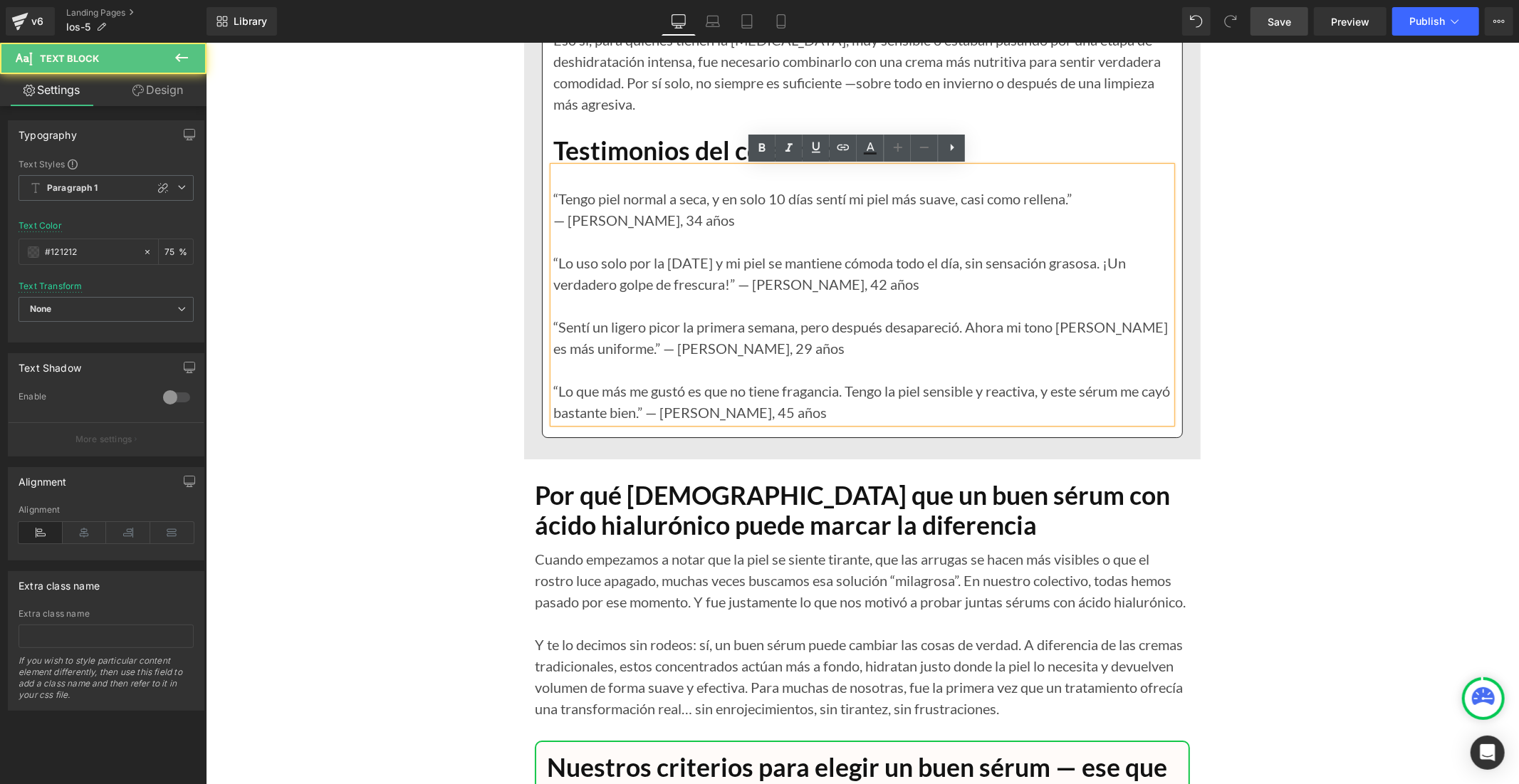
click at [743, 412] on p "“Lo que más me gustó es que no tiene fragancia. Tengo la piel sensible y reacti…" at bounding box center [862, 400] width 618 height 43
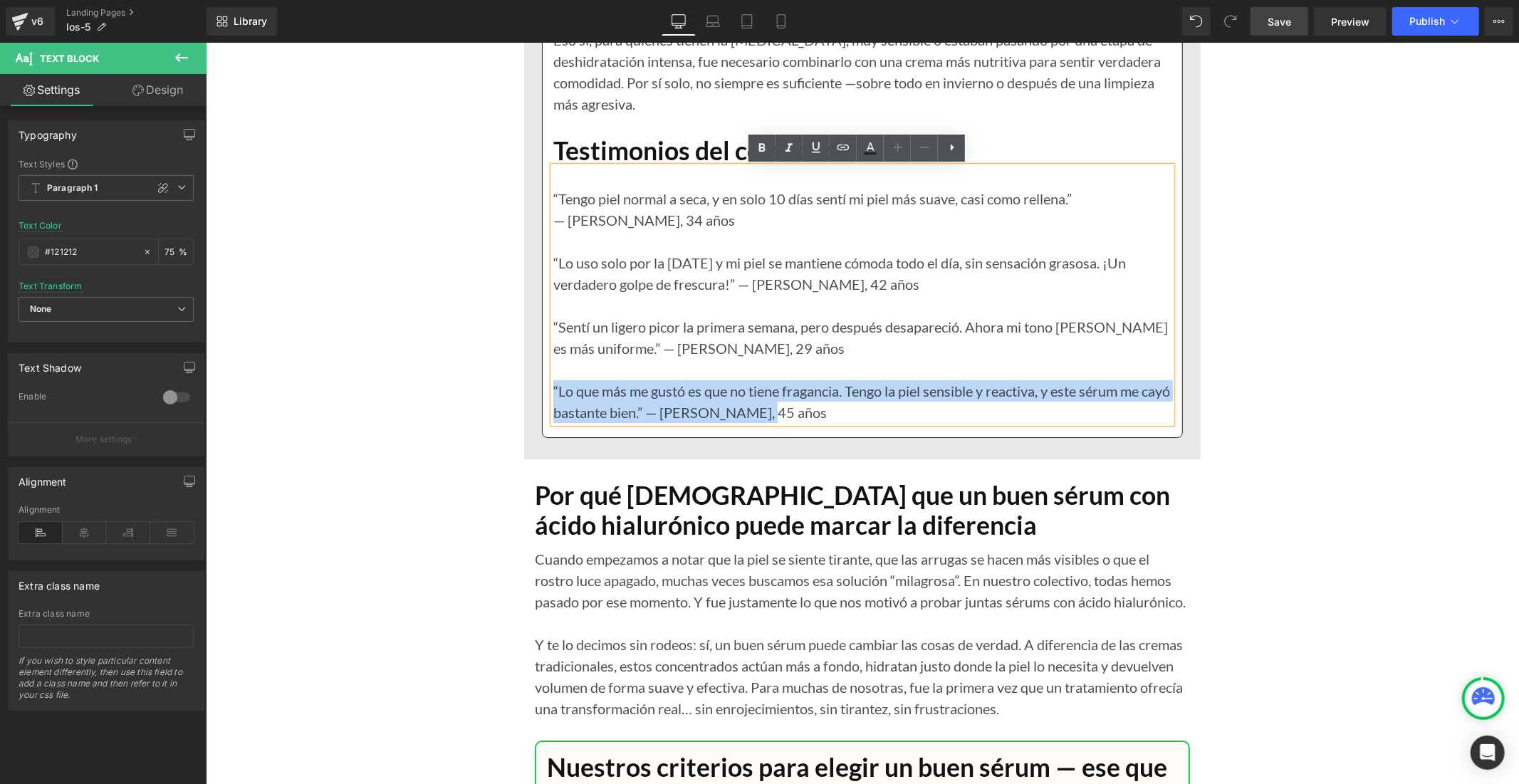
drag, startPoint x: 800, startPoint y: 408, endPoint x: 547, endPoint y: 384, distance: 254.1
click at [553, 384] on p "“Lo que más me gustó es que no tiene fragancia. Tengo la piel sensible y reacti…" at bounding box center [862, 400] width 618 height 43
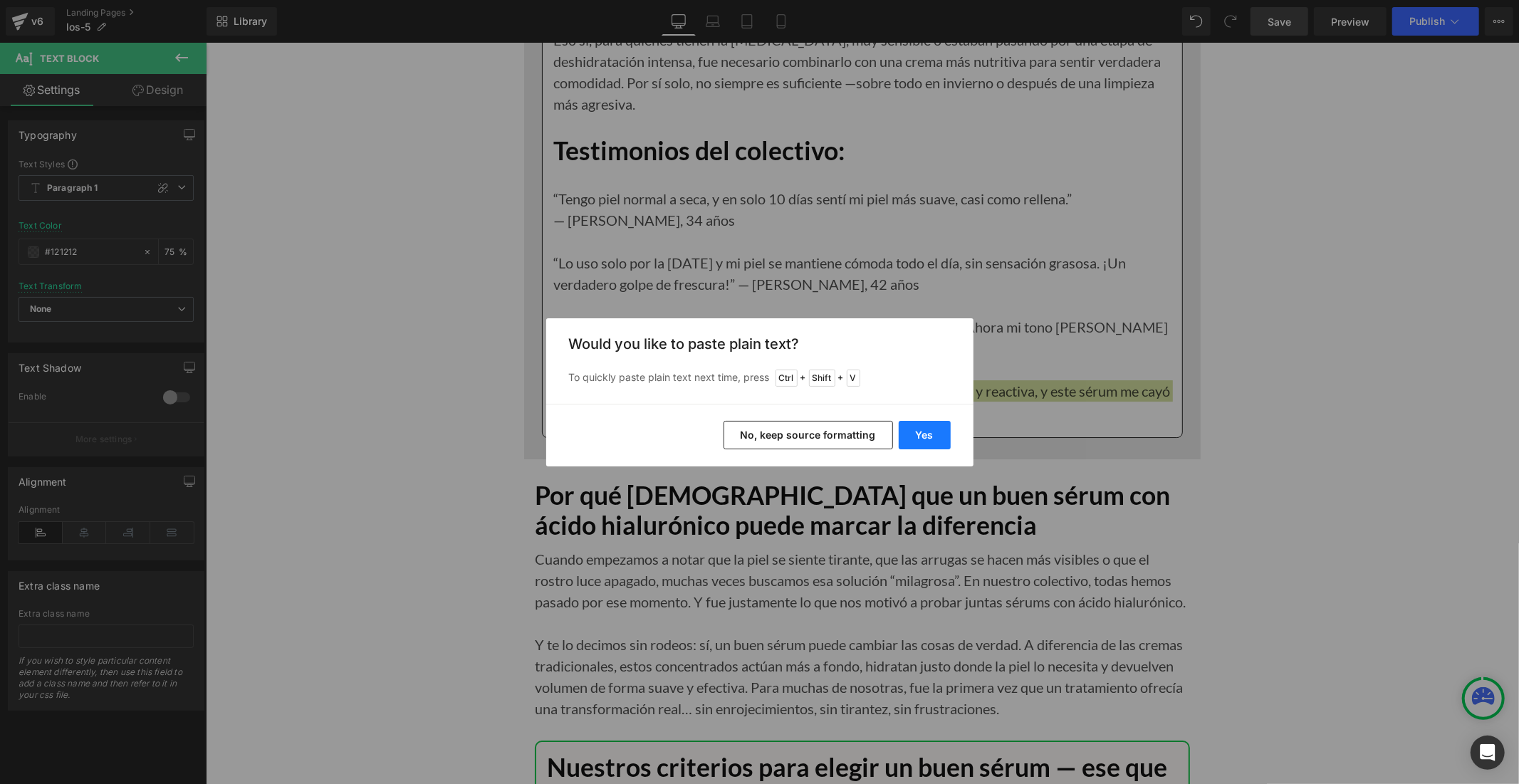
click at [928, 437] on button "Yes" at bounding box center [924, 435] width 52 height 28
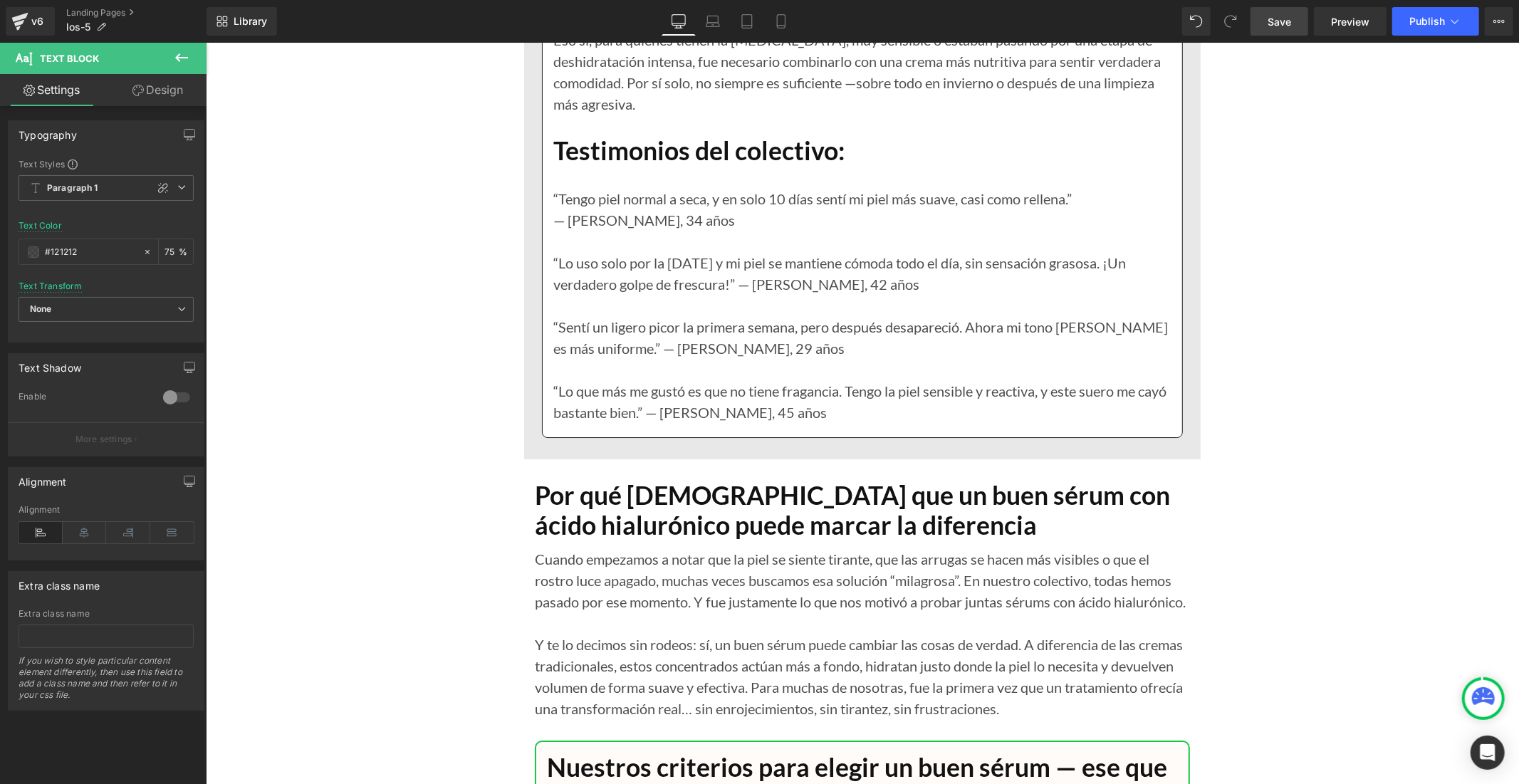
click at [1272, 27] on span "Save" at bounding box center [1279, 21] width 23 height 15
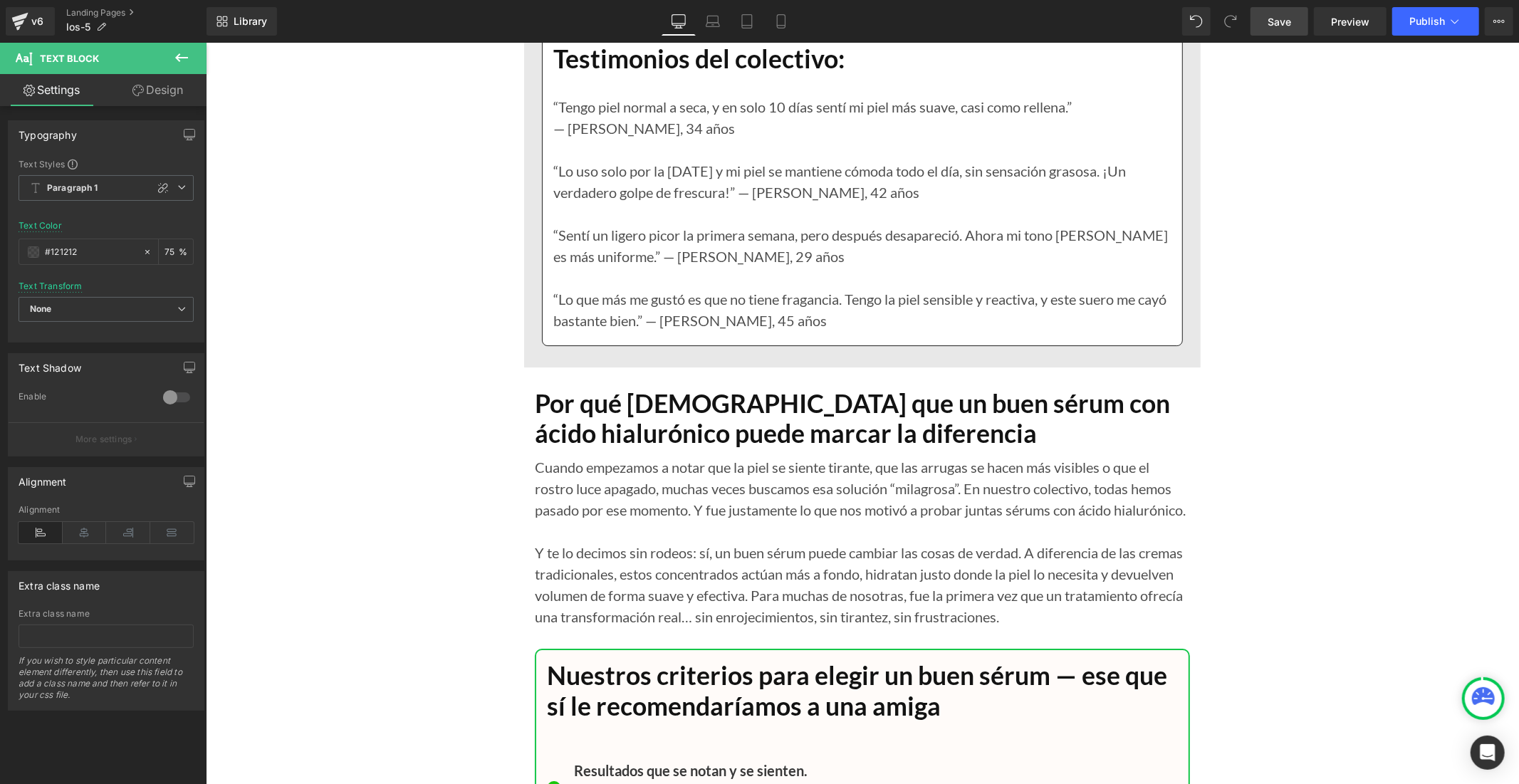
scroll to position [13181, 0]
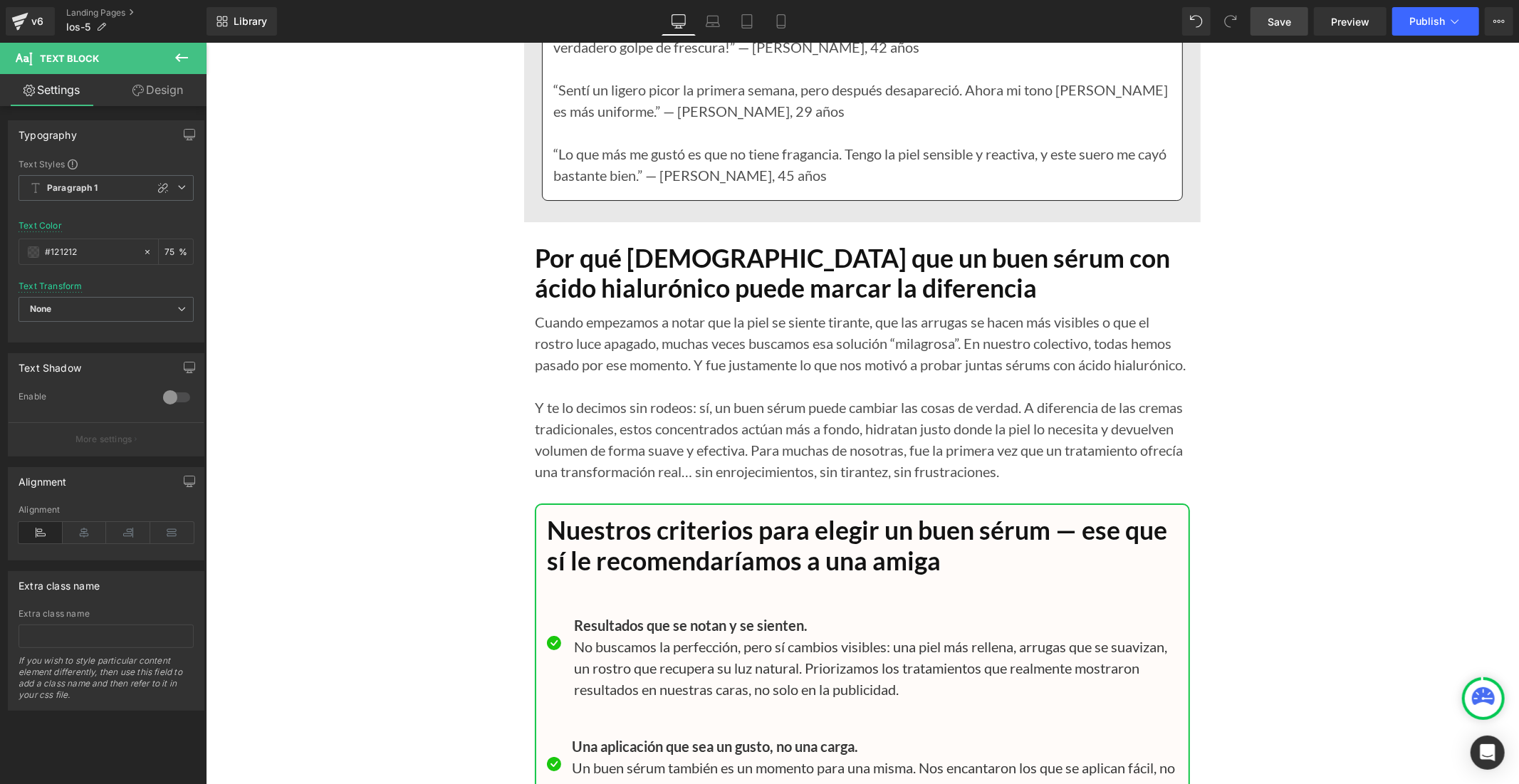
click at [621, 358] on p "Cuando empezamos a notar que la piel se siente tirante, que las arrugas se hace…" at bounding box center [862, 343] width 655 height 64
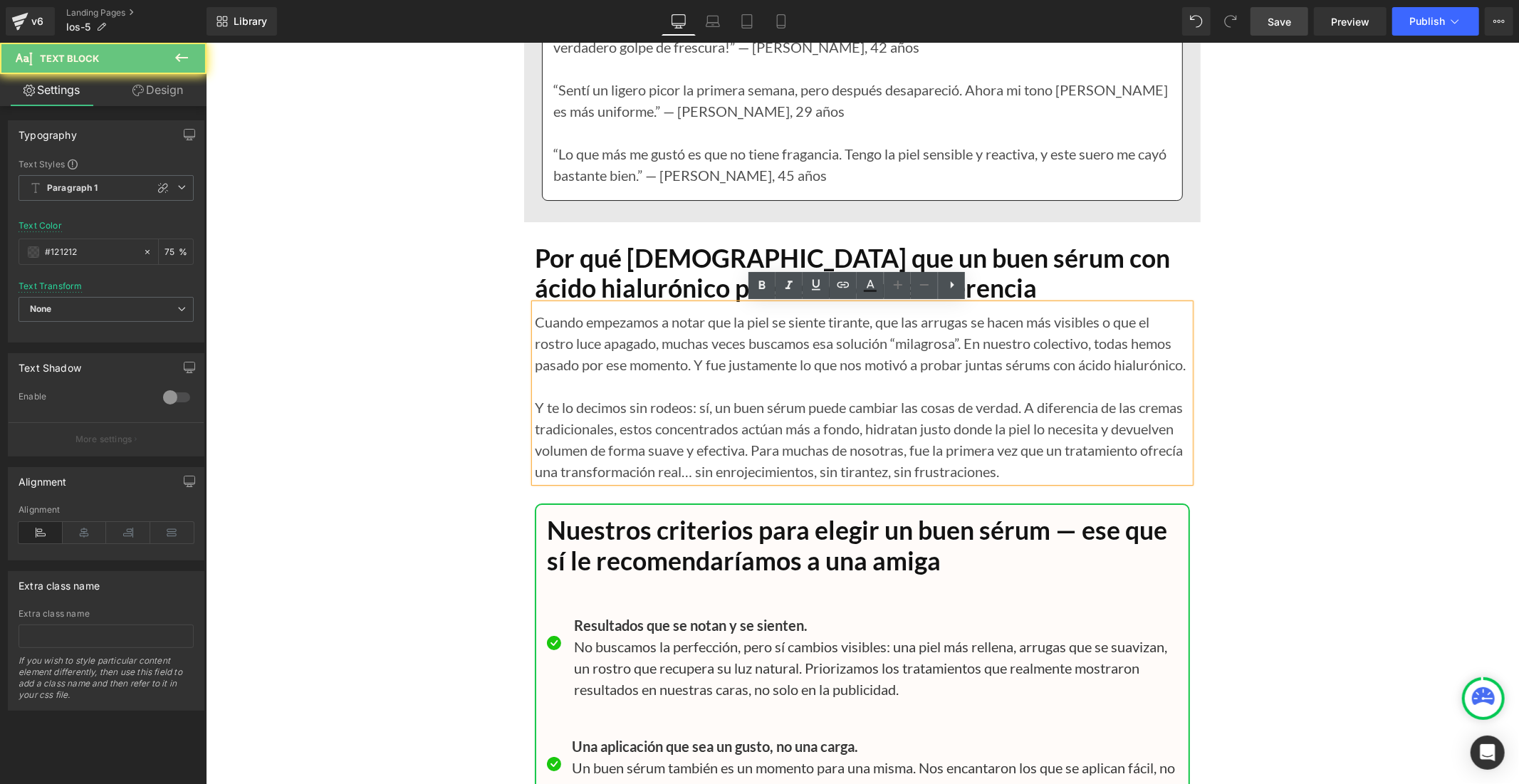
click at [618, 360] on p "Cuando empezamos a notar que la piel se siente tirante, que las arrugas se hace…" at bounding box center [862, 343] width 655 height 64
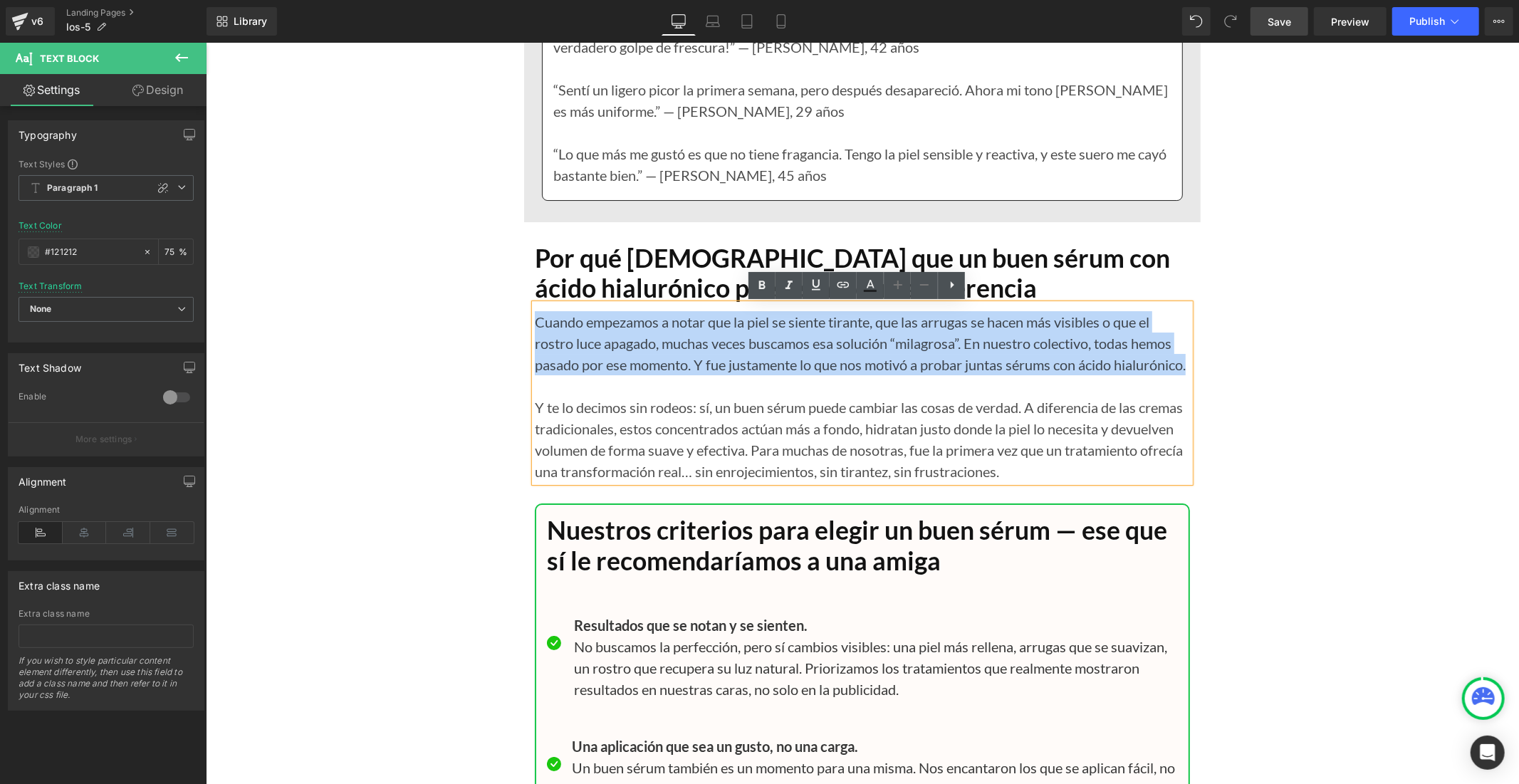
drag, startPoint x: 603, startPoint y: 382, endPoint x: 528, endPoint y: 325, distance: 94.2
click at [534, 325] on p "Cuando empezamos a notar que la piel se siente tirante, que las arrugas se hace…" at bounding box center [862, 343] width 655 height 64
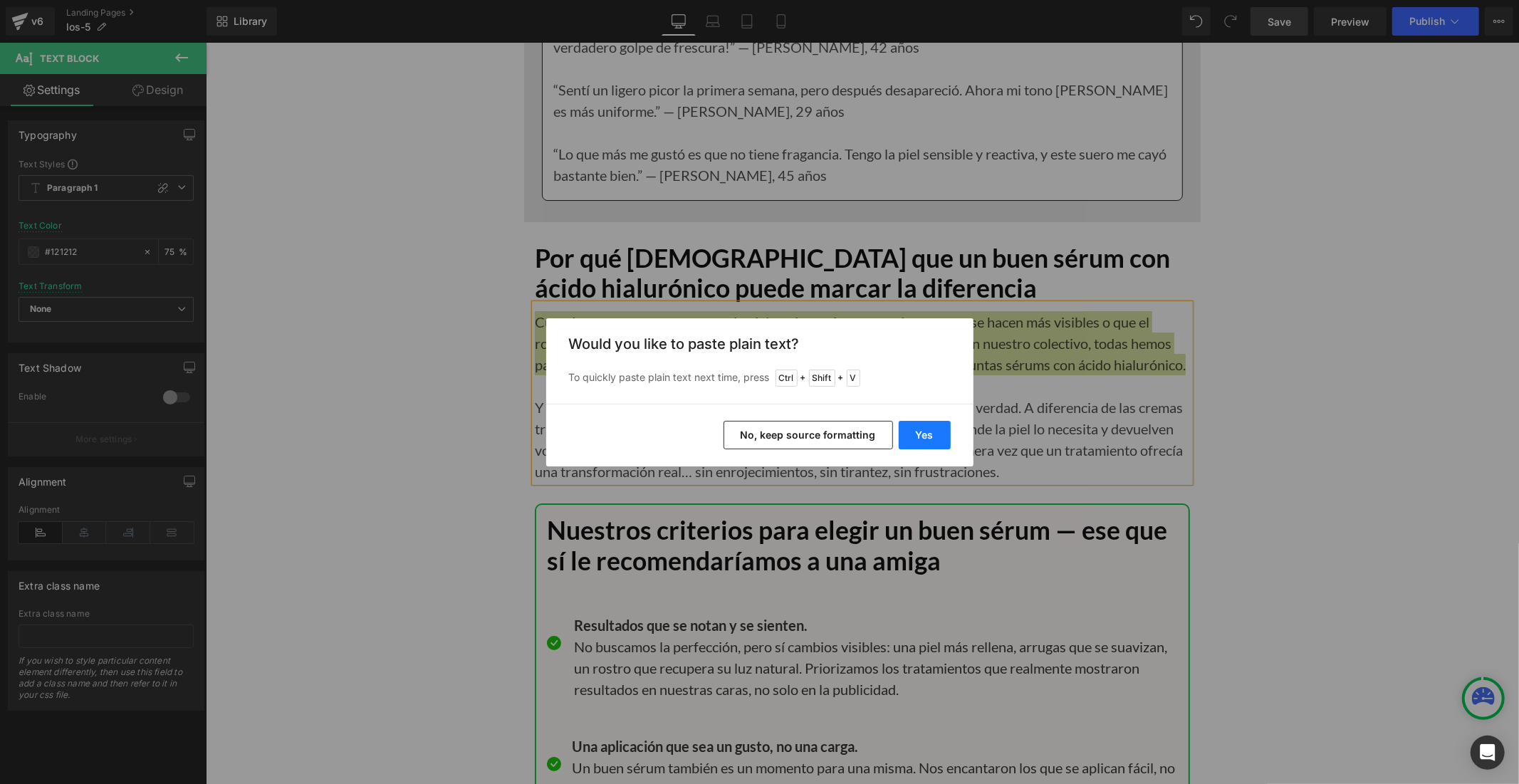
click at [913, 432] on button "Yes" at bounding box center [924, 435] width 52 height 28
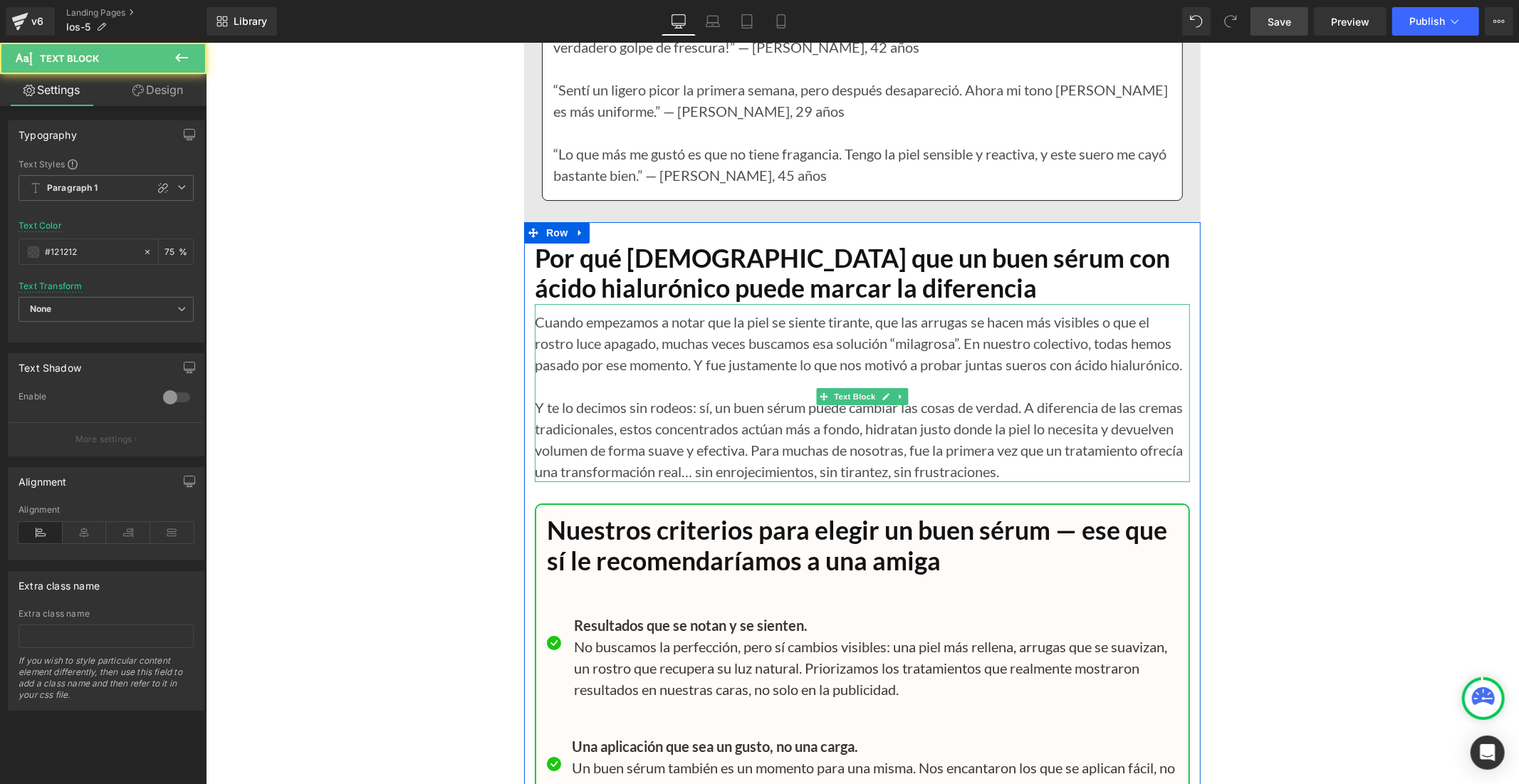
click at [757, 434] on p "Y te lo decimos sin rodeos: sí, un buen sérum puede cambiar las cosas de verdad…" at bounding box center [862, 439] width 655 height 85
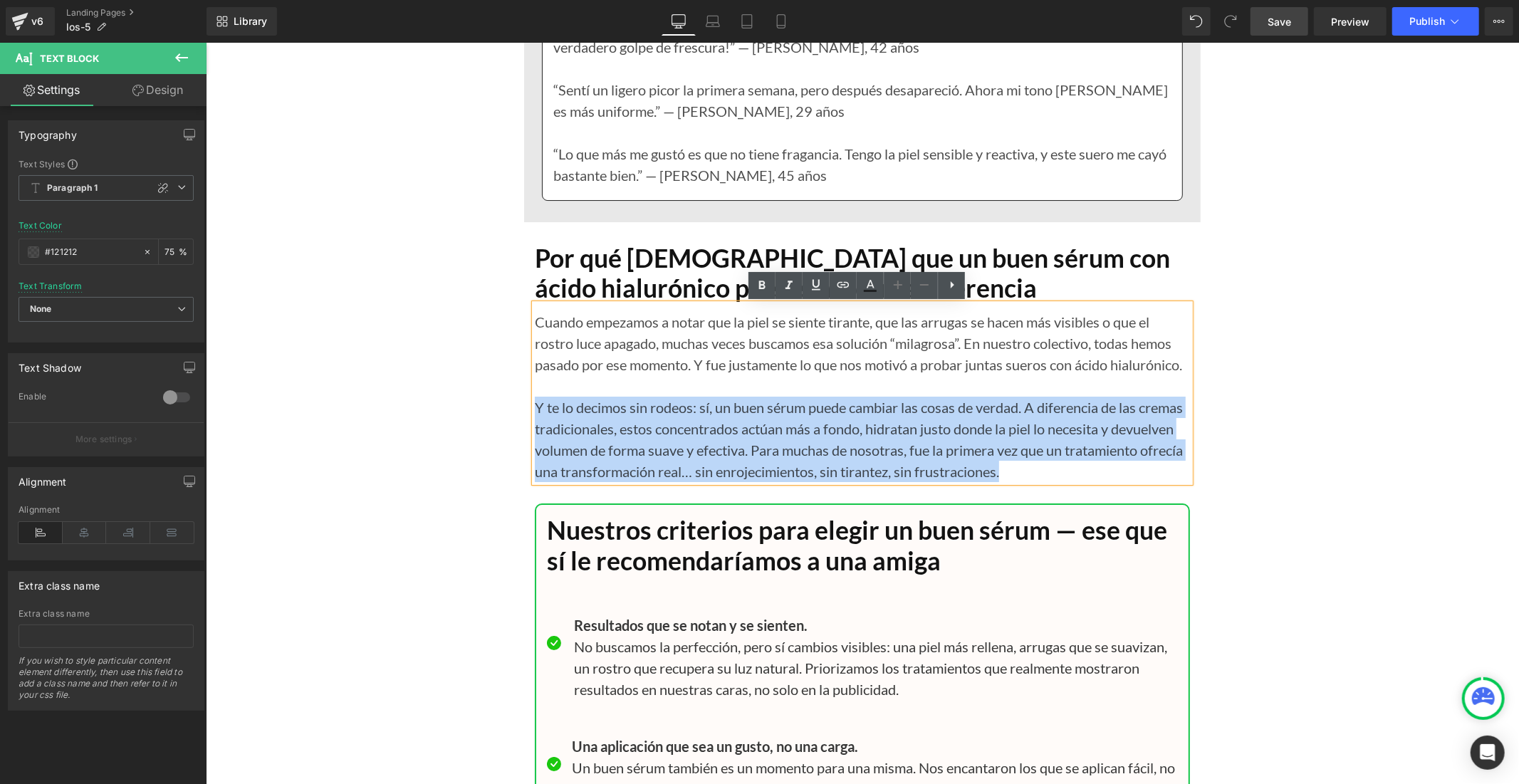
drag, startPoint x: 1066, startPoint y: 476, endPoint x: 527, endPoint y: 406, distance: 543.5
click at [534, 406] on p "Y te lo decimos sin rodeos: sí, un buen sérum puede cambiar las cosas de verdad…" at bounding box center [862, 439] width 655 height 85
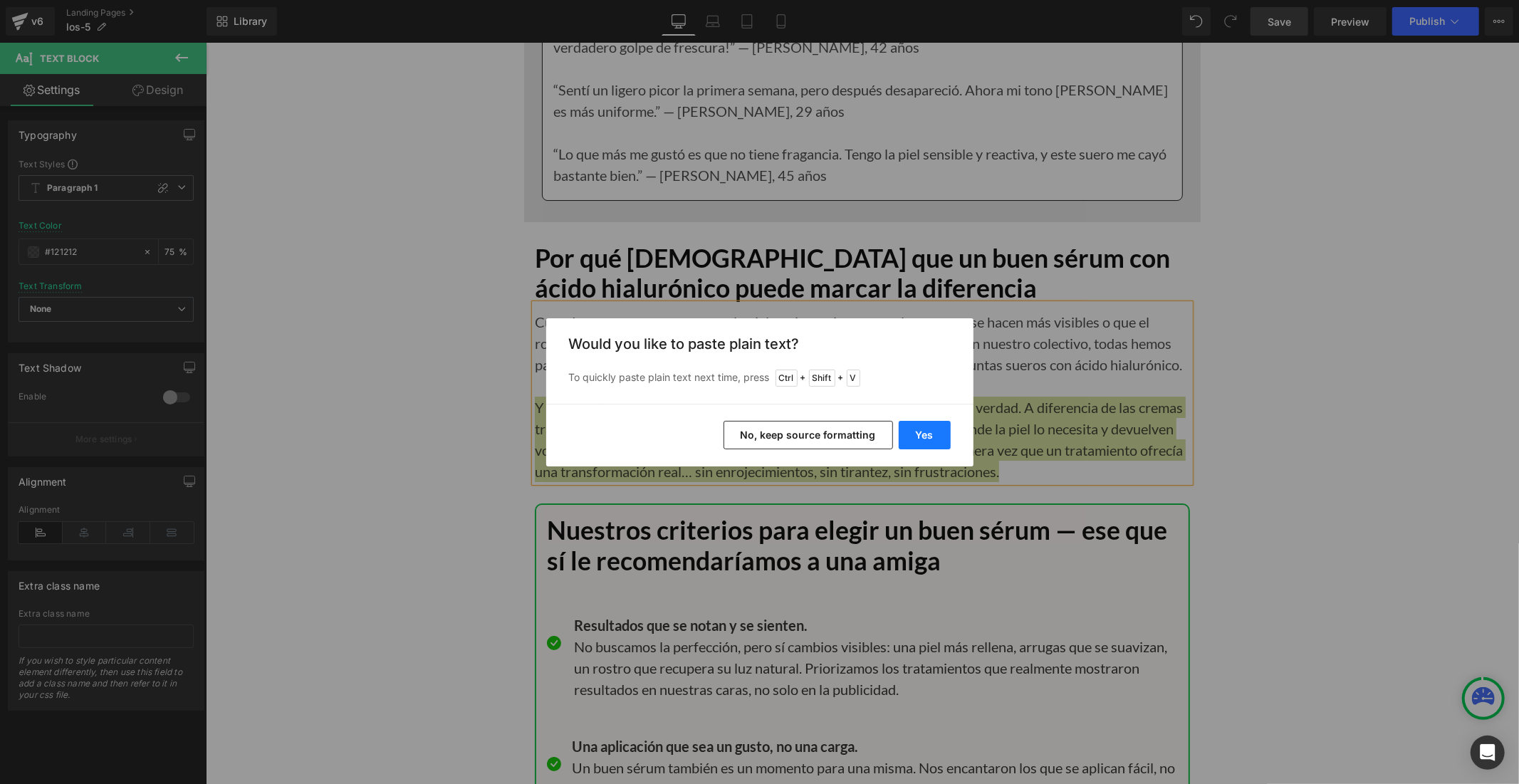
click at [914, 430] on button "Yes" at bounding box center [924, 435] width 52 height 28
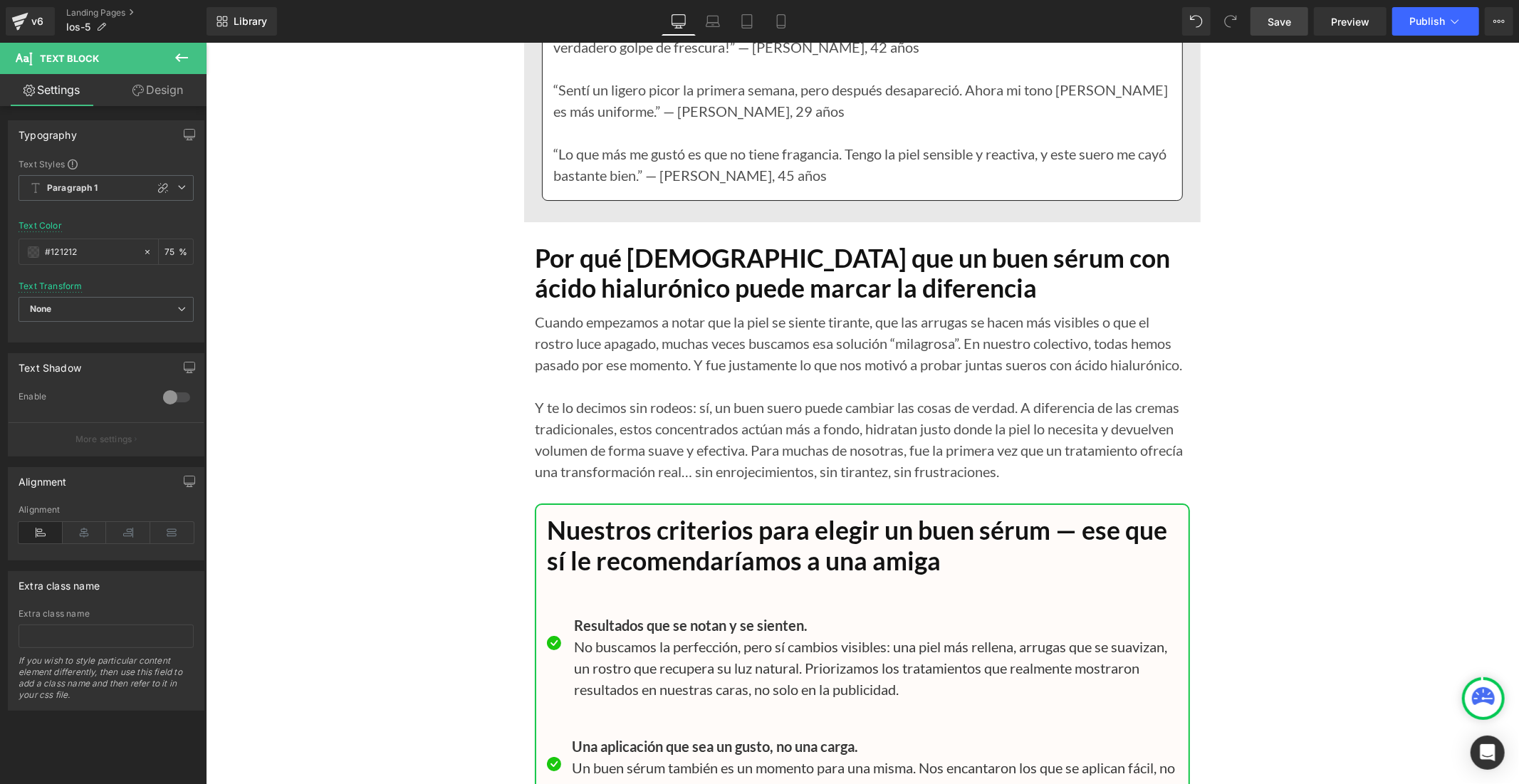
click at [1271, 20] on span "Save" at bounding box center [1279, 21] width 23 height 15
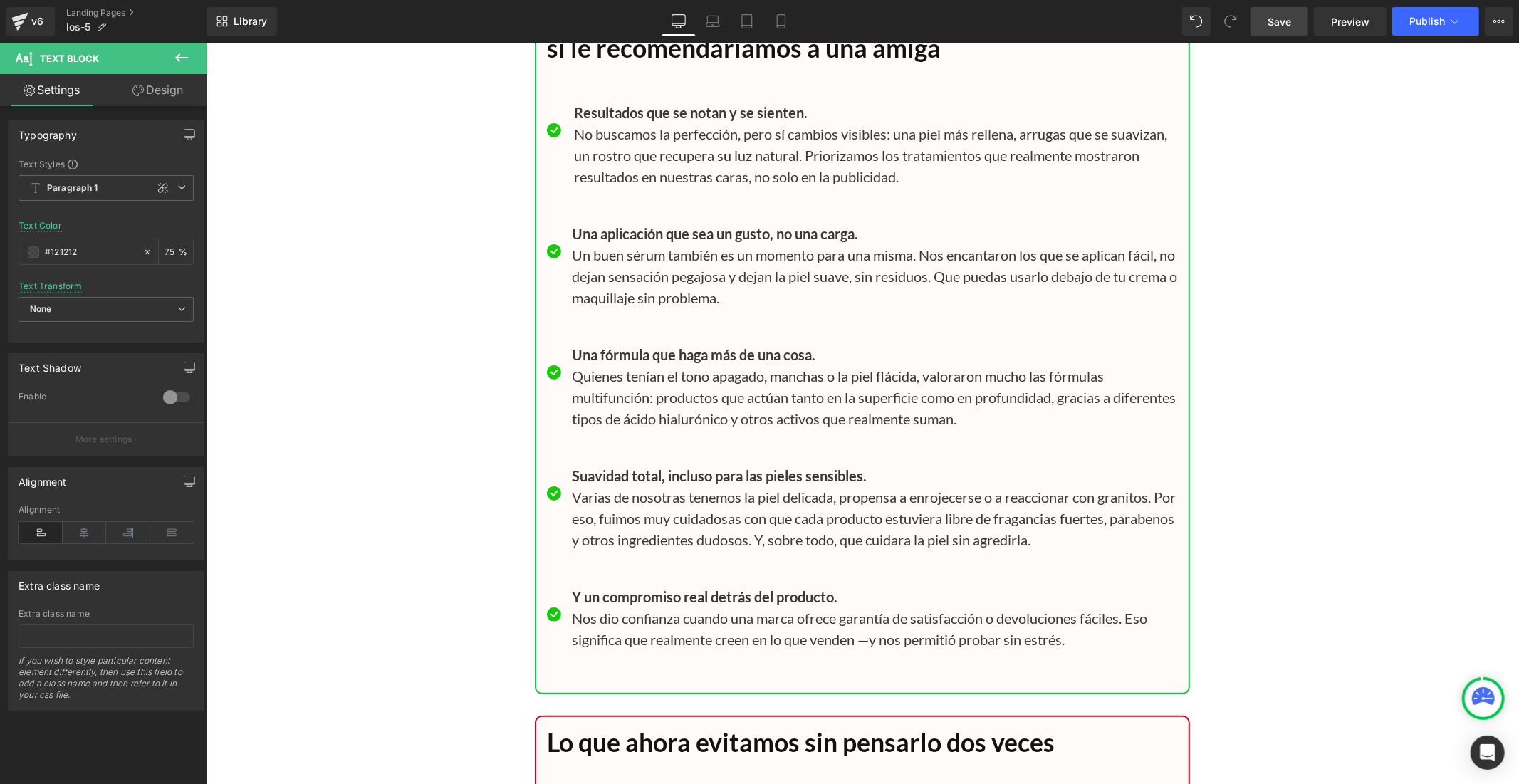
scroll to position [13893, 0]
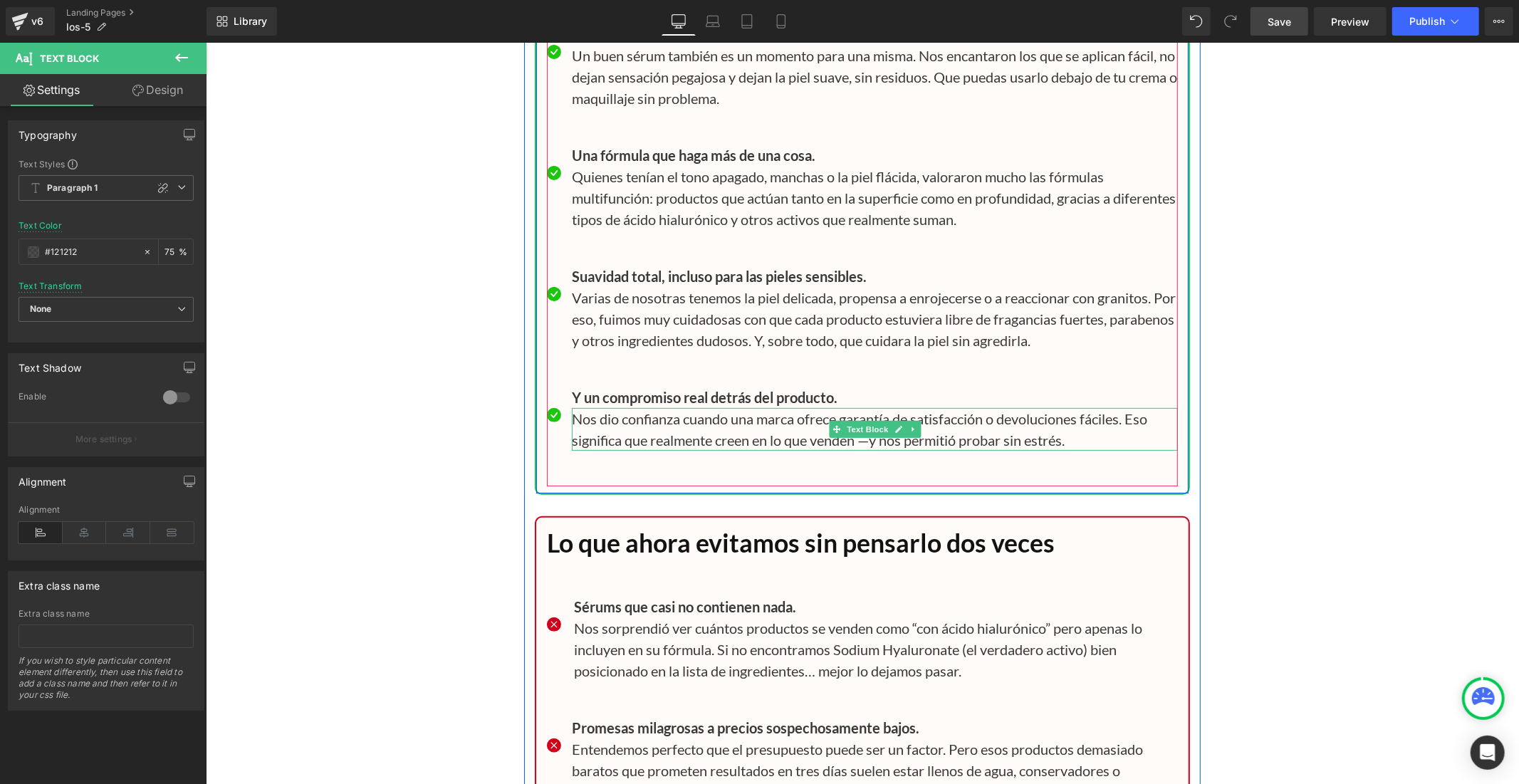
click at [682, 431] on p "Nos dio confianza cuando una marca ofrece garantía de satisfacción o devolucion…" at bounding box center [873, 429] width 606 height 43
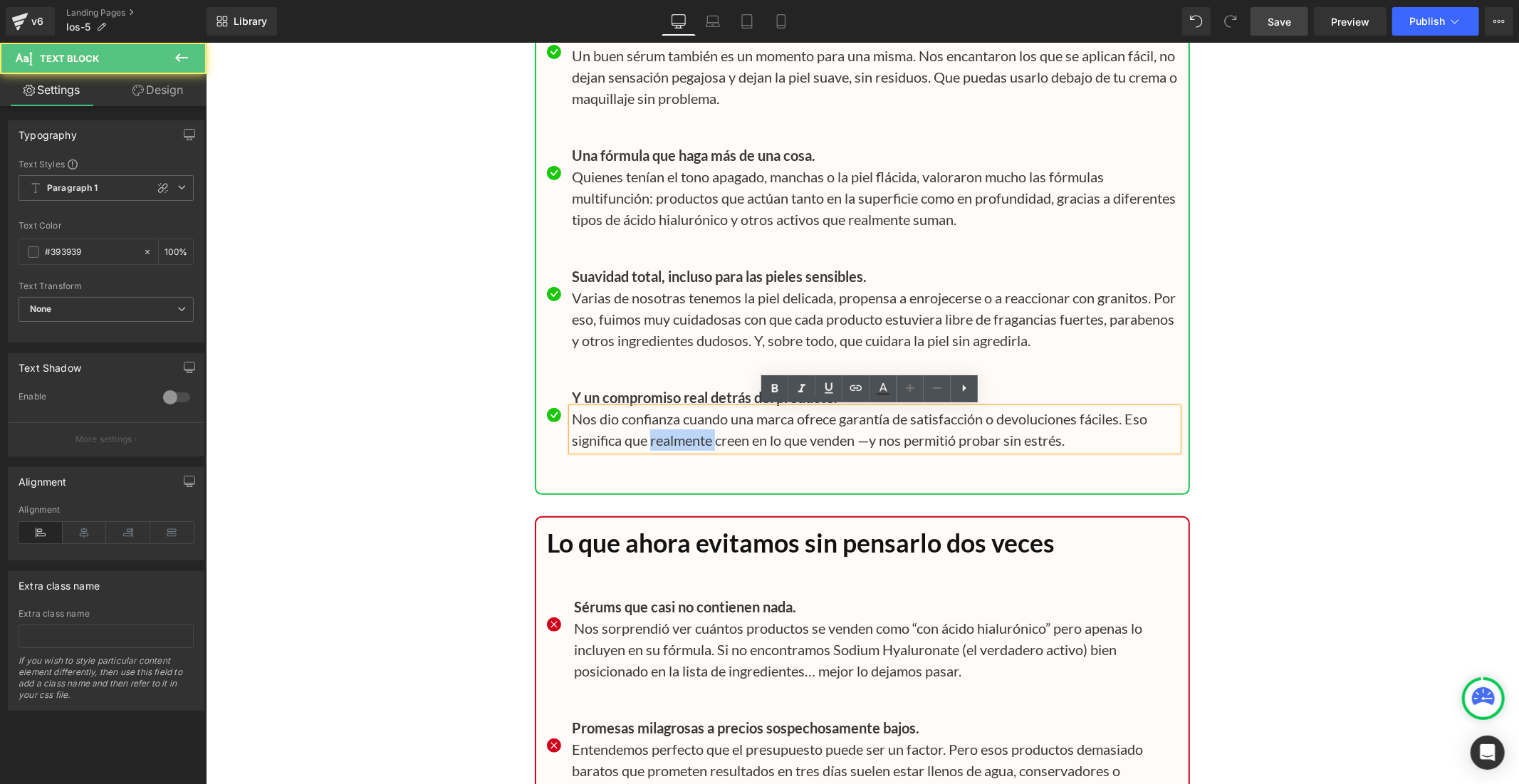
click at [682, 431] on p "Nos dio confianza cuando una marca ofrece garantía de satisfacción o devolucion…" at bounding box center [873, 429] width 606 height 43
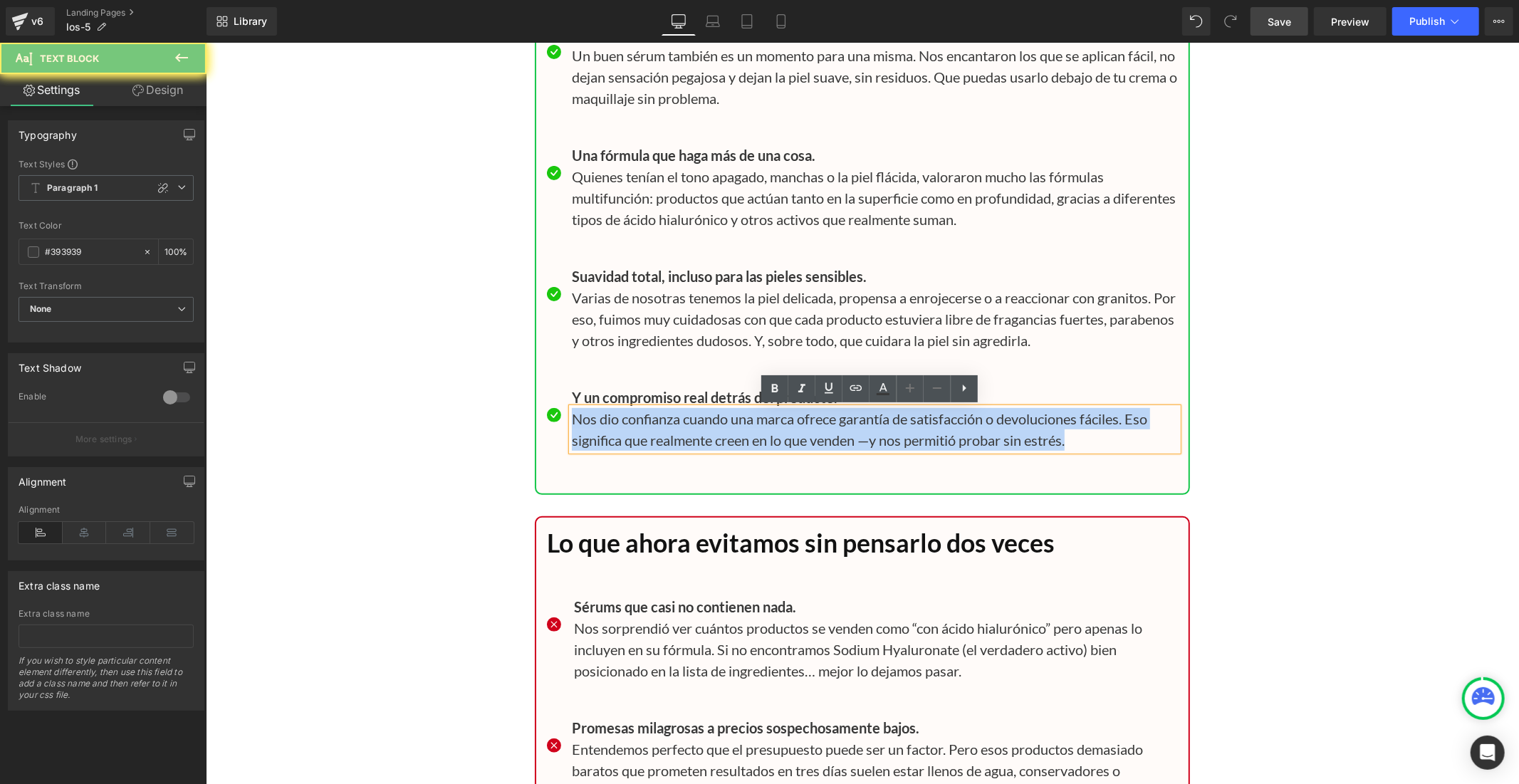
click at [682, 431] on p "Nos dio confianza cuando una marca ofrece garantía de satisfacción o devolucion…" at bounding box center [873, 429] width 606 height 43
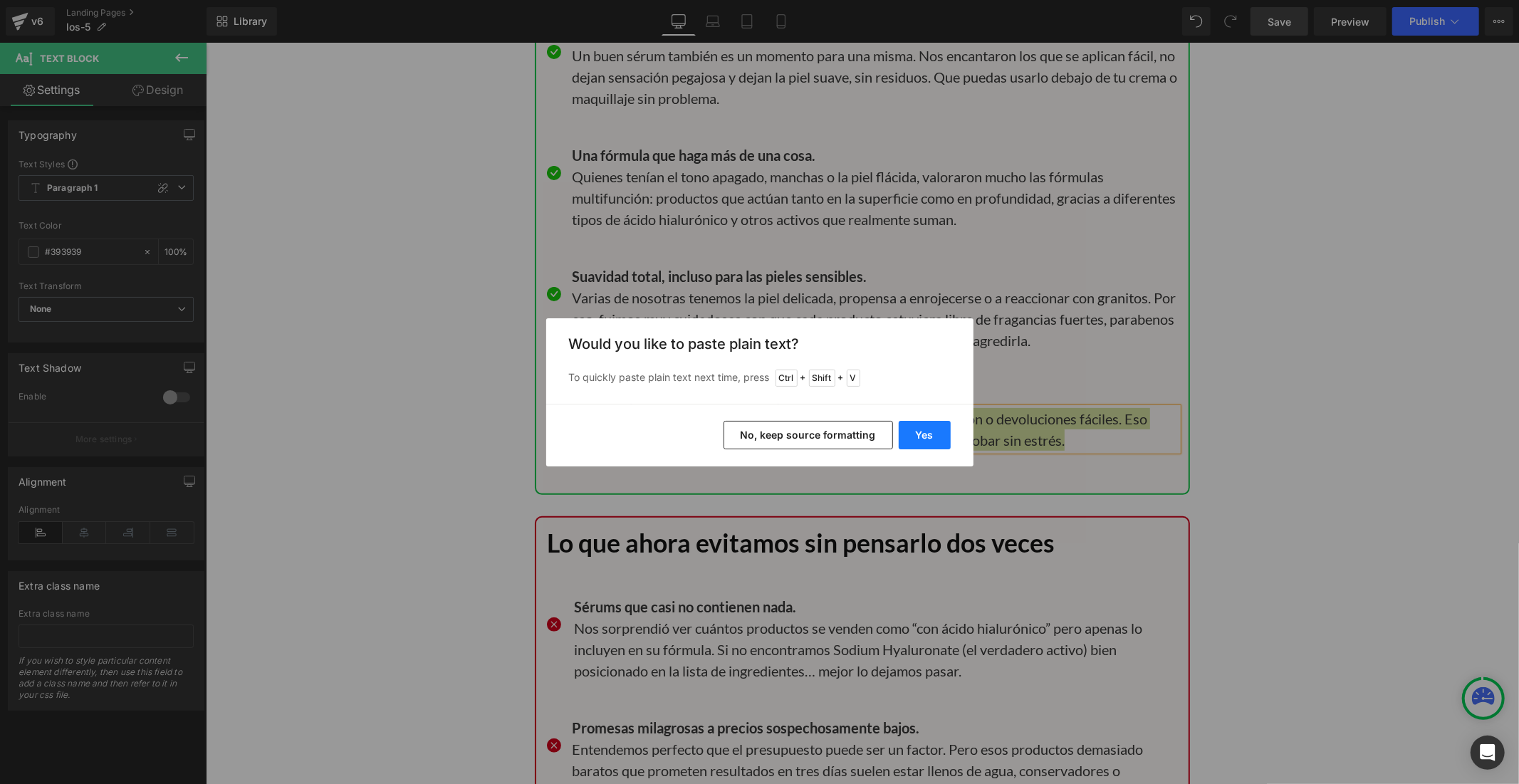
click at [914, 435] on button "Yes" at bounding box center [924, 435] width 52 height 28
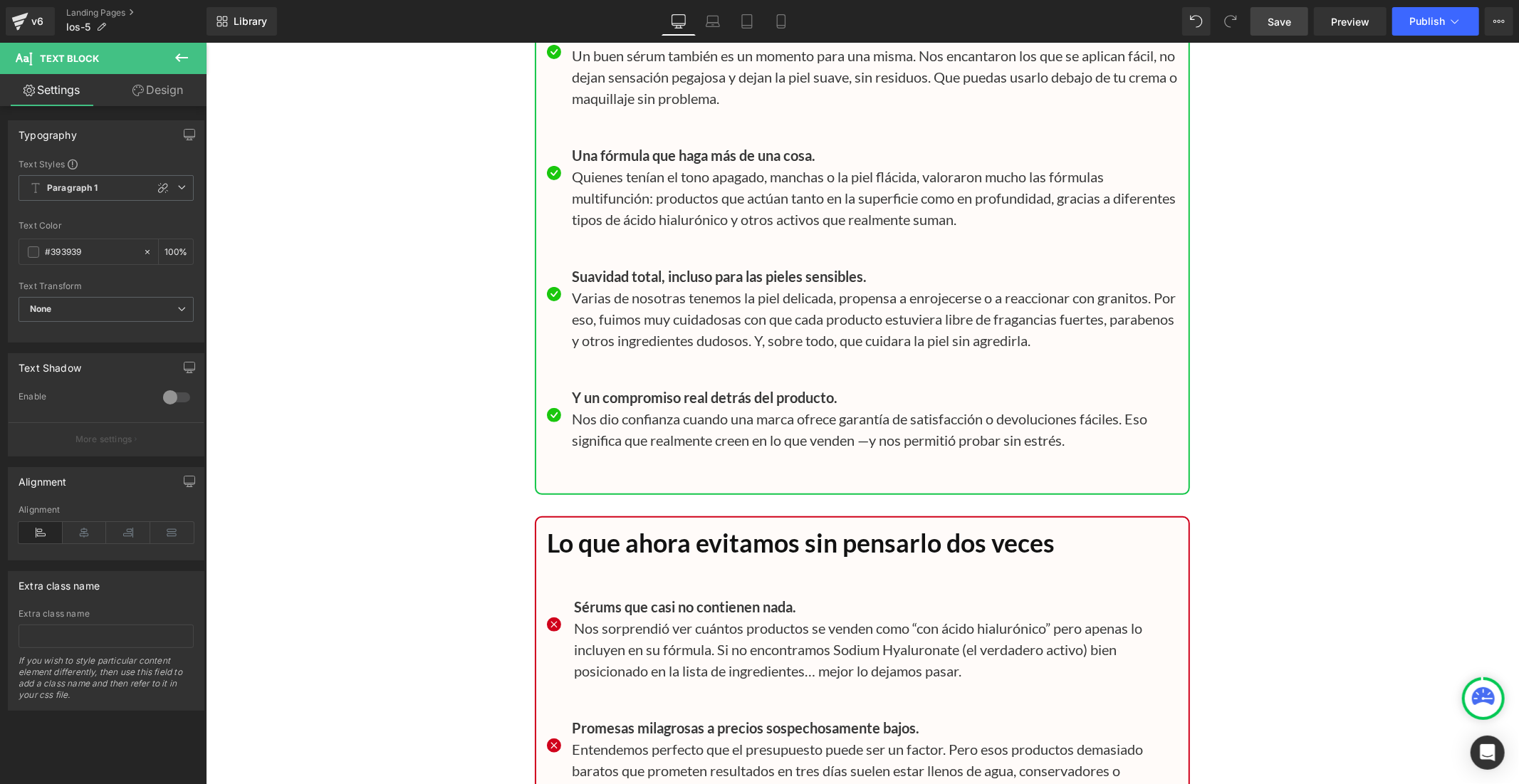
click at [1269, 11] on link "Save" at bounding box center [1279, 21] width 58 height 28
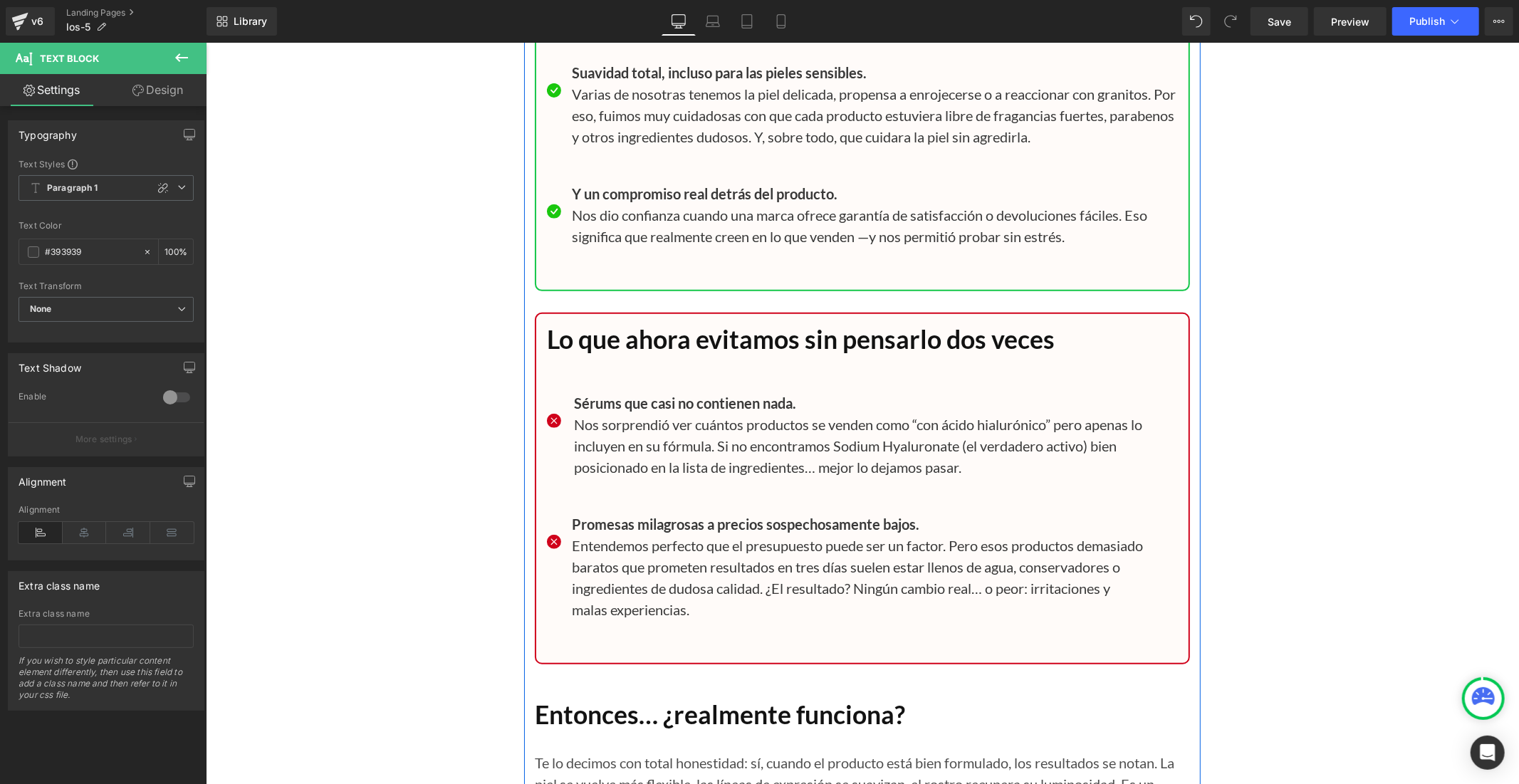
scroll to position [14210, 0]
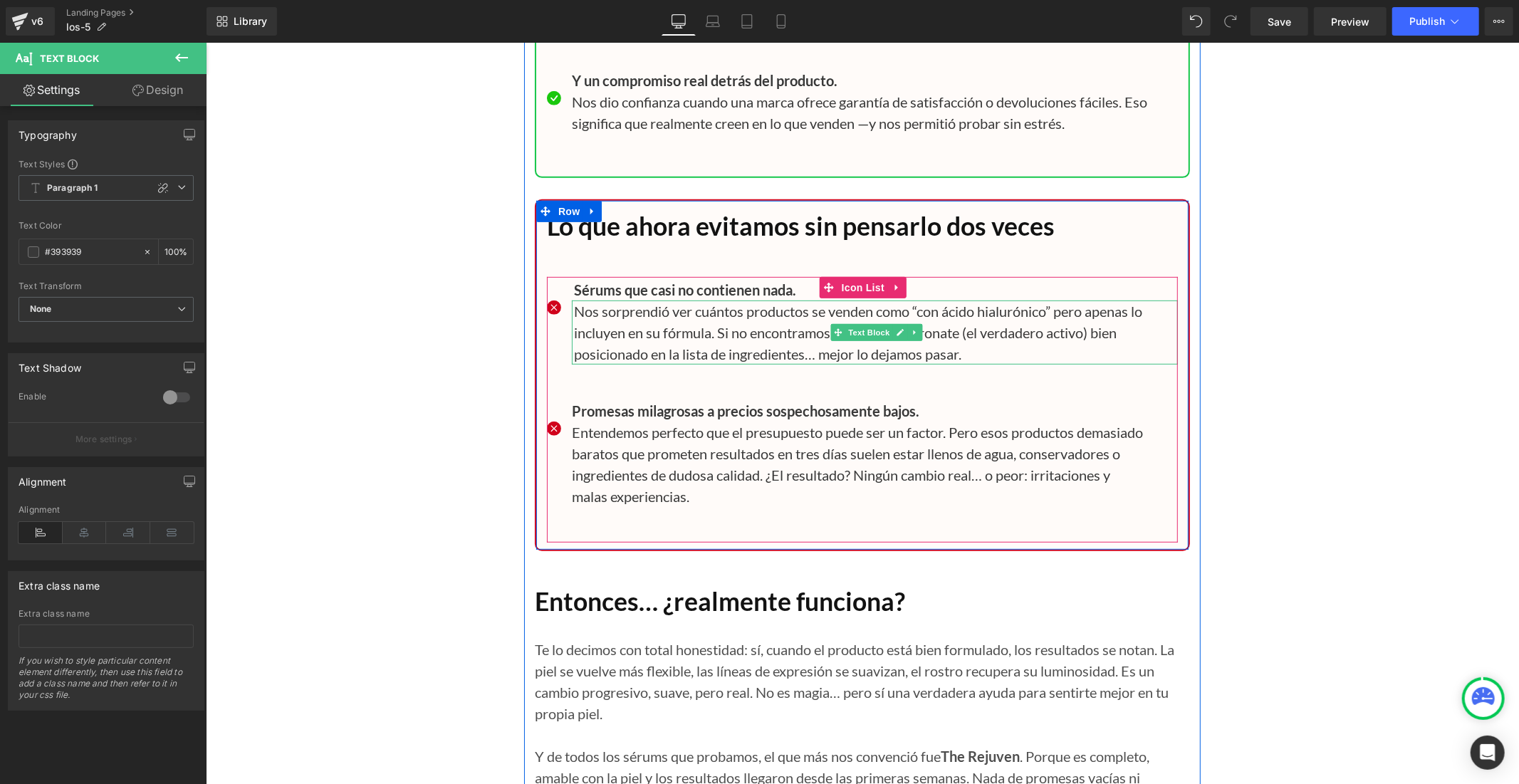
click at [653, 336] on p "Nos sorprendió ver cuántos productos se venden como “con ácido hialurónico” per…" at bounding box center [875, 332] width 604 height 64
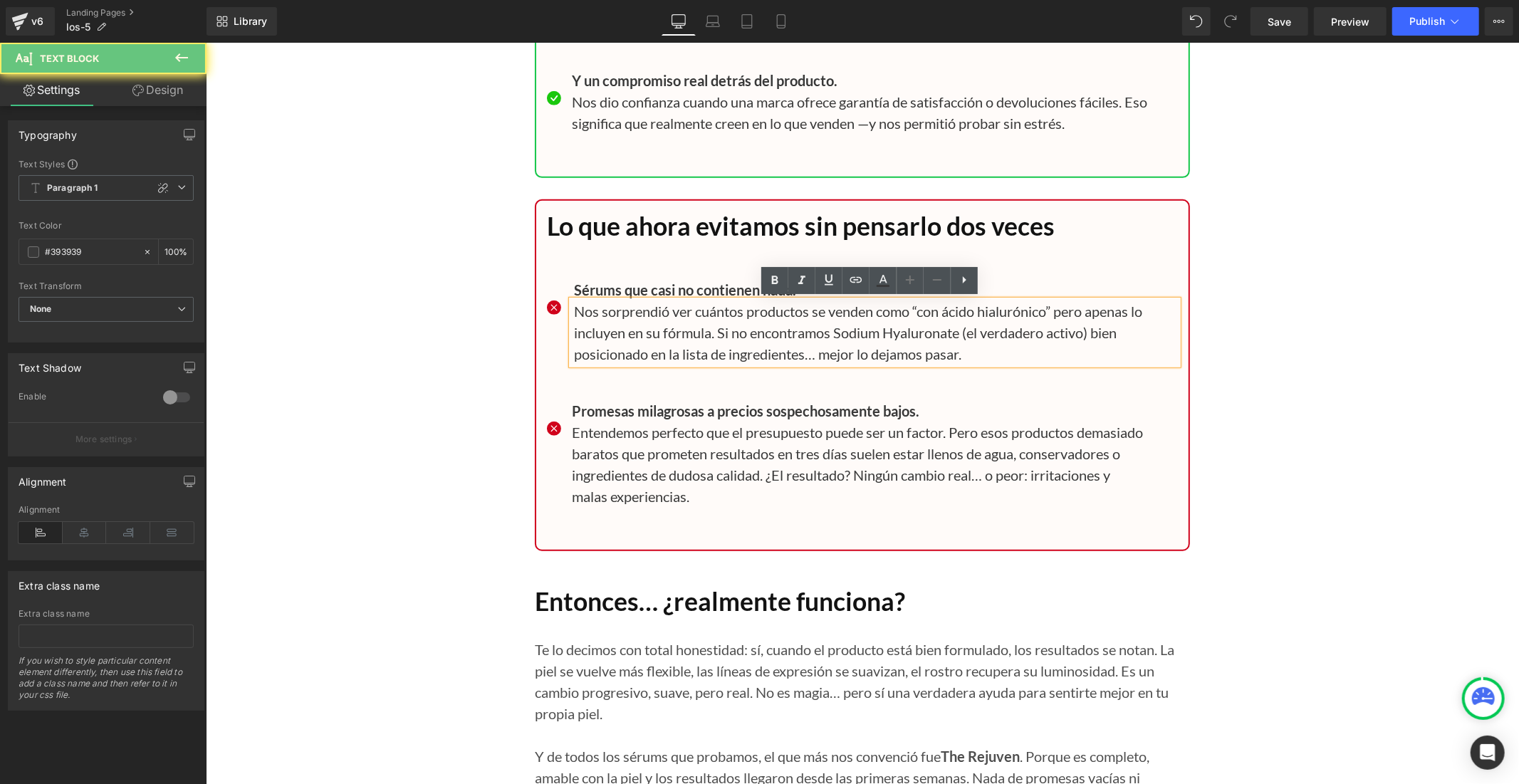
click at [664, 336] on p "Nos sorprendió ver cuántos productos se venden como “con ácido hialurónico” per…" at bounding box center [875, 332] width 604 height 64
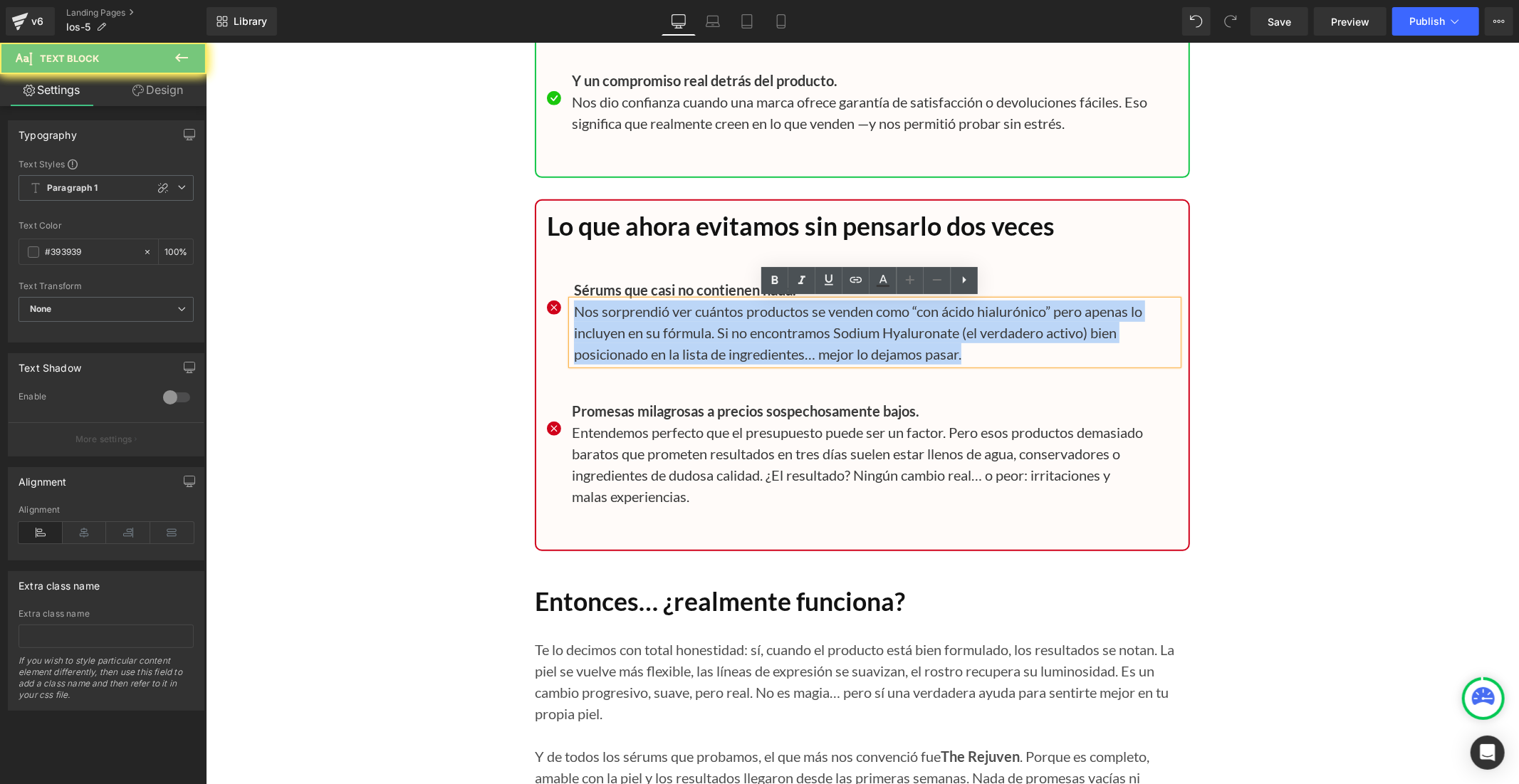
click at [664, 336] on p "Nos sorprendió ver cuántos productos se venden como “con ácido hialurónico” per…" at bounding box center [875, 332] width 604 height 64
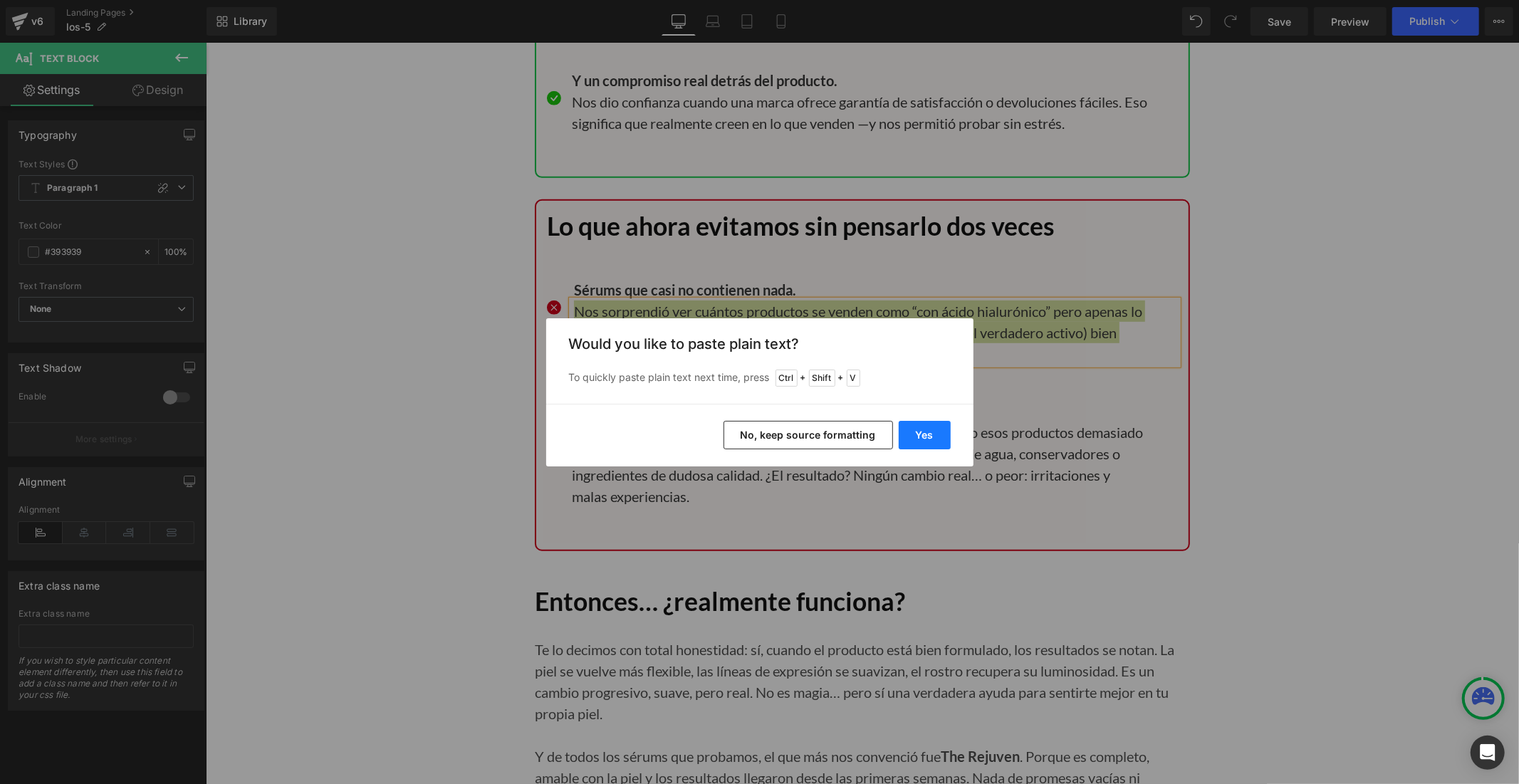
click at [914, 432] on button "Yes" at bounding box center [924, 435] width 52 height 28
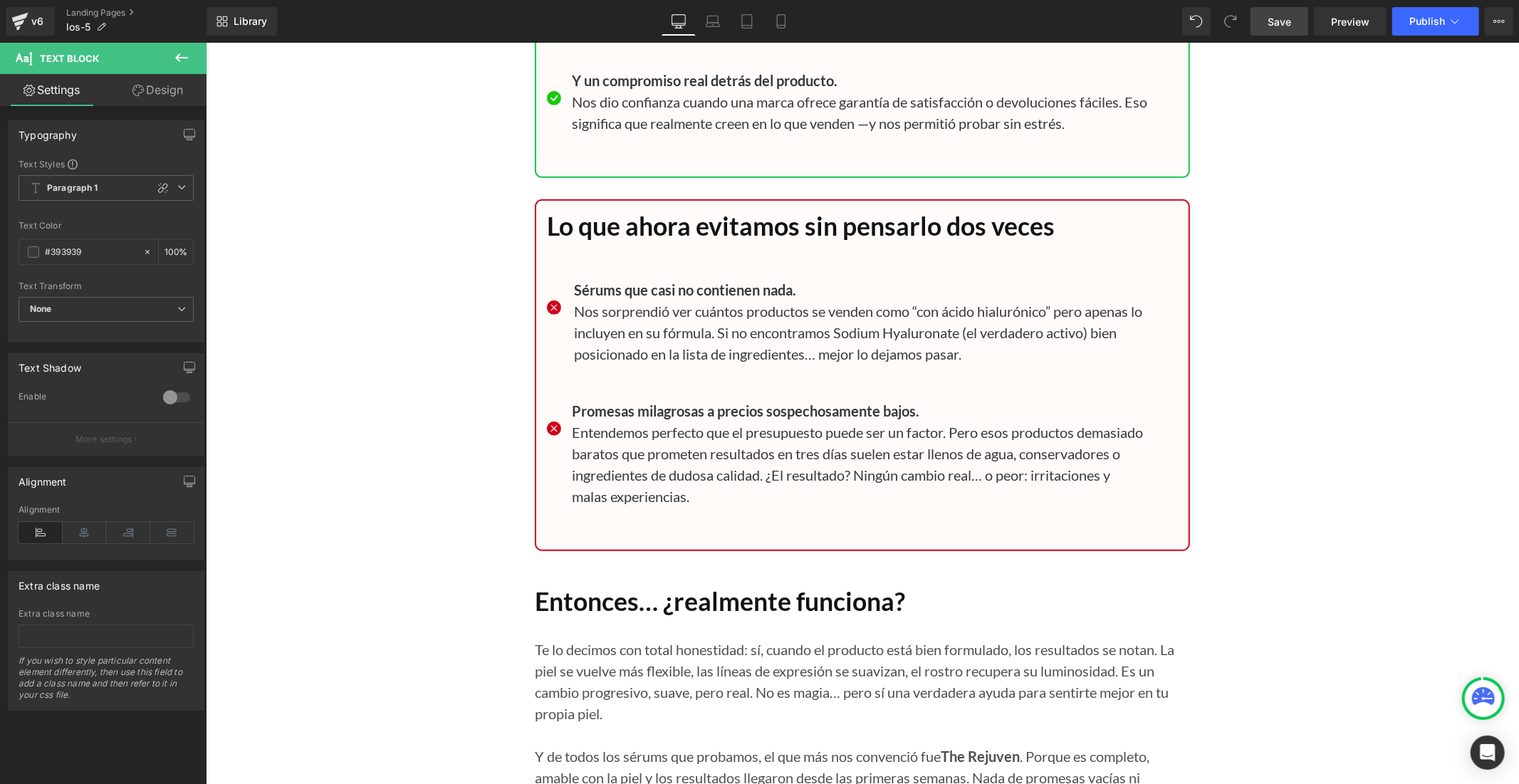
click at [1283, 22] on span "Save" at bounding box center [1279, 21] width 23 height 15
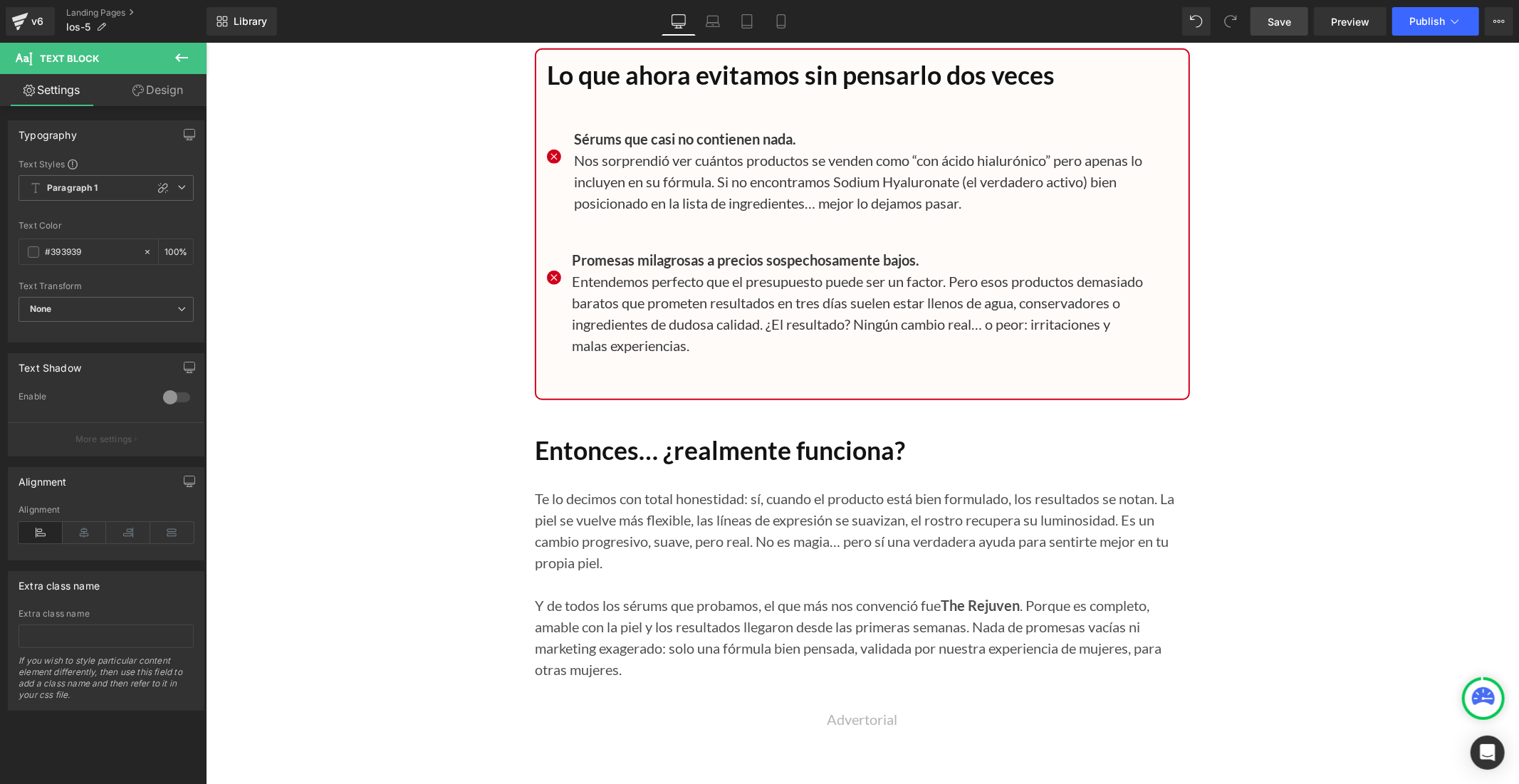
scroll to position [14520, 0]
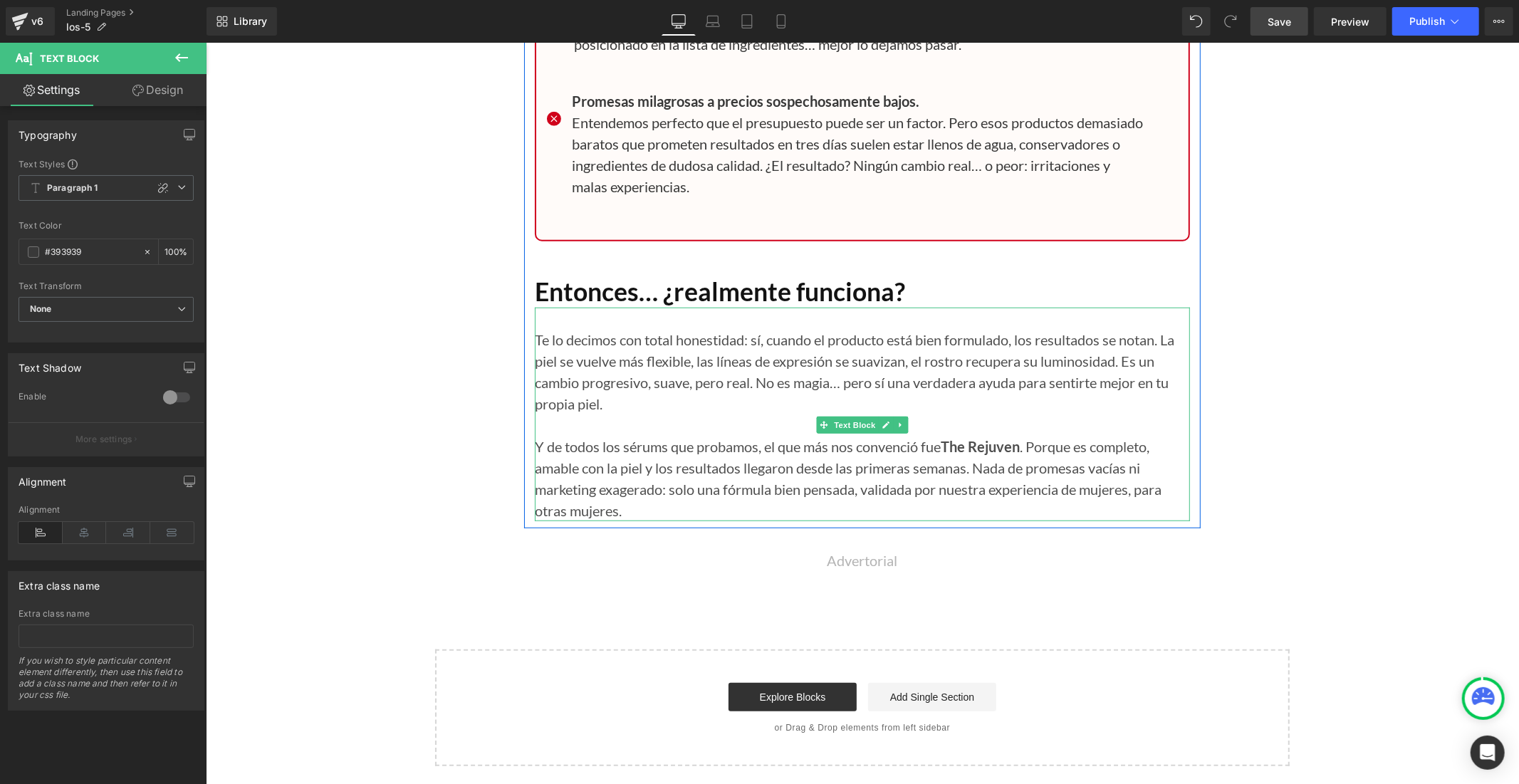
click at [711, 484] on p "Y de todos los sérums que probamos, el que más nos convenció fue The Rejuven . …" at bounding box center [862, 478] width 655 height 85
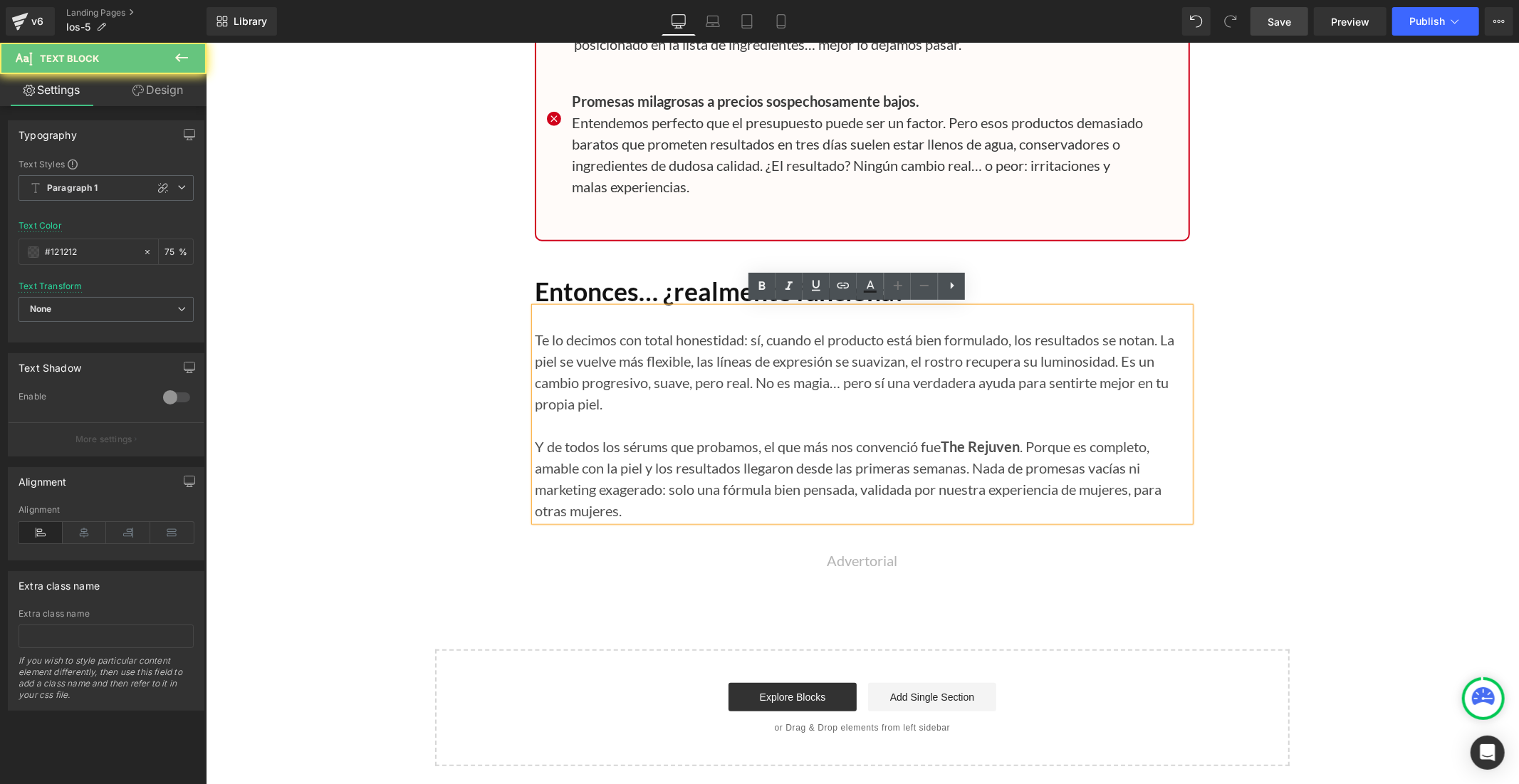
click at [661, 493] on p "Y de todos los sérums que probamos, el que más nos convenció fue The Rejuven . …" at bounding box center [862, 478] width 655 height 85
drag, startPoint x: 622, startPoint y: 509, endPoint x: 524, endPoint y: 442, distance: 118.7
click at [534, 442] on div "Te lo decimos con total honestidad: sí, cuando el producto está bien formulado,…" at bounding box center [862, 414] width 655 height 214
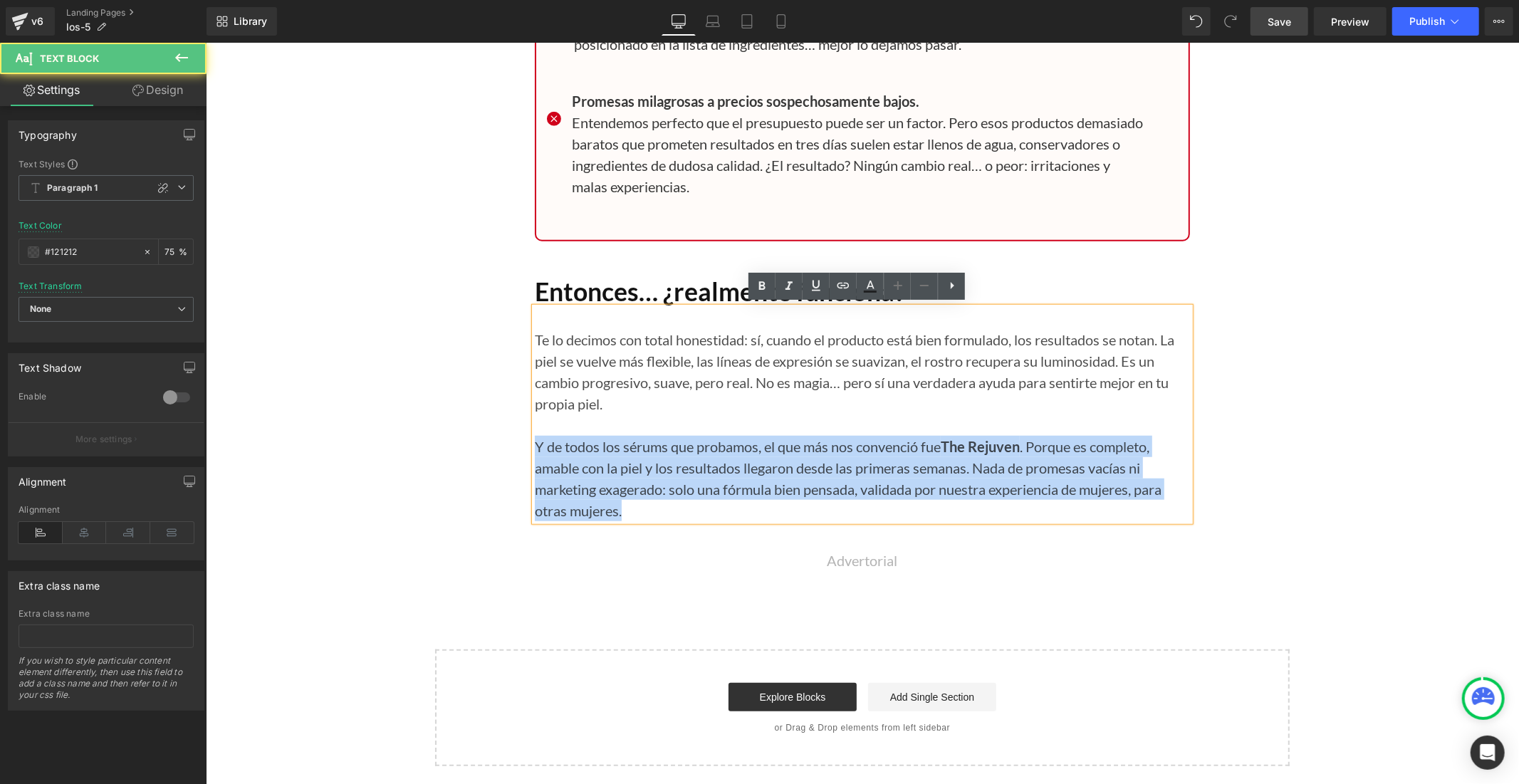
drag, startPoint x: 528, startPoint y: 448, endPoint x: 627, endPoint y: 503, distance: 113.3
click at [627, 503] on p "Y de todos los sérums que probamos, el que más nos convenció fue The Rejuven . …" at bounding box center [862, 478] width 655 height 85
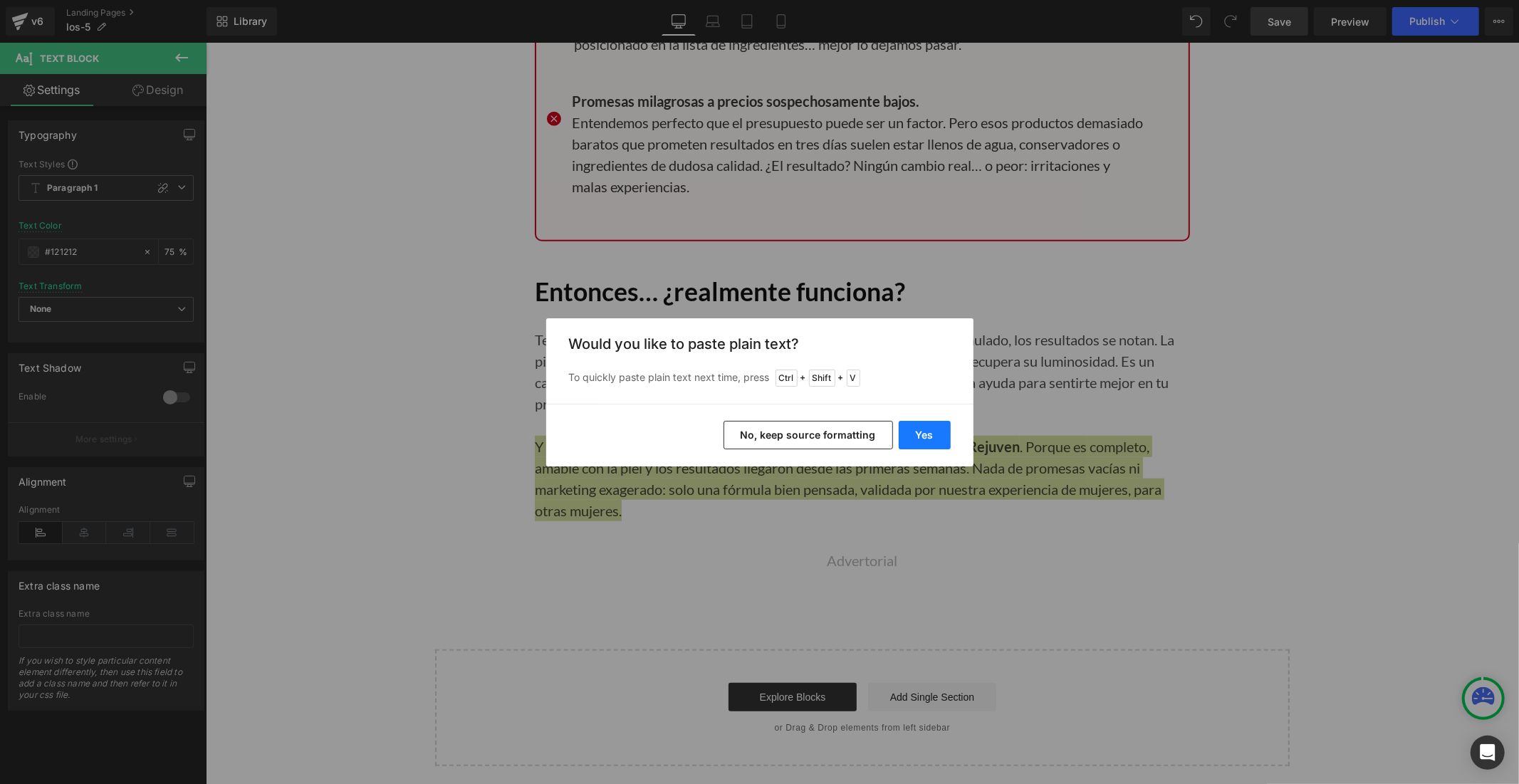
click at [924, 440] on button "Yes" at bounding box center [924, 435] width 52 height 28
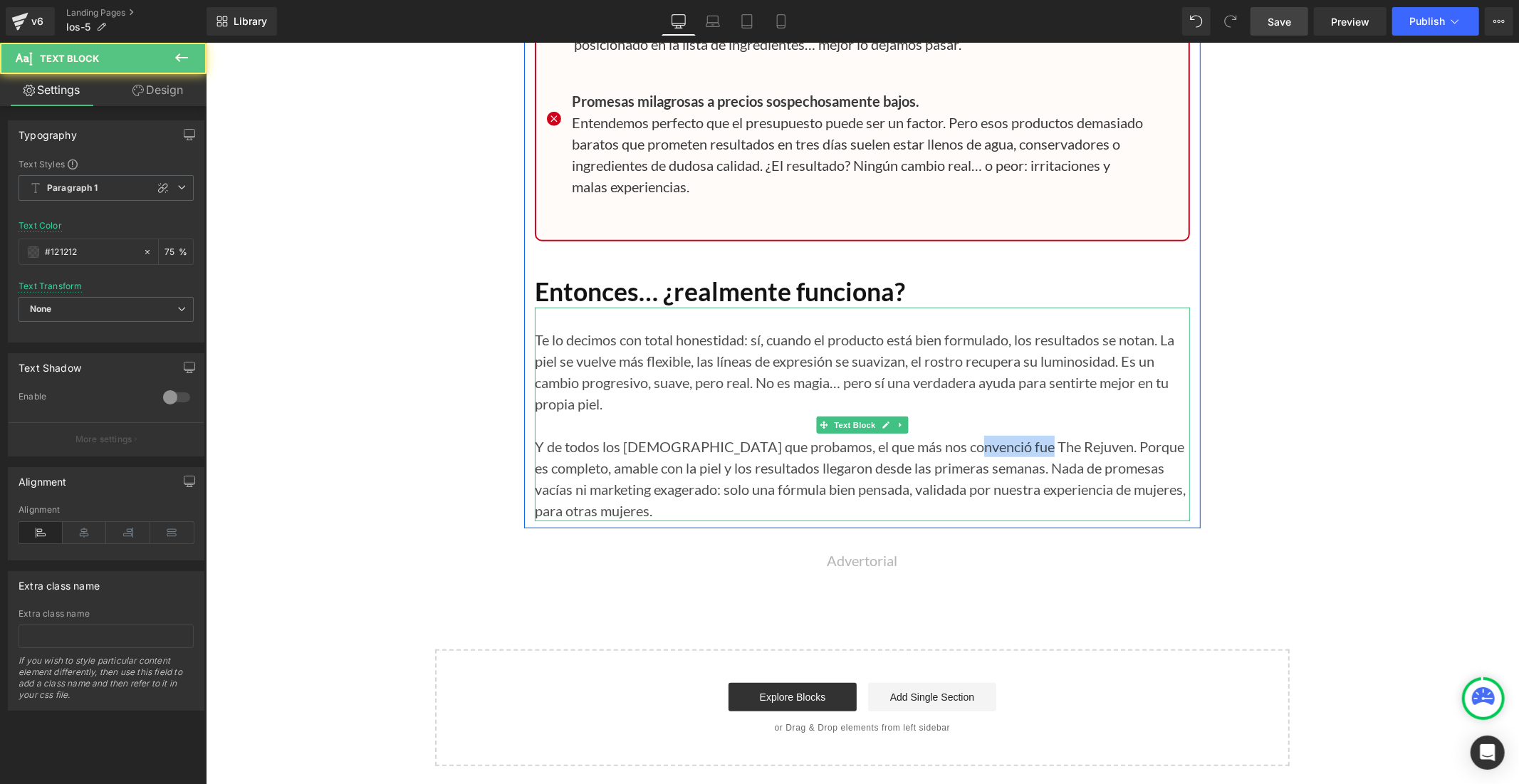
drag, startPoint x: 1012, startPoint y: 440, endPoint x: 938, endPoint y: 445, distance: 74.2
click at [938, 445] on p "Y de todos los [DEMOGRAPHIC_DATA] que probamos, el que más nos convenció fue Th…" at bounding box center [862, 478] width 655 height 85
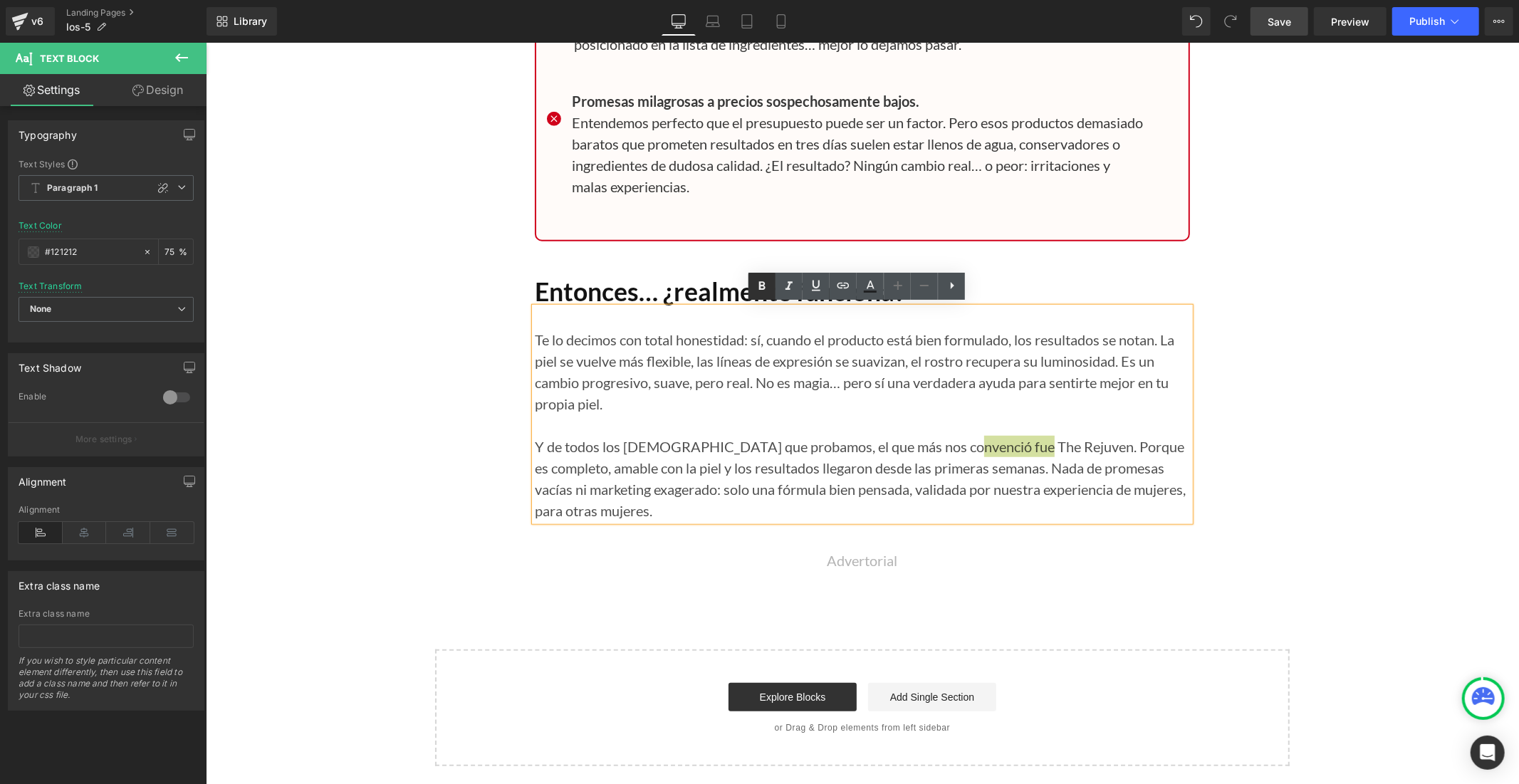
click at [753, 285] on icon at bounding box center [761, 286] width 17 height 17
click at [1291, 20] on span "Save" at bounding box center [1279, 21] width 23 height 15
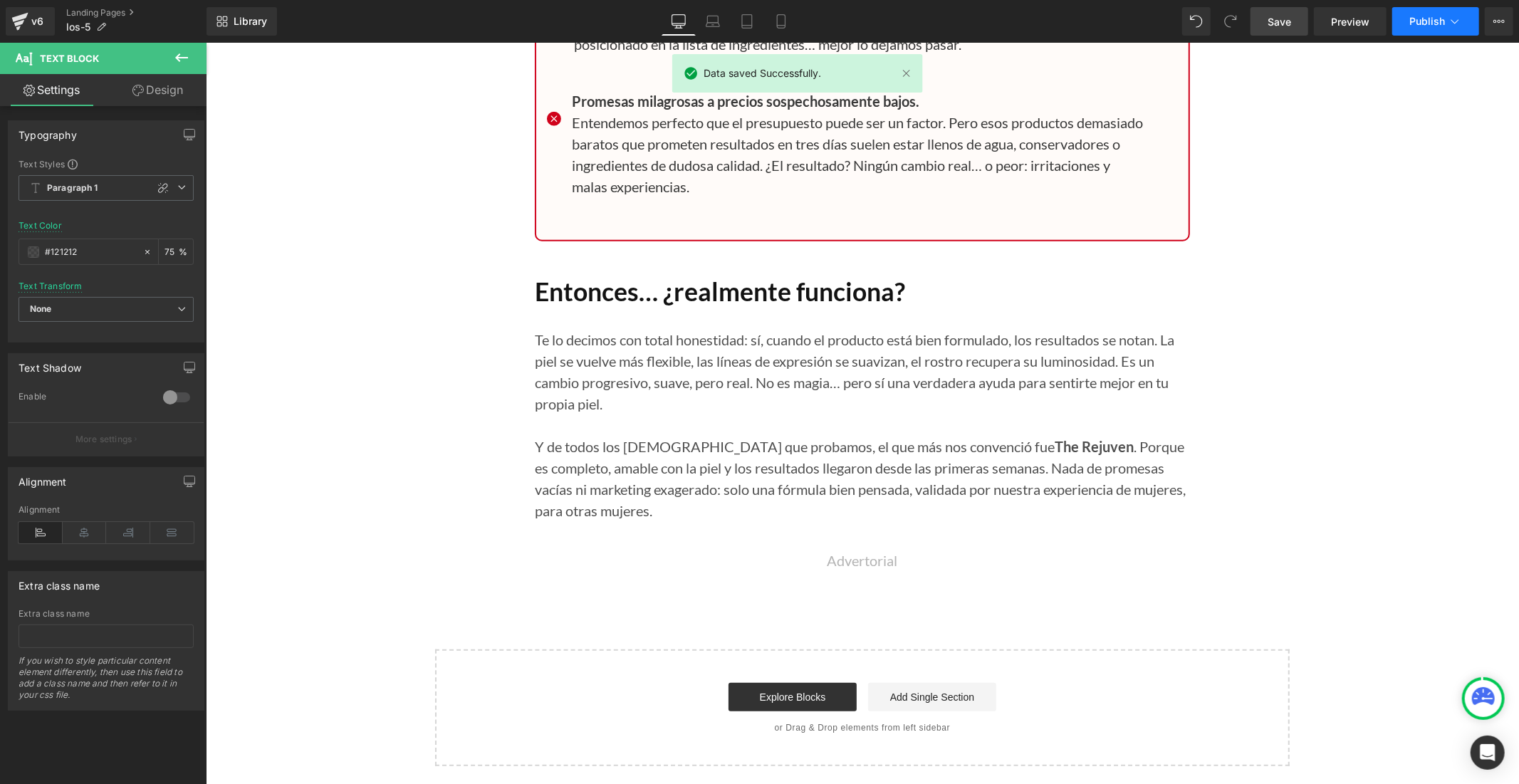
click at [1418, 27] on span "Publish" at bounding box center [1427, 21] width 36 height 12
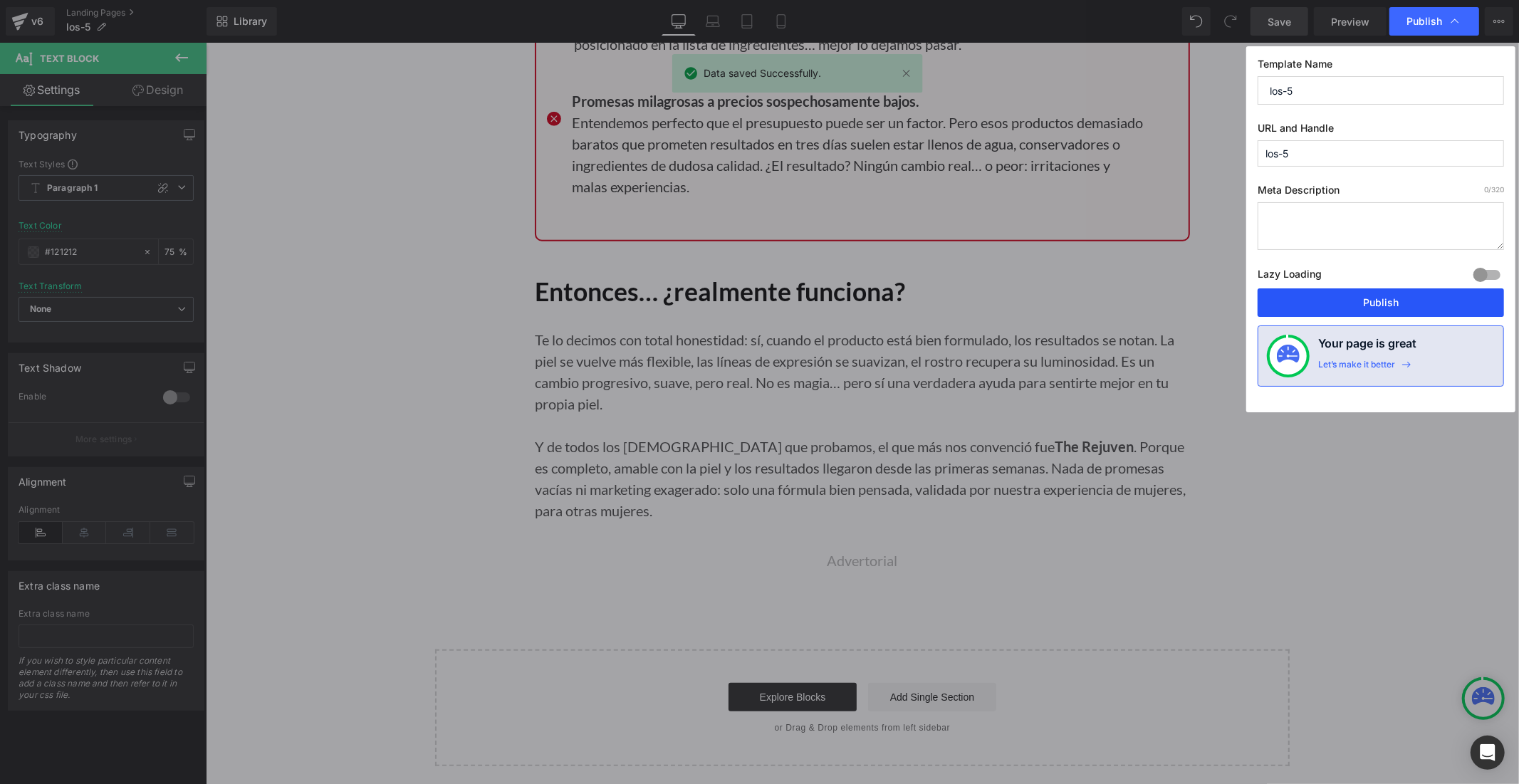
click at [1396, 295] on button "Publish" at bounding box center [1381, 303] width 247 height 28
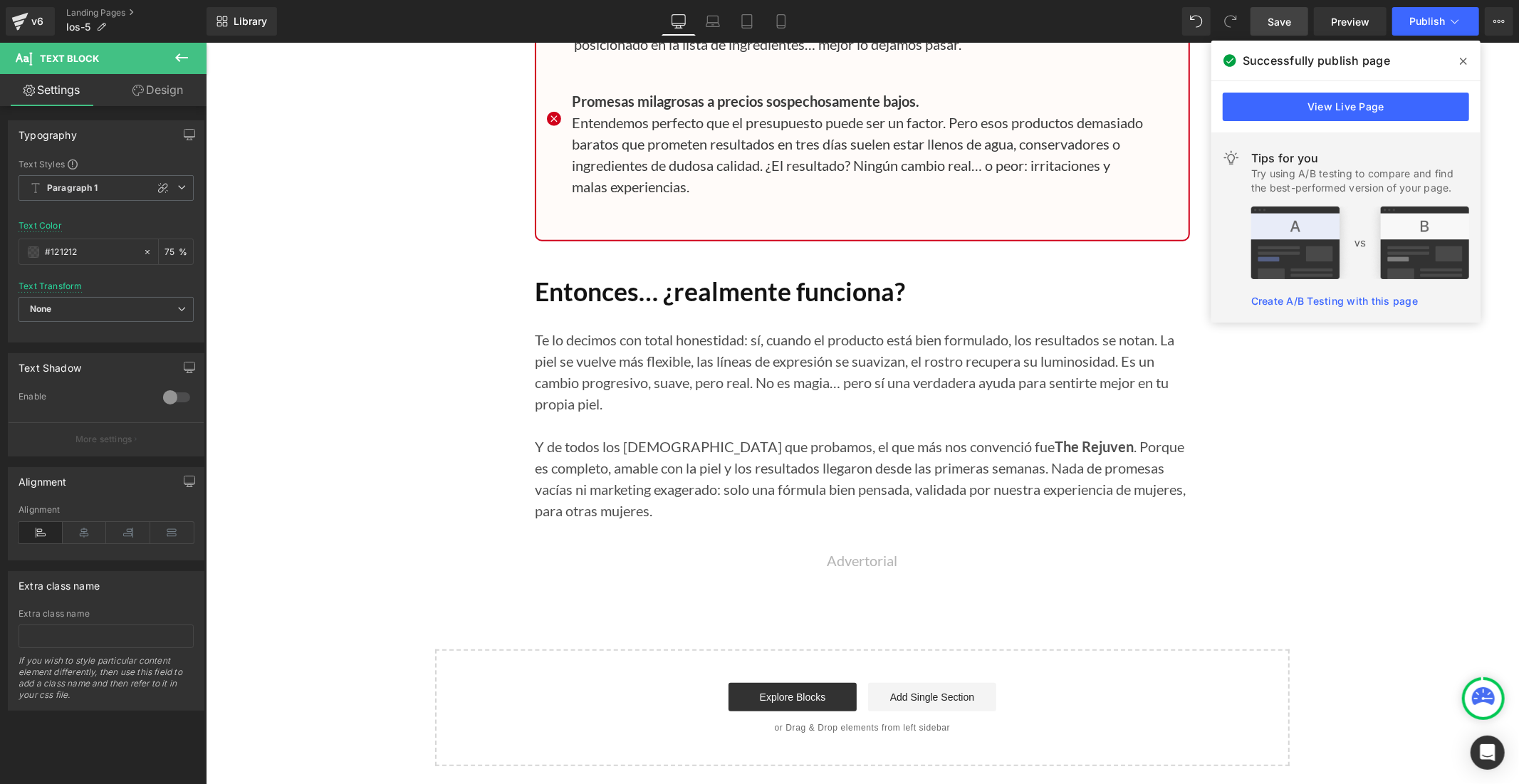
click at [1305, 124] on div "View Live Page" at bounding box center [1346, 107] width 269 height 52
click at [1304, 116] on link "View Live Page" at bounding box center [1345, 107] width 247 height 28
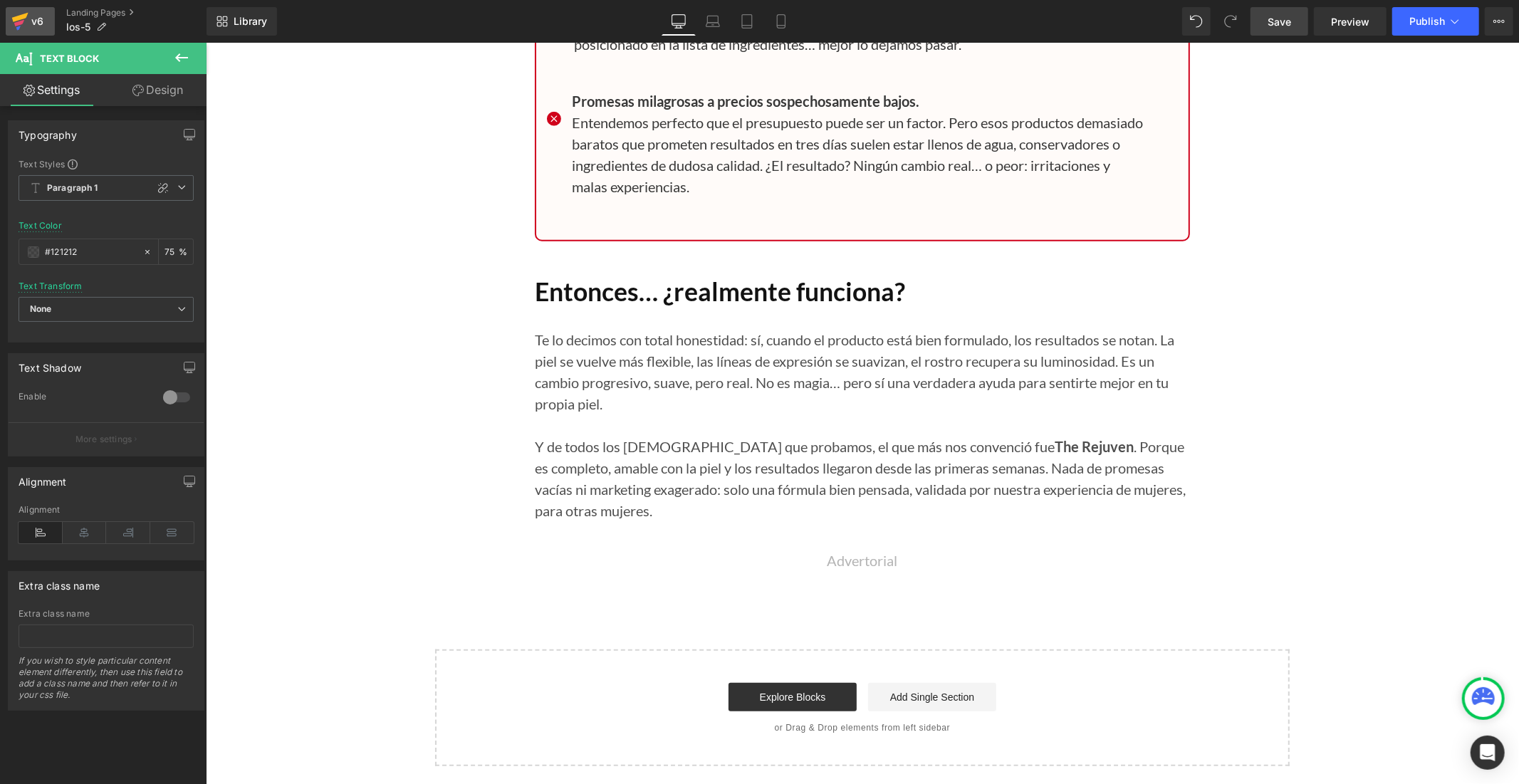
click at [27, 28] on icon at bounding box center [20, 21] width 17 height 36
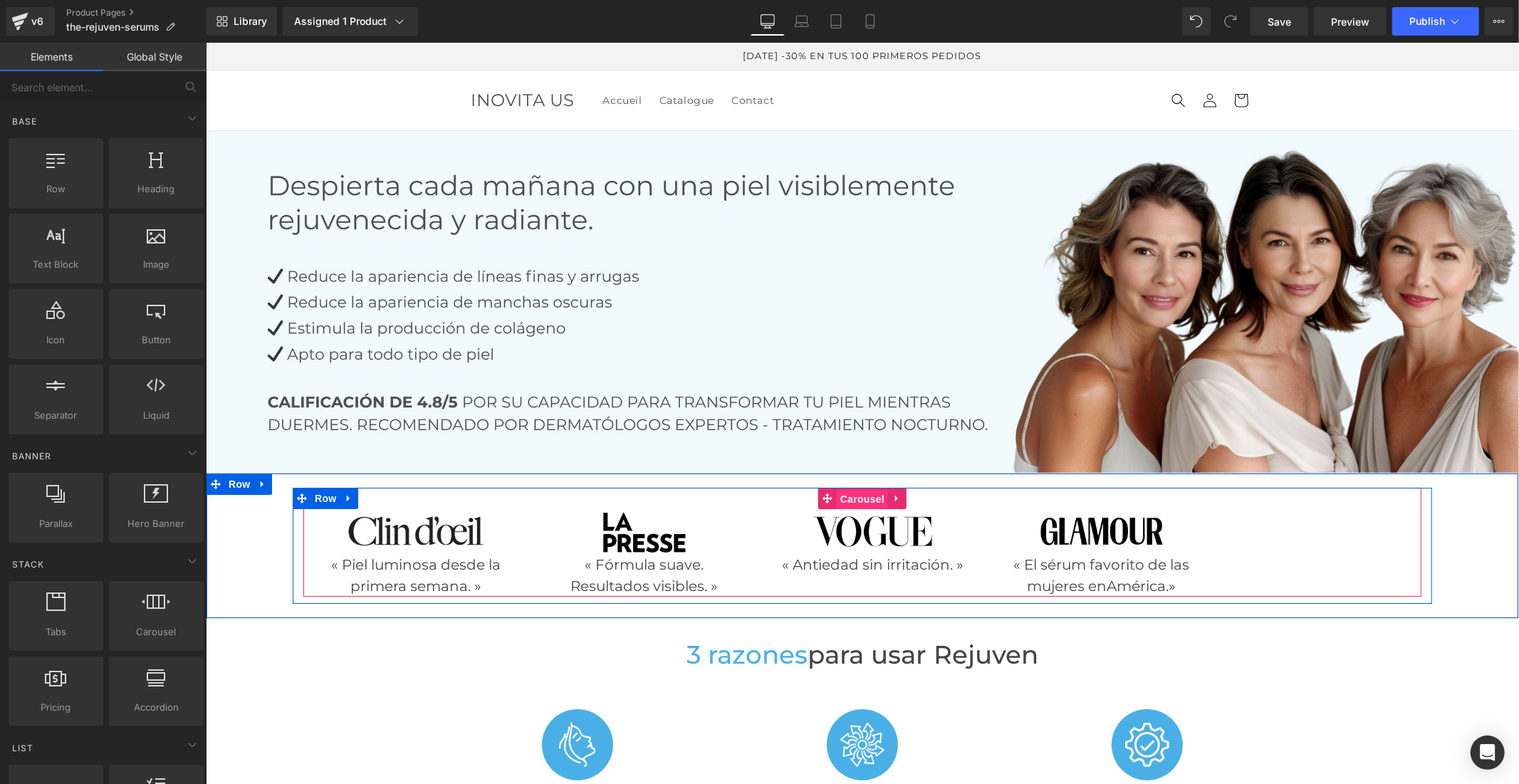
click at [850, 494] on span "Carousel" at bounding box center [862, 498] width 52 height 21
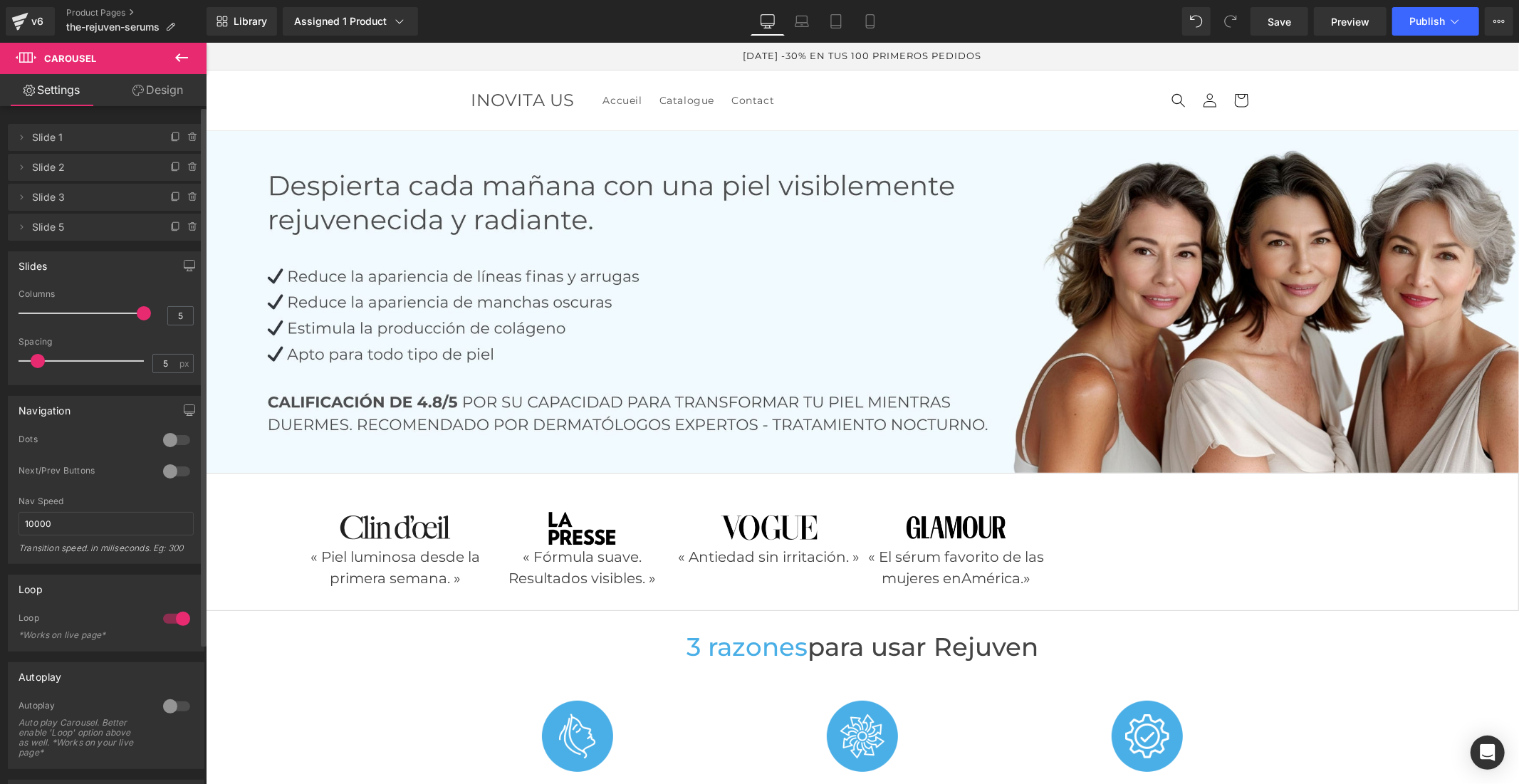
drag, startPoint x: 116, startPoint y: 315, endPoint x: 140, endPoint y: 315, distance: 24.0
click at [140, 315] on span at bounding box center [144, 313] width 14 height 14
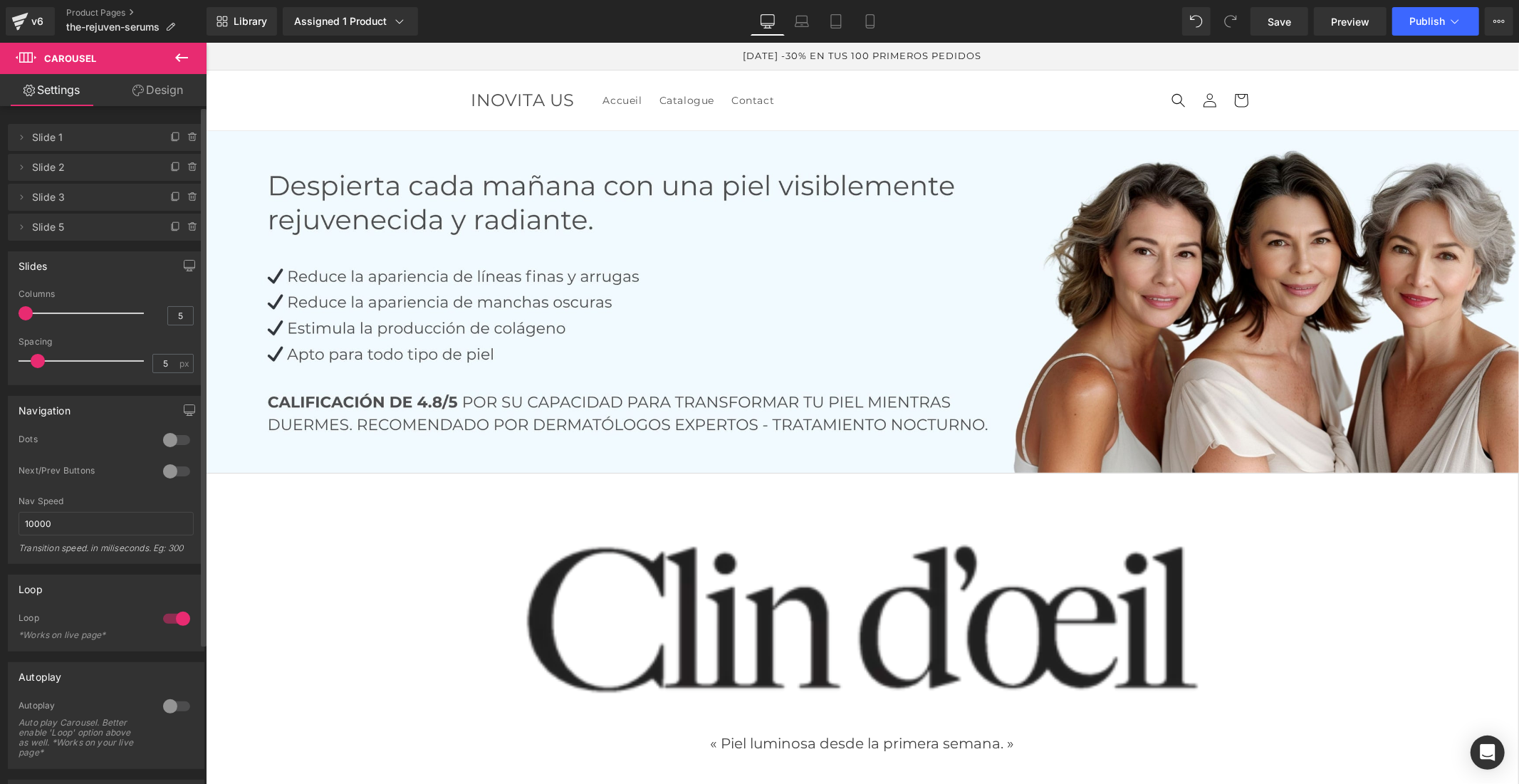
drag, startPoint x: 134, startPoint y: 311, endPoint x: 23, endPoint y: 309, distance: 111.0
click at [23, 309] on span at bounding box center [26, 313] width 14 height 14
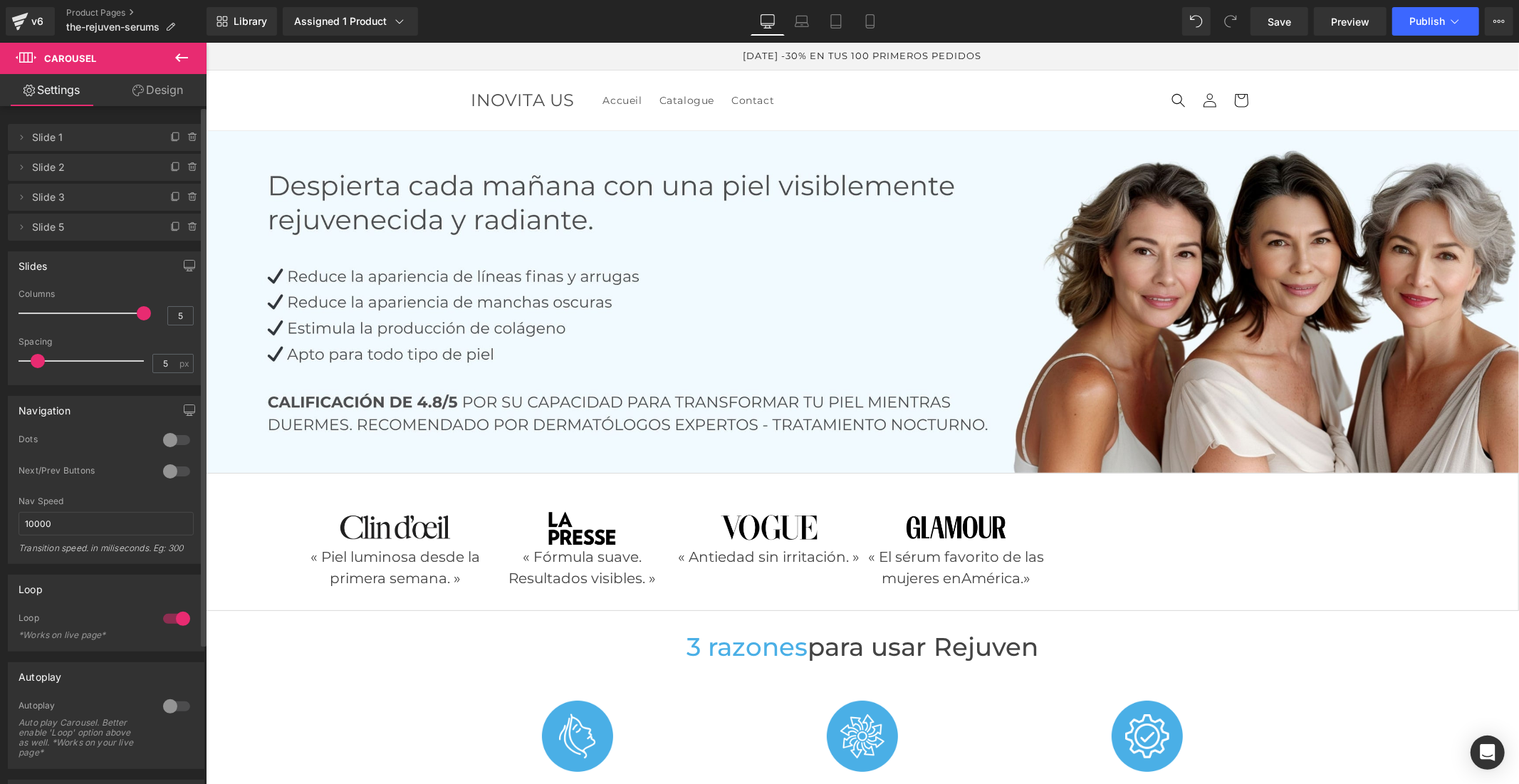
drag, startPoint x: 27, startPoint y: 311, endPoint x: 159, endPoint y: 315, distance: 132.1
click at [159, 315] on div "Columns 5" at bounding box center [106, 313] width 175 height 48
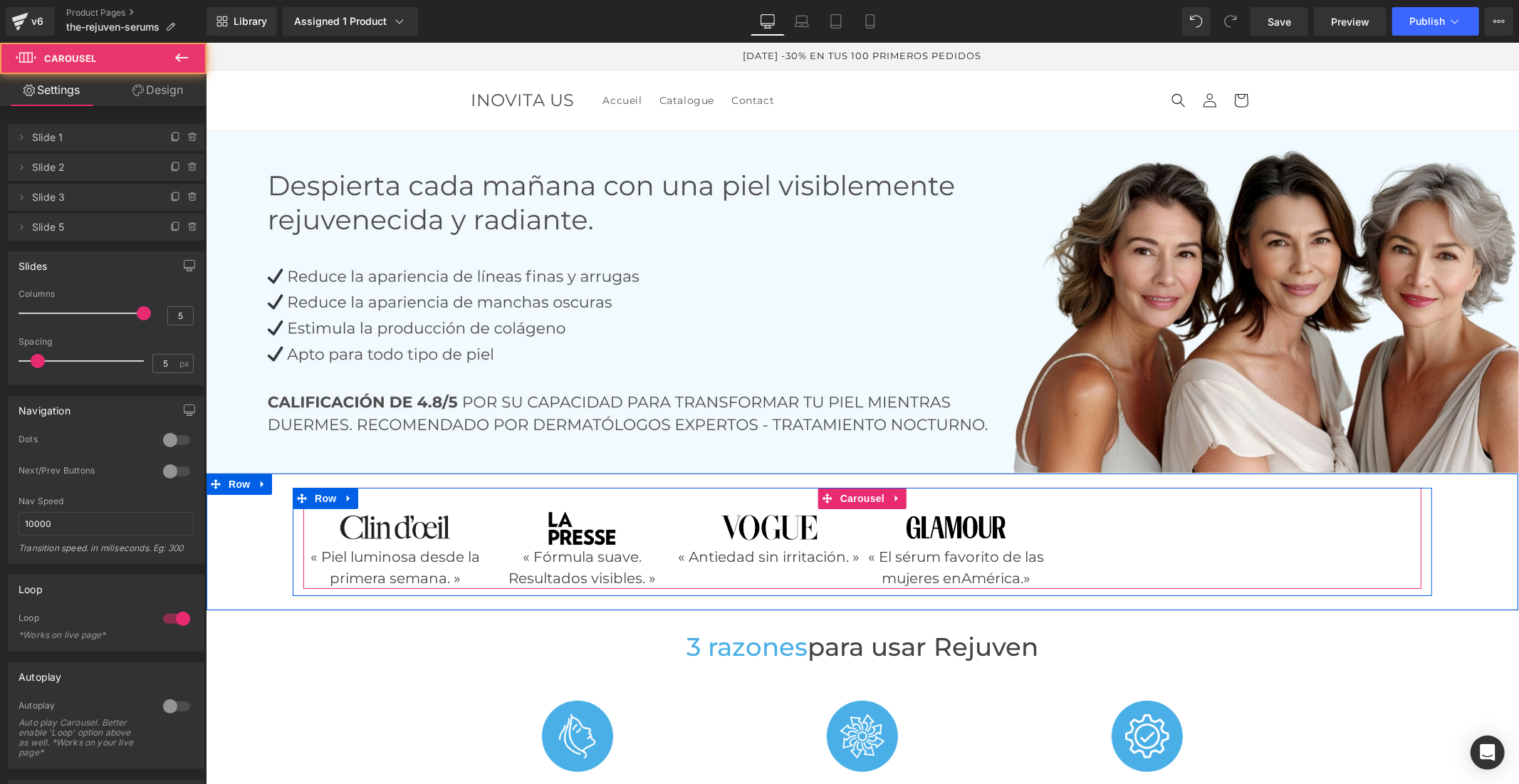
click at [1115, 564] on div "Image « Piel luminosa desde la primera semana. » Text Block Image « Fórmula sua…" at bounding box center [862, 548] width 1118 height 80
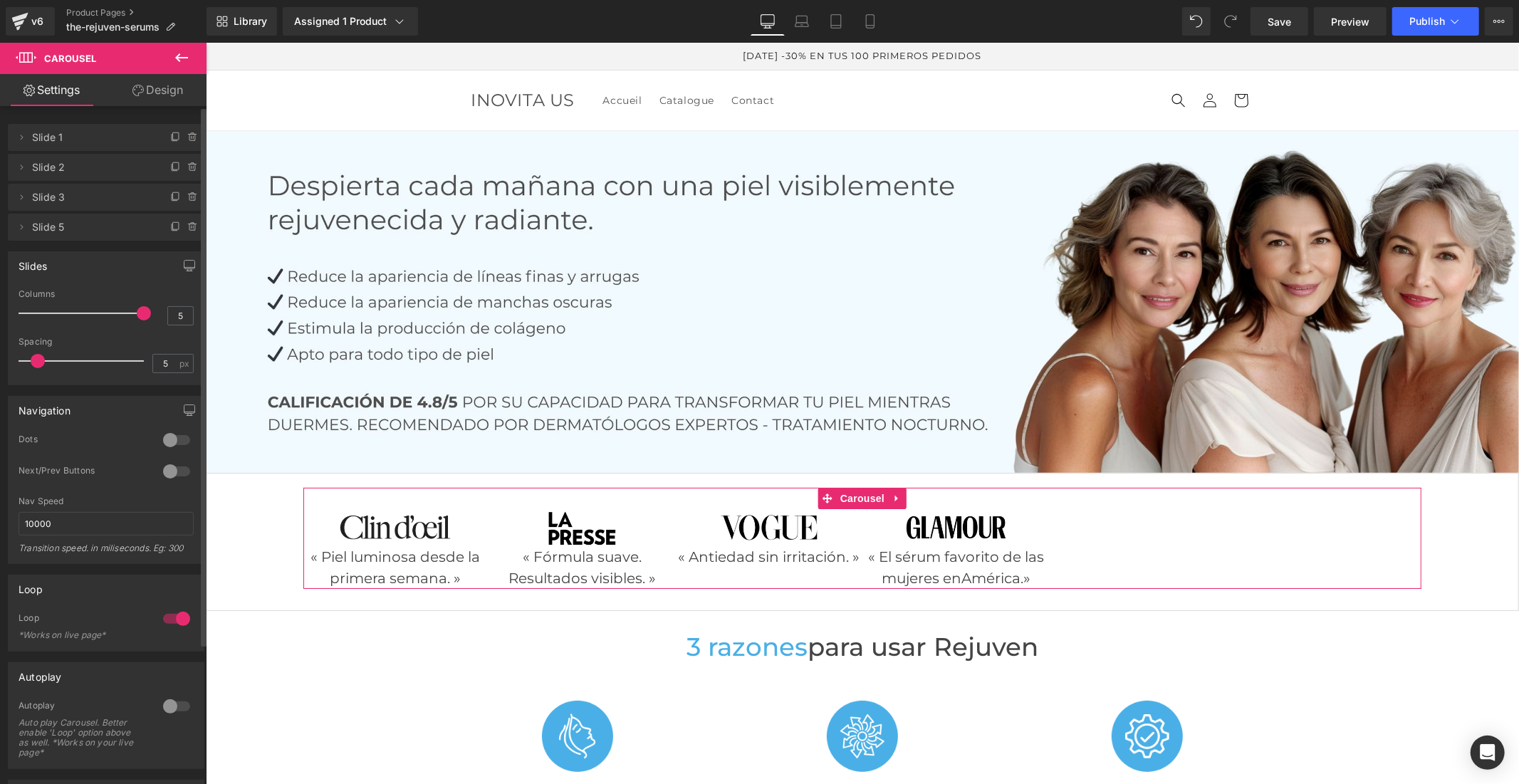
click at [123, 311] on div at bounding box center [85, 313] width 118 height 28
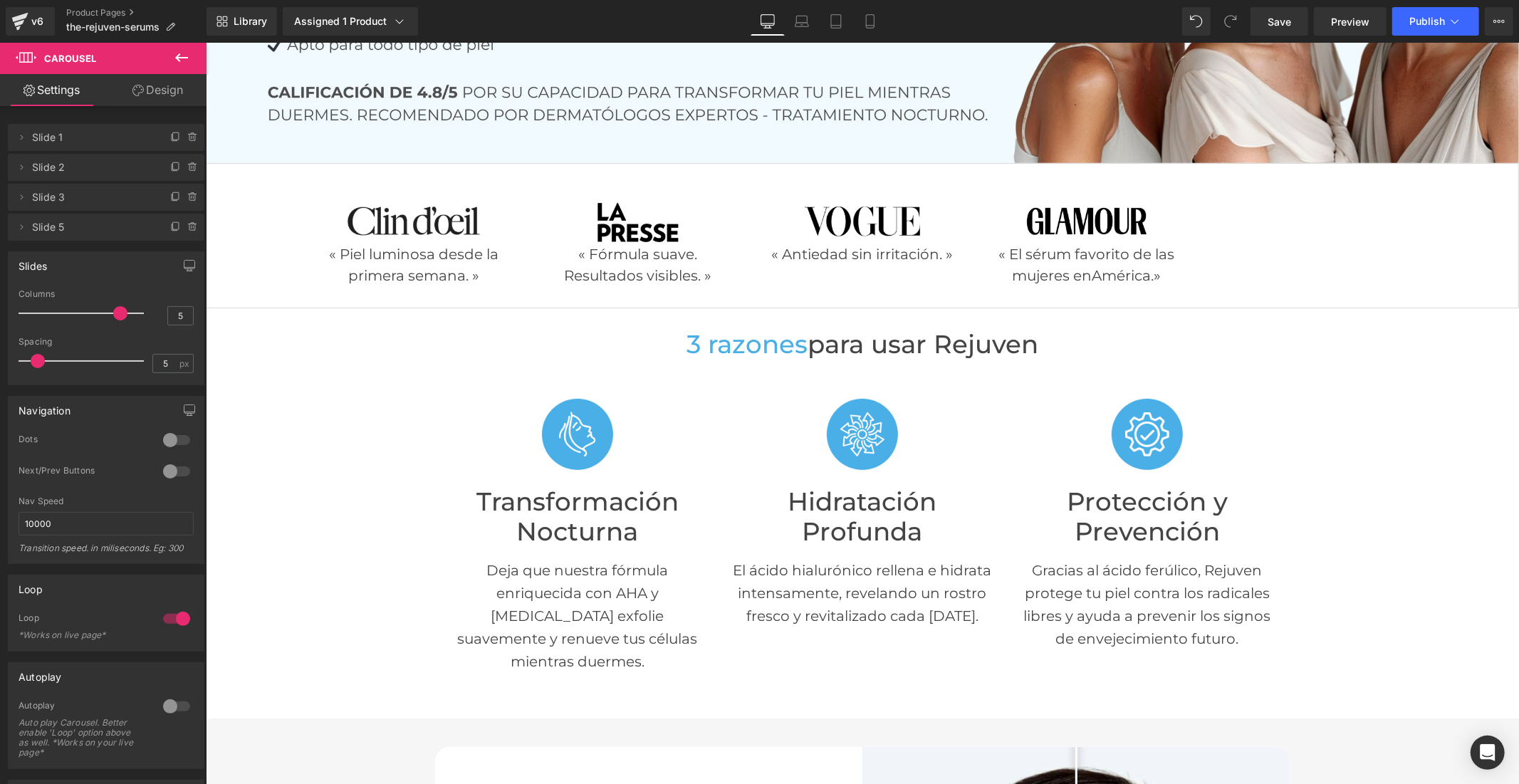
scroll to position [316, 0]
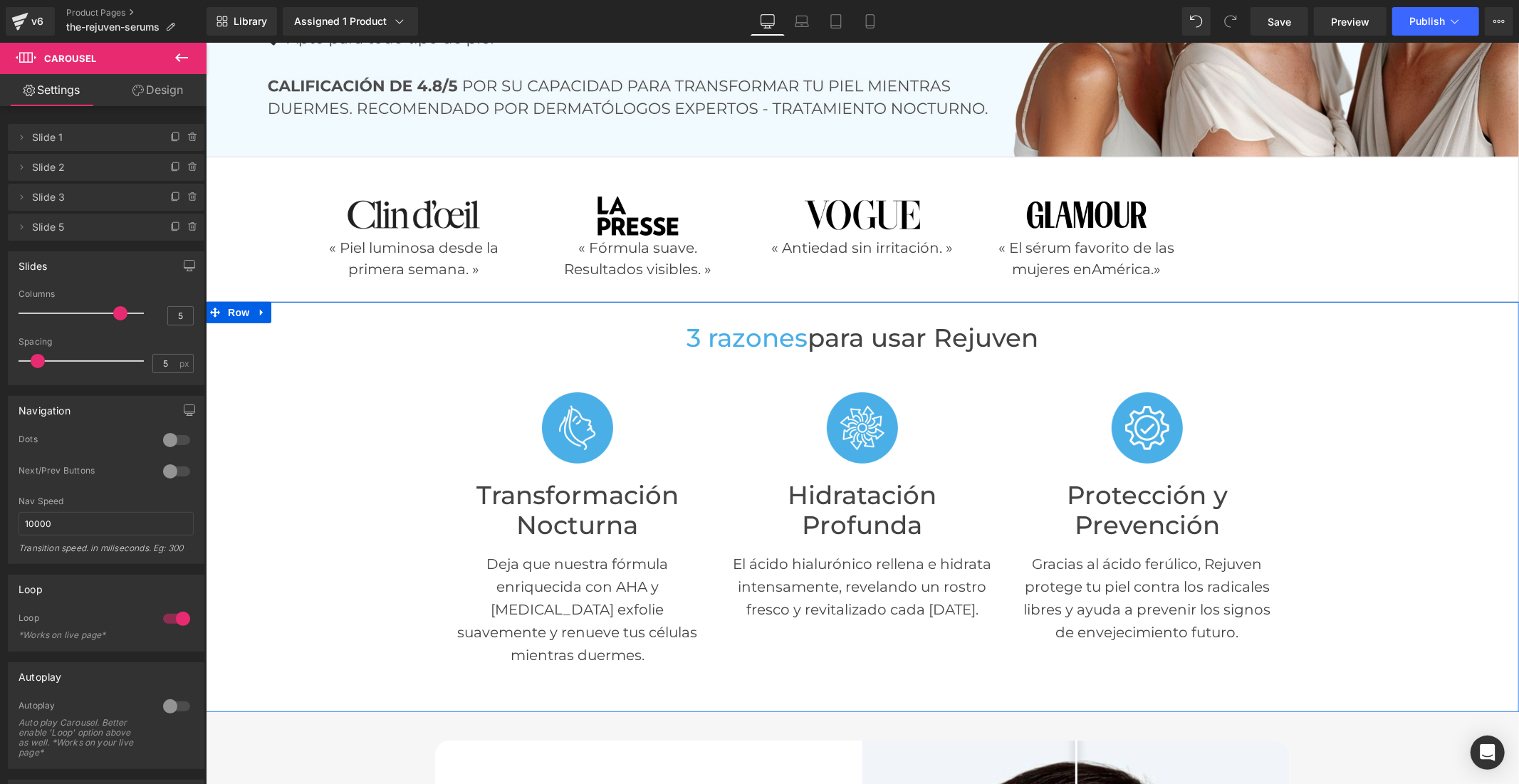
click at [942, 328] on span "para usar Rejuven" at bounding box center [922, 337] width 231 height 30
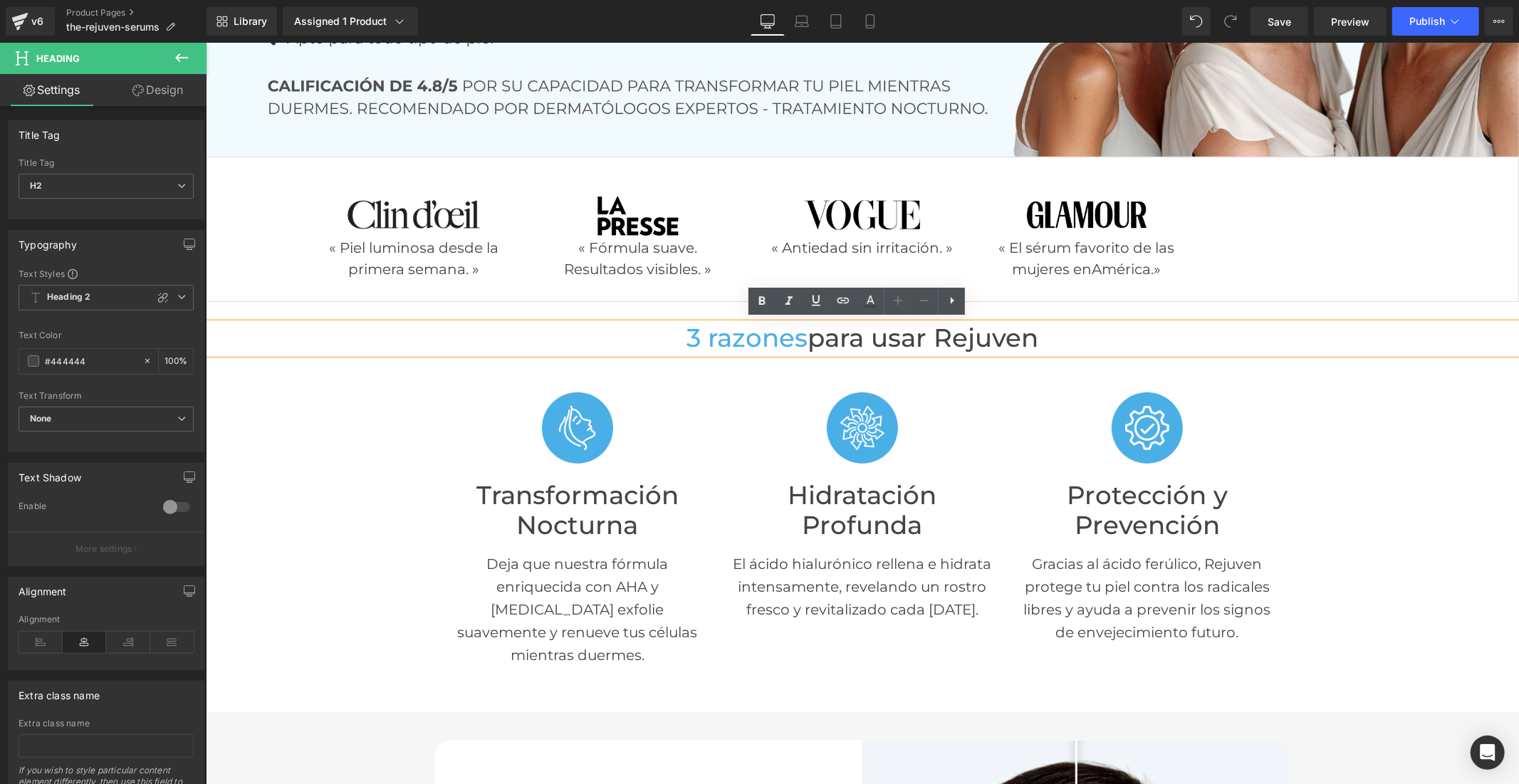
drag, startPoint x: 1038, startPoint y: 334, endPoint x: 938, endPoint y: 340, distance: 100.2
click at [938, 340] on h2 "3 razones para usar Rejuven" at bounding box center [861, 337] width 1313 height 30
paste div
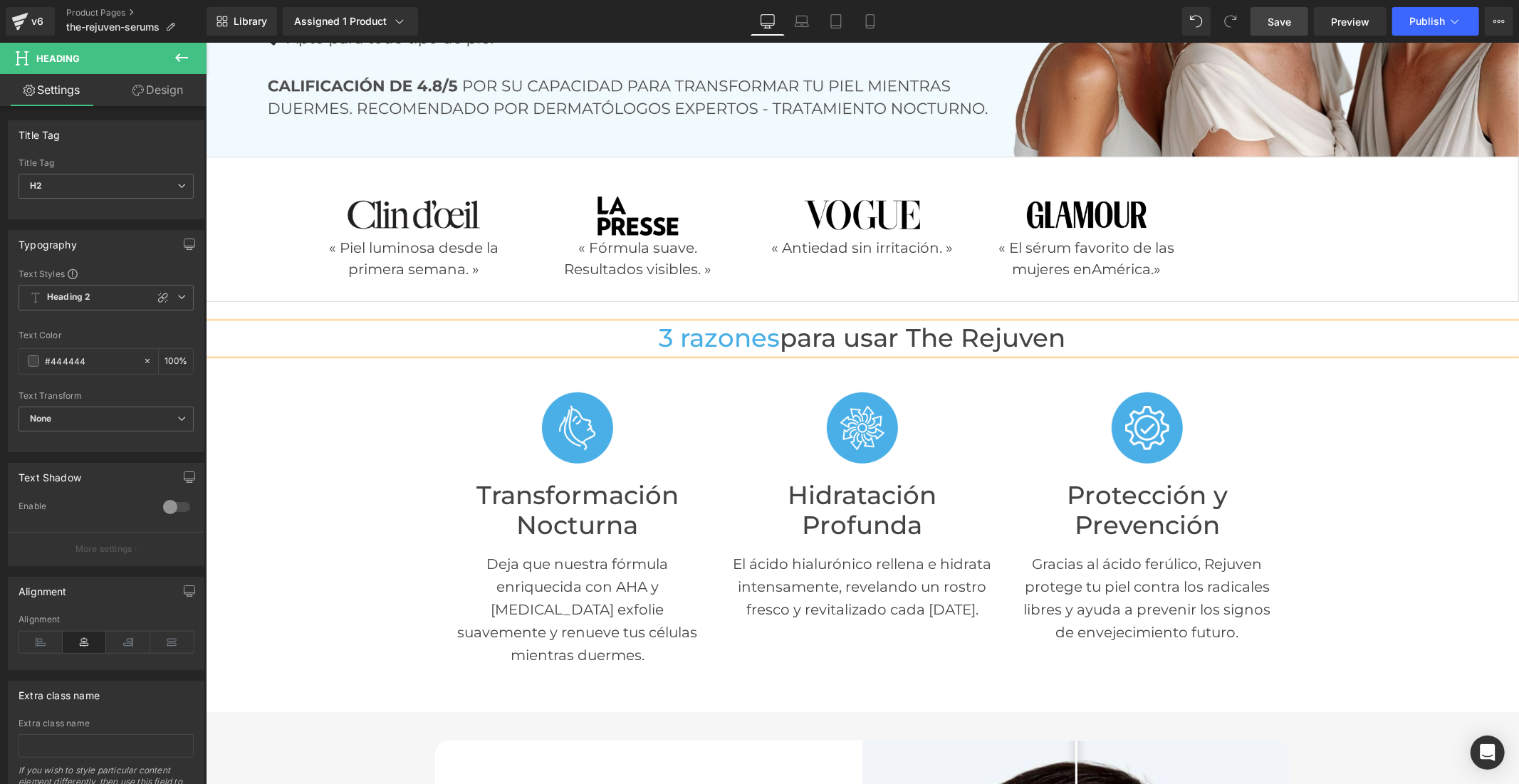
click at [1266, 19] on link "Save" at bounding box center [1279, 21] width 58 height 28
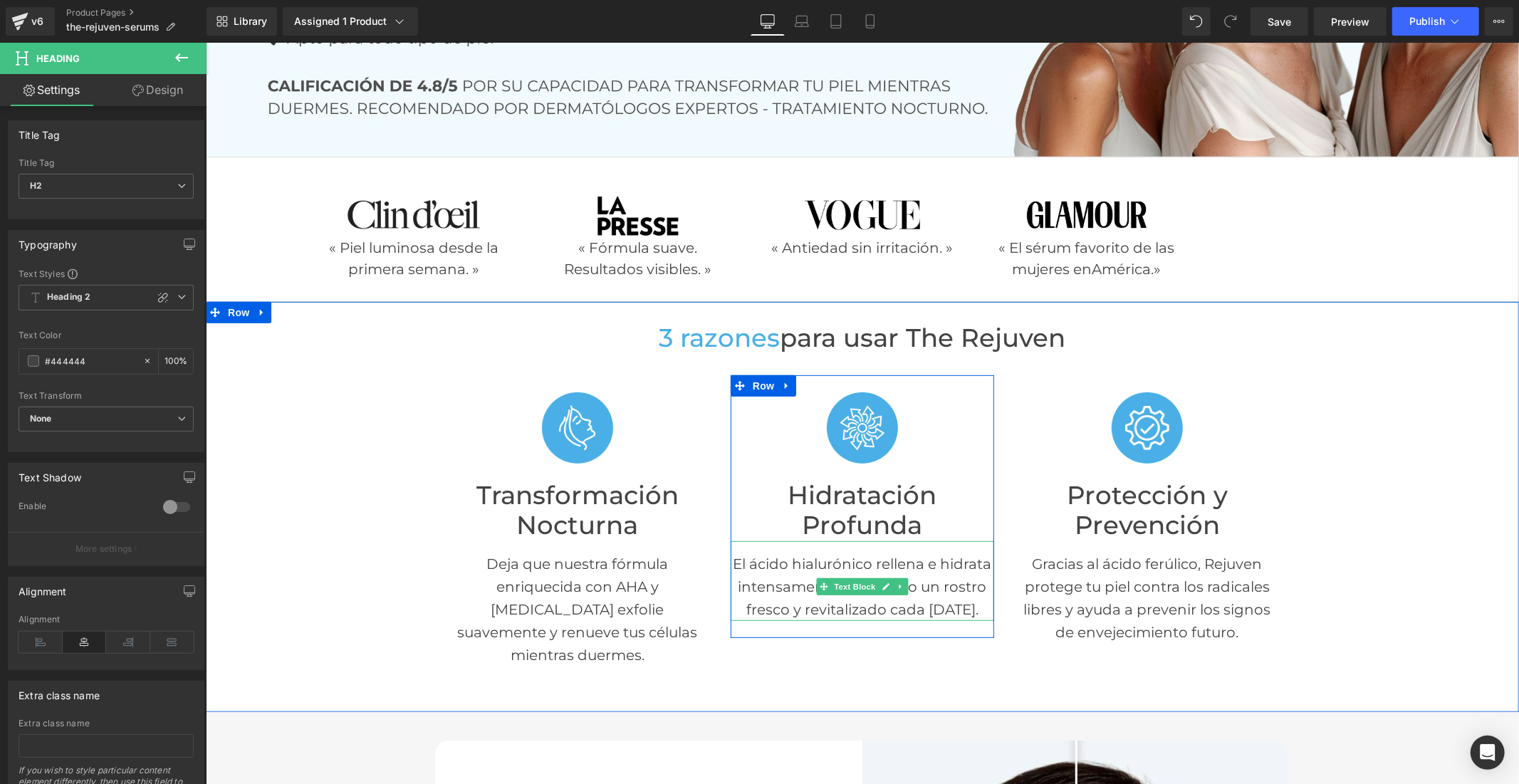
click at [781, 574] on p "El ácido hialurónico rellena e hidrata intensamente, revelando un rostro fresco…" at bounding box center [862, 586] width 264 height 69
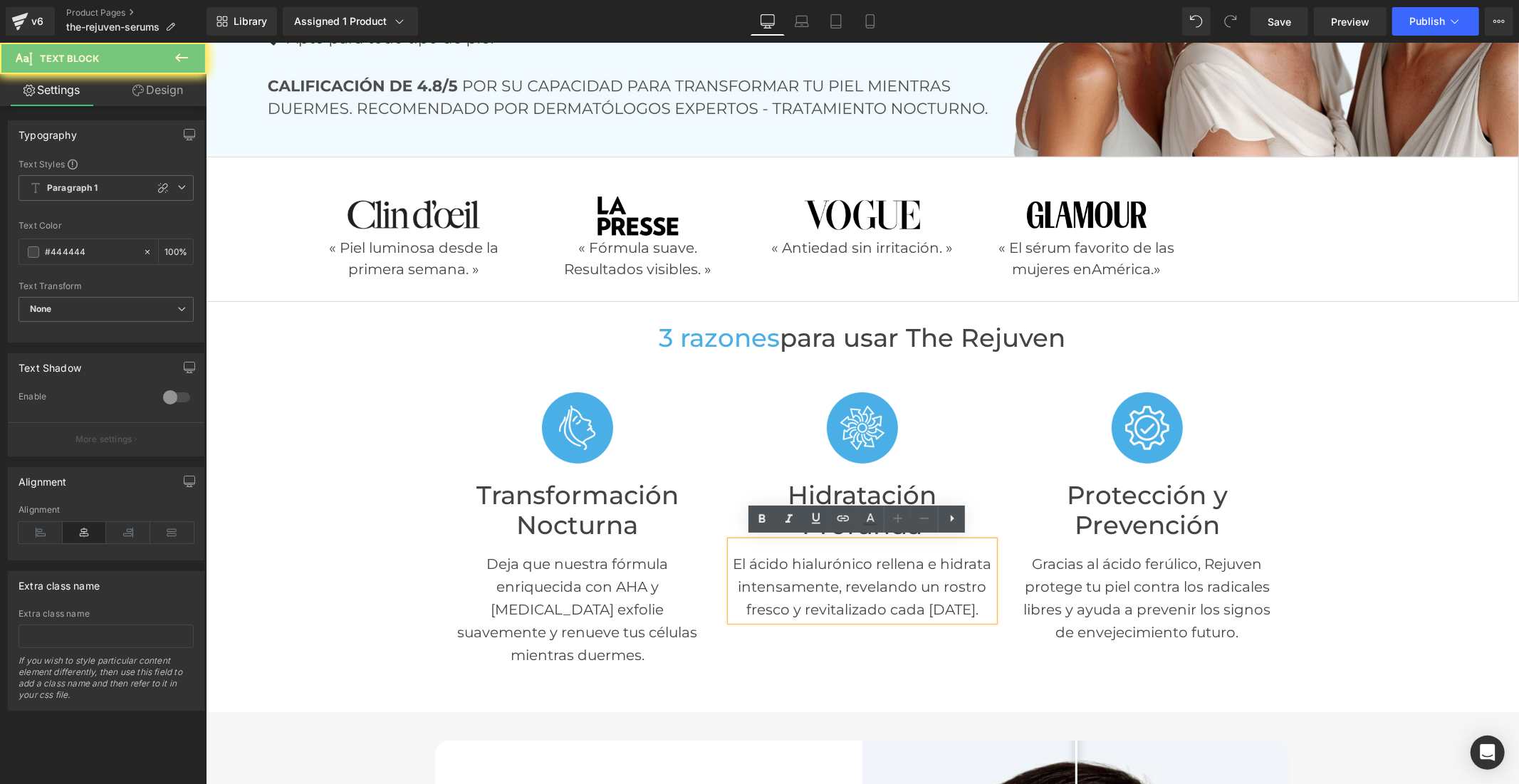
click at [781, 574] on p "El ácido hialurónico rellena e hidrata intensamente, revelando un rostro fresco…" at bounding box center [862, 586] width 264 height 69
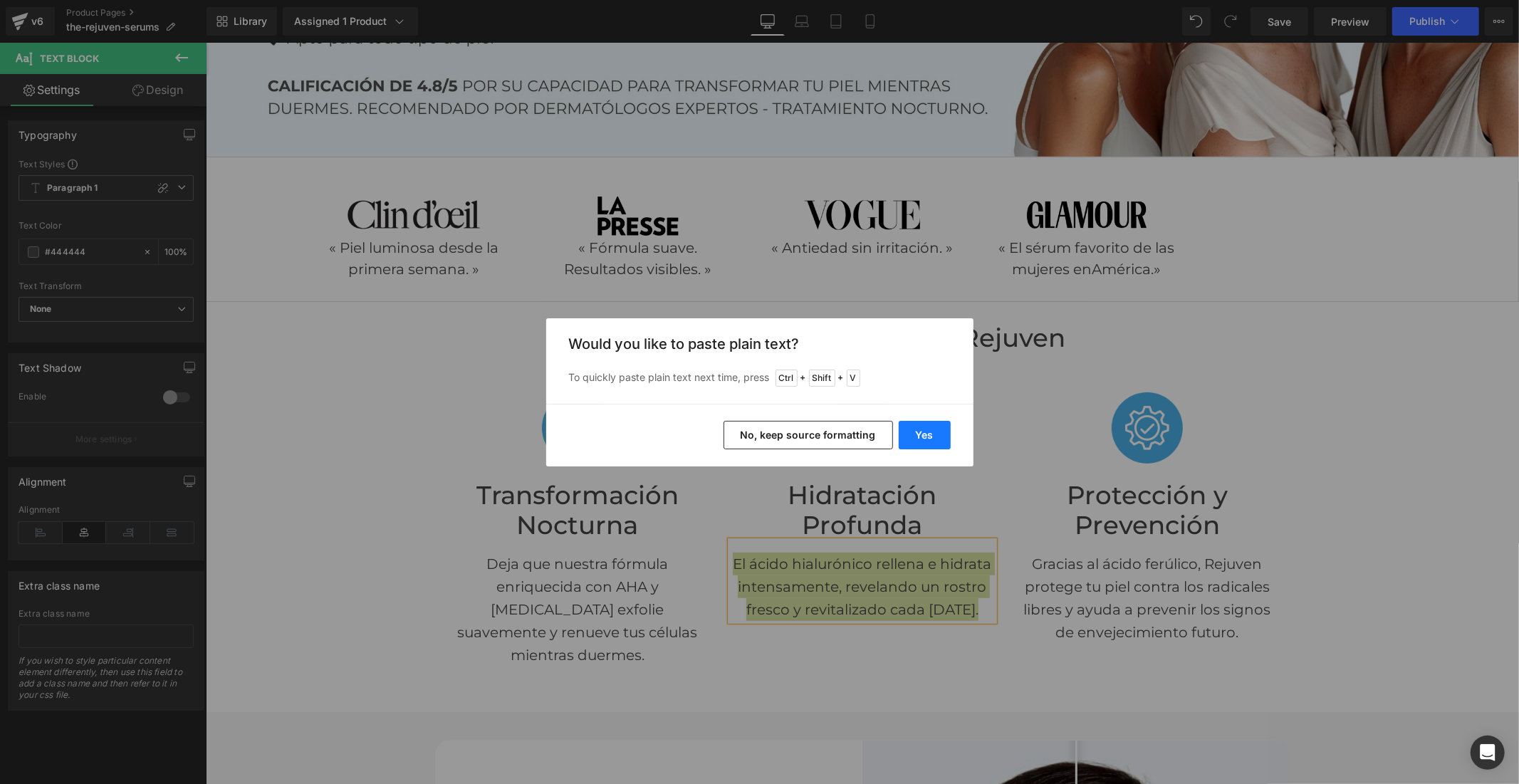
click at [914, 441] on button "Yes" at bounding box center [924, 435] width 52 height 28
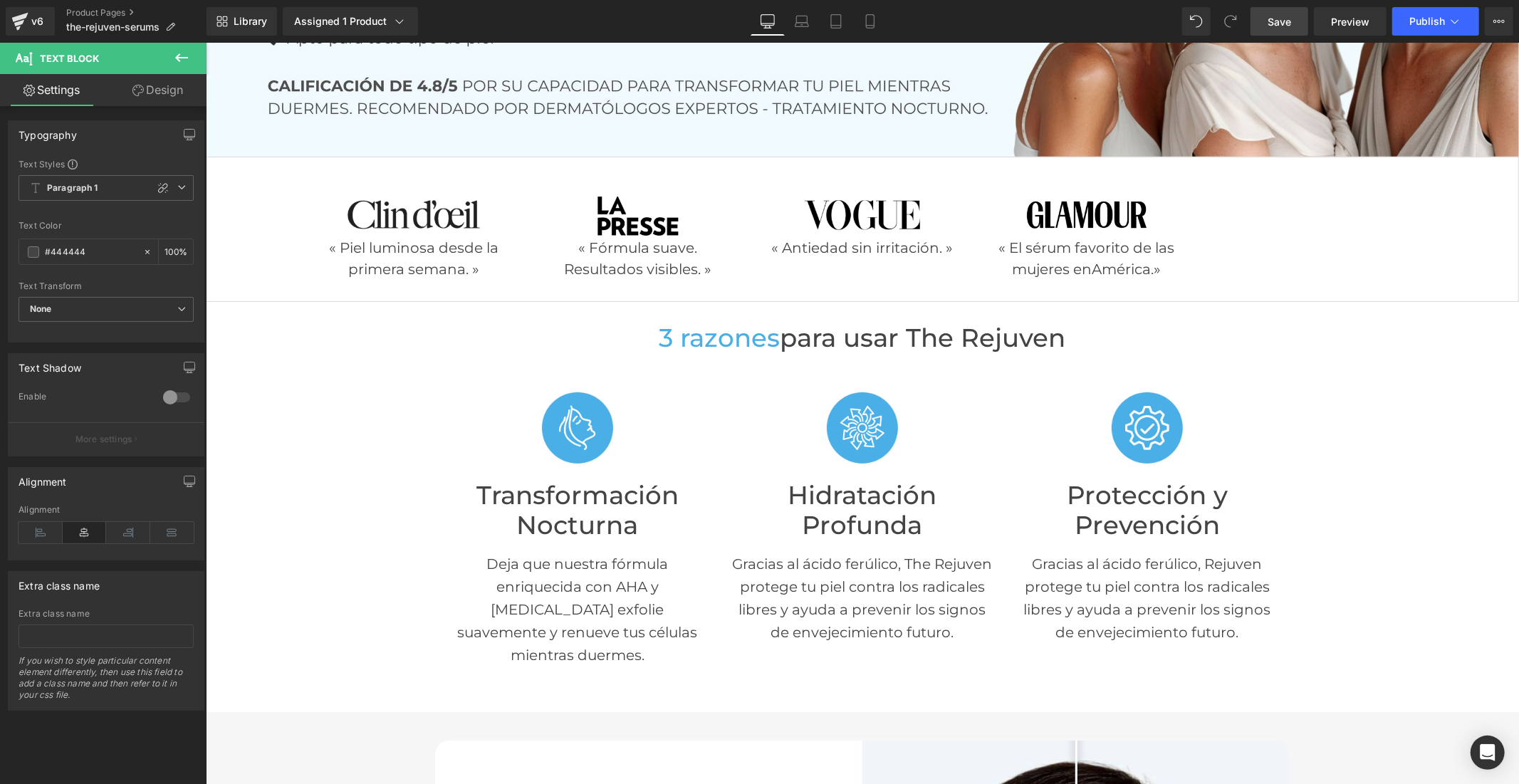
click at [1289, 16] on span "Save" at bounding box center [1279, 21] width 23 height 15
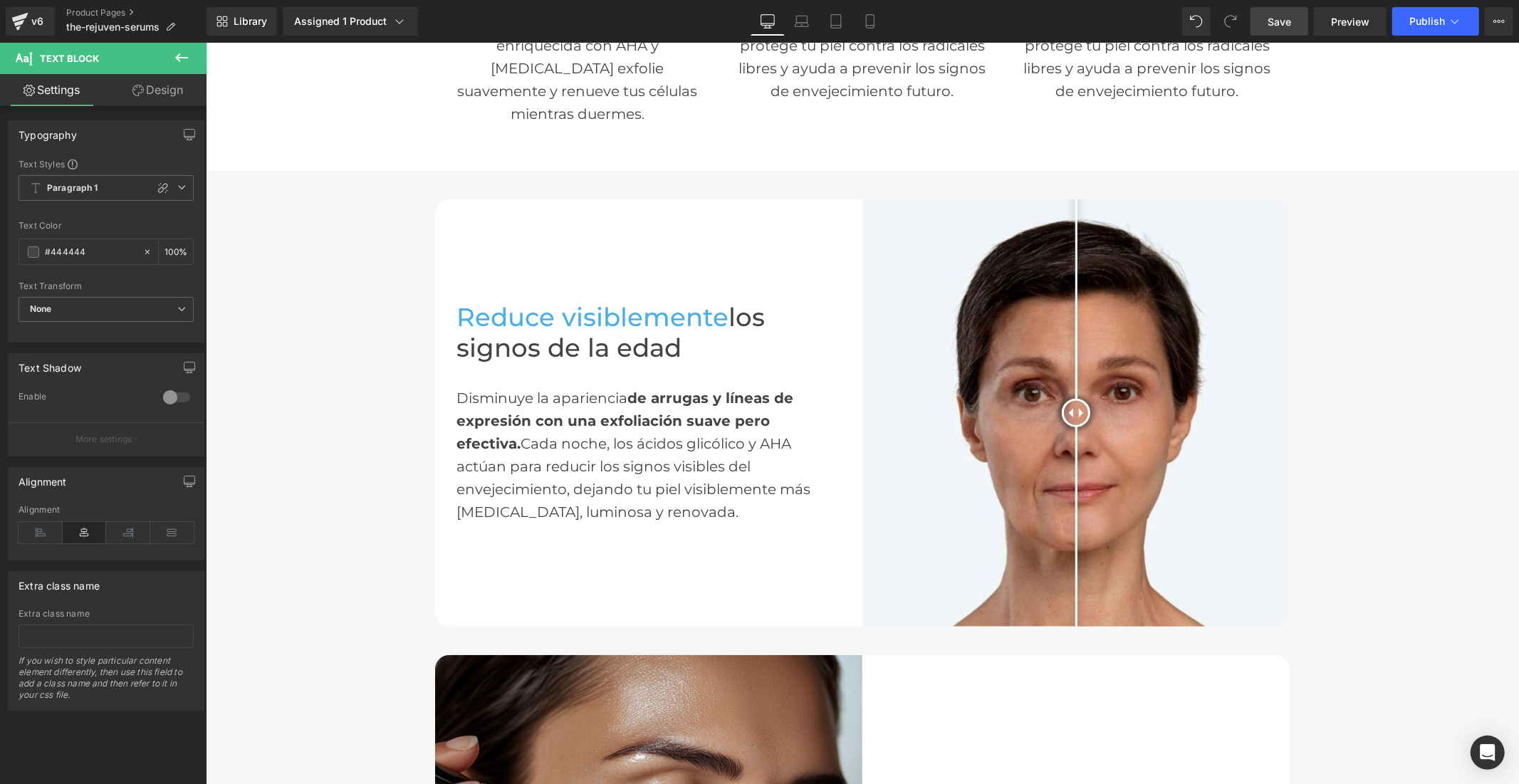
scroll to position [869, 0]
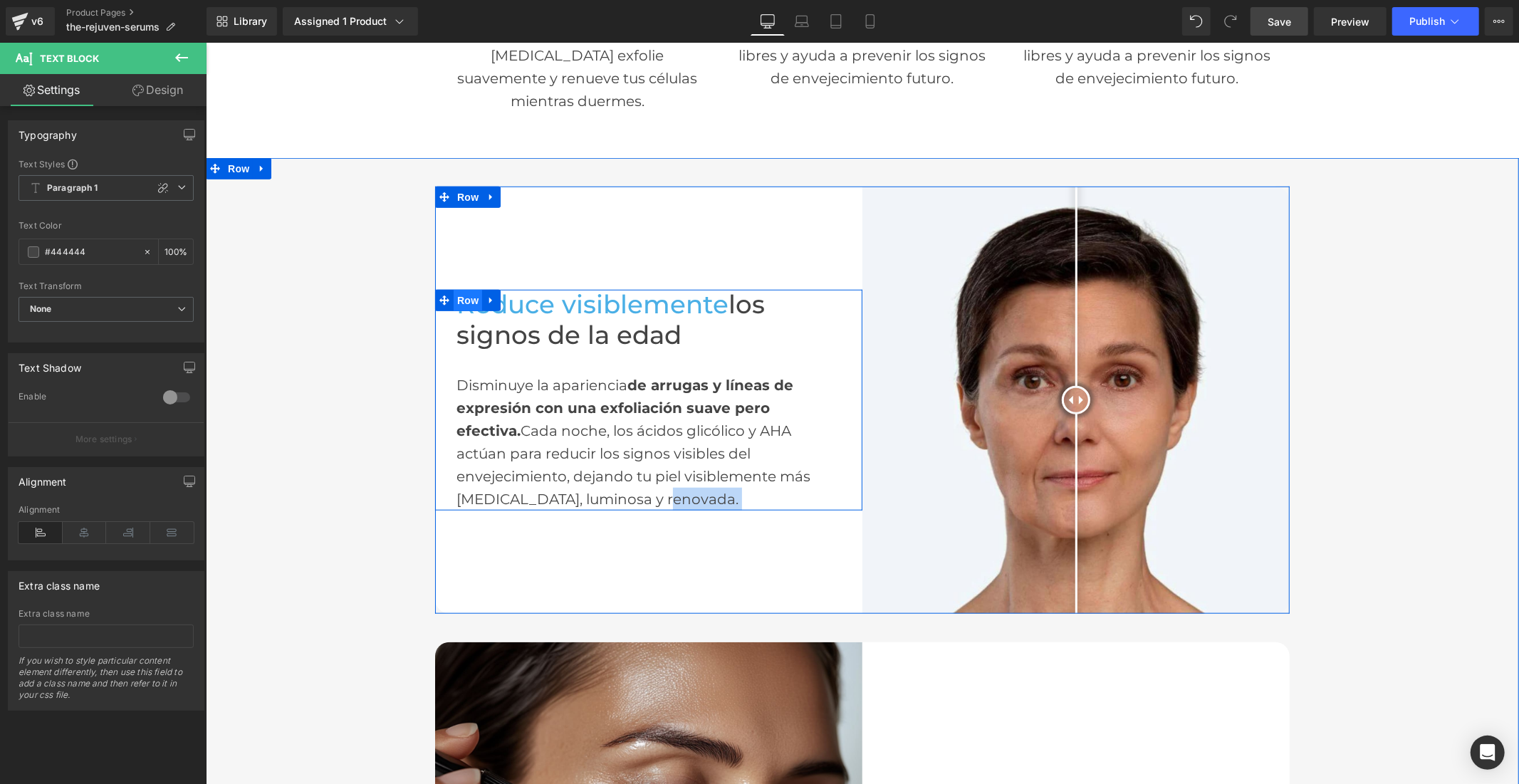
drag, startPoint x: 829, startPoint y: 486, endPoint x: 459, endPoint y: 315, distance: 407.6
click at [459, 315] on div "Reduce visiblemente los signos de la edad Heading Disminuye la apariencia de ar…" at bounding box center [648, 399] width 427 height 220
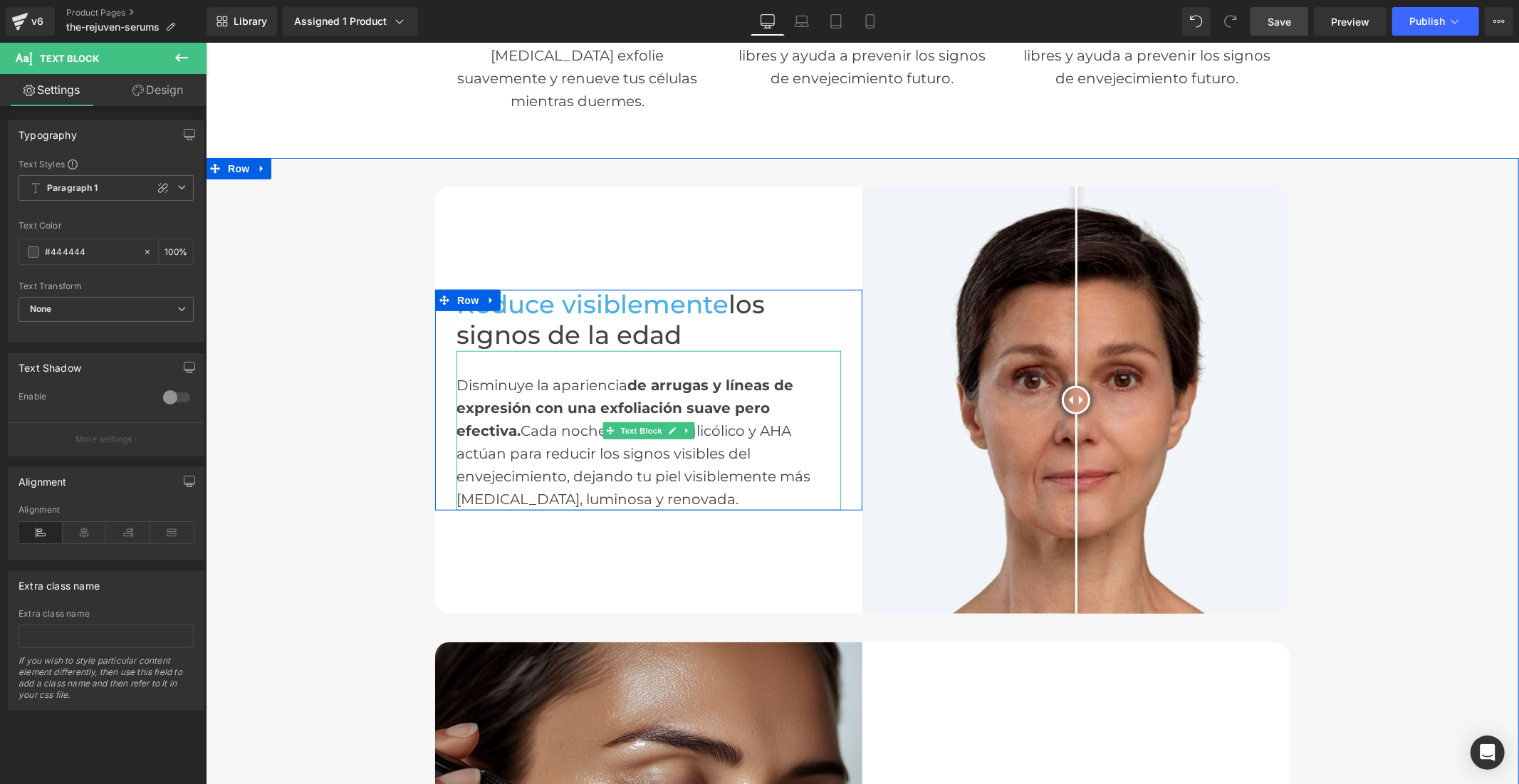
click at [540, 458] on div "Disminuye la apariencia de arrugas y líneas de expresión con una exfoliación su…" at bounding box center [648, 430] width 385 height 159
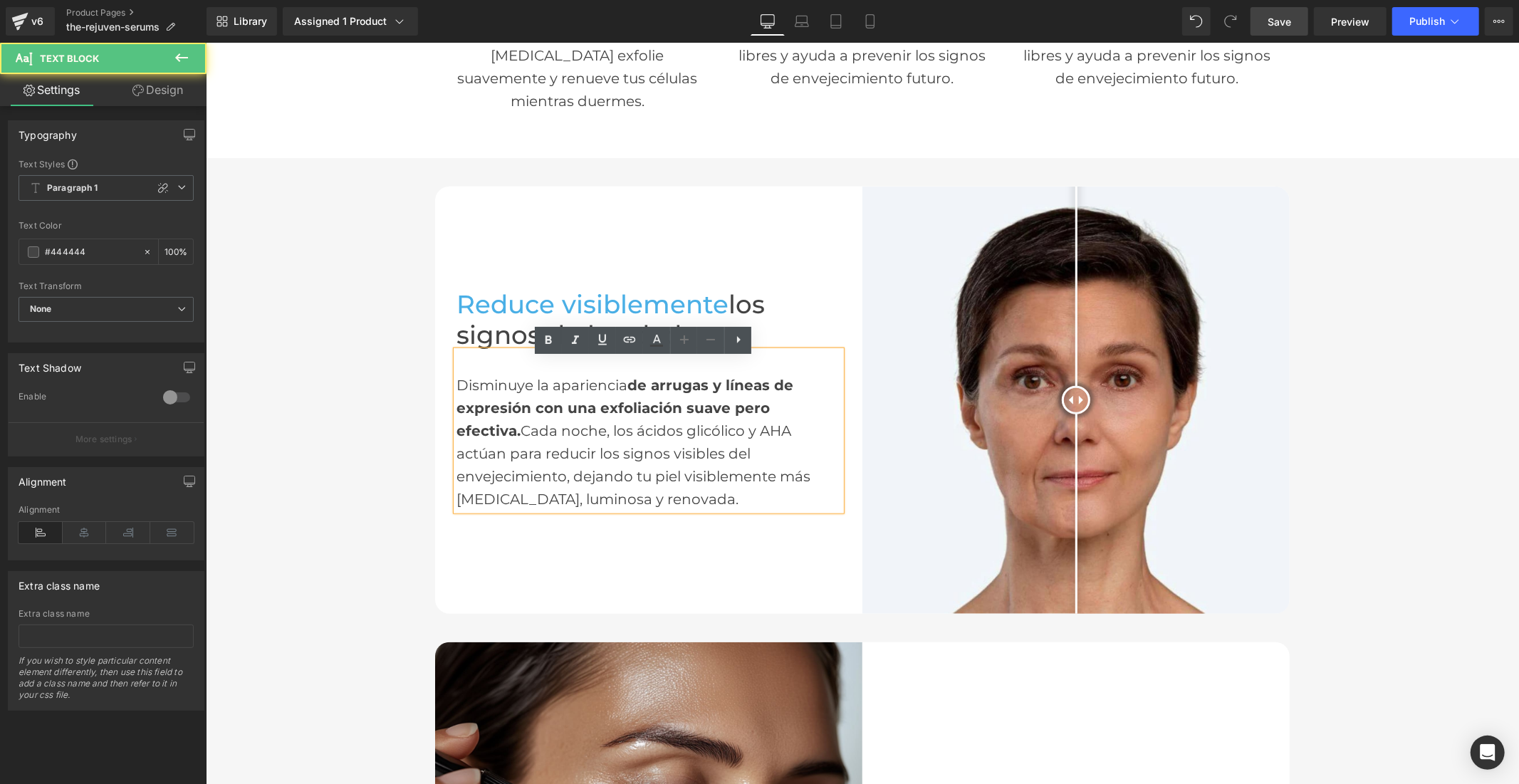
drag, startPoint x: 824, startPoint y: 481, endPoint x: 447, endPoint y: 384, distance: 389.3
click at [456, 384] on div "Disminuye la apariencia de arrugas y líneas de expresión con una exfoliación su…" at bounding box center [648, 430] width 385 height 159
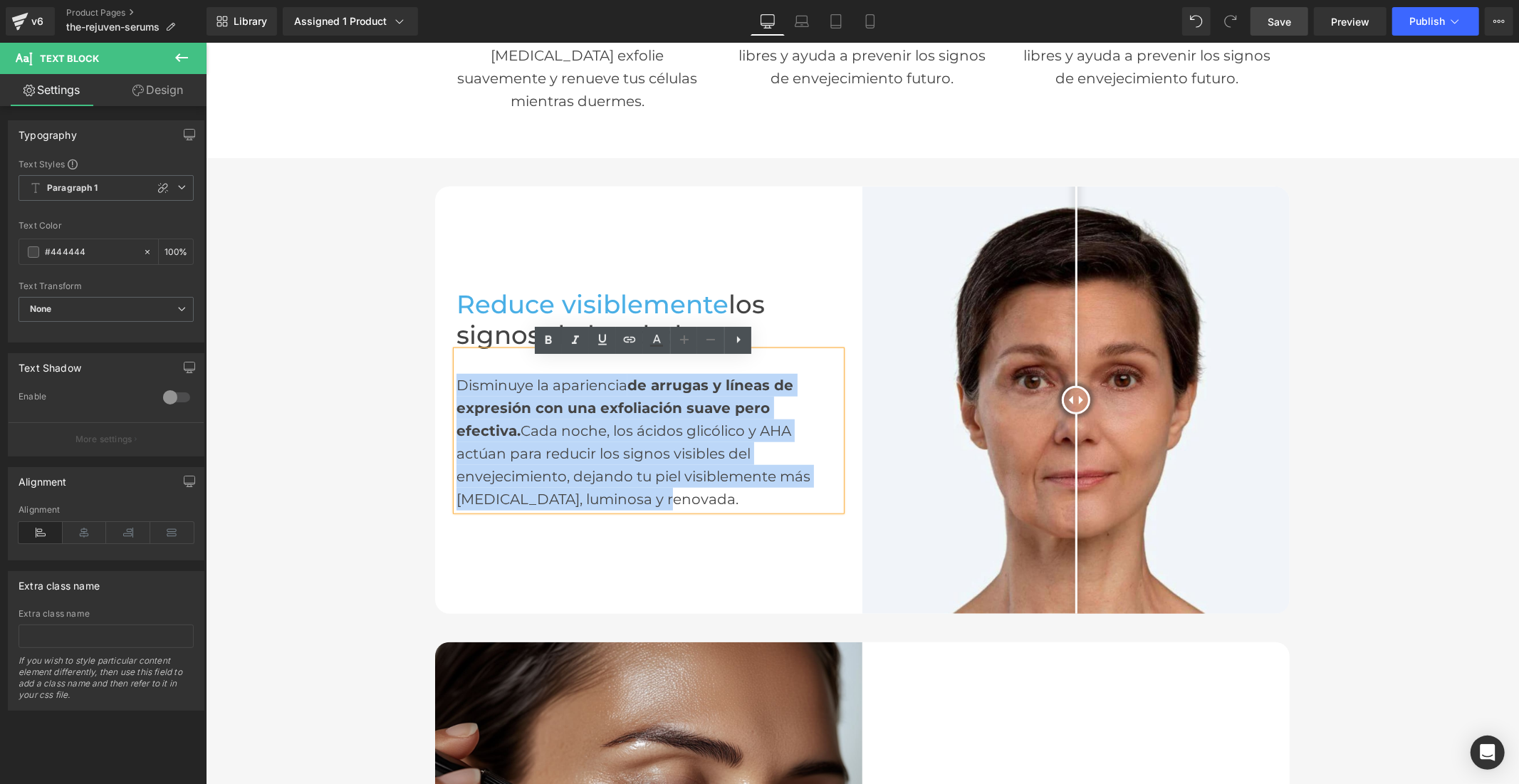
click at [456, 392] on div "Disminuye la apariencia de arrugas y líneas de expresión con una exfoliación su…" at bounding box center [648, 430] width 385 height 159
drag, startPoint x: 615, startPoint y: 443, endPoint x: 624, endPoint y: 444, distance: 9.1
click at [615, 443] on div "Disminuye la apariencia de arrugas y líneas de expresión con una exfoliación su…" at bounding box center [648, 430] width 385 height 159
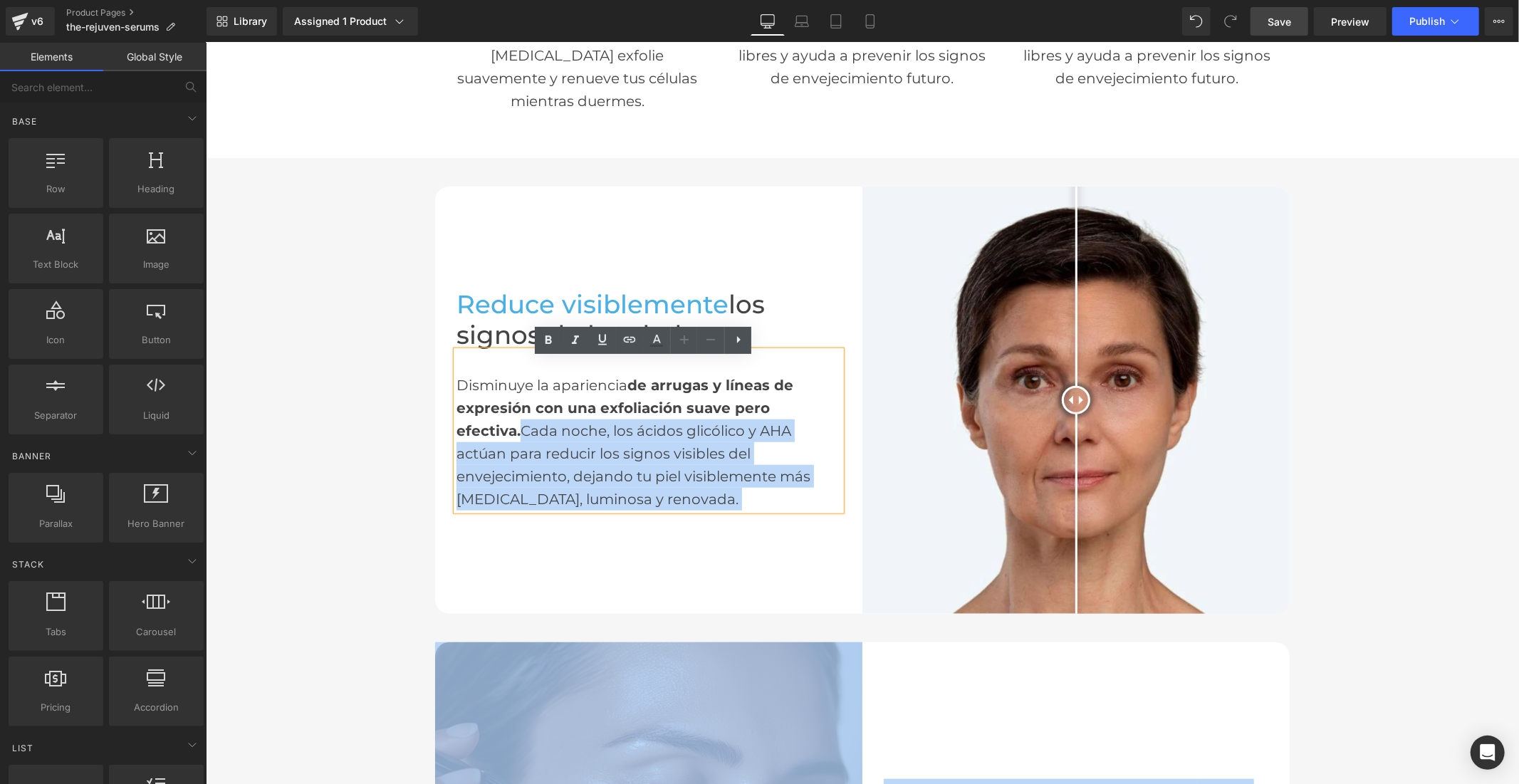
drag, startPoint x: 827, startPoint y: 482, endPoint x: 448, endPoint y: 391, distance: 389.8
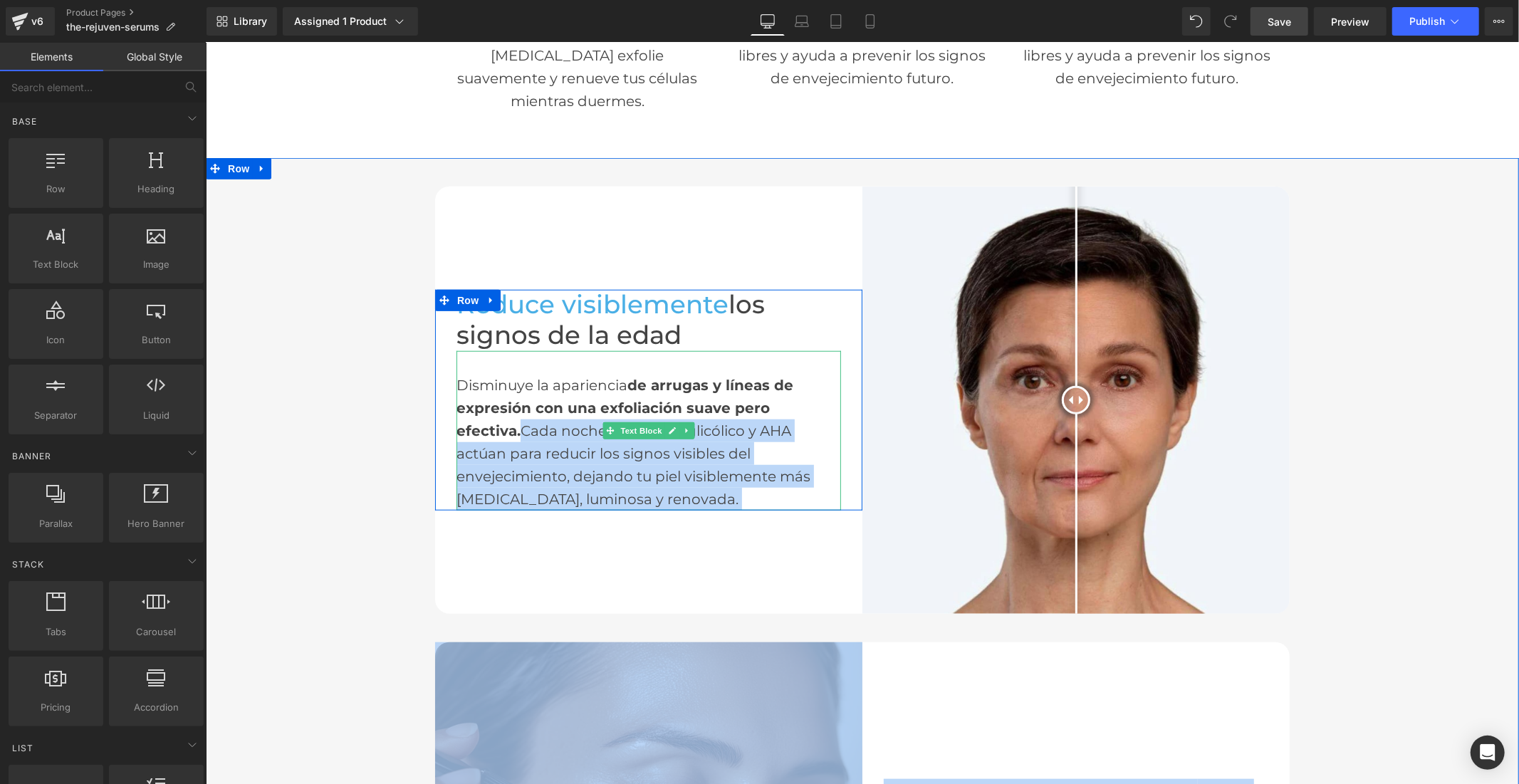
click at [456, 392] on div "Disminuye la apariencia de arrugas y líneas de expresión con una exfoliación su…" at bounding box center [648, 430] width 385 height 159
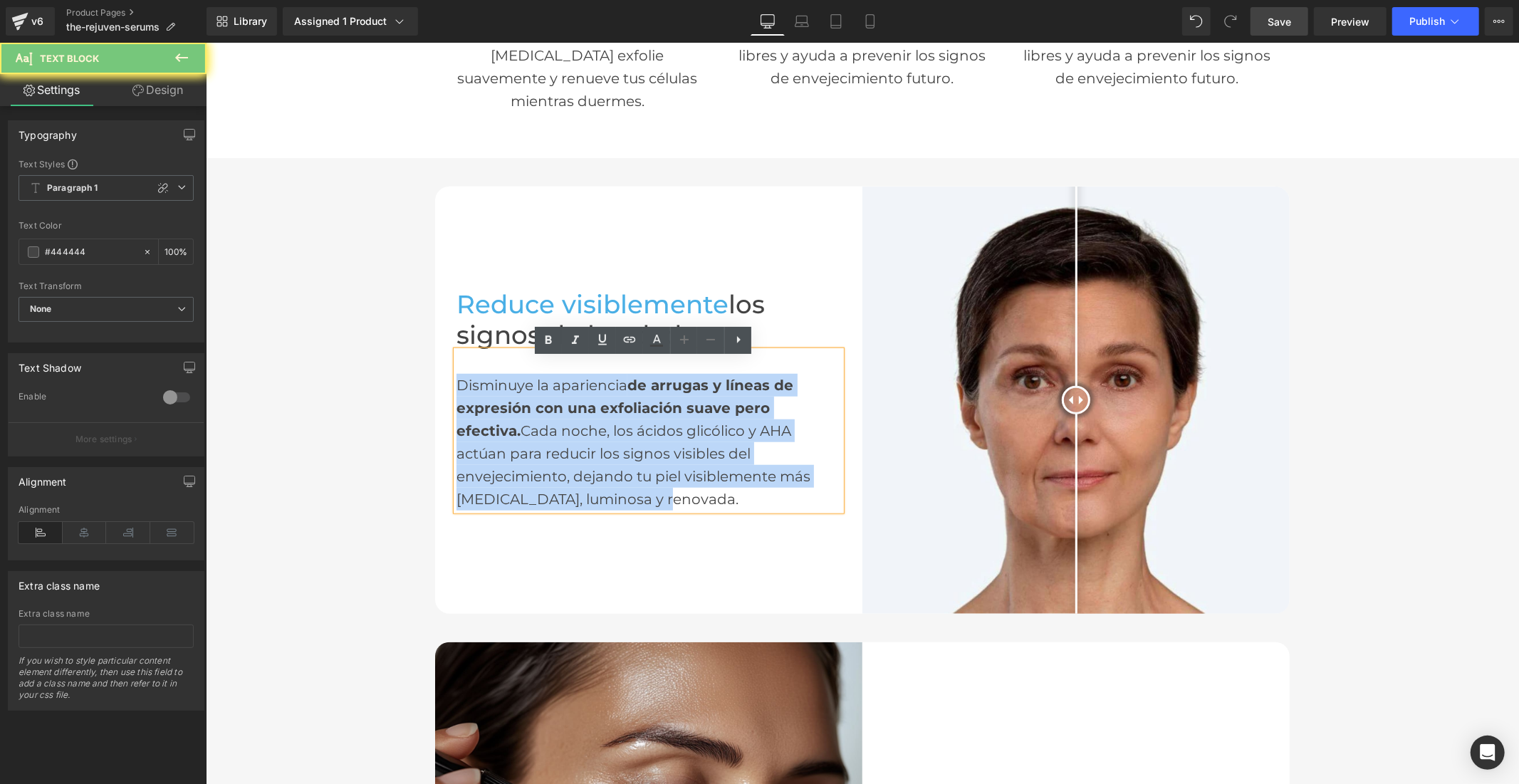
click at [456, 392] on div "Disminuye la apariencia de arrugas y líneas de expresión con una exfoliación su…" at bounding box center [648, 430] width 385 height 159
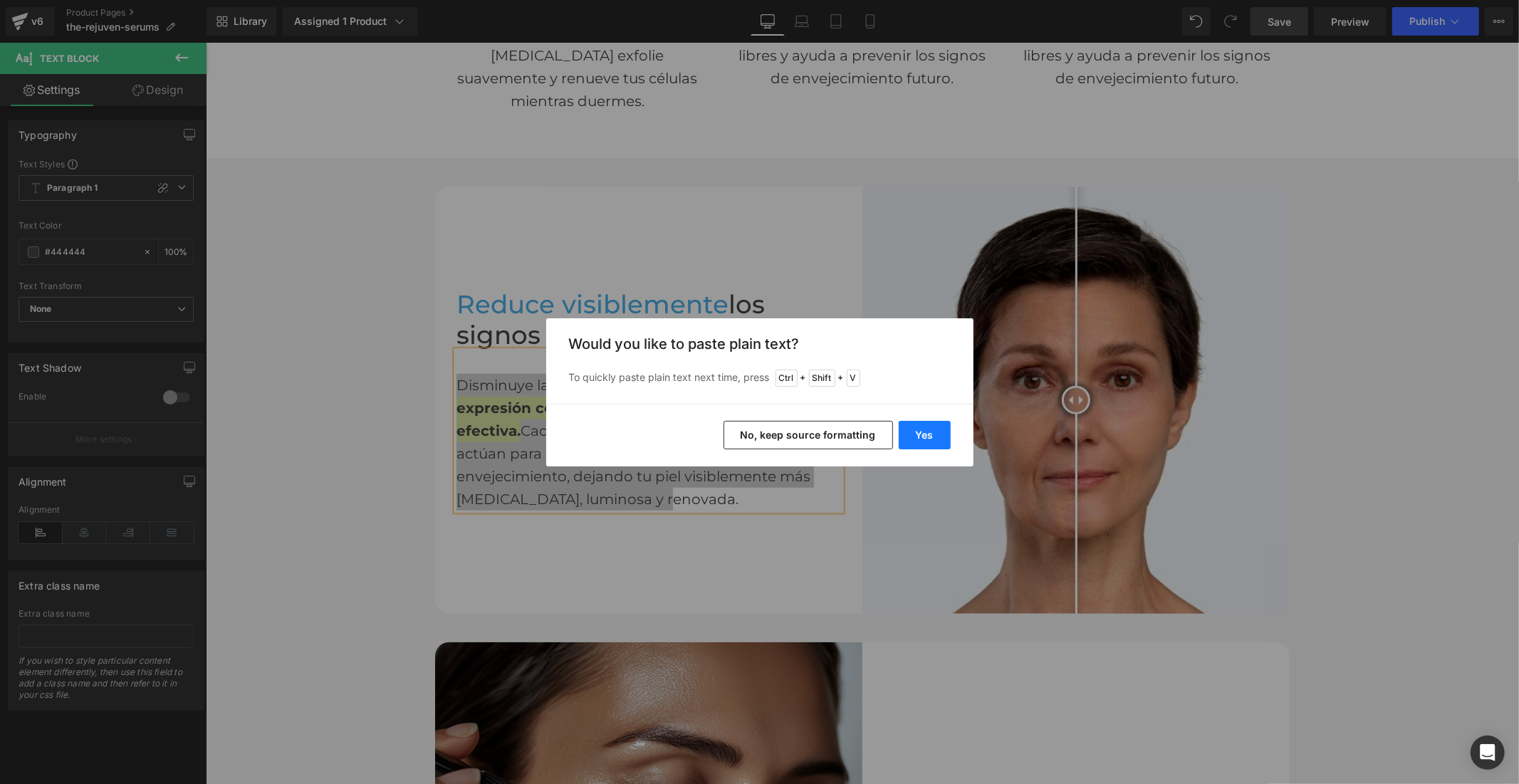
click at [916, 435] on button "Yes" at bounding box center [924, 435] width 52 height 28
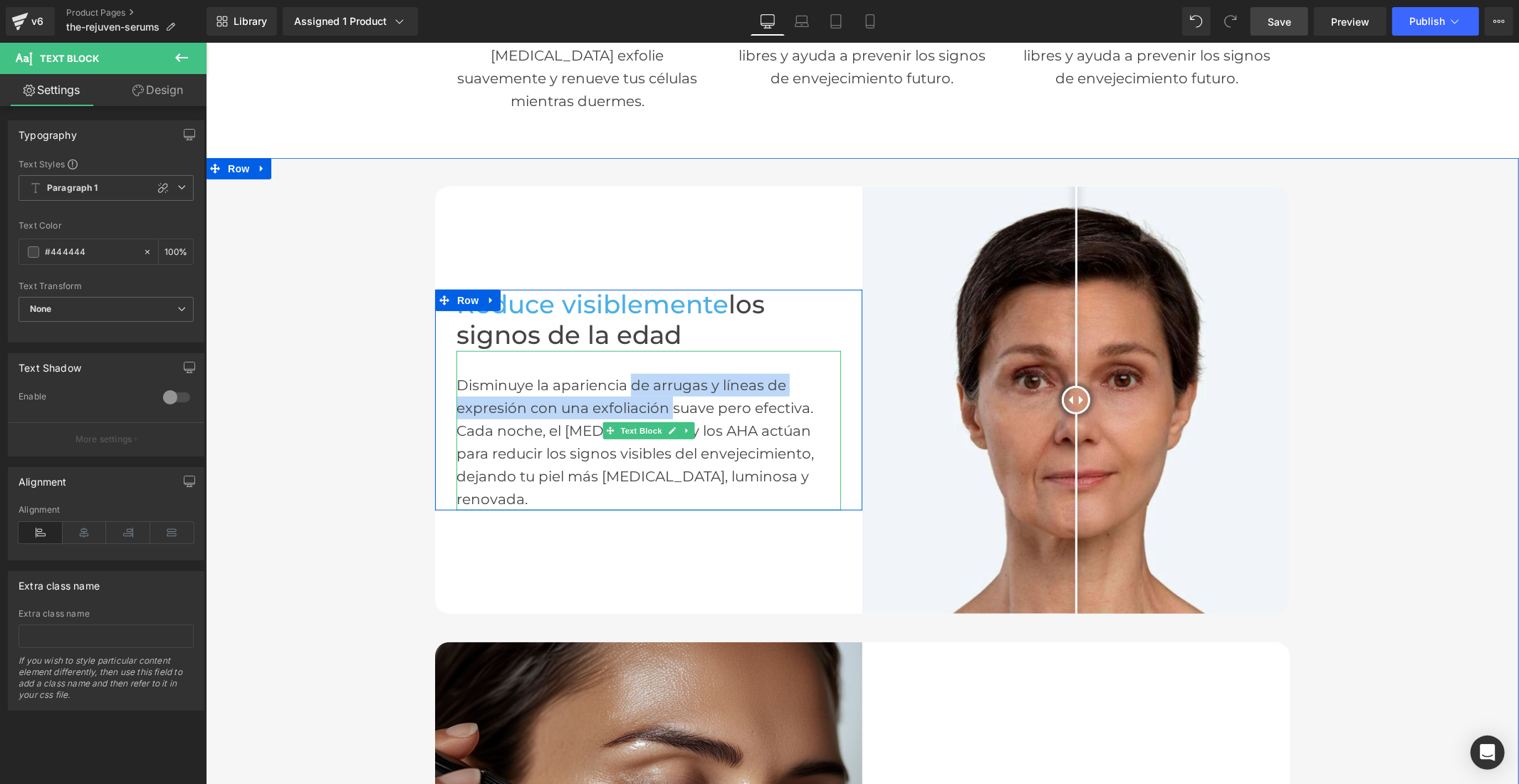
drag, startPoint x: 624, startPoint y: 393, endPoint x: 664, endPoint y: 408, distance: 42.7
click at [664, 408] on div "Disminuye la apariencia de arrugas y líneas de expresión con una exfoliación su…" at bounding box center [648, 430] width 385 height 159
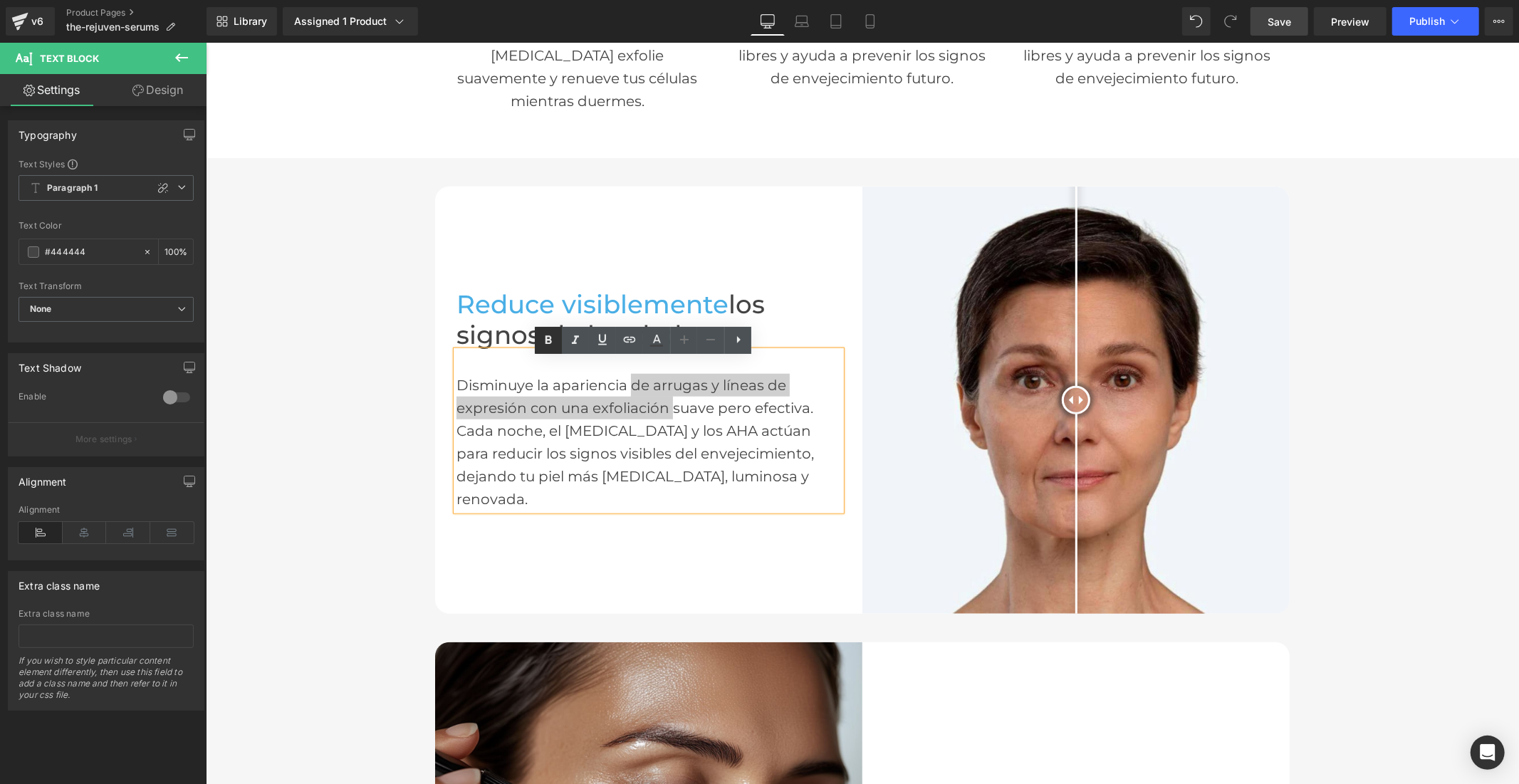
click at [552, 339] on icon at bounding box center [548, 340] width 17 height 17
click at [1265, 16] on link "Save" at bounding box center [1279, 21] width 58 height 28
